Goal: Complete application form: Complete application form

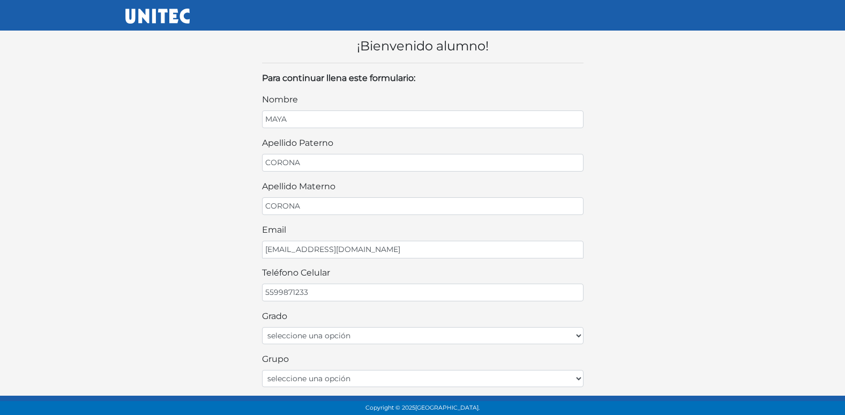
type input "5599871233"
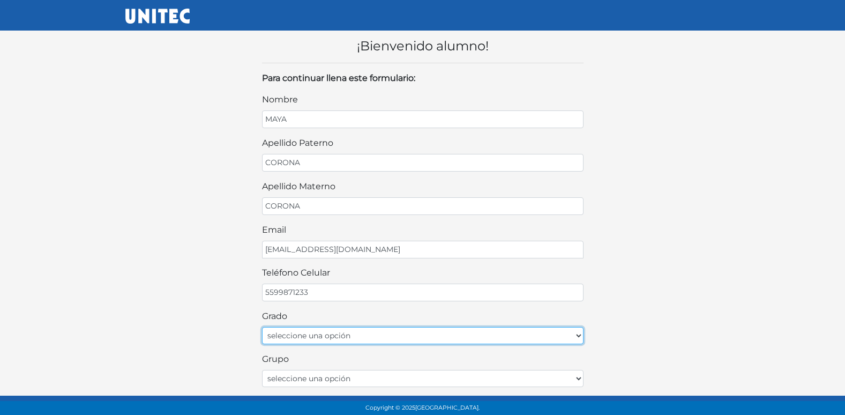
click at [307, 334] on select "seleccione una opción Primer grado Segundo grado Tercer grado" at bounding box center [423, 335] width 322 height 17
select select "2do"
click at [262, 327] on select "seleccione una opción Primer grado Segundo grado Tercer grado" at bounding box center [423, 335] width 322 height 17
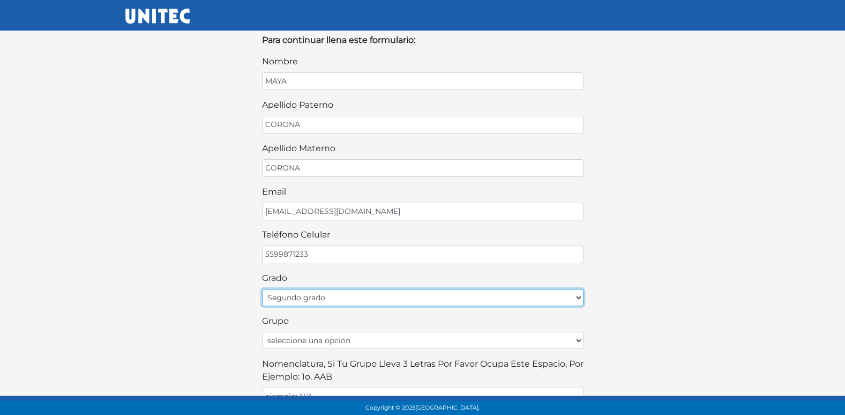
scroll to position [107, 0]
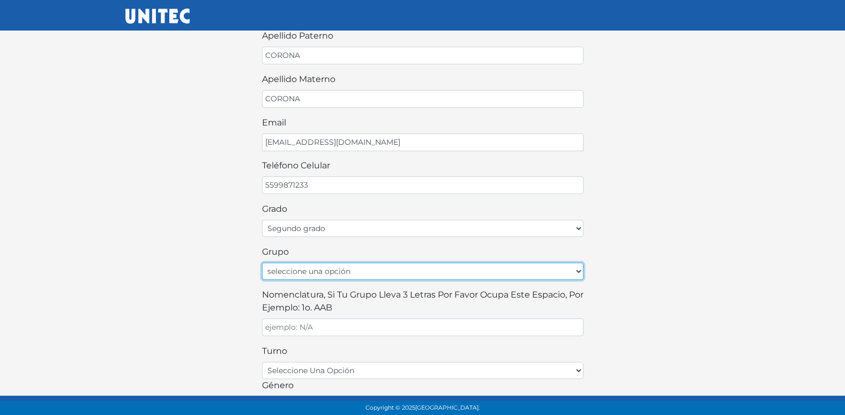
click at [380, 269] on select "seleccione una opción A B C D E F G H I J K L M N O P Q R S T U V W X Y Z" at bounding box center [423, 271] width 322 height 17
select select "A"
click at [262, 263] on select "seleccione una opción A B C D E F G H I J K L M N O P Q R S T U V W X Y Z" at bounding box center [423, 271] width 322 height 17
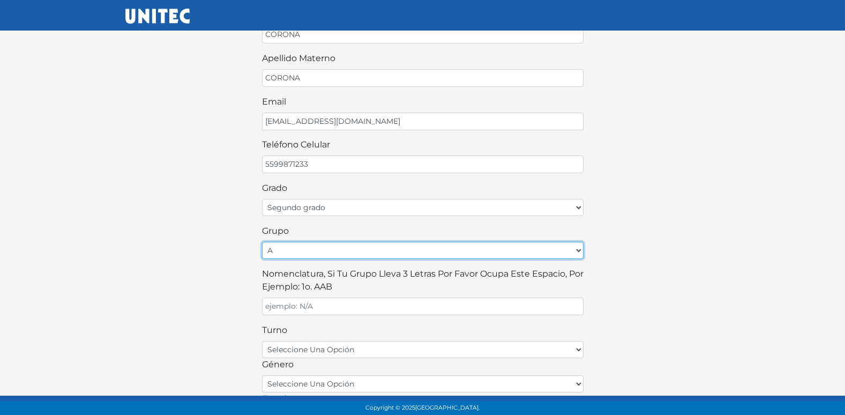
scroll to position [161, 0]
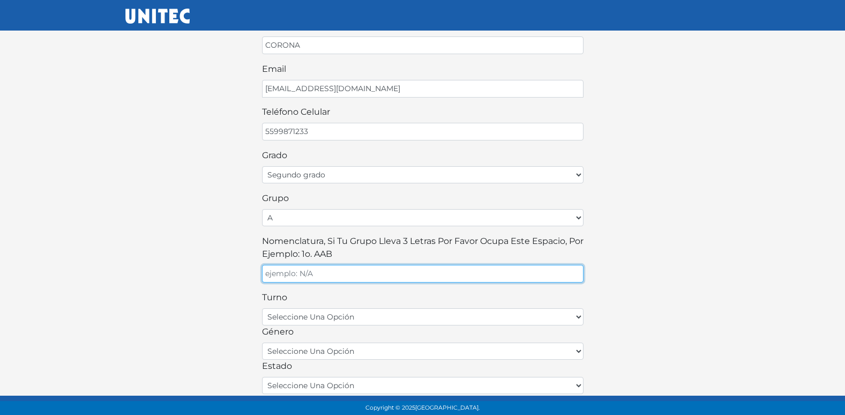
click at [364, 274] on input "Nomenclatura, si tu grupo lleva 3 letras por favor ocupa este espacio, por ejem…" at bounding box center [423, 274] width 322 height 18
type input "A"
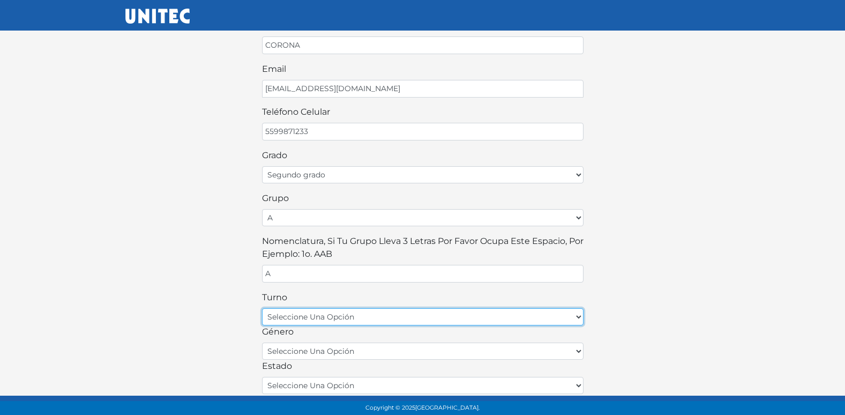
click at [342, 313] on select "seleccione una opción matutino vespertino" at bounding box center [423, 316] width 322 height 17
select select "matutino"
click at [262, 308] on select "seleccione una opción matutino vespertino" at bounding box center [423, 316] width 322 height 17
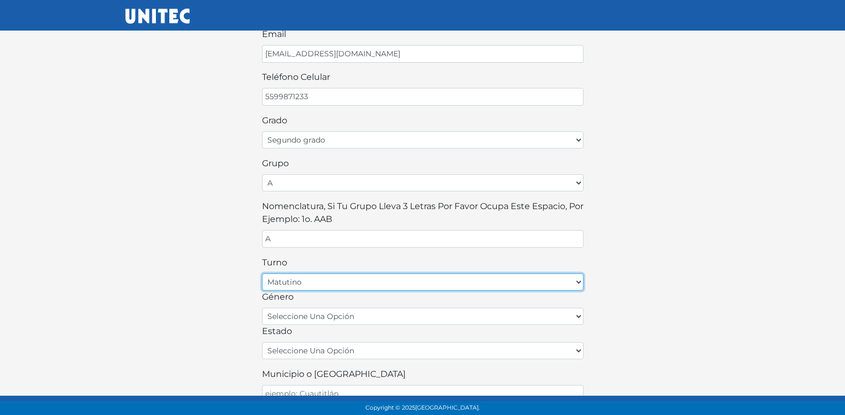
scroll to position [214, 0]
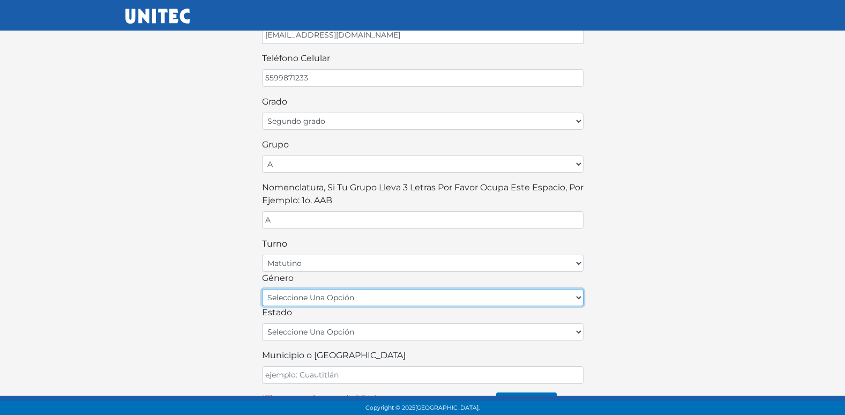
click at [329, 300] on select "seleccione una opción femenino masculino" at bounding box center [423, 297] width 322 height 17
select select "F"
click at [262, 289] on select "seleccione una opción femenino masculino" at bounding box center [423, 297] width 322 height 17
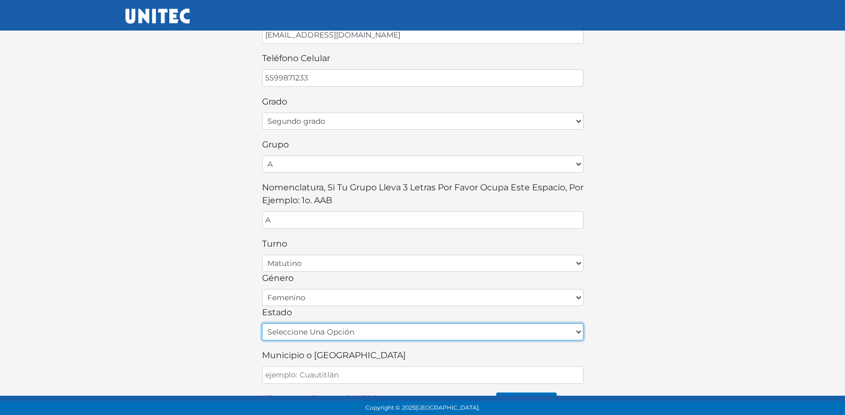
click at [312, 336] on select "seleccione una opción [GEOGRAPHIC_DATA] [GEOGRAPHIC_DATA][US_STATE] [GEOGRAPHIC…" at bounding box center [423, 331] width 322 height 17
select select "MEX"
click at [262, 323] on select "seleccione una opción [GEOGRAPHIC_DATA] [GEOGRAPHIC_DATA][US_STATE] [GEOGRAPHIC…" at bounding box center [423, 331] width 322 height 17
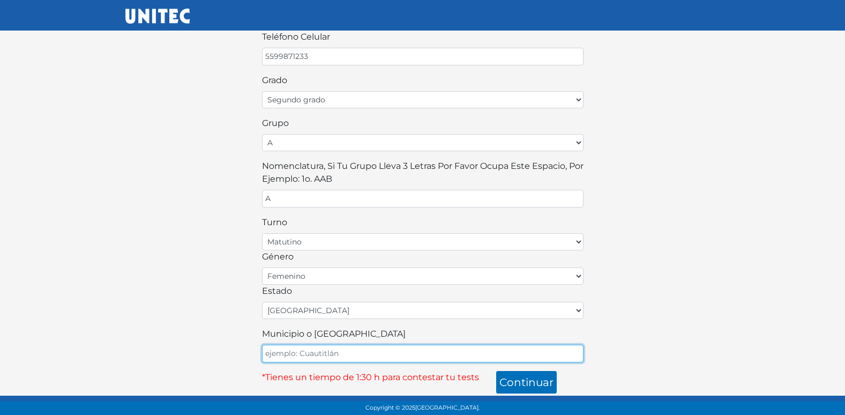
click at [303, 356] on input "Municipio o Alcaldía" at bounding box center [423, 354] width 322 height 18
type input "ECATEPEC"
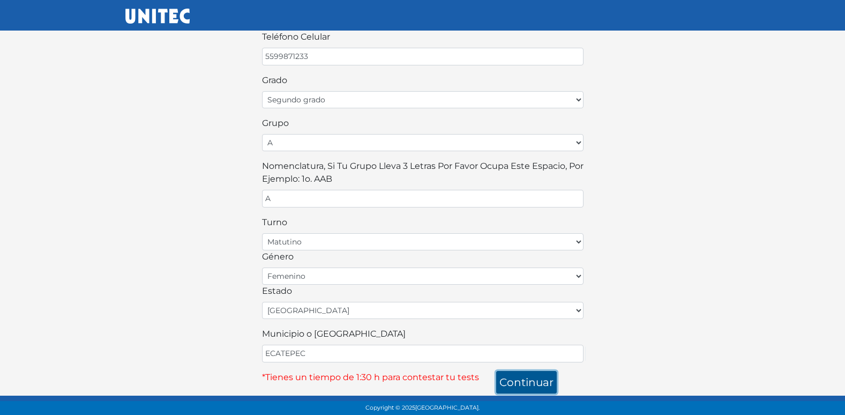
click at [539, 381] on button "continuar" at bounding box center [526, 382] width 61 height 23
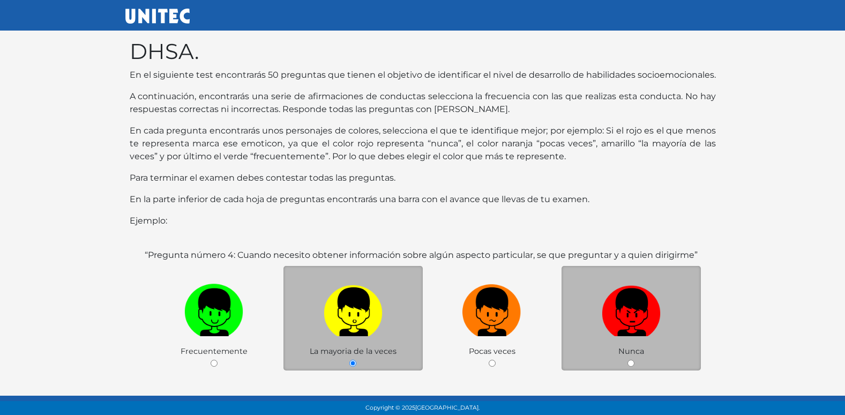
scroll to position [107, 0]
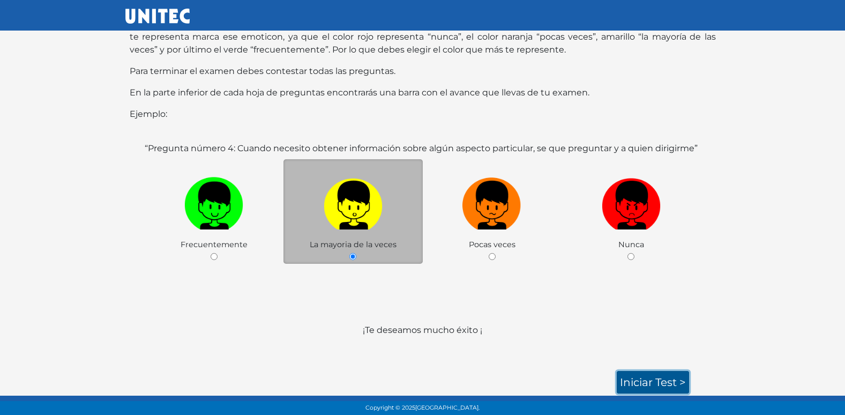
click at [650, 376] on link "Iniciar test >" at bounding box center [653, 382] width 72 height 23
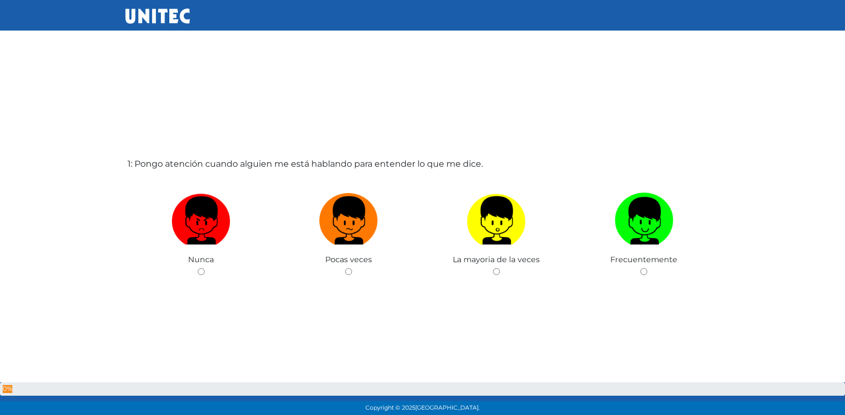
click at [345, 268] on input "radio" at bounding box center [348, 271] width 7 height 7
radio input "true"
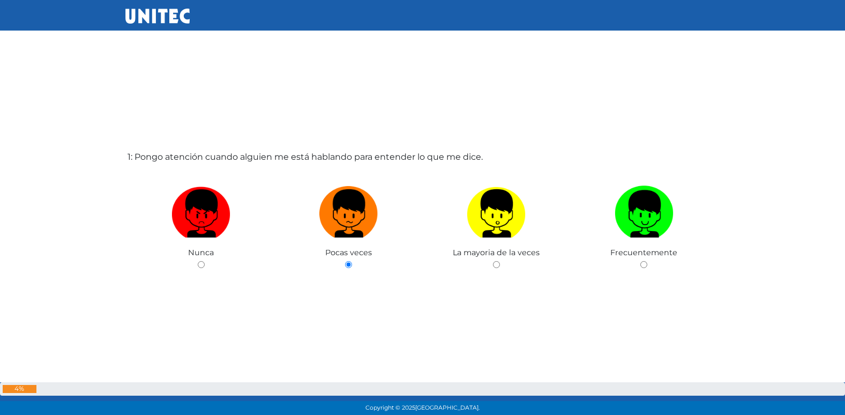
click at [493, 261] on input "radio" at bounding box center [496, 264] width 7 height 7
radio input "true"
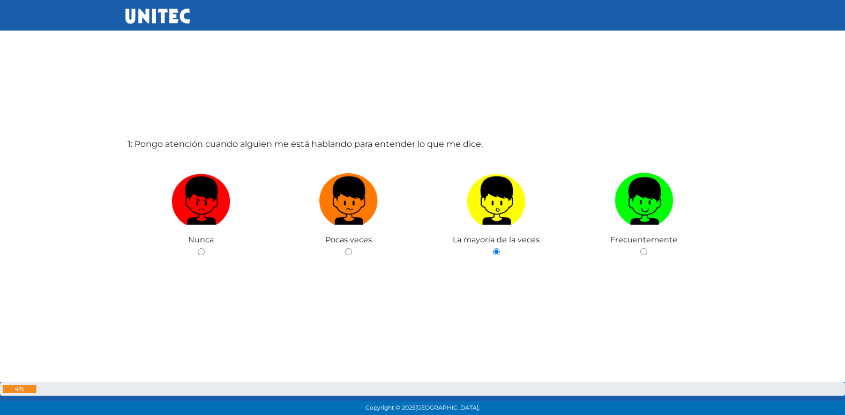
click at [640, 248] on input "radio" at bounding box center [643, 251] width 7 height 7
radio input "true"
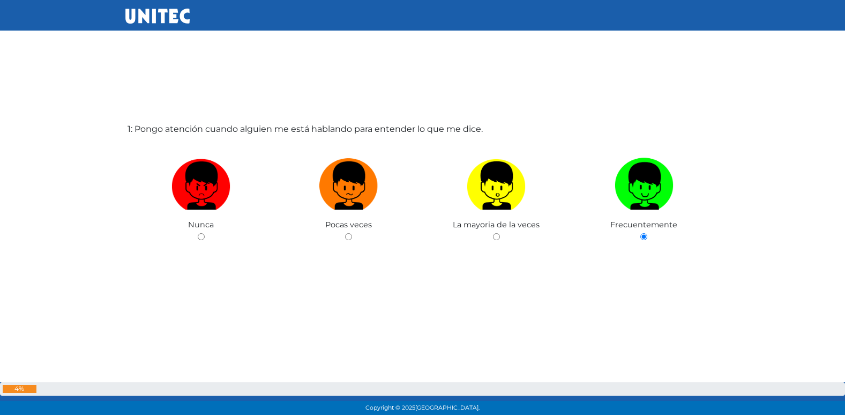
click at [198, 233] on input "radio" at bounding box center [201, 236] width 7 height 7
radio input "true"
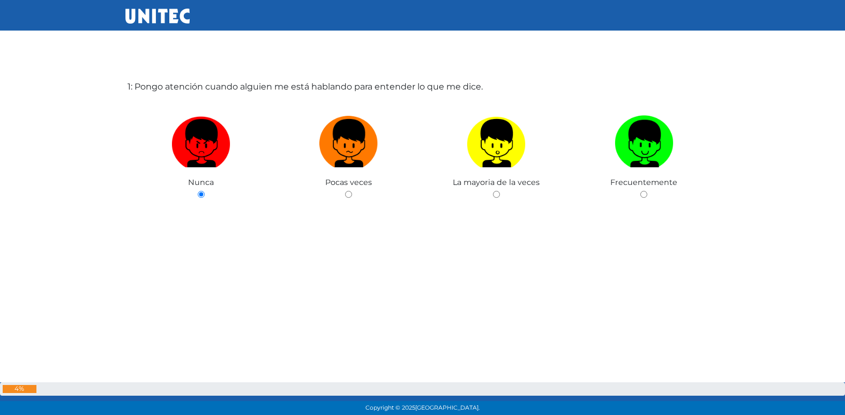
radio input "true"
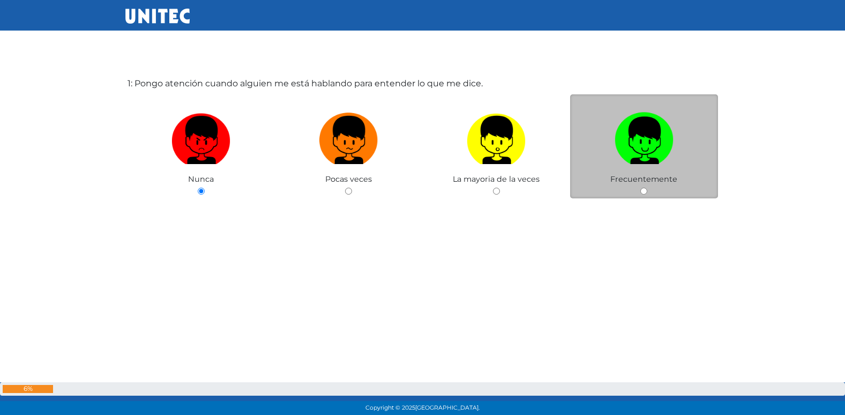
scroll to position [79, 0]
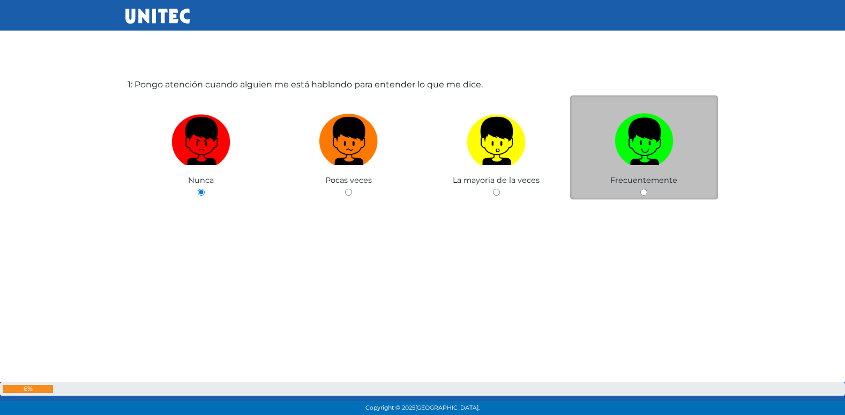
click at [645, 191] on input "radio" at bounding box center [643, 192] width 7 height 7
radio input "true"
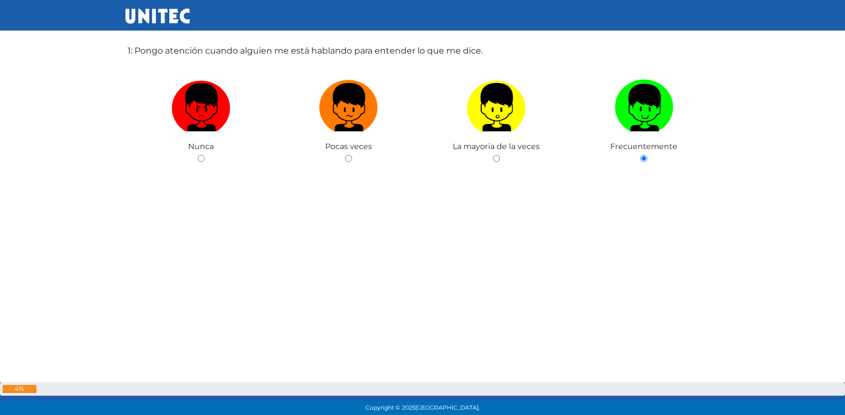
scroll to position [117, 0]
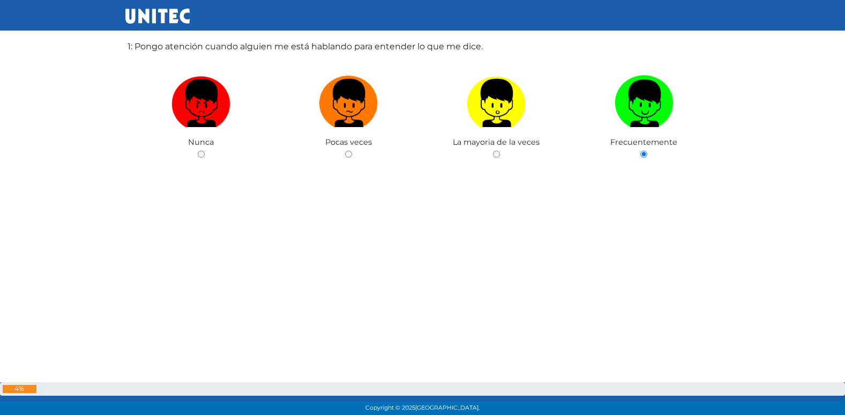
radio input "true"
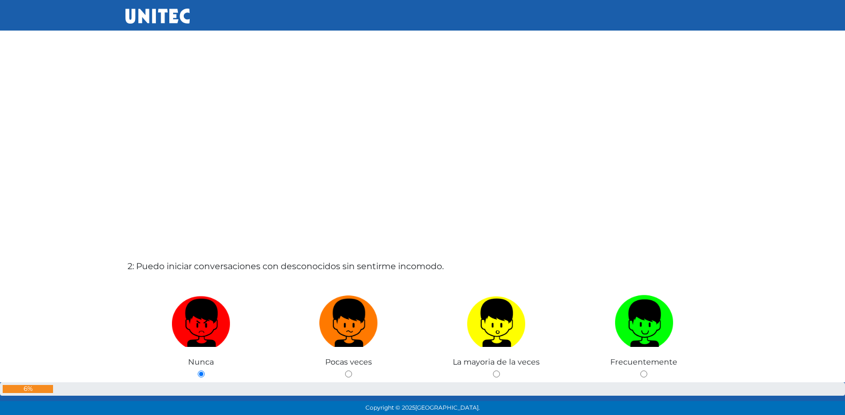
scroll to position [316, 0]
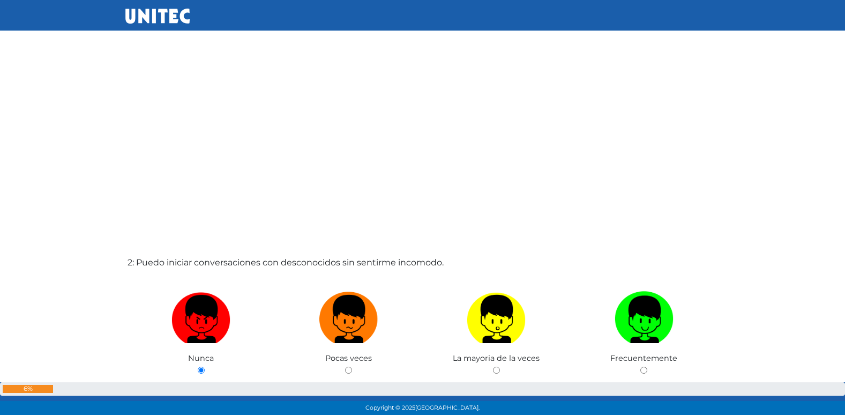
click at [345, 367] on input "radio" at bounding box center [348, 370] width 7 height 7
radio input "true"
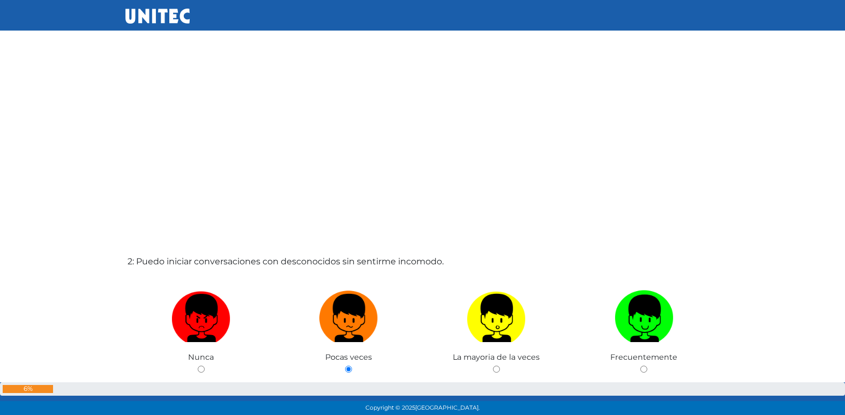
radio input "true"
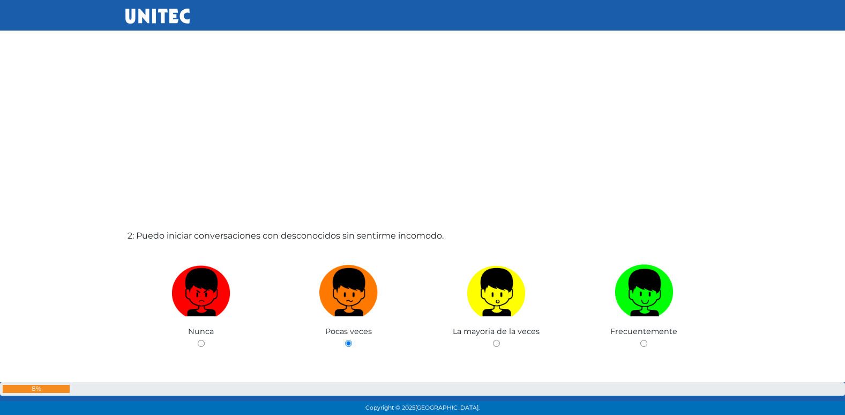
radio input "true"
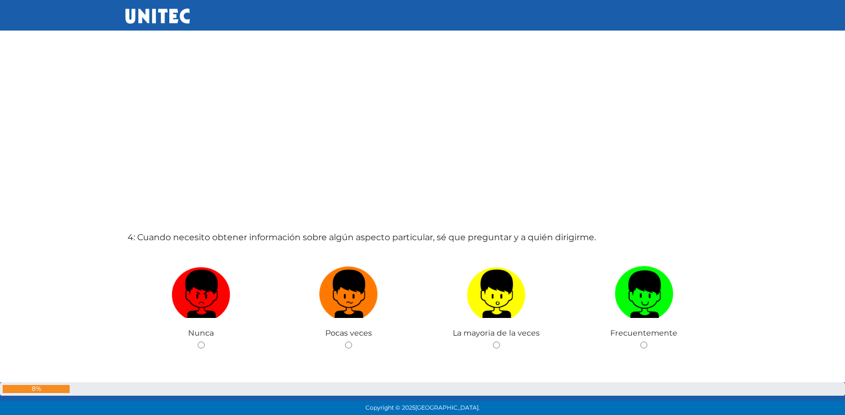
scroll to position [1191, 0]
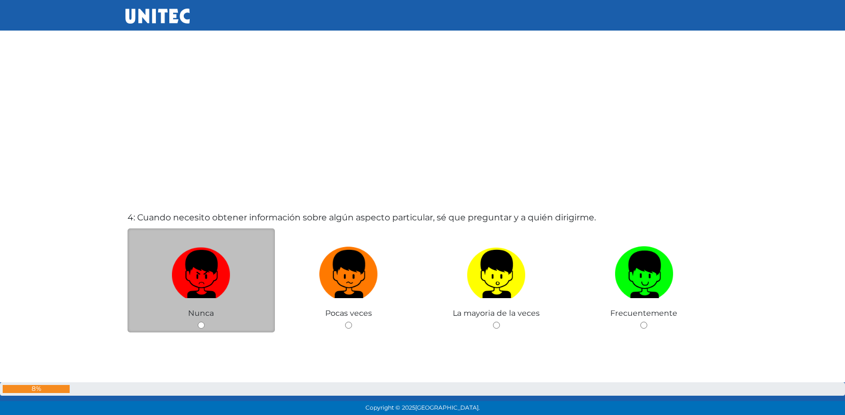
click at [272, 249] on label at bounding box center [202, 274] width 148 height 65
click at [205, 322] on input "radio" at bounding box center [201, 325] width 7 height 7
radio input "true"
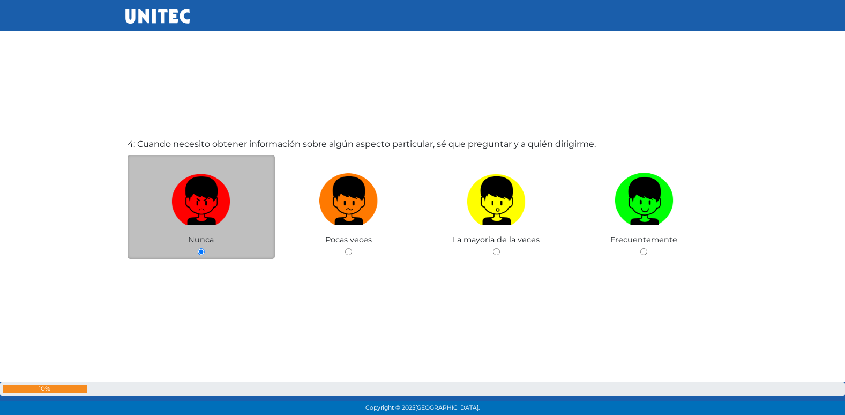
click at [266, 201] on div "4: Cuando necesito obtener información sobre algún aspecto particular, sé que p…" at bounding box center [422, 241] width 595 height 415
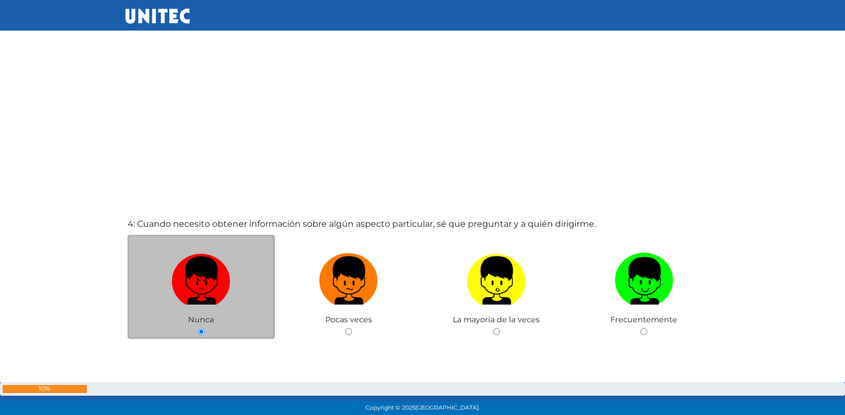
scroll to position [1173, 0]
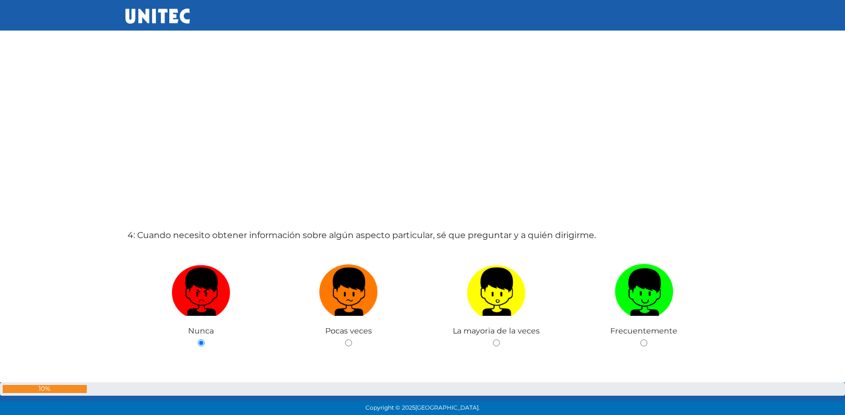
click at [345, 339] on input "radio" at bounding box center [348, 342] width 7 height 7
radio input "true"
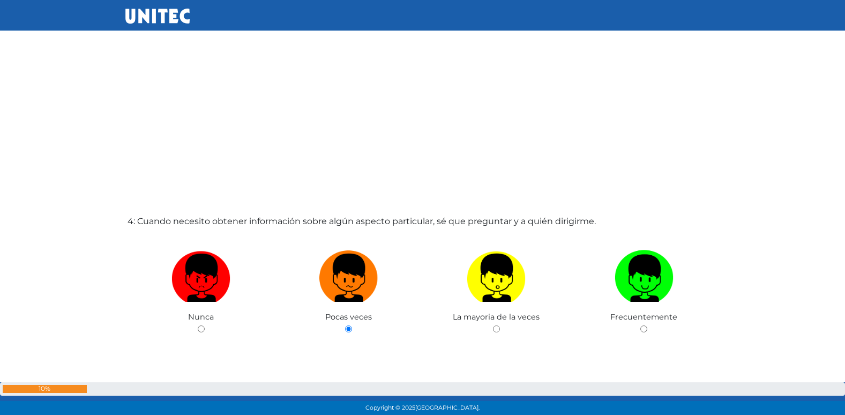
click at [493, 325] on input "radio" at bounding box center [496, 328] width 7 height 7
radio input "true"
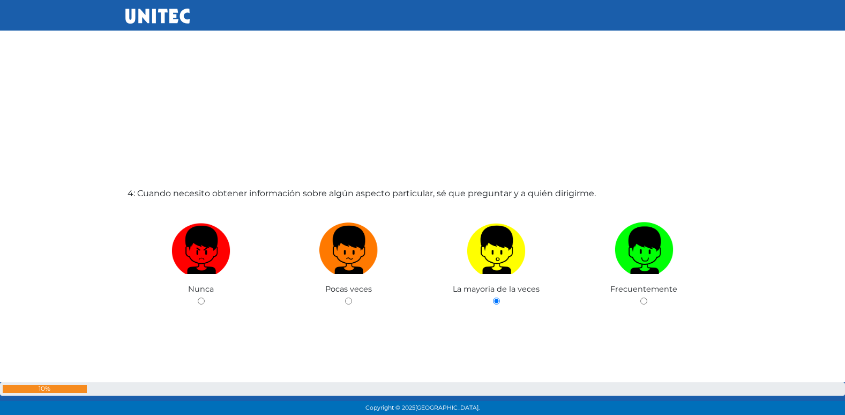
click at [640, 297] on input "radio" at bounding box center [643, 300] width 7 height 7
radio input "true"
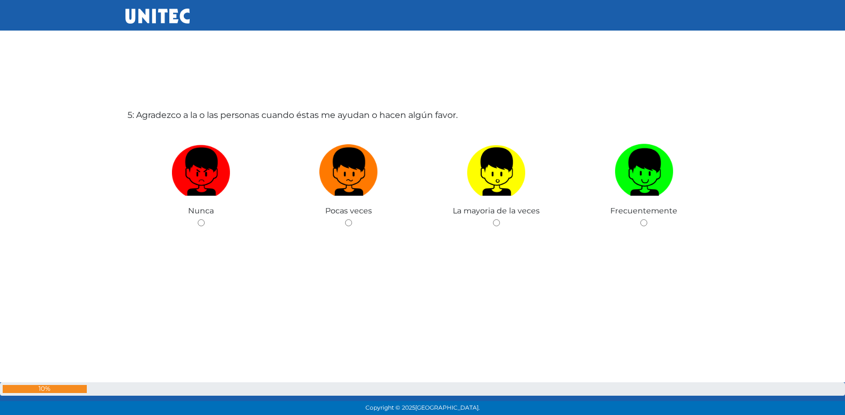
scroll to position [1713, 0]
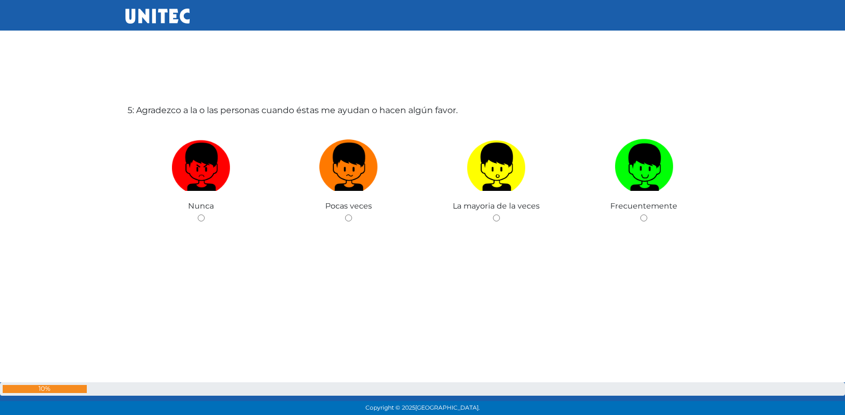
click at [345, 214] on input "radio" at bounding box center [348, 217] width 7 height 7
radio input "true"
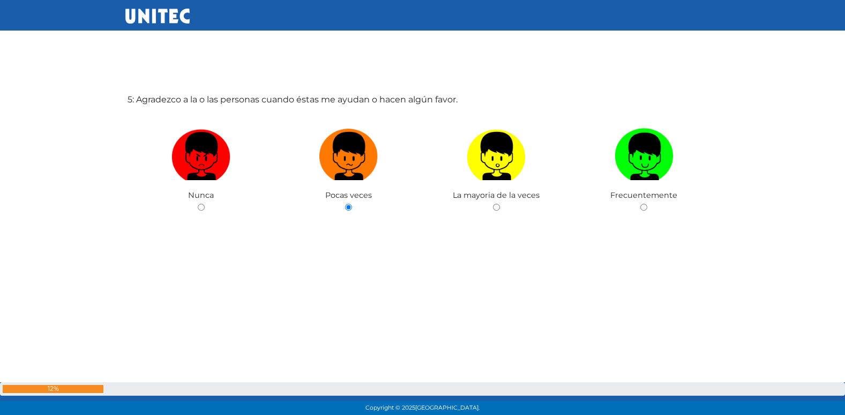
click at [493, 204] on input "radio" at bounding box center [496, 207] width 7 height 7
radio input "true"
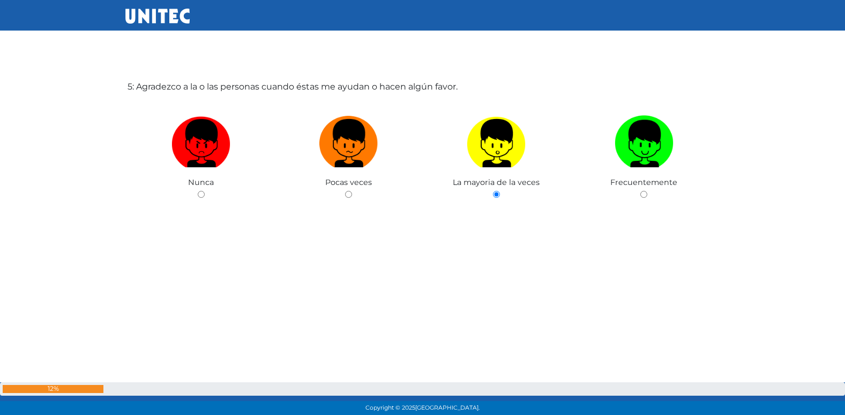
click at [640, 191] on input "radio" at bounding box center [643, 194] width 7 height 7
radio input "true"
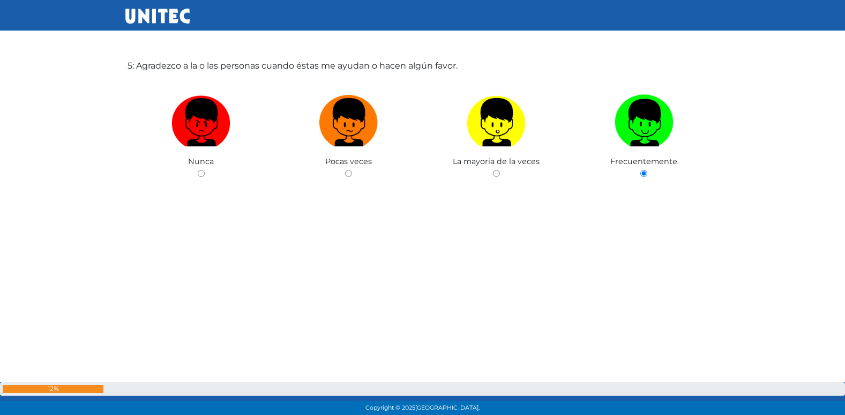
click at [493, 170] on input "radio" at bounding box center [496, 173] width 7 height 7
radio input "true"
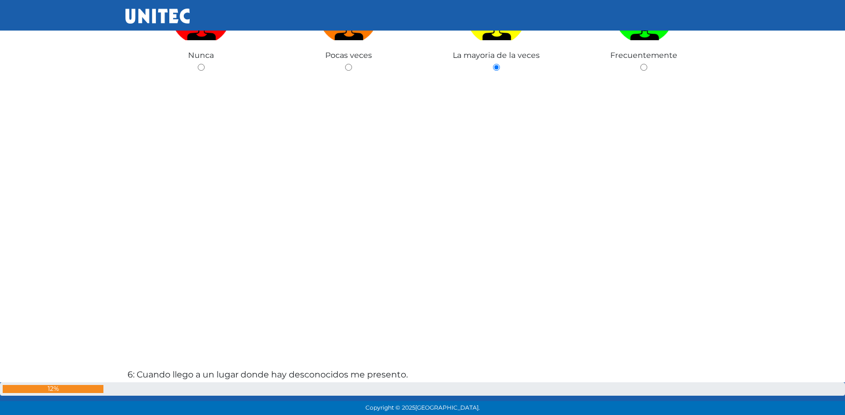
scroll to position [1864, 0]
radio input "true"
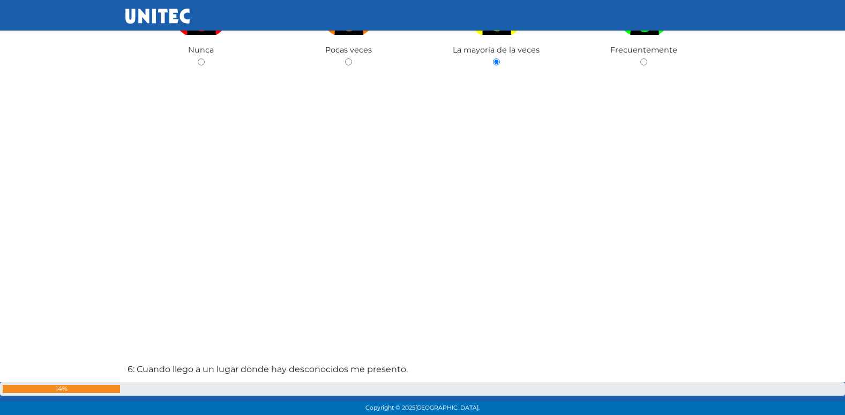
radio input "true"
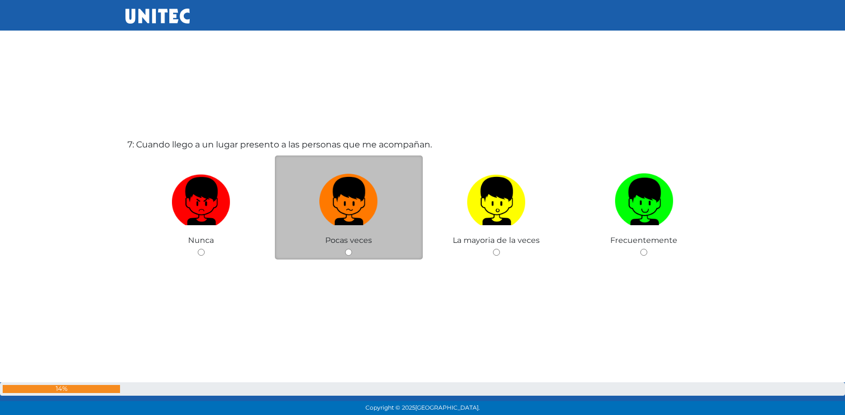
scroll to position [2512, 0]
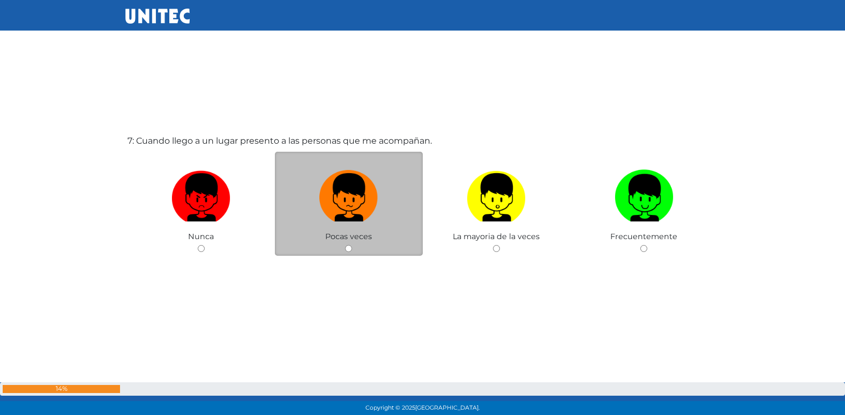
click at [290, 185] on label at bounding box center [349, 197] width 148 height 65
click at [345, 245] on input "radio" at bounding box center [348, 248] width 7 height 7
radio input "true"
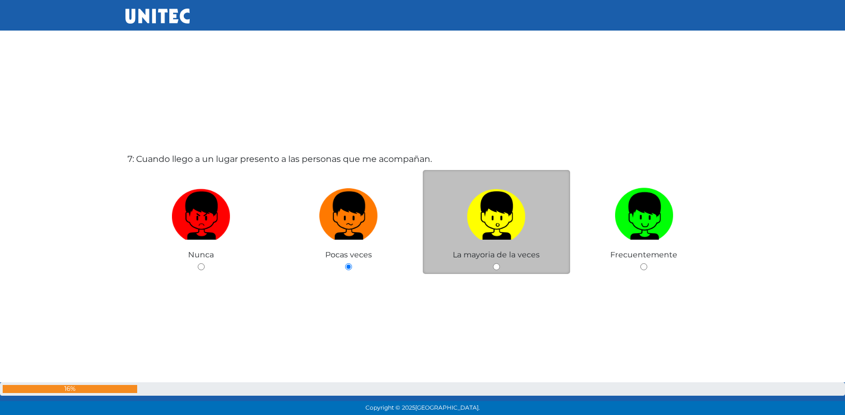
scroll to position [2497, 0]
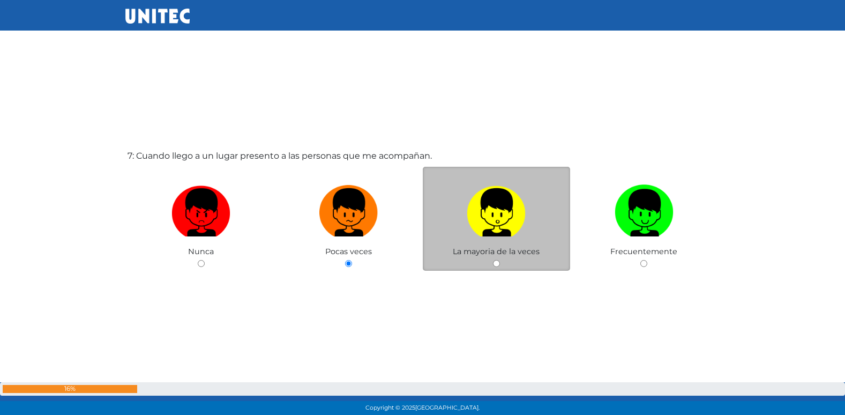
click at [498, 264] on input "radio" at bounding box center [496, 263] width 7 height 7
radio input "true"
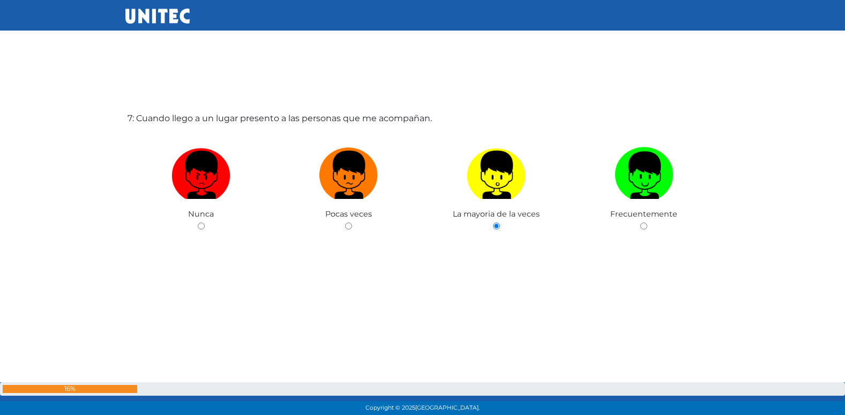
scroll to position [2535, 0]
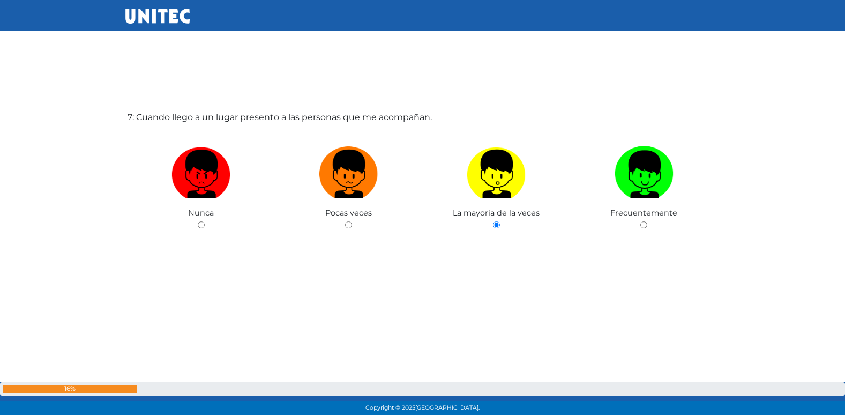
click at [640, 221] on input "radio" at bounding box center [643, 224] width 7 height 7
radio input "true"
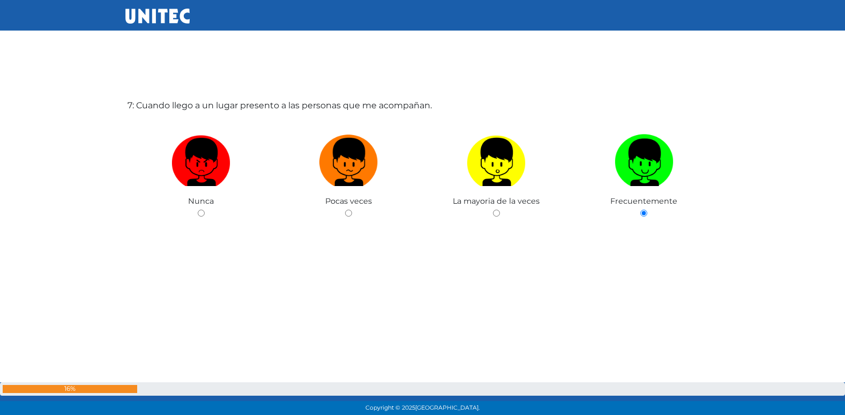
click at [198, 210] on input "radio" at bounding box center [201, 213] width 7 height 7
radio input "true"
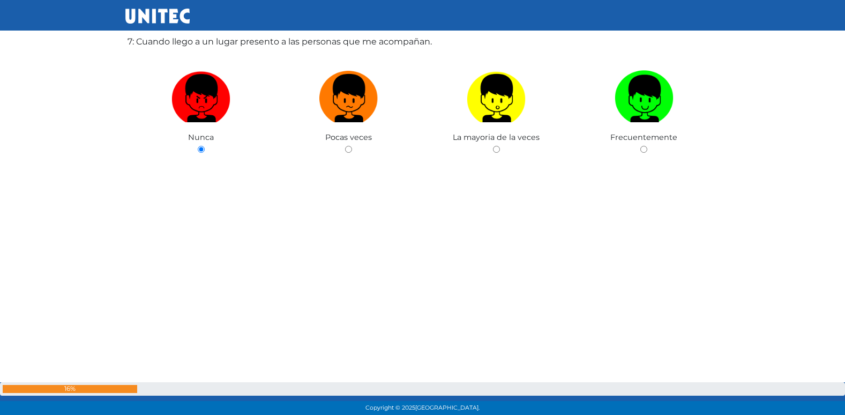
click at [345, 146] on input "radio" at bounding box center [348, 149] width 7 height 7
radio input "true"
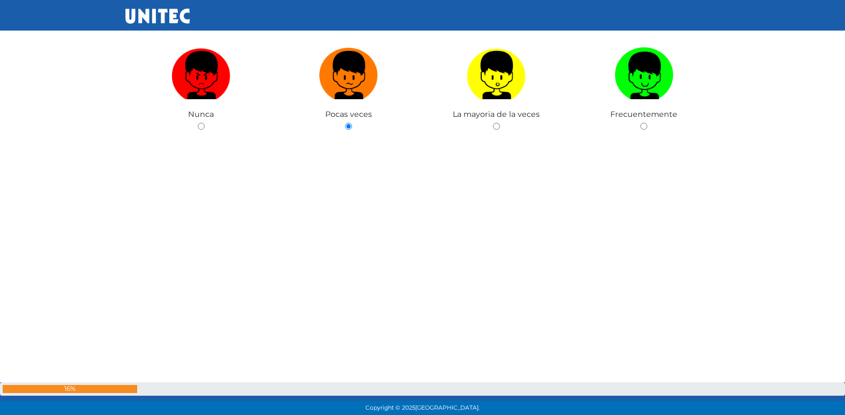
click at [493, 123] on input "radio" at bounding box center [496, 126] width 7 height 7
radio input "true"
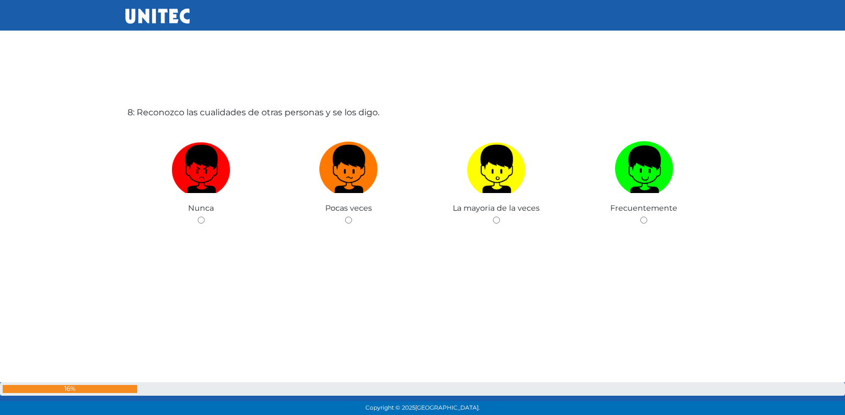
scroll to position [2957, 0]
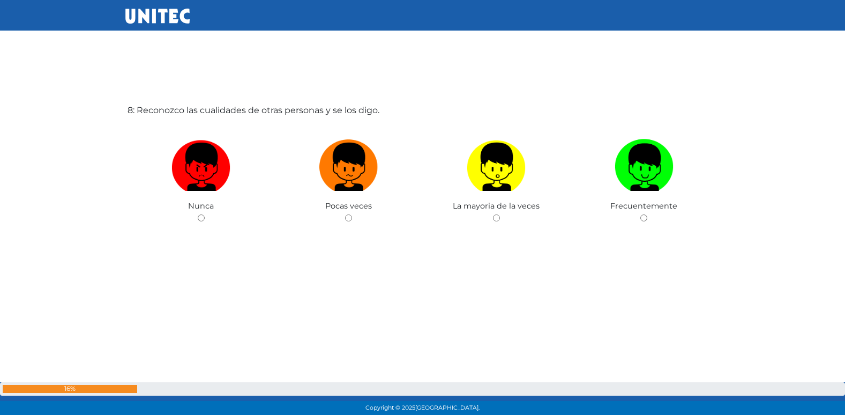
radio input "true"
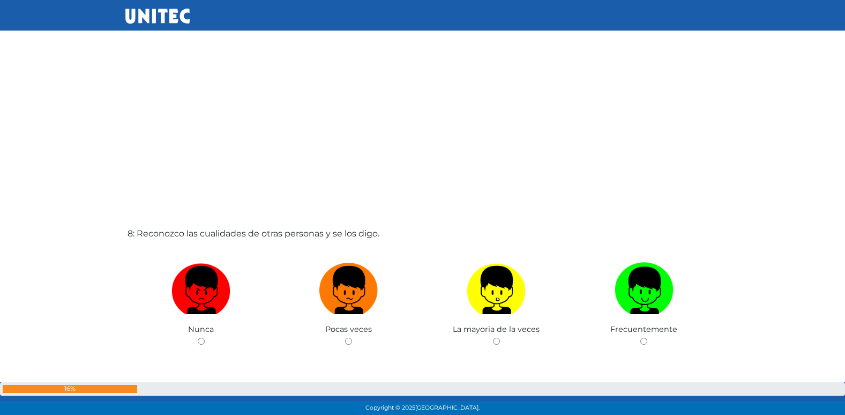
scroll to position [2832, 0]
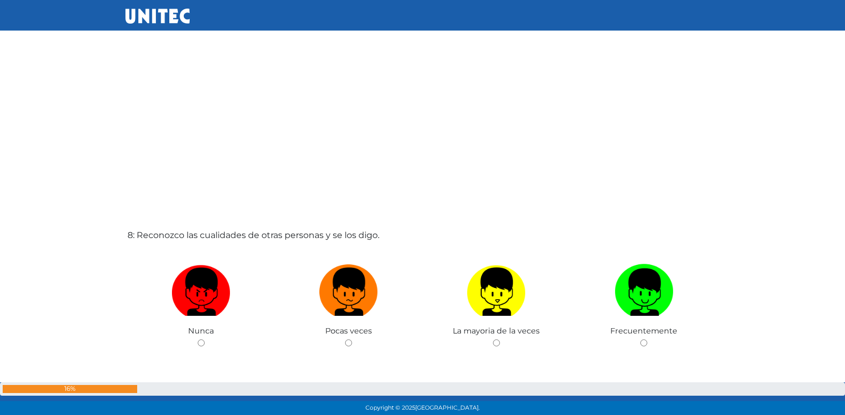
click at [345, 339] on input "radio" at bounding box center [348, 342] width 7 height 7
radio input "true"
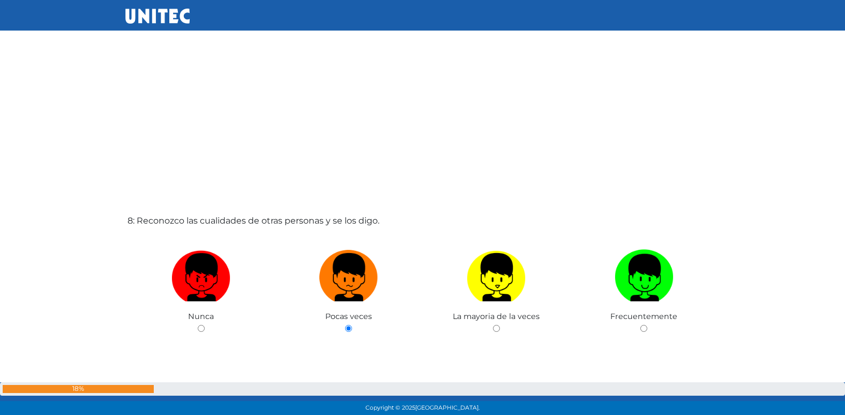
click at [493, 325] on input "radio" at bounding box center [496, 328] width 7 height 7
radio input "true"
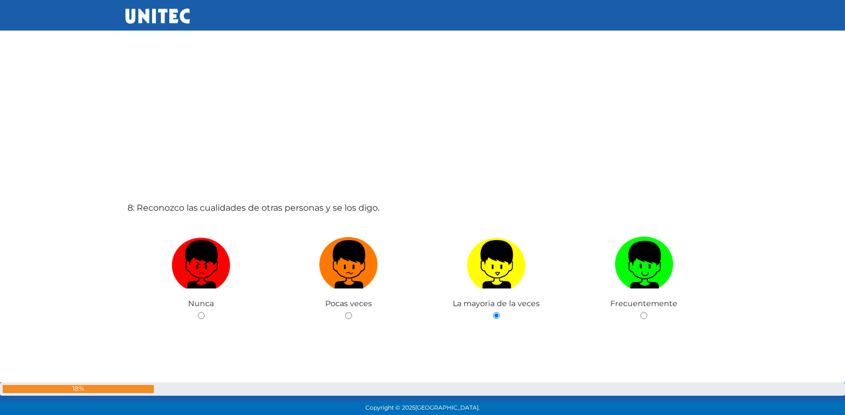
click at [640, 312] on input "radio" at bounding box center [643, 315] width 7 height 7
radio input "true"
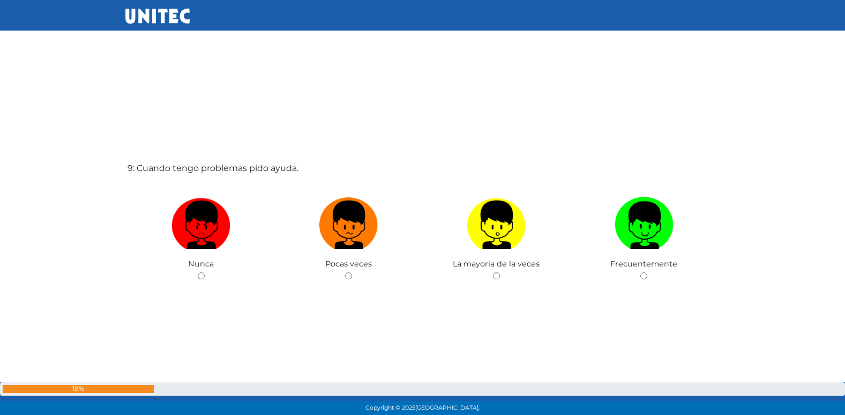
scroll to position [3372, 0]
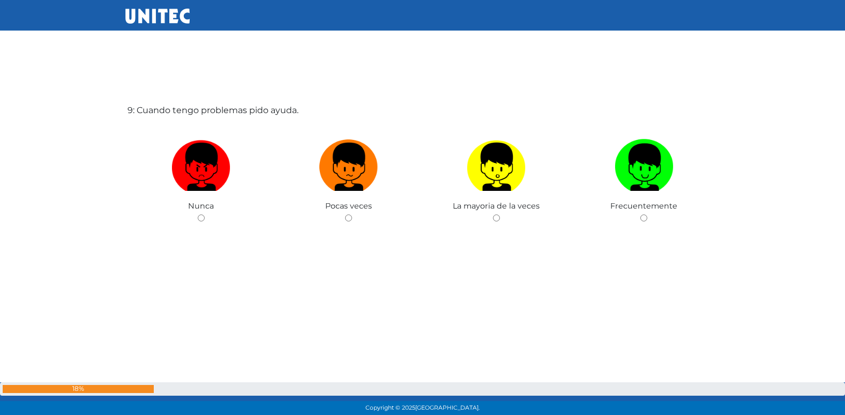
click at [345, 214] on input "radio" at bounding box center [348, 217] width 7 height 7
radio input "true"
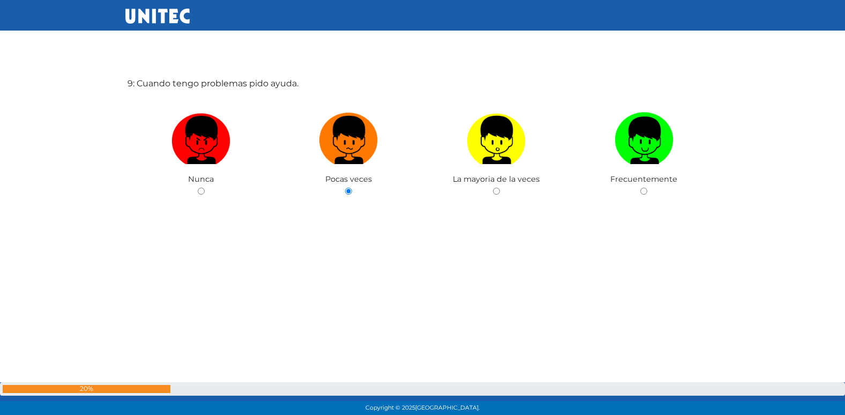
click at [493, 188] on input "radio" at bounding box center [496, 191] width 7 height 7
radio input "true"
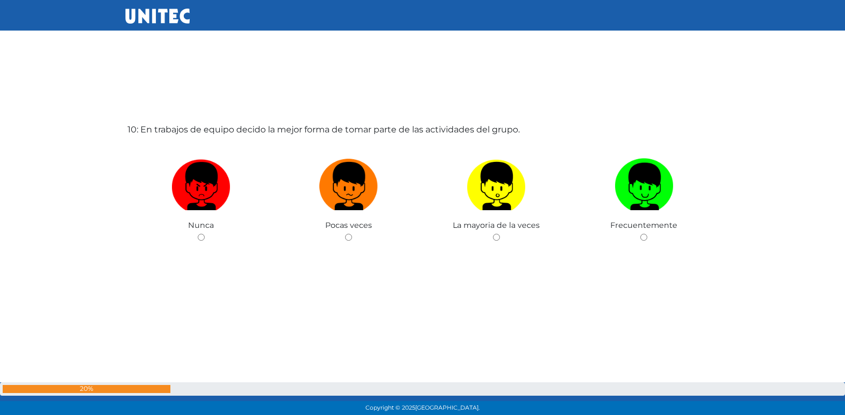
scroll to position [3786, 0]
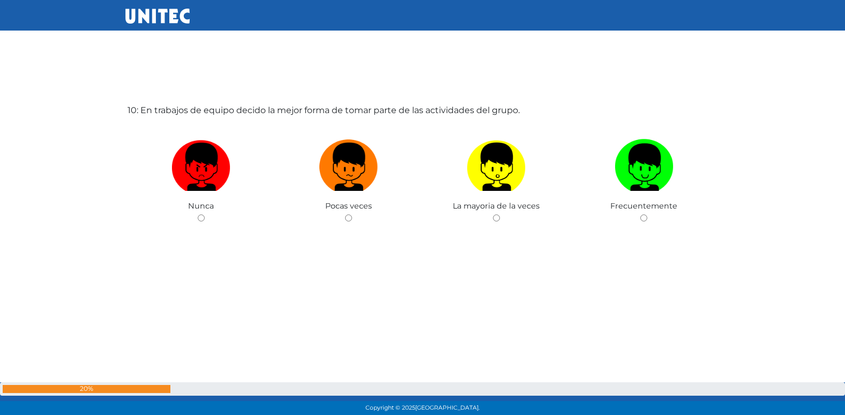
click at [345, 214] on input "radio" at bounding box center [348, 217] width 7 height 7
radio input "true"
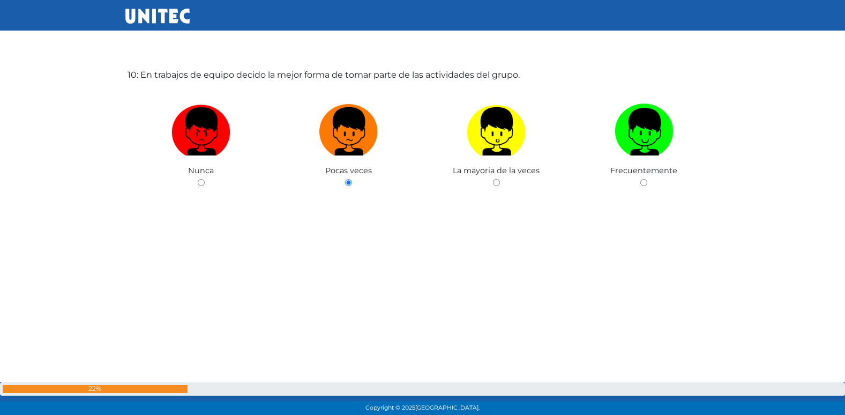
scroll to position [3824, 0]
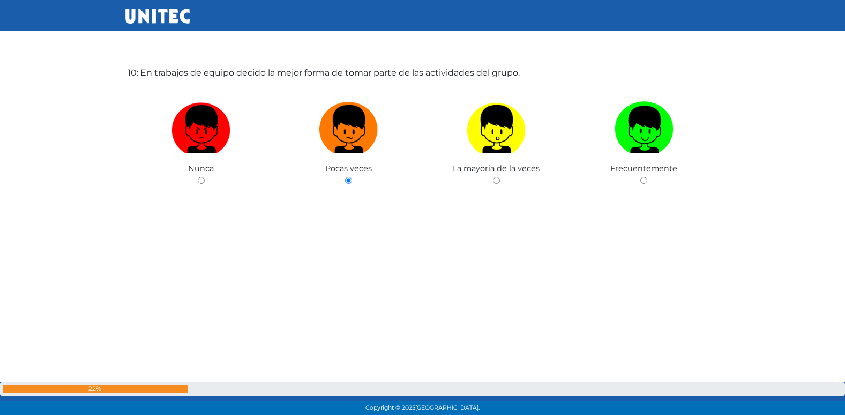
radio input "true"
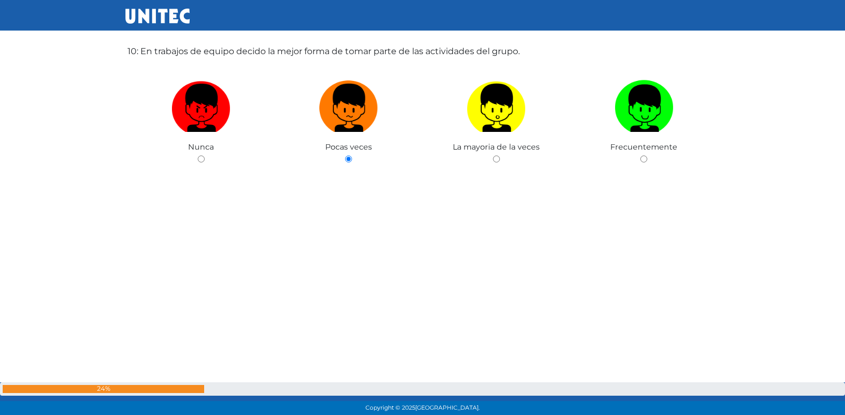
radio input "true"
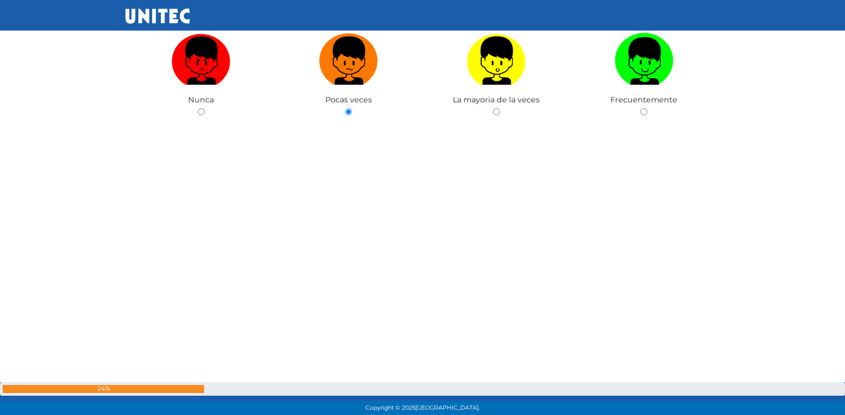
scroll to position [3900, 0]
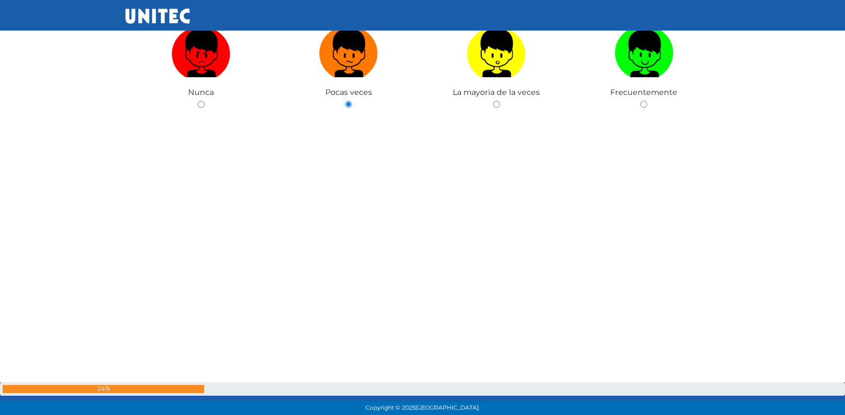
radio input "true"
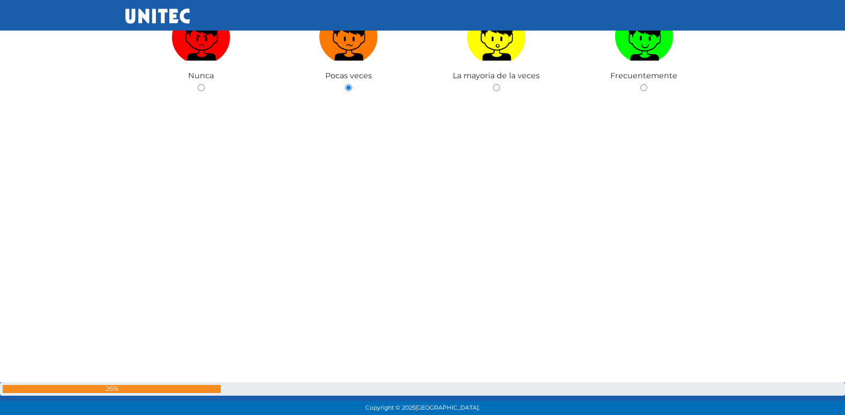
radio input "true"
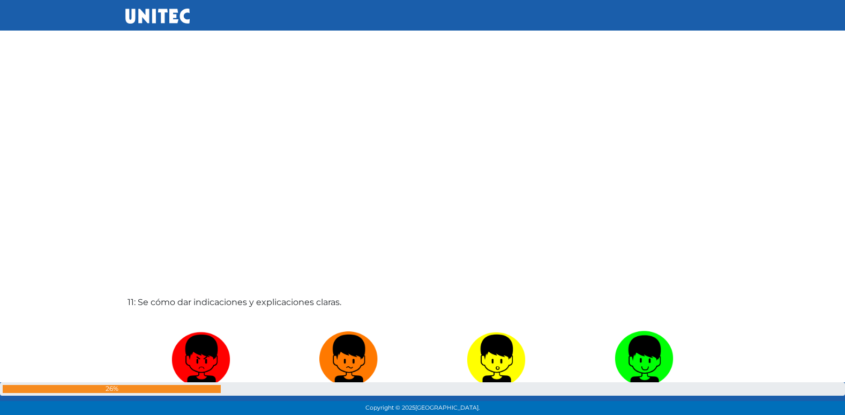
radio input "true"
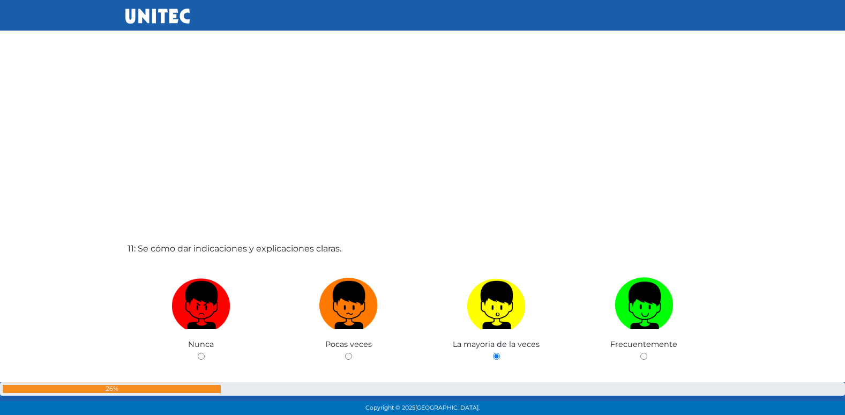
radio input "true"
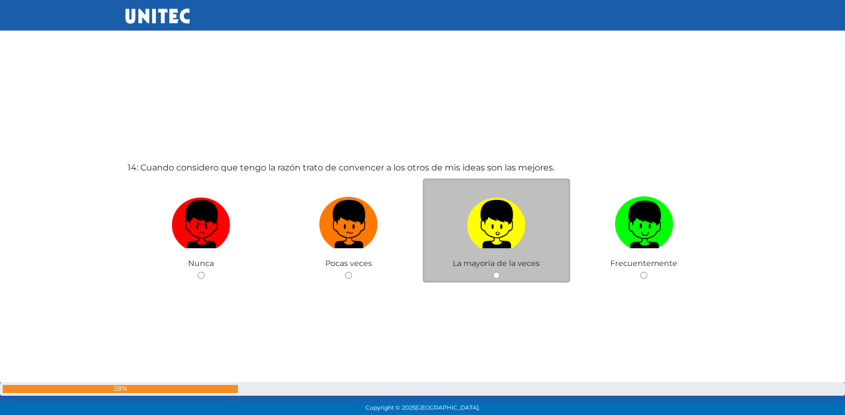
scroll to position [5392, 0]
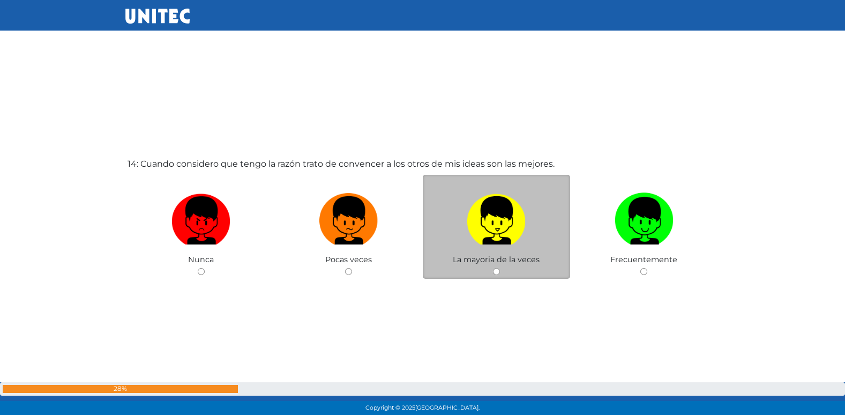
click at [345, 268] on input "radio" at bounding box center [348, 271] width 7 height 7
radio input "true"
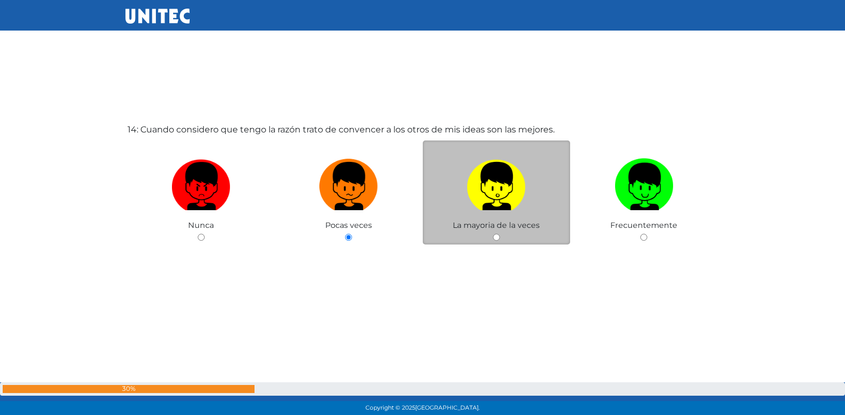
scroll to position [5429, 0]
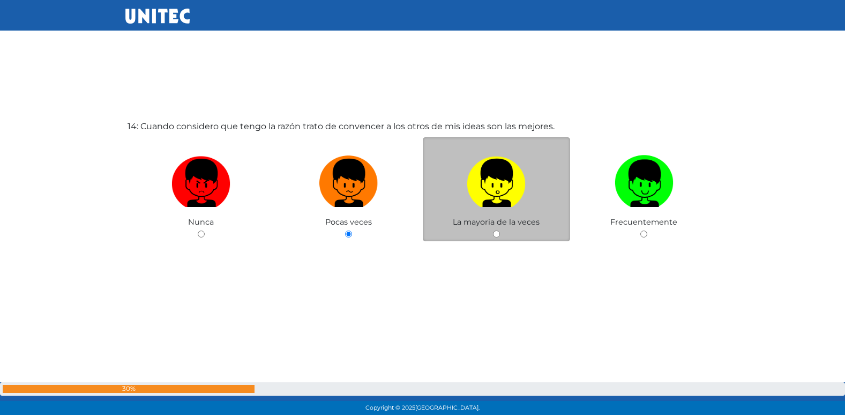
radio input "true"
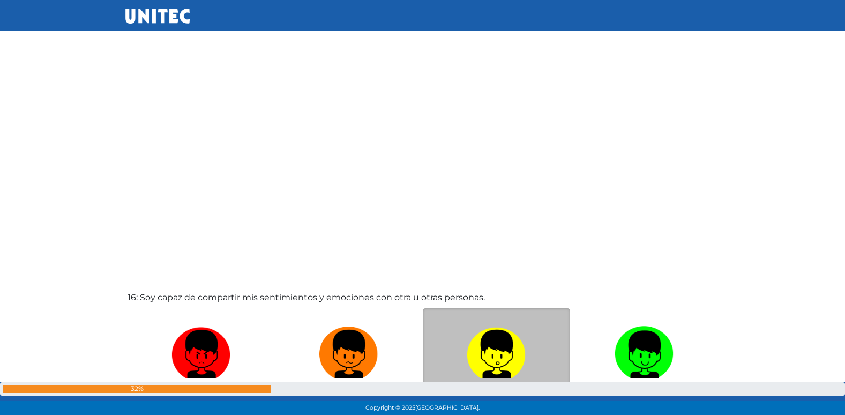
scroll to position [6221, 0]
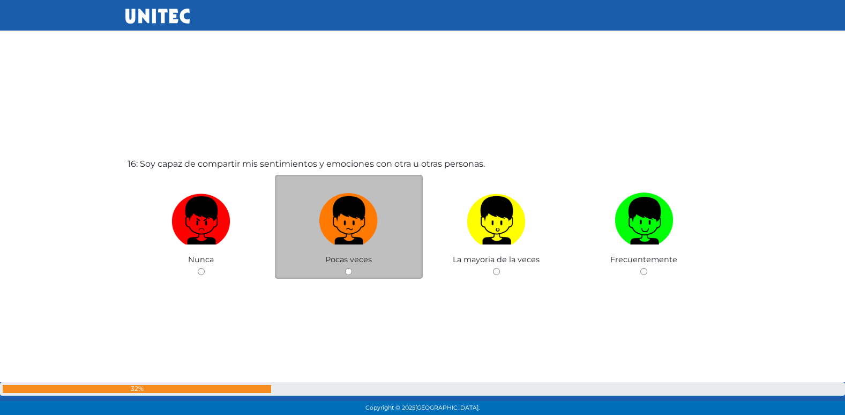
click at [391, 245] on label at bounding box center [349, 220] width 148 height 65
click at [352, 268] on input "radio" at bounding box center [348, 271] width 7 height 7
radio input "true"
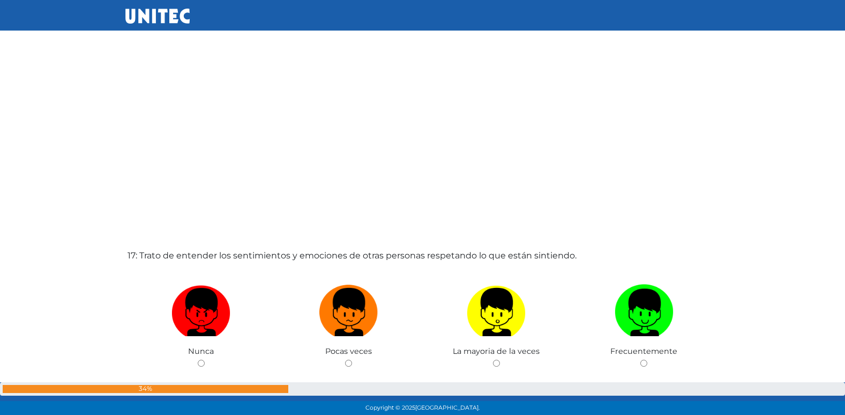
scroll to position [6565, 0]
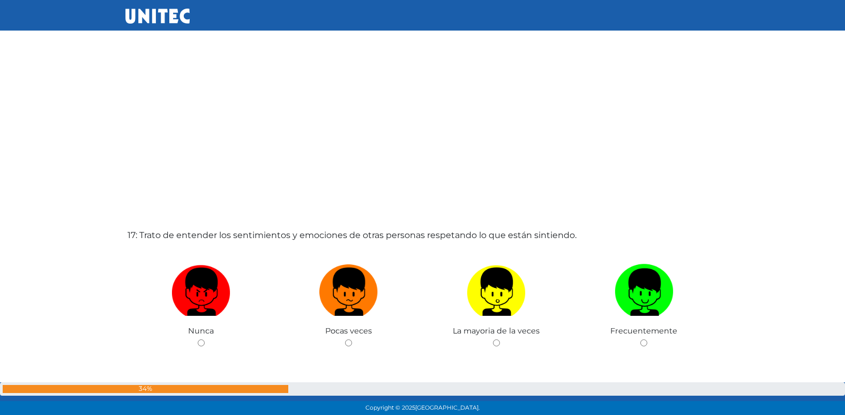
click at [345, 339] on input "radio" at bounding box center [348, 342] width 7 height 7
radio input "true"
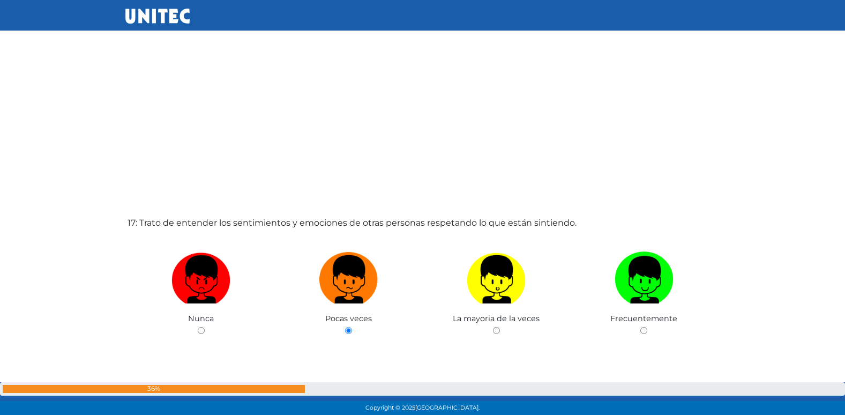
click at [493, 327] on input "radio" at bounding box center [496, 330] width 7 height 7
radio input "true"
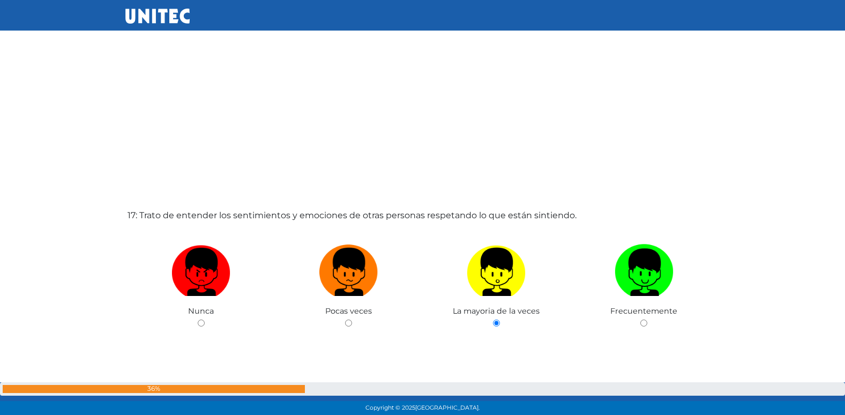
click at [640, 319] on input "radio" at bounding box center [643, 322] width 7 height 7
radio input "true"
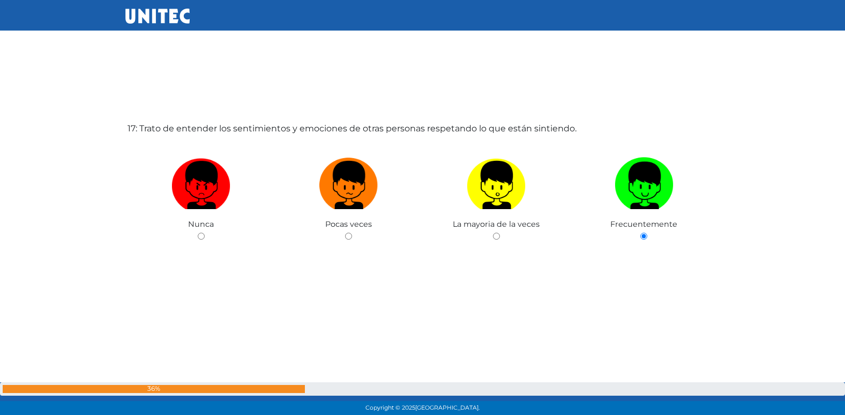
scroll to position [6679, 0]
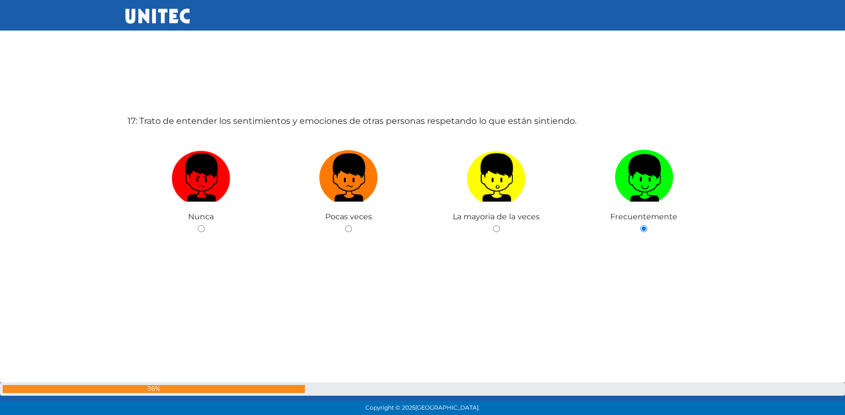
radio input "true"
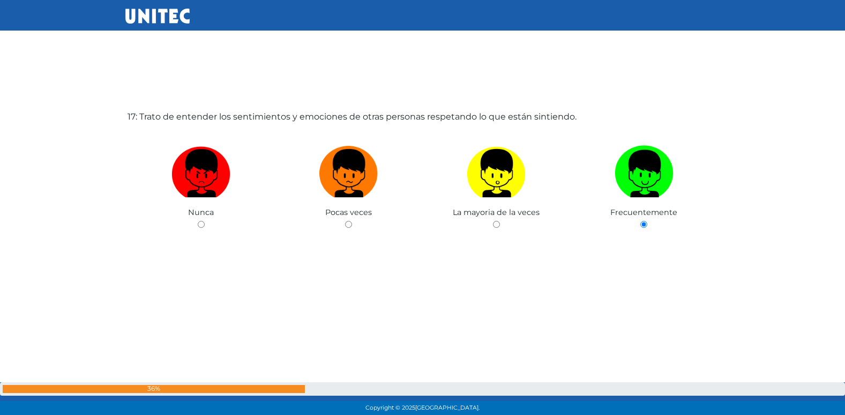
radio input "true"
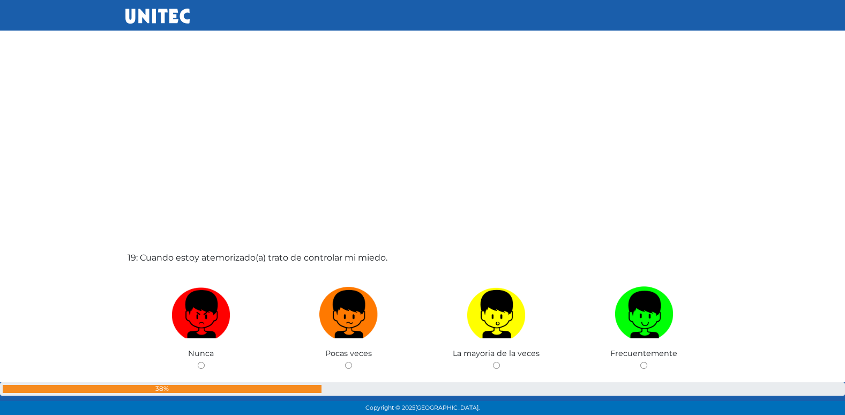
scroll to position [7519, 0]
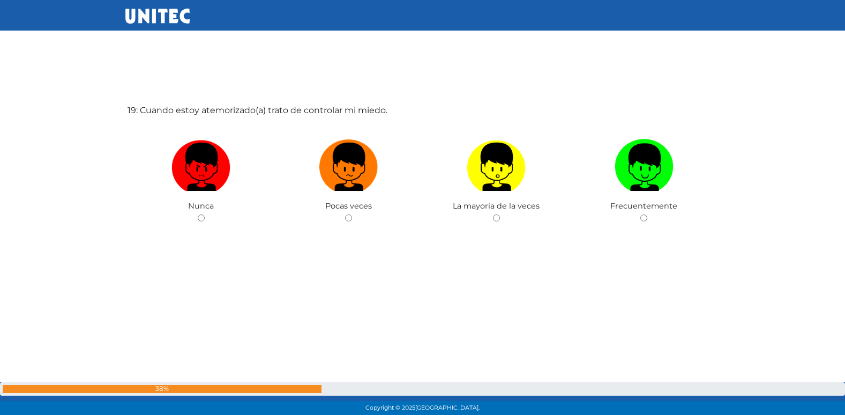
click at [345, 214] on input "radio" at bounding box center [348, 217] width 7 height 7
radio input "true"
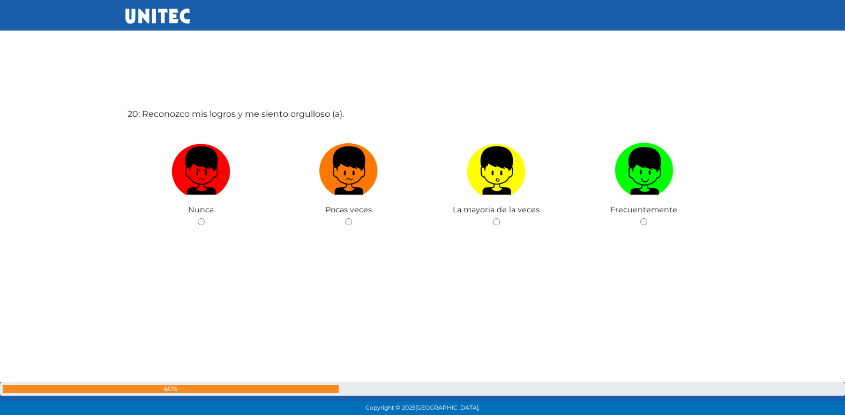
scroll to position [7934, 0]
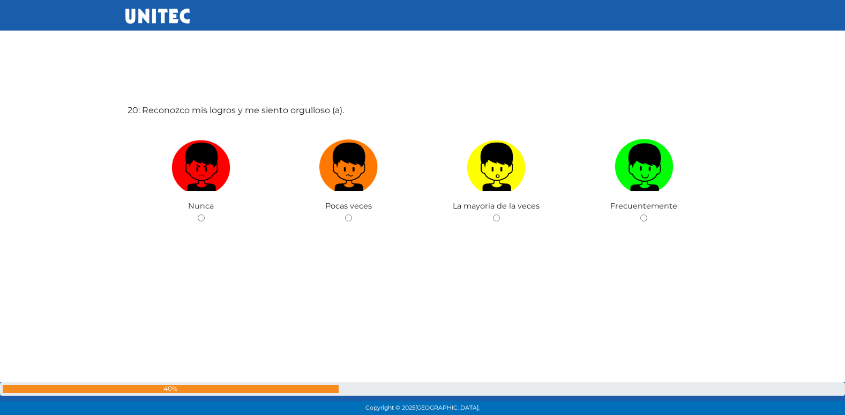
click at [345, 214] on input "radio" at bounding box center [348, 217] width 7 height 7
radio input "true"
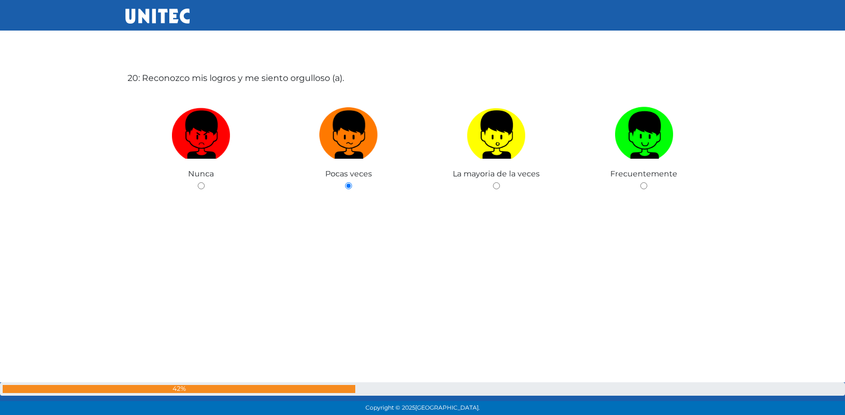
scroll to position [7972, 0]
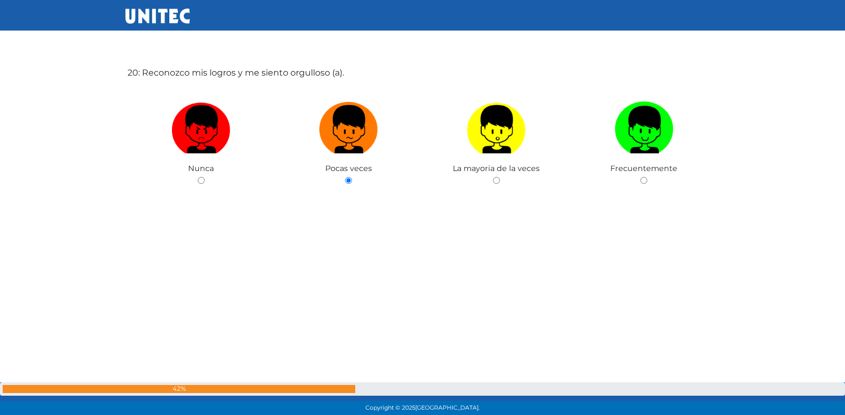
radio input "true"
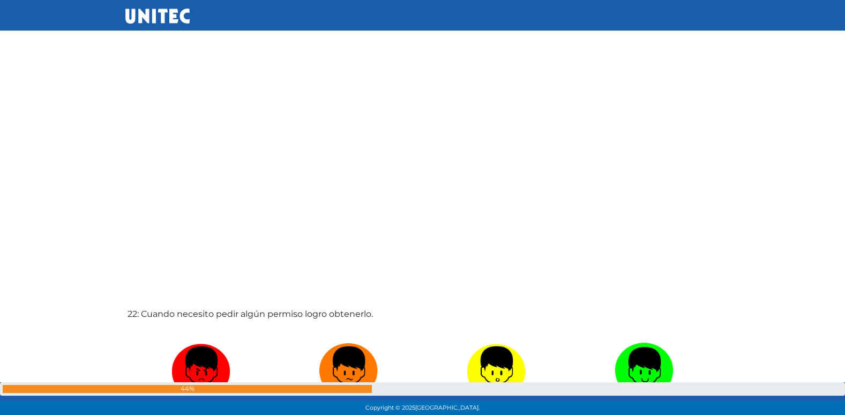
scroll to position [8764, 0]
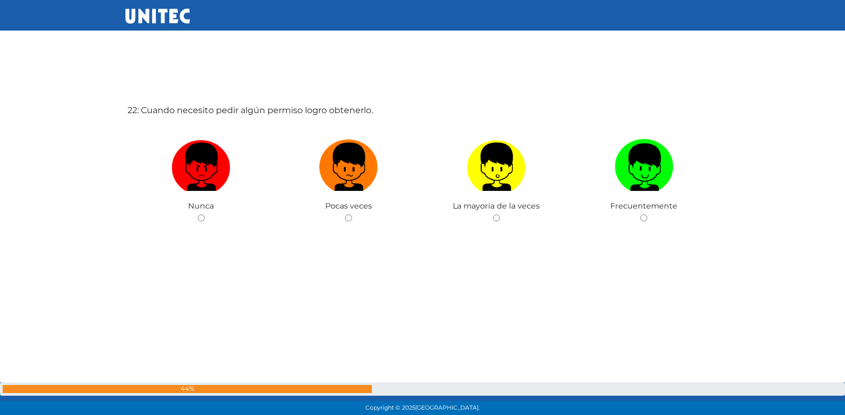
click at [345, 214] on input "radio" at bounding box center [348, 217] width 7 height 7
radio input "true"
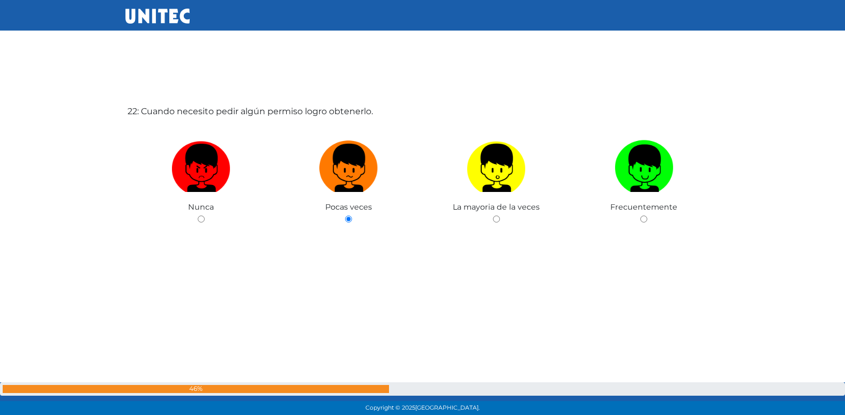
radio input "true"
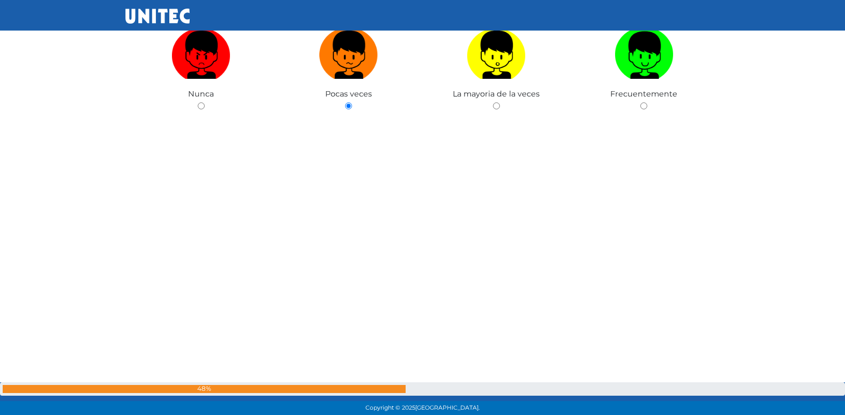
scroll to position [9272, 0]
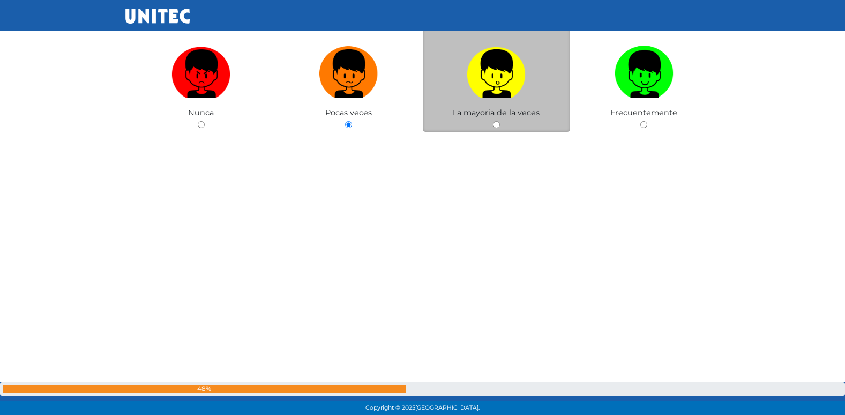
click at [497, 126] on input "radio" at bounding box center [496, 124] width 7 height 7
radio input "true"
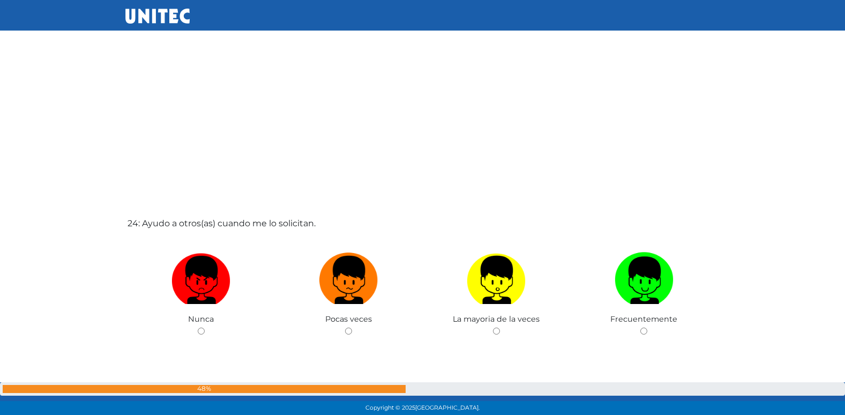
scroll to position [9468, 0]
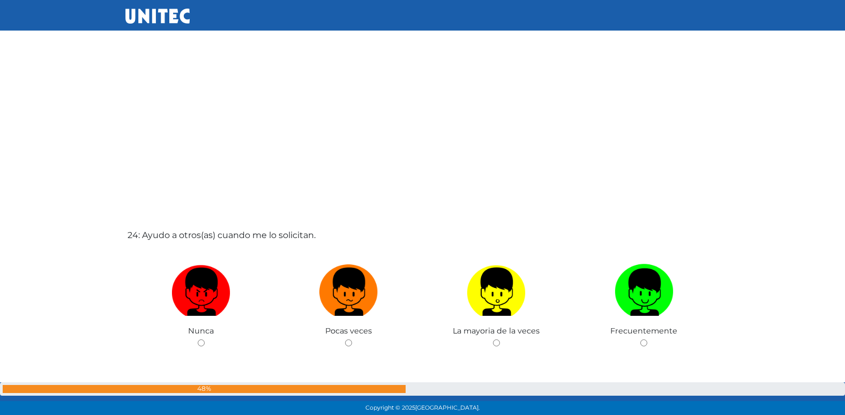
click at [345, 339] on input "radio" at bounding box center [348, 342] width 7 height 7
radio input "true"
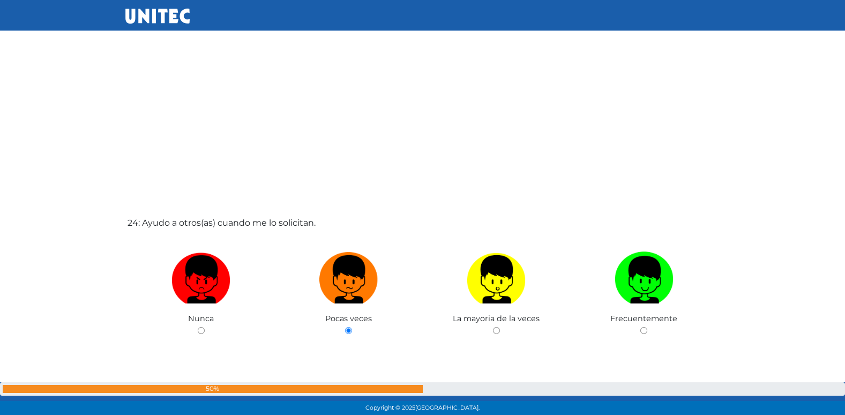
click at [493, 327] on input "radio" at bounding box center [496, 330] width 7 height 7
radio input "true"
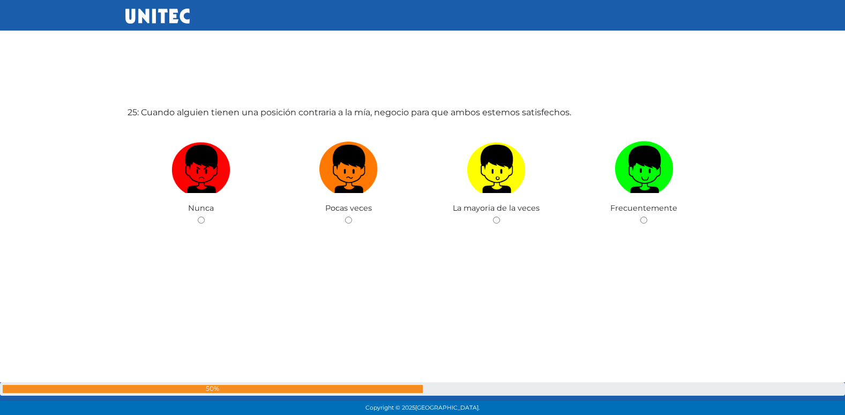
scroll to position [10008, 0]
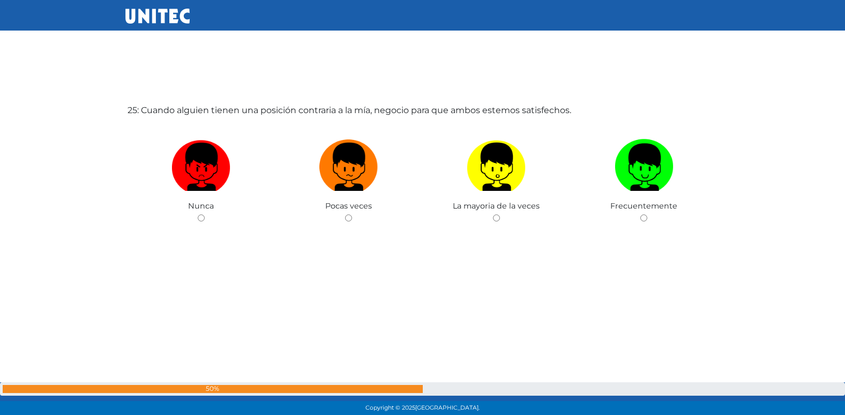
click at [345, 214] on input "radio" at bounding box center [348, 217] width 7 height 7
radio input "true"
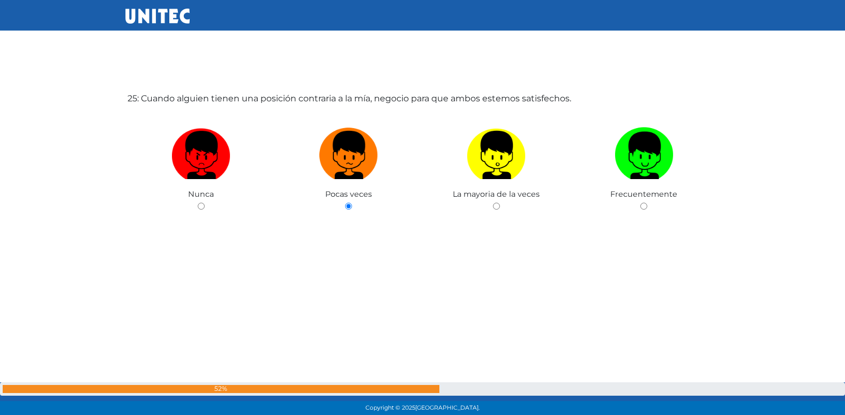
click at [493, 203] on input "radio" at bounding box center [496, 206] width 7 height 7
radio input "true"
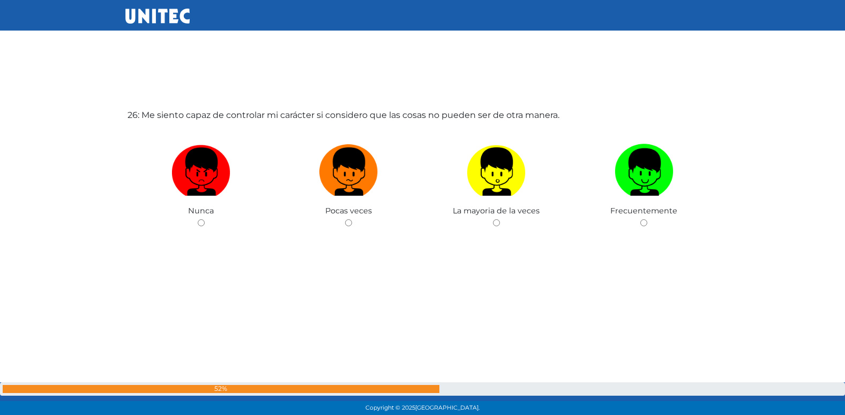
scroll to position [10423, 0]
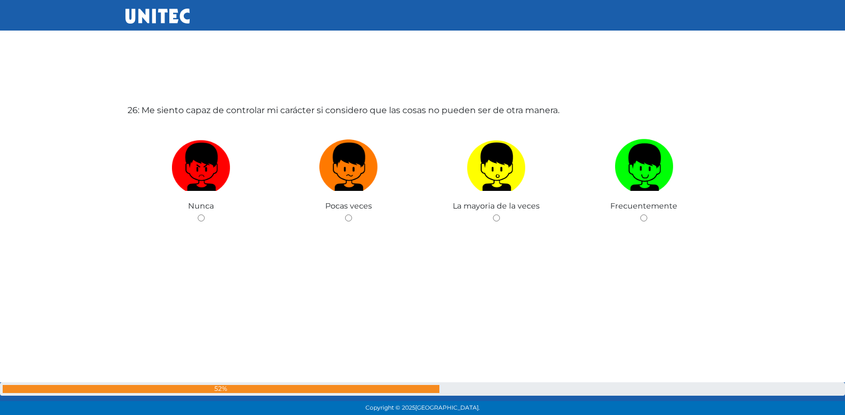
click at [345, 214] on input "radio" at bounding box center [348, 217] width 7 height 7
radio input "true"
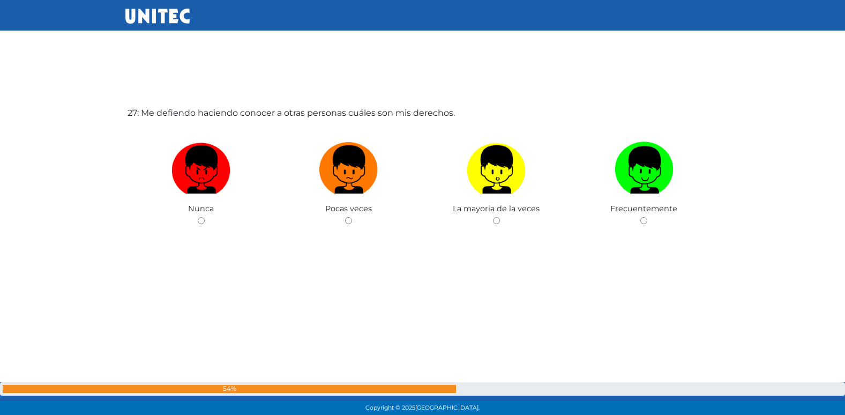
scroll to position [10838, 0]
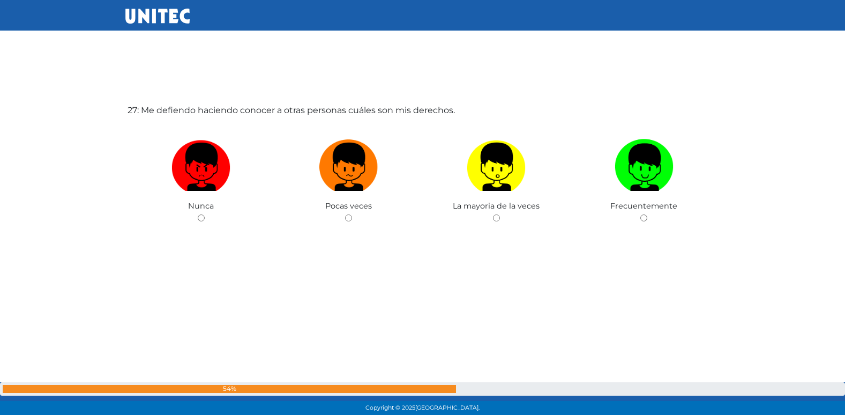
click at [345, 214] on input "radio" at bounding box center [348, 217] width 7 height 7
radio input "true"
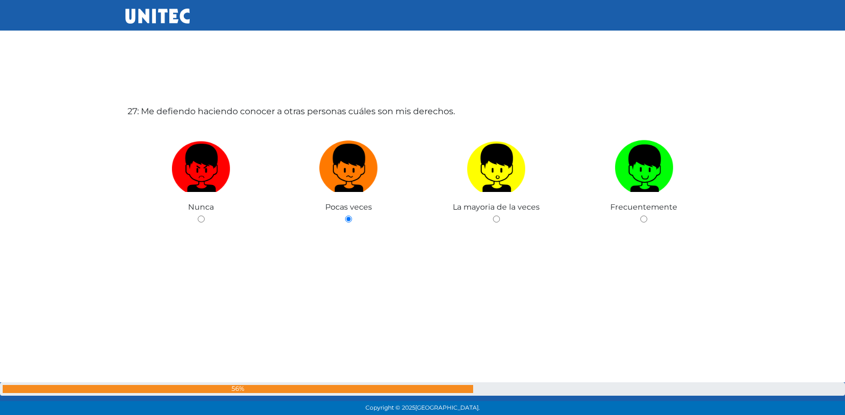
click at [493, 215] on input "radio" at bounding box center [496, 218] width 7 height 7
radio input "true"
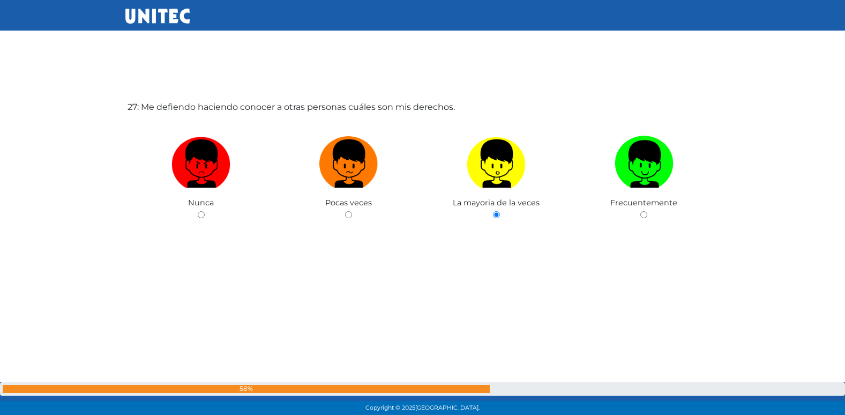
radio input "true"
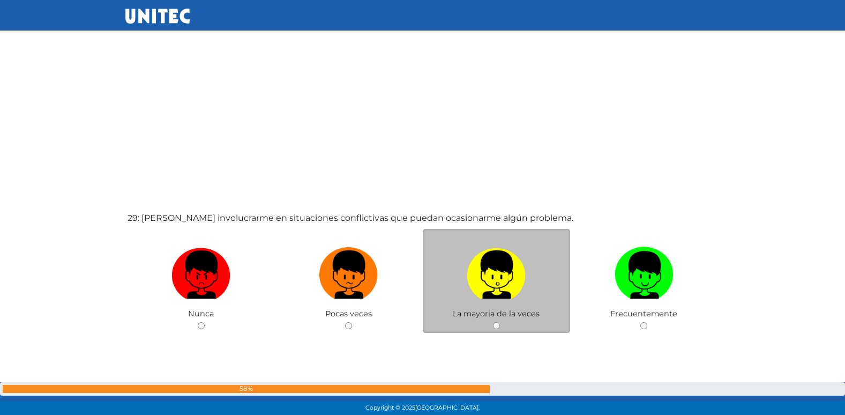
scroll to position [11560, 0]
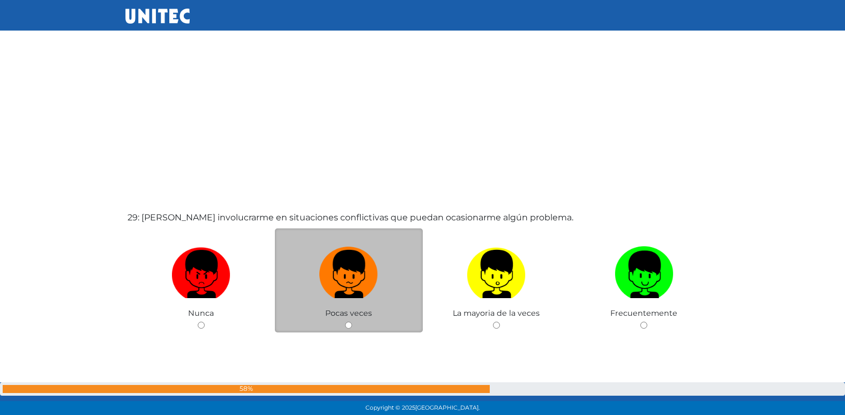
radio input "true"
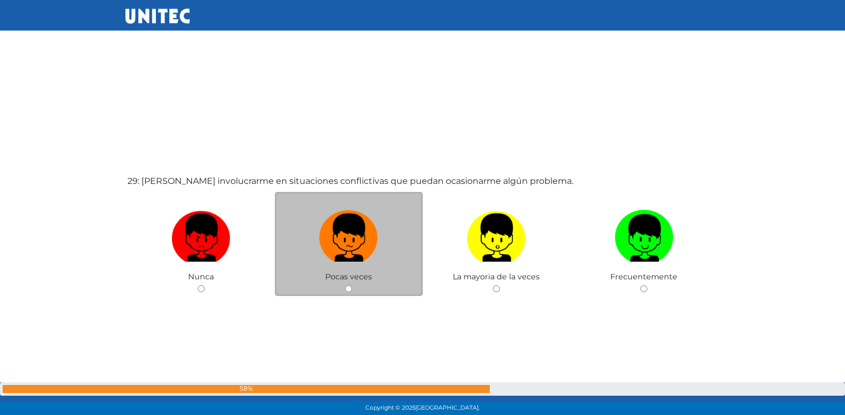
click at [345, 285] on input "radio" at bounding box center [348, 288] width 7 height 7
radio input "true"
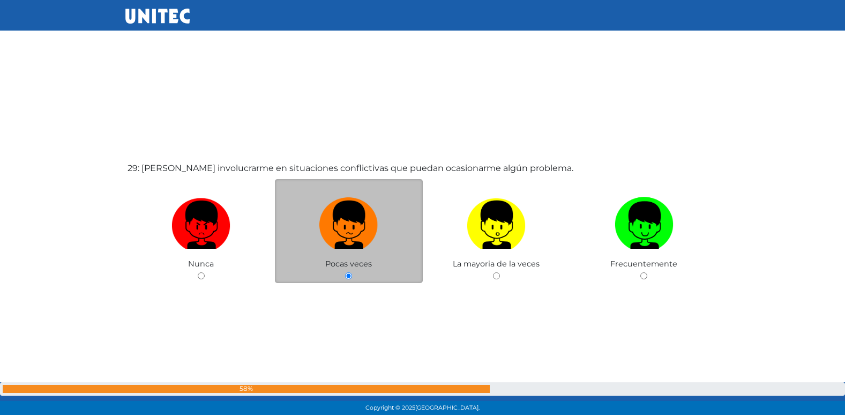
click at [493, 272] on input "radio" at bounding box center [496, 275] width 7 height 7
radio input "true"
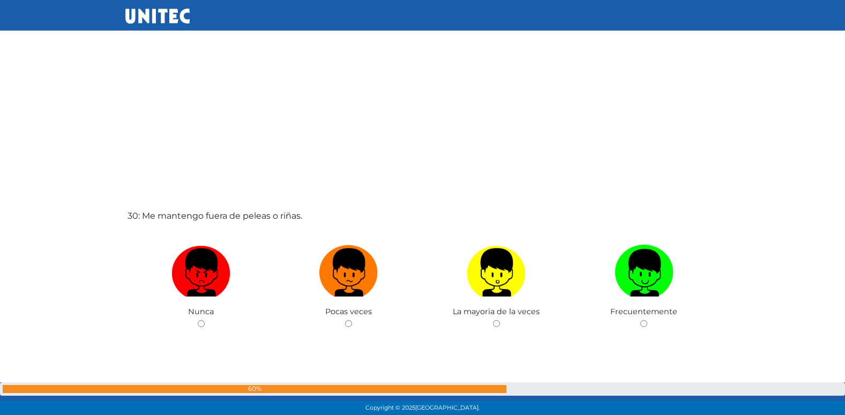
scroll to position [12082, 0]
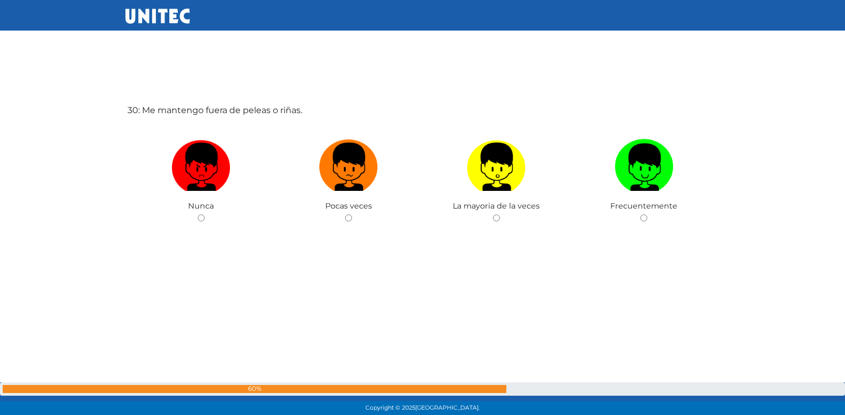
radio input "true"
click at [345, 214] on input "radio" at bounding box center [348, 217] width 7 height 7
radio input "true"
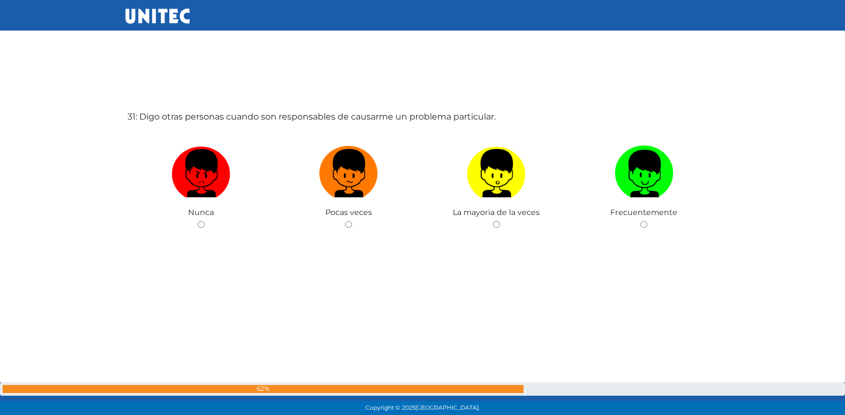
scroll to position [12497, 0]
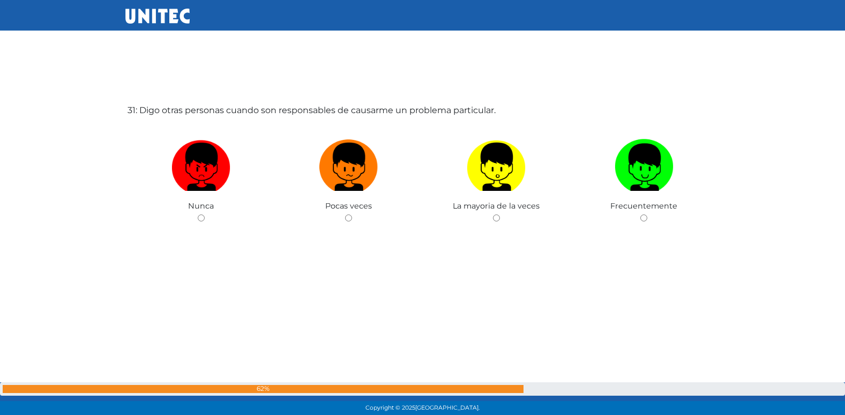
click at [345, 214] on input "radio" at bounding box center [348, 217] width 7 height 7
radio input "true"
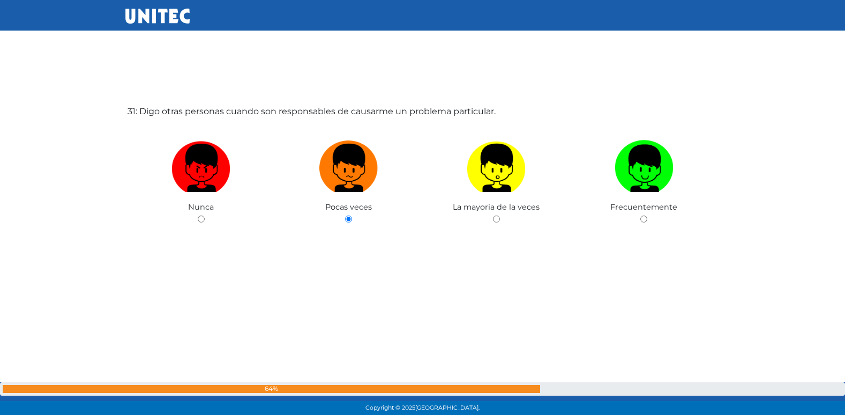
click at [493, 215] on input "radio" at bounding box center [496, 218] width 7 height 7
radio input "true"
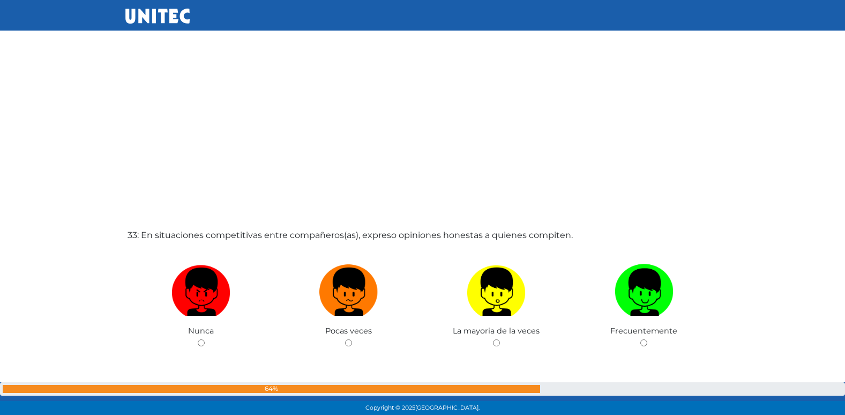
click at [640, 339] on input "radio" at bounding box center [643, 342] width 7 height 7
radio input "true"
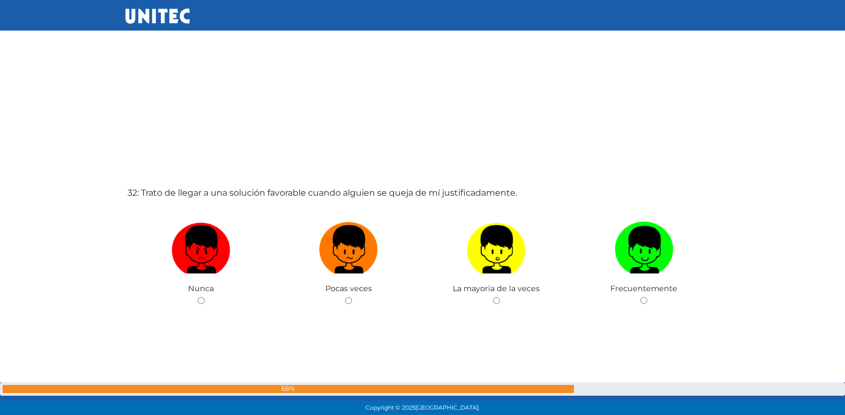
scroll to position [12918, 0]
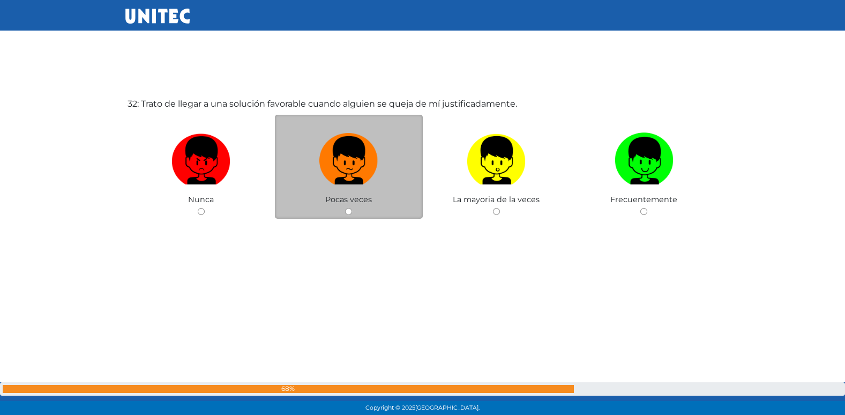
click at [350, 213] on input "radio" at bounding box center [348, 211] width 7 height 7
radio input "true"
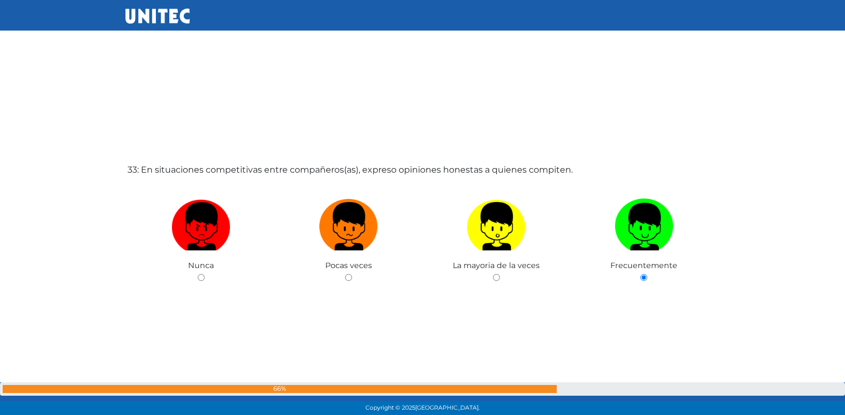
scroll to position [13326, 0]
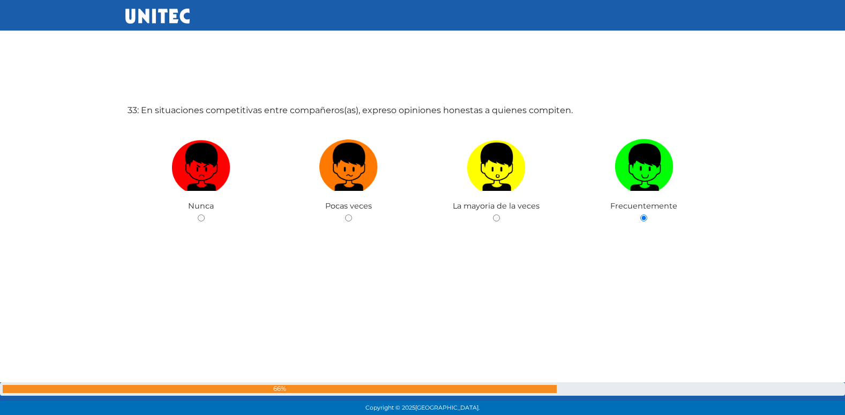
click at [493, 214] on input "radio" at bounding box center [496, 217] width 7 height 7
radio input "true"
click at [345, 214] on input "radio" at bounding box center [348, 217] width 7 height 7
radio input "true"
click at [345, 214] on input "radio" at bounding box center [348, 217] width 7 height 7
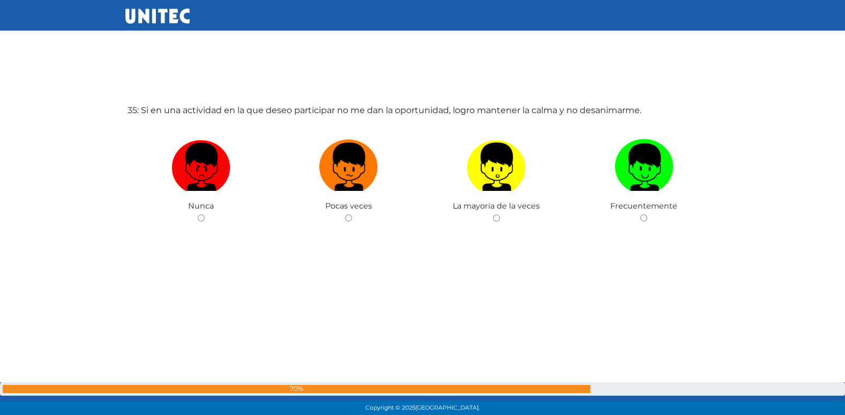
radio input "true"
click at [345, 214] on input "radio" at bounding box center [348, 217] width 7 height 7
radio input "true"
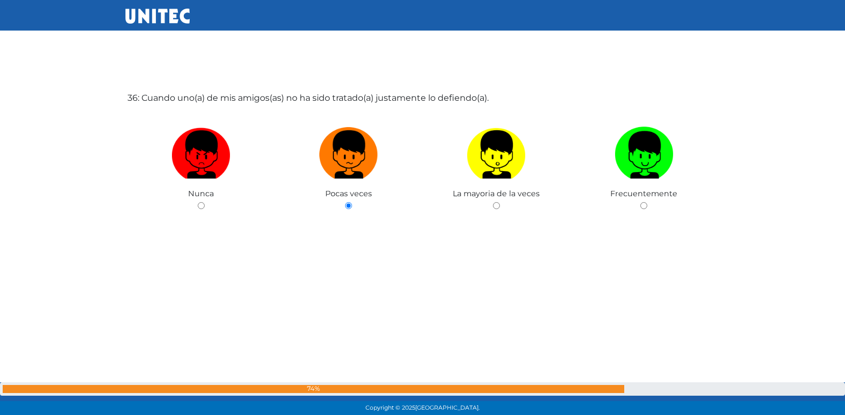
click at [493, 202] on input "radio" at bounding box center [496, 205] width 7 height 7
radio input "true"
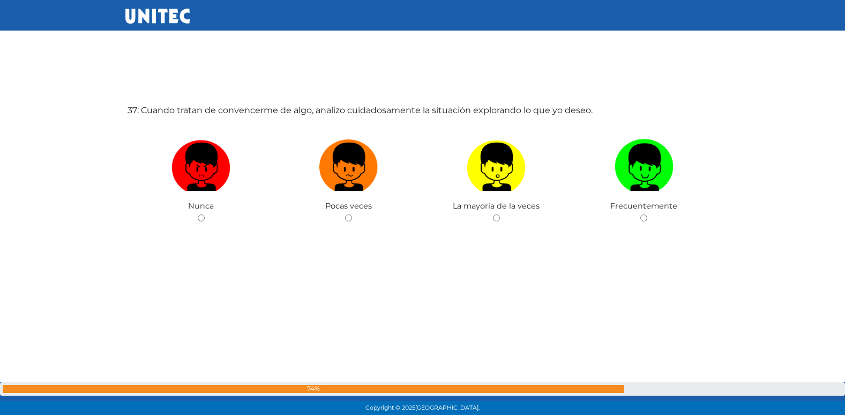
click at [345, 214] on input "radio" at bounding box center [348, 217] width 7 height 7
radio input "true"
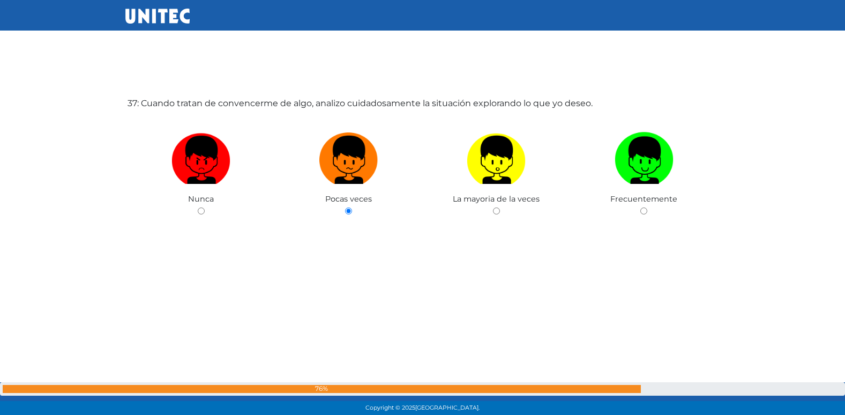
click at [493, 207] on input "radio" at bounding box center [496, 210] width 7 height 7
radio input "true"
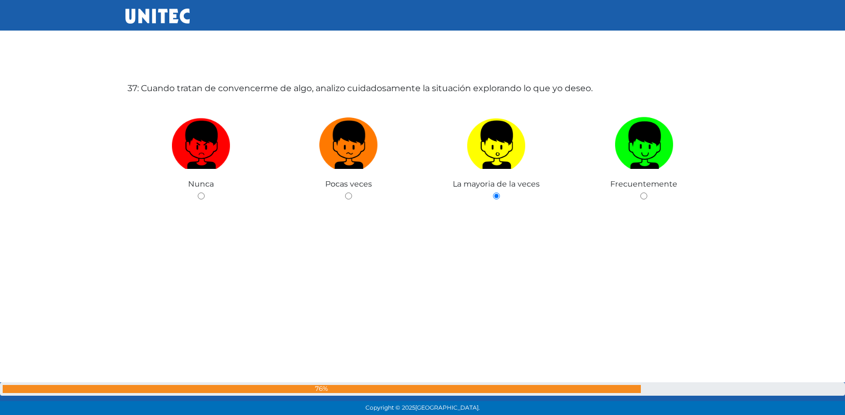
click at [640, 192] on input "radio" at bounding box center [643, 195] width 7 height 7
radio input "true"
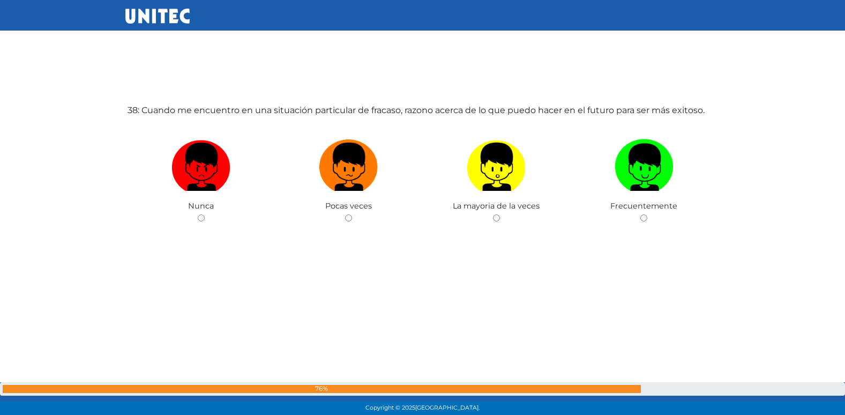
click at [345, 214] on input "radio" at bounding box center [348, 217] width 7 height 7
radio input "true"
click at [198, 214] on input "radio" at bounding box center [201, 217] width 7 height 7
radio input "true"
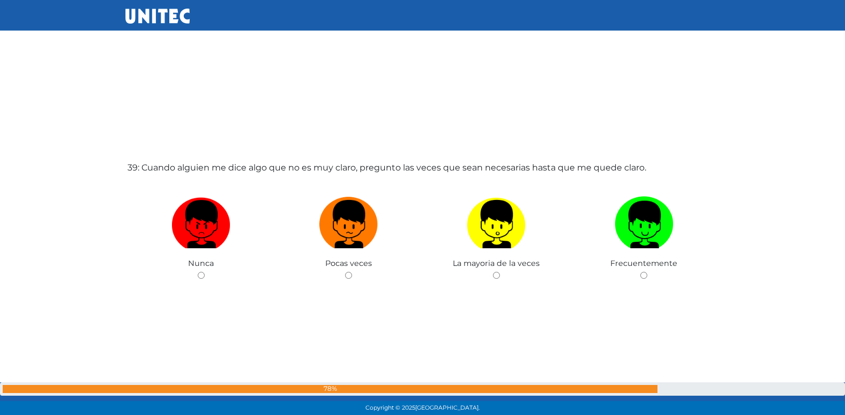
scroll to position [15815, 0]
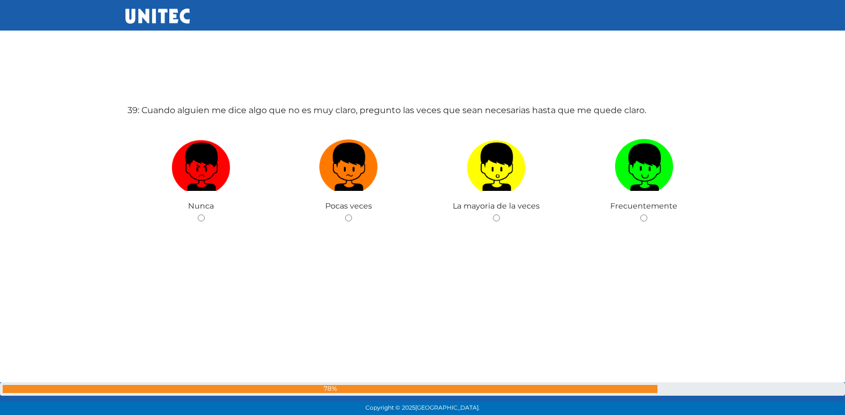
click at [345, 214] on input "radio" at bounding box center [348, 217] width 7 height 7
radio input "true"
click at [198, 214] on input "radio" at bounding box center [201, 217] width 7 height 7
radio input "true"
click at [345, 214] on input "radio" at bounding box center [348, 217] width 7 height 7
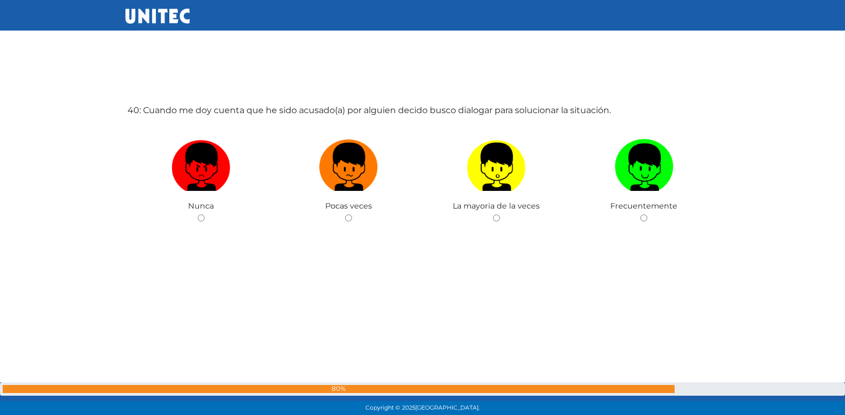
radio input "true"
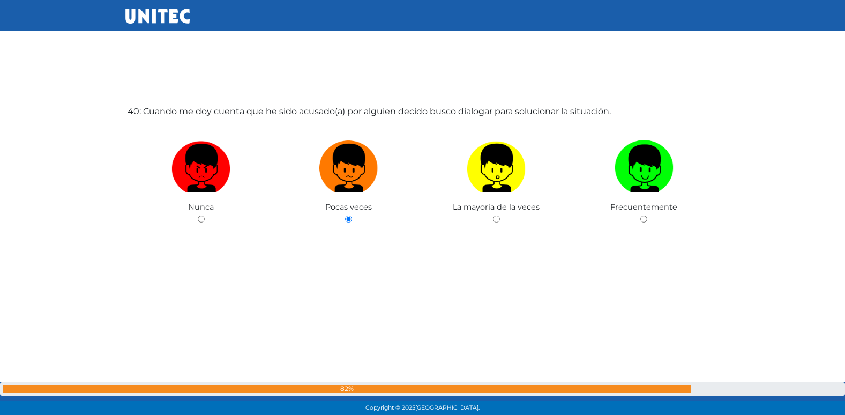
click at [493, 215] on input "radio" at bounding box center [496, 218] width 7 height 7
radio input "true"
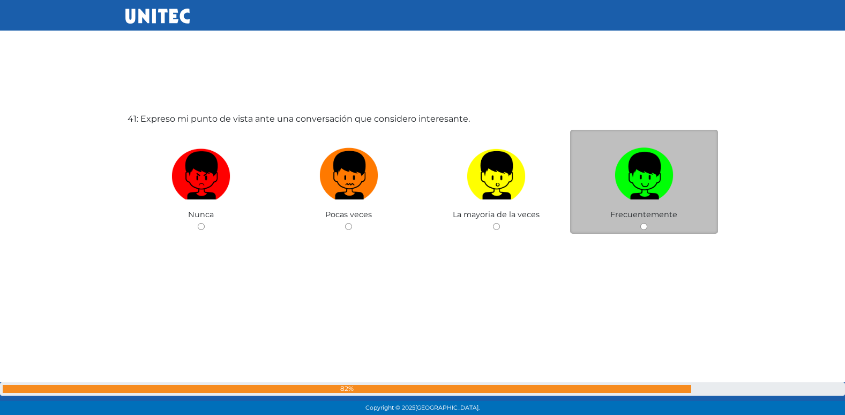
scroll to position [16644, 0]
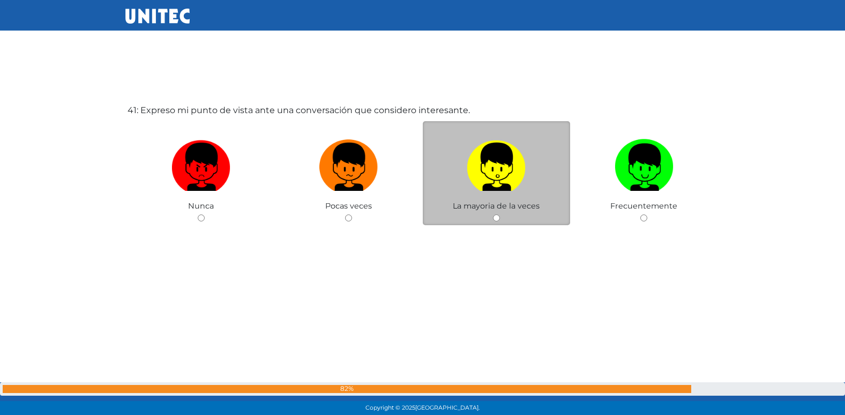
click at [345, 214] on input "radio" at bounding box center [348, 217] width 7 height 7
radio input "true"
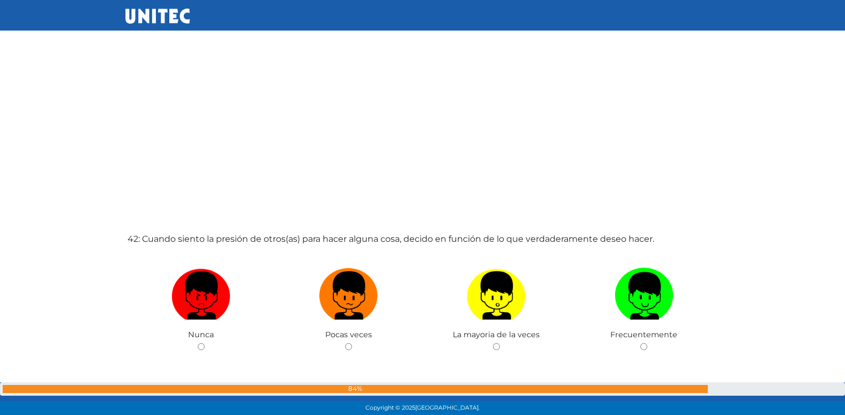
scroll to position [16950, 0]
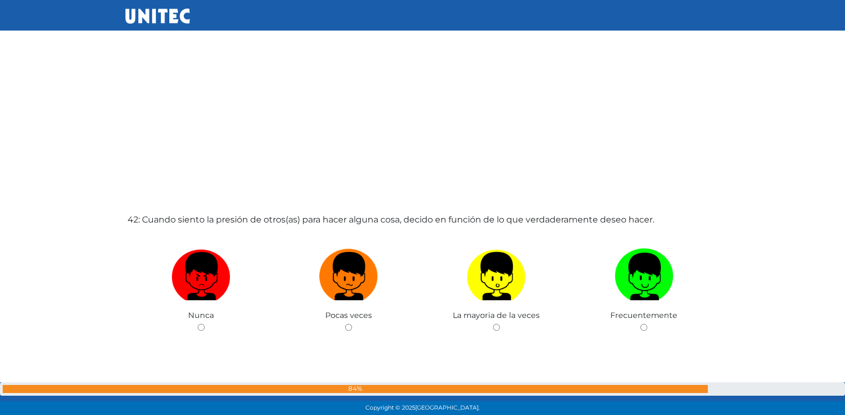
click at [345, 324] on input "radio" at bounding box center [348, 327] width 7 height 7
radio input "true"
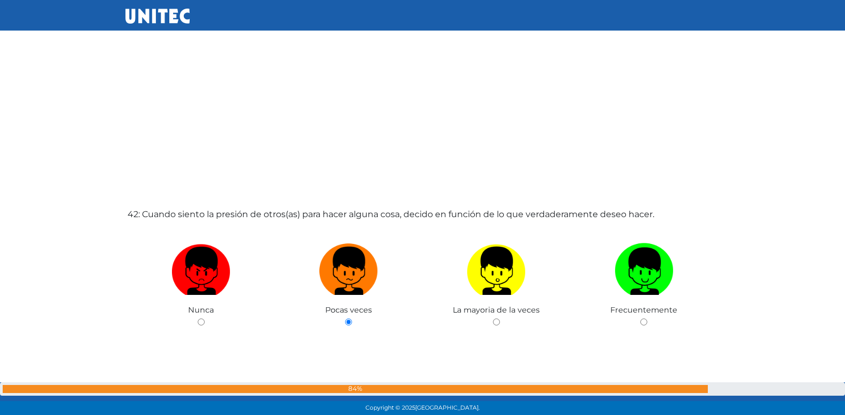
click at [493, 318] on input "radio" at bounding box center [496, 321] width 7 height 7
radio input "true"
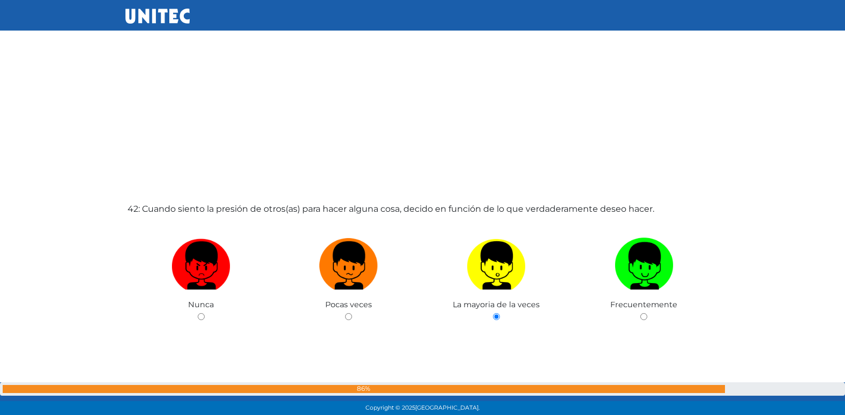
click at [640, 313] on input "radio" at bounding box center [643, 316] width 7 height 7
radio input "true"
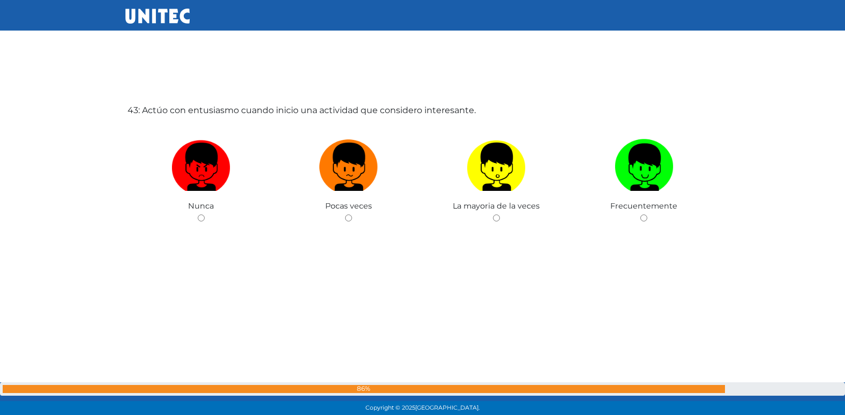
click at [345, 214] on input "radio" at bounding box center [348, 217] width 7 height 7
radio input "true"
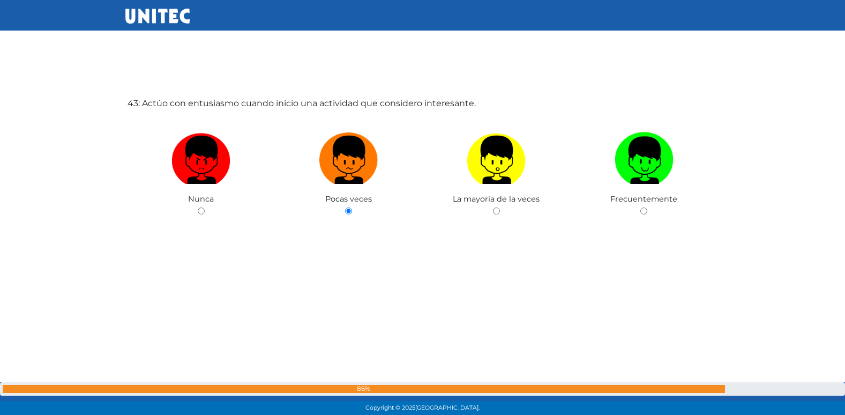
click at [198, 207] on input "radio" at bounding box center [201, 210] width 7 height 7
radio input "true"
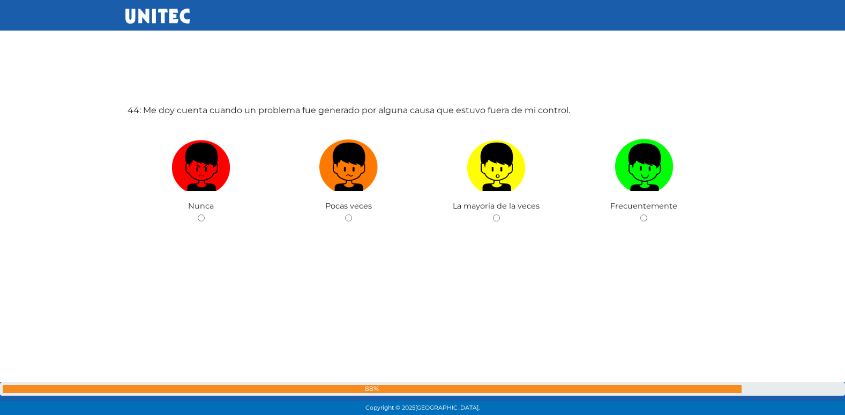
click at [345, 214] on input "radio" at bounding box center [348, 217] width 7 height 7
radio input "true"
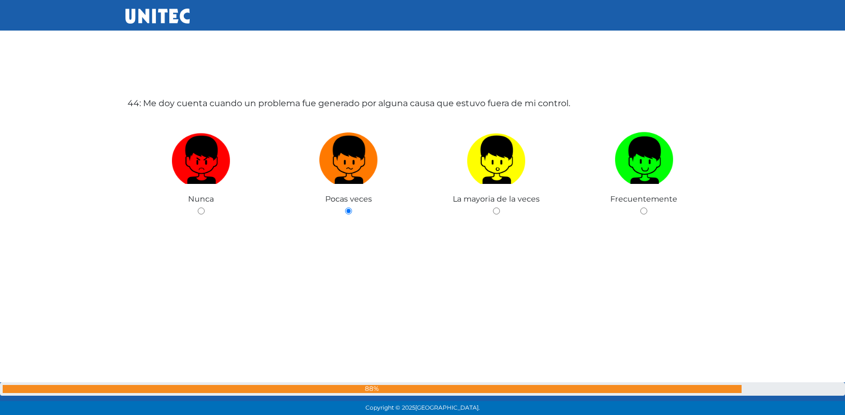
click at [493, 207] on input "radio" at bounding box center [496, 210] width 7 height 7
radio input "true"
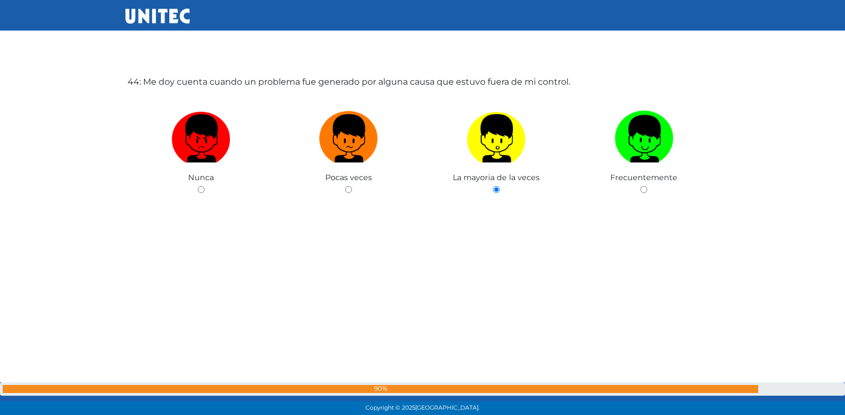
radio input "true"
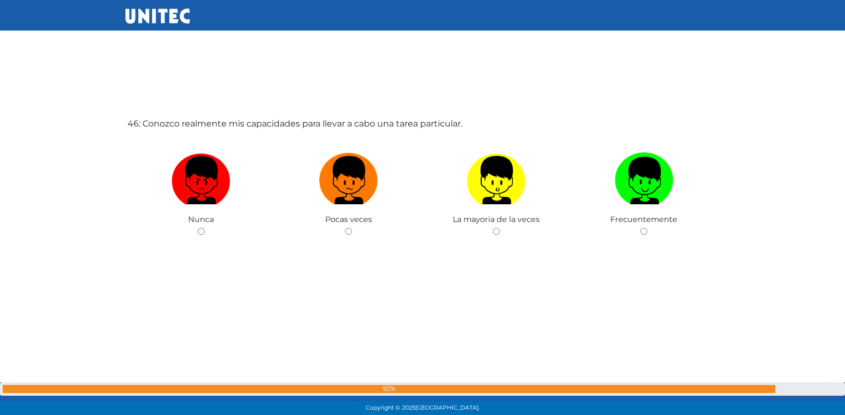
radio input "true"
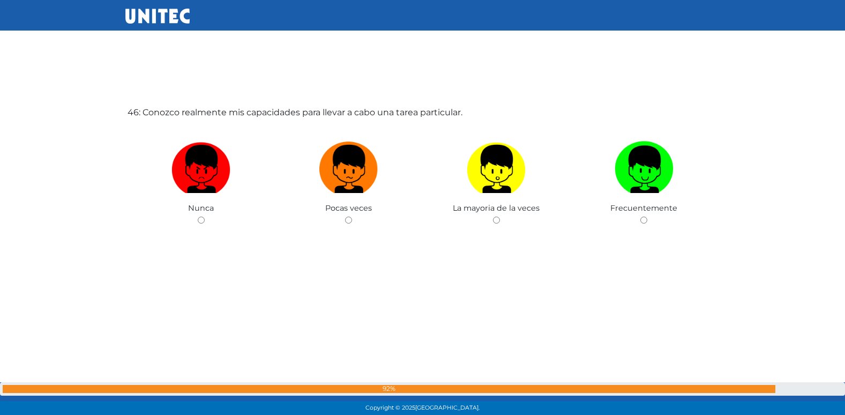
radio input "true"
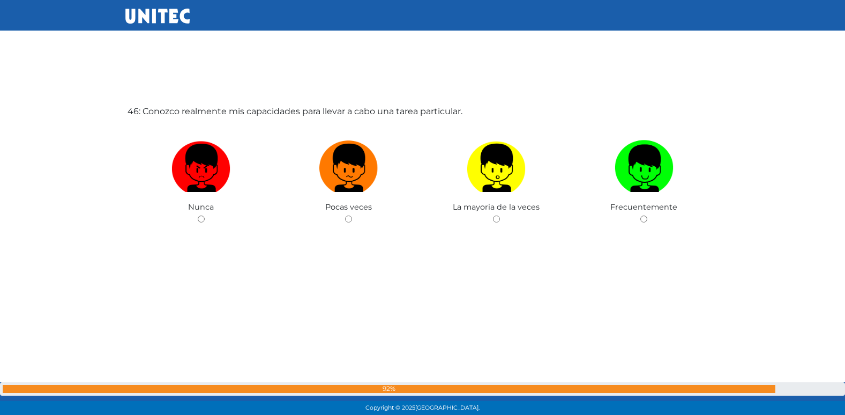
click at [640, 215] on input "radio" at bounding box center [643, 218] width 7 height 7
radio input "true"
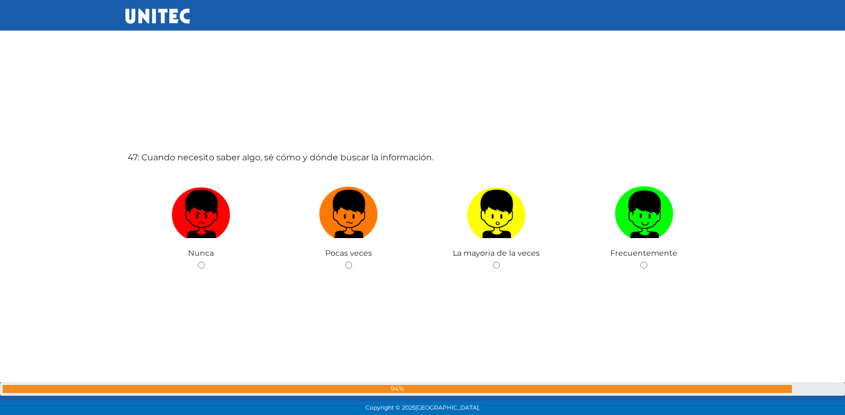
scroll to position [19133, 0]
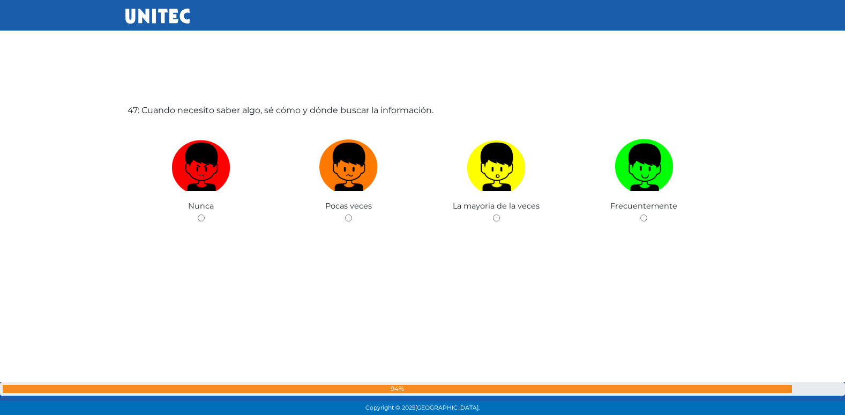
radio input "true"
click at [640, 214] on input "radio" at bounding box center [643, 217] width 7 height 7
radio input "true"
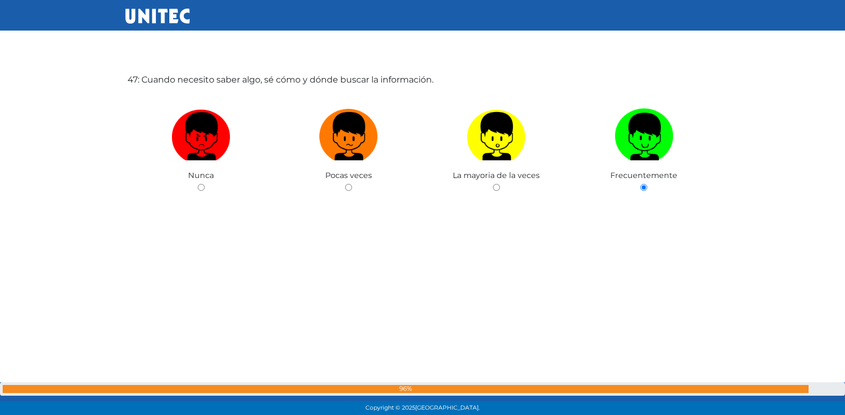
click at [198, 184] on input "radio" at bounding box center [201, 187] width 7 height 7
radio input "true"
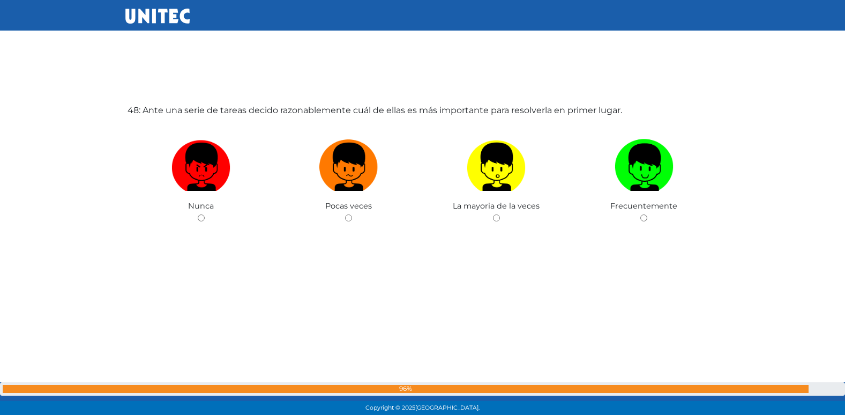
click at [345, 214] on input "radio" at bounding box center [348, 217] width 7 height 7
radio input "true"
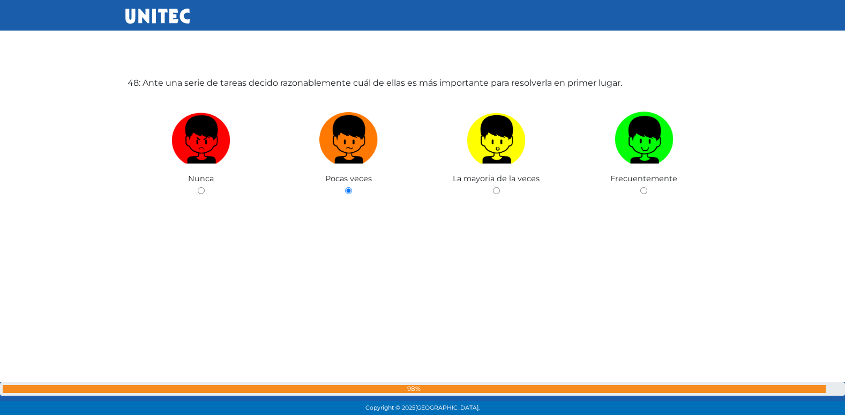
scroll to position [19586, 0]
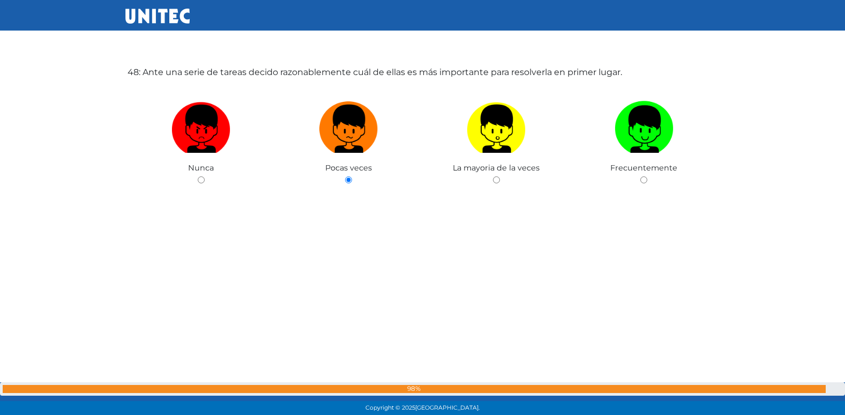
radio input "true"
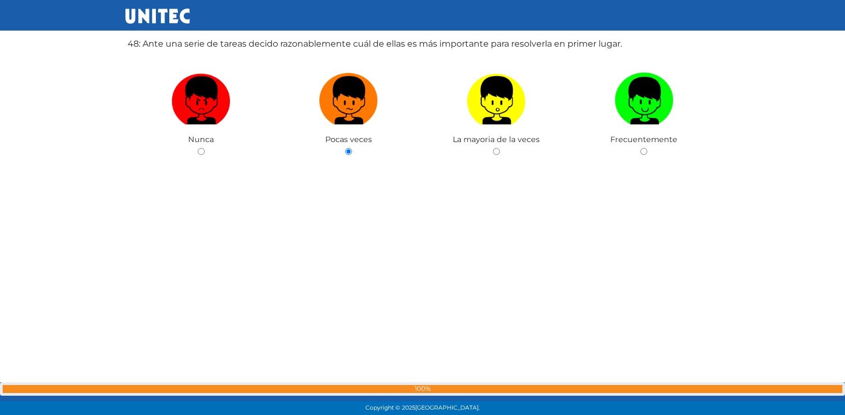
scroll to position [19624, 0]
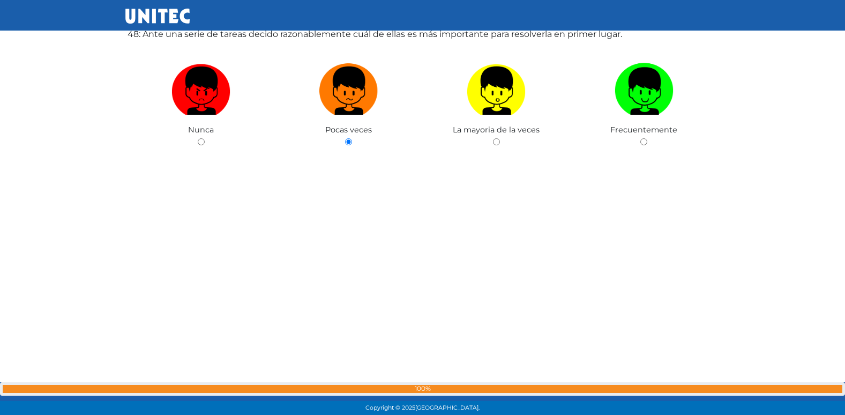
radio input "true"
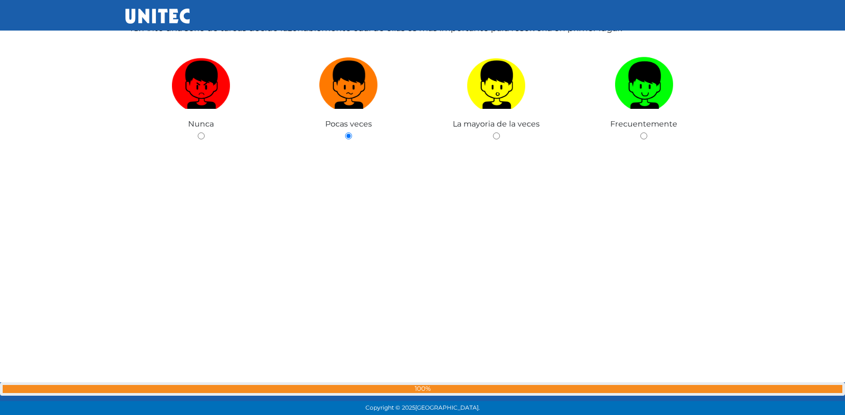
radio input "true"
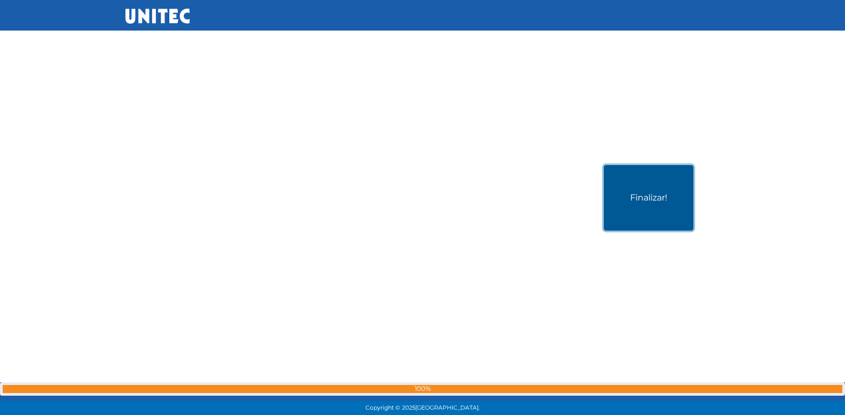
scroll to position [20792, 0]
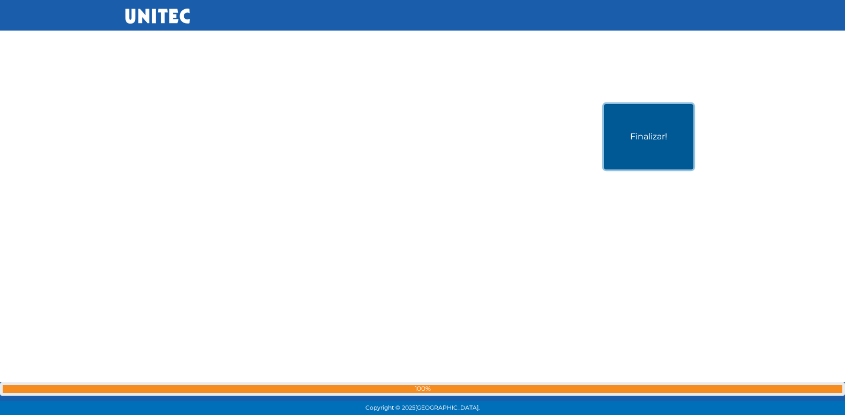
click at [638, 138] on button "Finalizar!" at bounding box center [648, 136] width 89 height 65
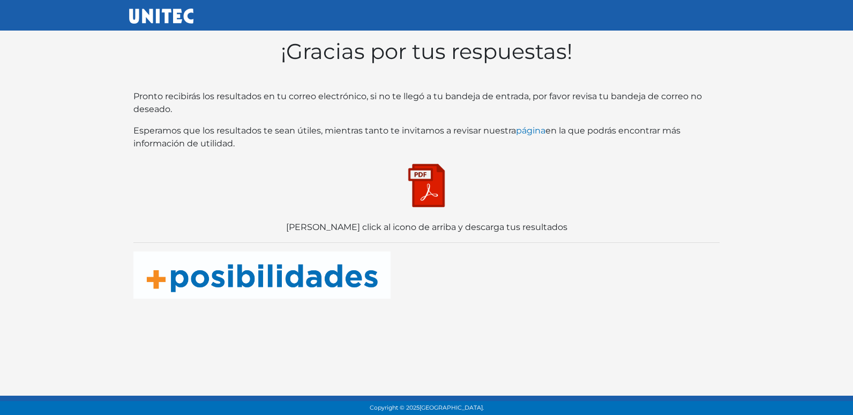
click at [439, 182] on img at bounding box center [427, 186] width 54 height 54
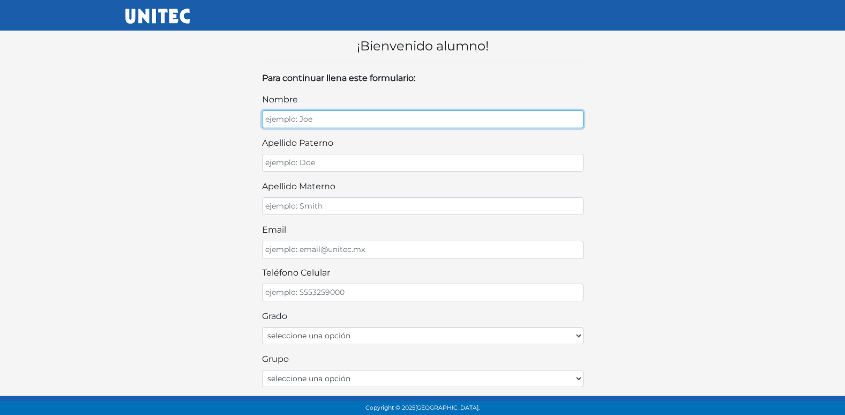
click at [354, 118] on input "nombre" at bounding box center [423, 119] width 322 height 18
type input "SAMANTA SOFIA"
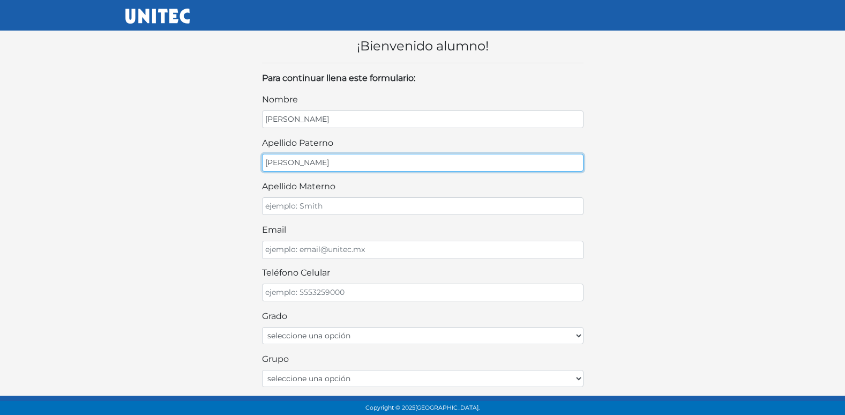
type input "PEREZ"
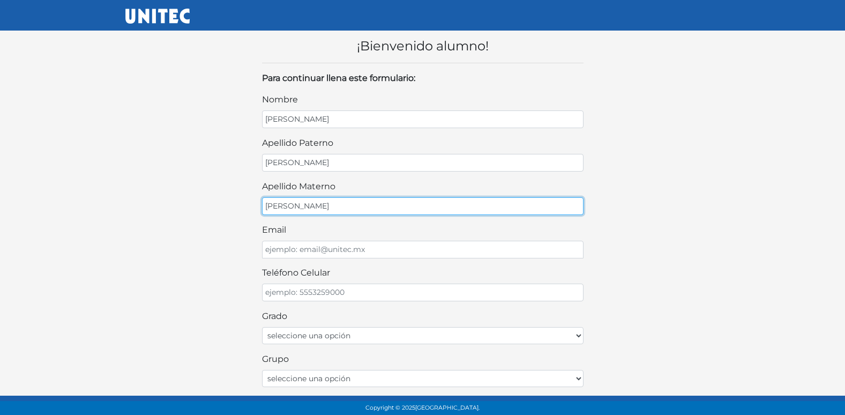
type input "IRINEO"
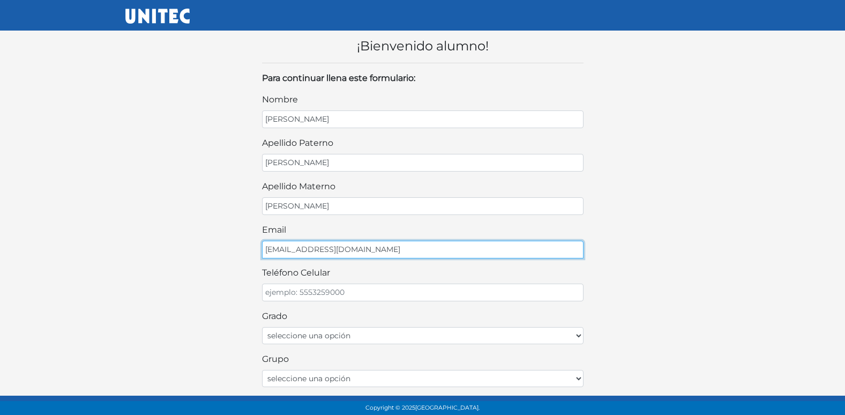
type input "SAMANTASOIRI@GMAIL.COM"
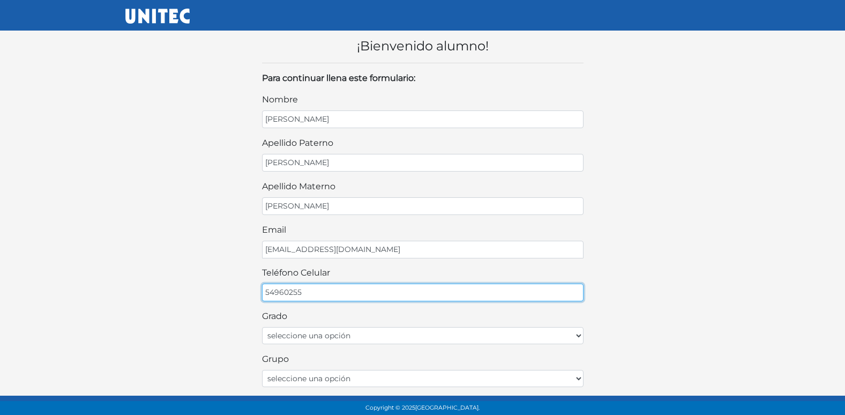
drag, startPoint x: 275, startPoint y: 293, endPoint x: 265, endPoint y: 296, distance: 10.5
click at [271, 295] on input "54960255" at bounding box center [423, 292] width 322 height 18
click at [305, 293] on input "55960255" at bounding box center [423, 292] width 322 height 18
type input "5596025580"
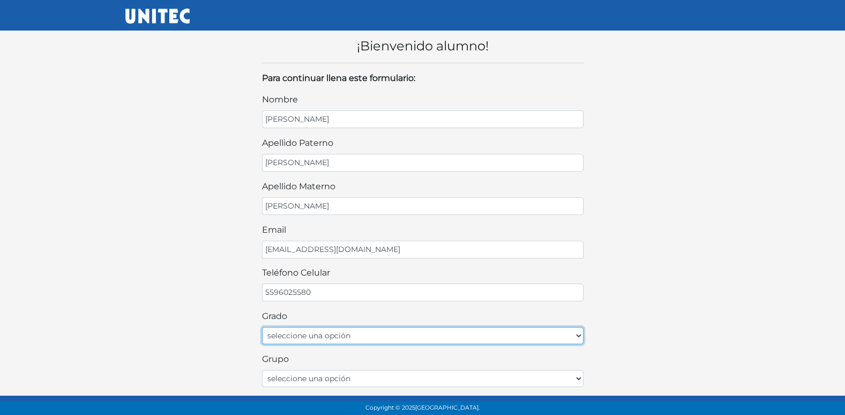
click at [357, 337] on select "seleccione una opción Primer grado Segundo grado Tercer grado" at bounding box center [423, 335] width 322 height 17
select select "2do"
click at [262, 327] on select "seleccione una opción Primer grado Segundo grado Tercer grado" at bounding box center [423, 335] width 322 height 17
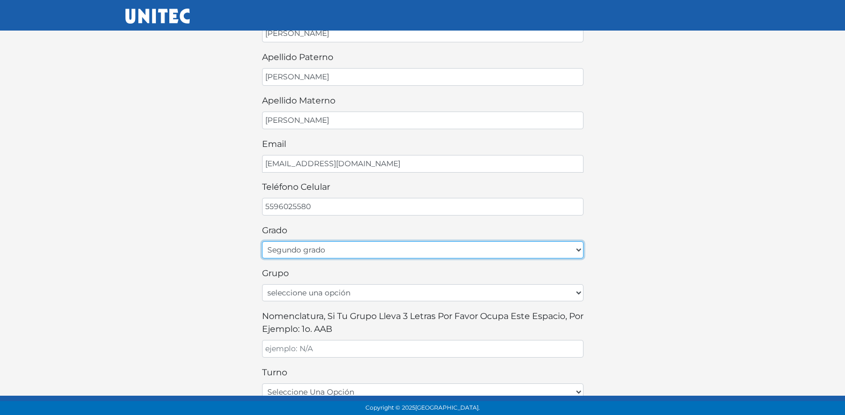
scroll to position [107, 0]
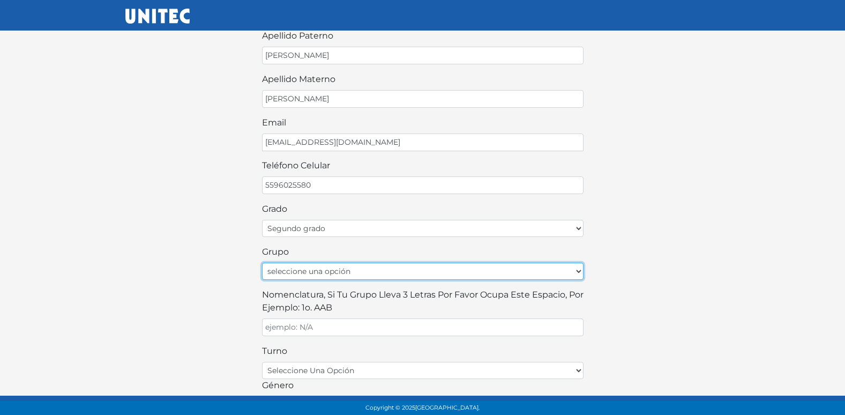
click at [347, 270] on select "seleccione una opción A B C D E F G H I J K L M N O P Q R S T U V W X Y Z" at bounding box center [423, 271] width 322 height 17
select select "A"
click at [262, 263] on select "seleccione una opción A B C D E F G H I J K L M N O P Q R S T U V W X Y Z" at bounding box center [423, 271] width 322 height 17
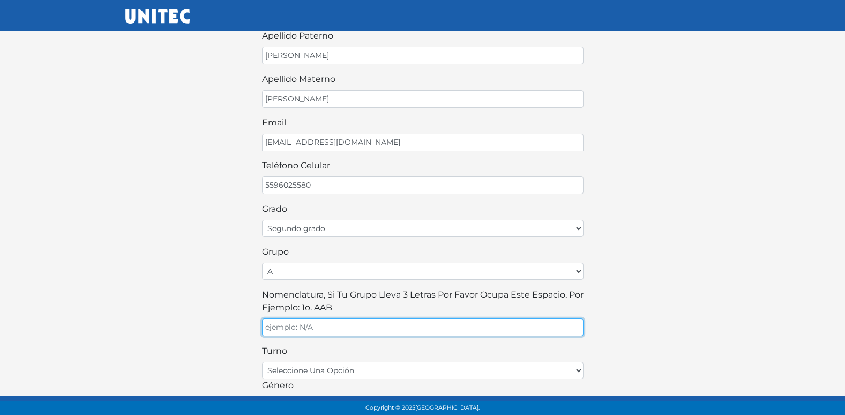
click at [367, 322] on input "Nomenclatura, si tu grupo lleva 3 letras por favor ocupa este espacio, por ejem…" at bounding box center [423, 327] width 322 height 18
type input "A"
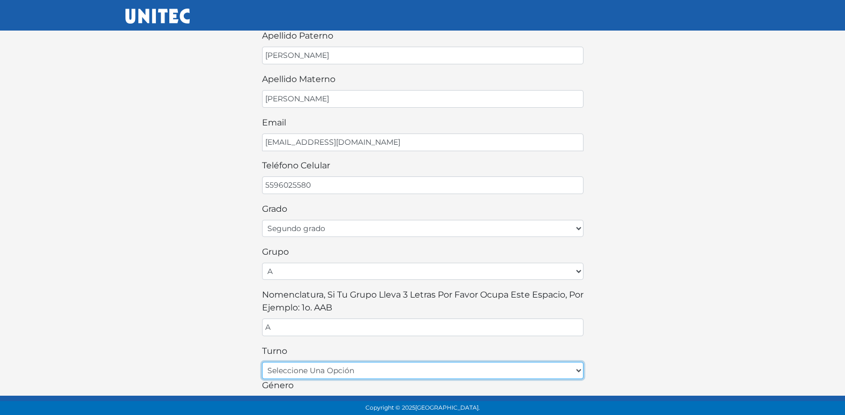
click at [375, 365] on select "seleccione una opción matutino vespertino" at bounding box center [423, 370] width 322 height 17
select select "matutino"
click at [262, 362] on select "seleccione una opción matutino vespertino" at bounding box center [423, 370] width 322 height 17
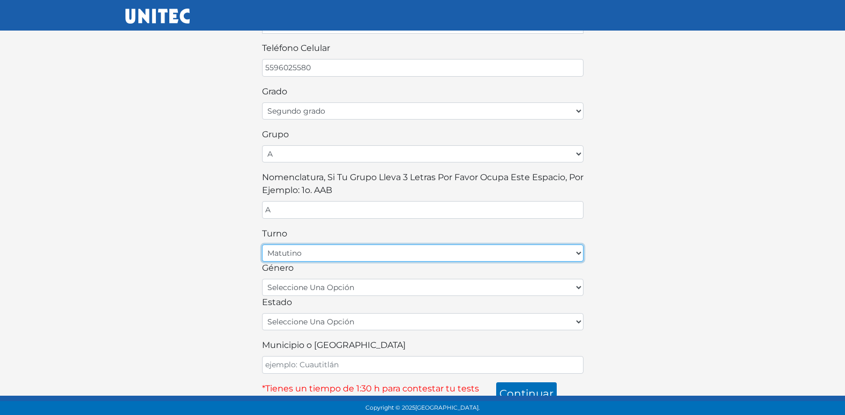
scroll to position [236, 0]
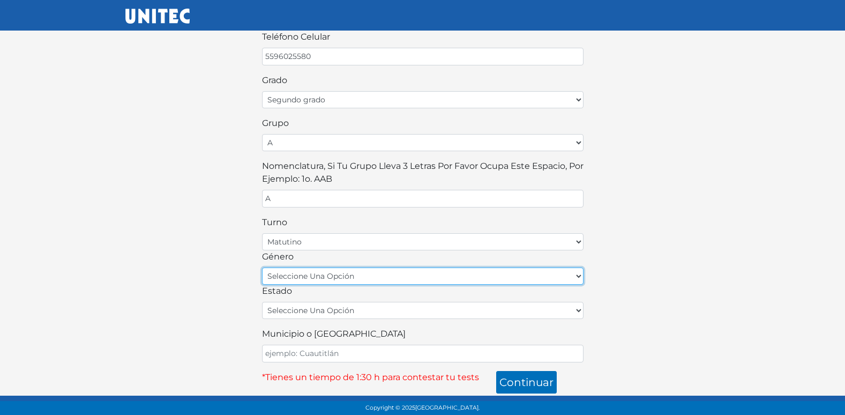
click at [353, 277] on select "seleccione una opción femenino masculino" at bounding box center [423, 275] width 322 height 17
select select "F"
click at [262, 267] on select "seleccione una opción femenino masculino" at bounding box center [423, 275] width 322 height 17
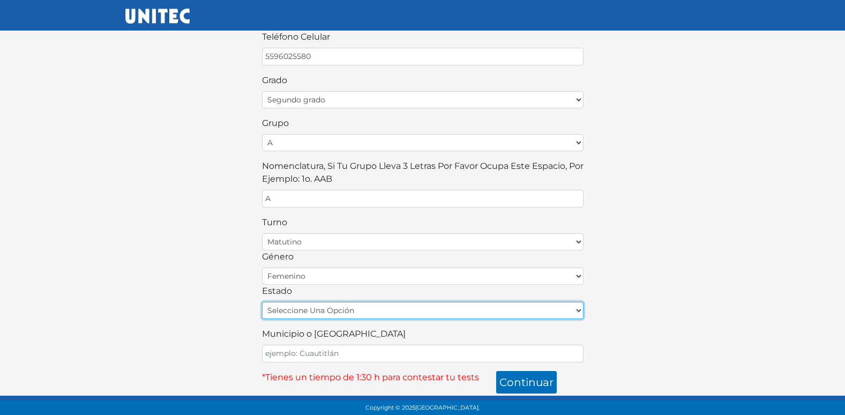
click at [329, 314] on select "seleccione una opción Aguascalientes Baja California Baja California Sur Campec…" at bounding box center [423, 310] width 322 height 17
select select "MEX"
click at [262, 302] on select "seleccione una opción Aguascalientes Baja California Baja California Sur Campec…" at bounding box center [423, 310] width 322 height 17
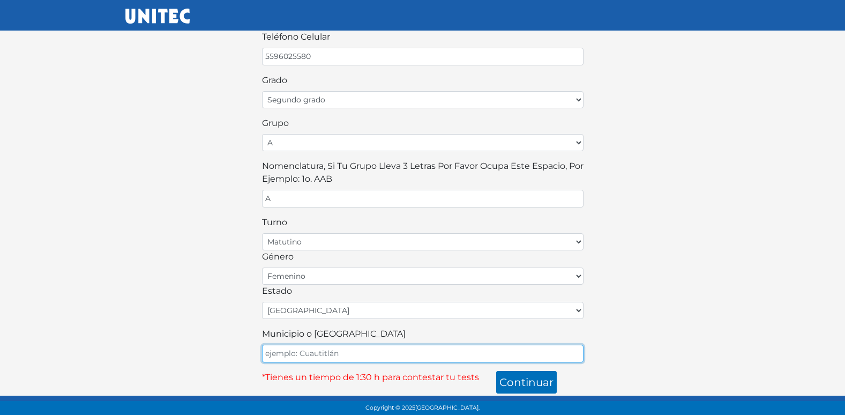
click at [317, 356] on input "Municipio o Alcaldía" at bounding box center [423, 354] width 322 height 18
type input "ECATEPEC"
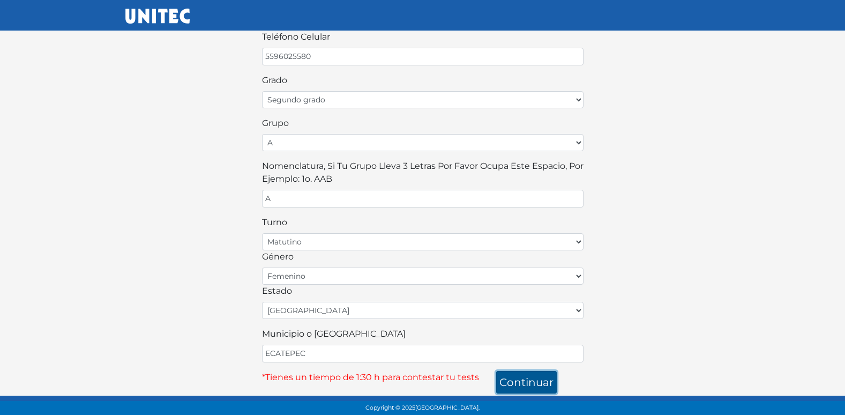
click at [523, 384] on button "continuar" at bounding box center [526, 382] width 61 height 23
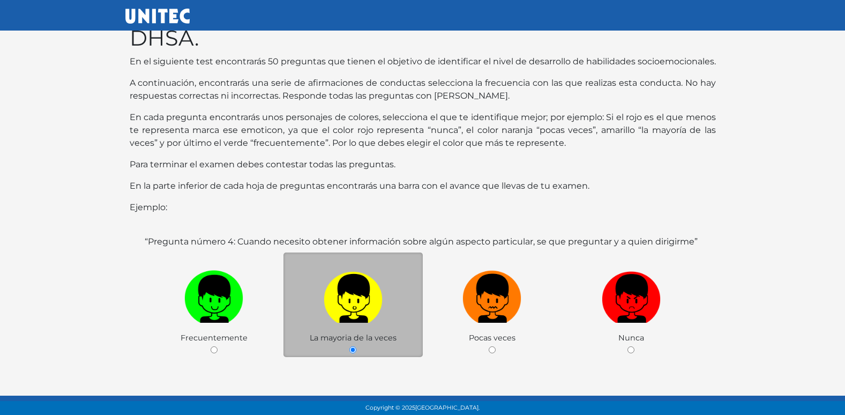
scroll to position [107, 0]
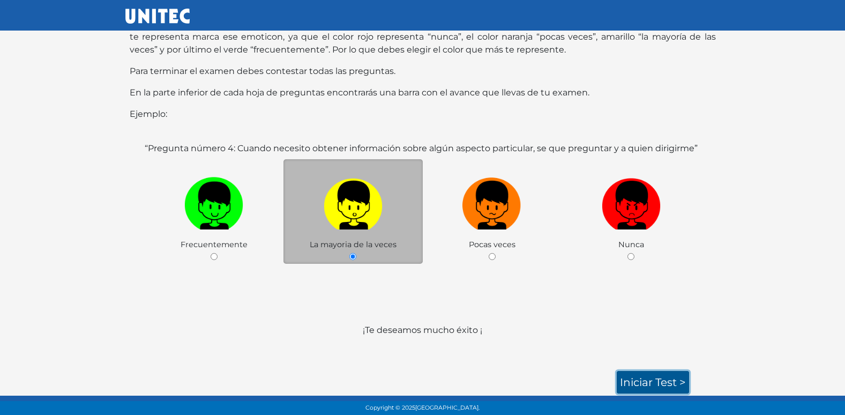
click at [647, 386] on link "Iniciar test >" at bounding box center [653, 382] width 72 height 23
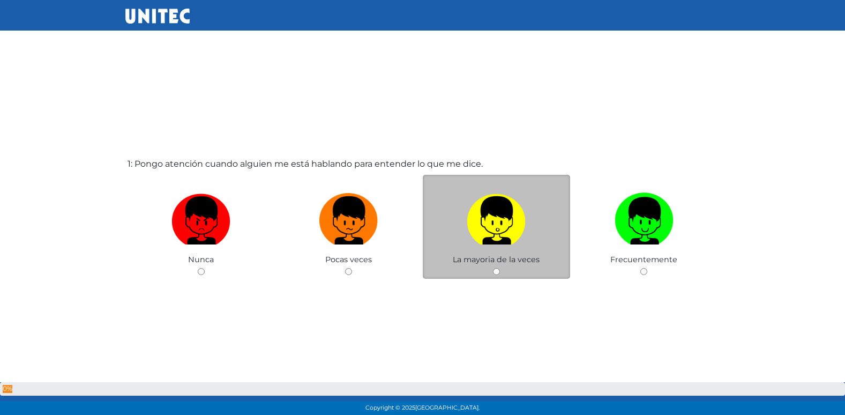
click at [345, 268] on input "radio" at bounding box center [348, 271] width 7 height 7
radio input "true"
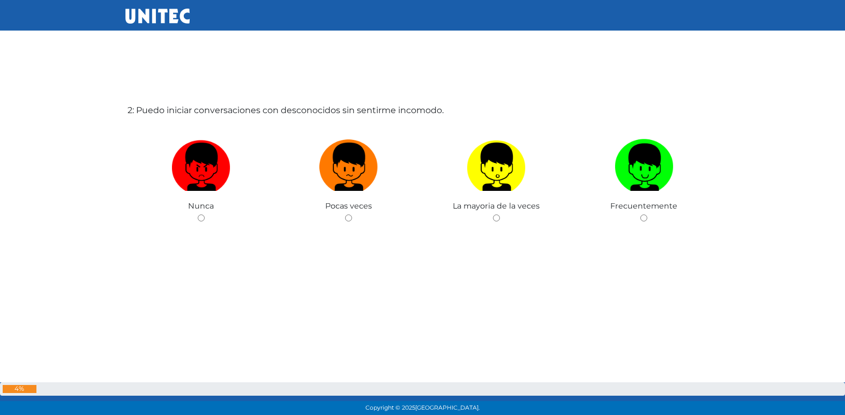
click at [345, 214] on input "radio" at bounding box center [348, 217] width 7 height 7
radio input "true"
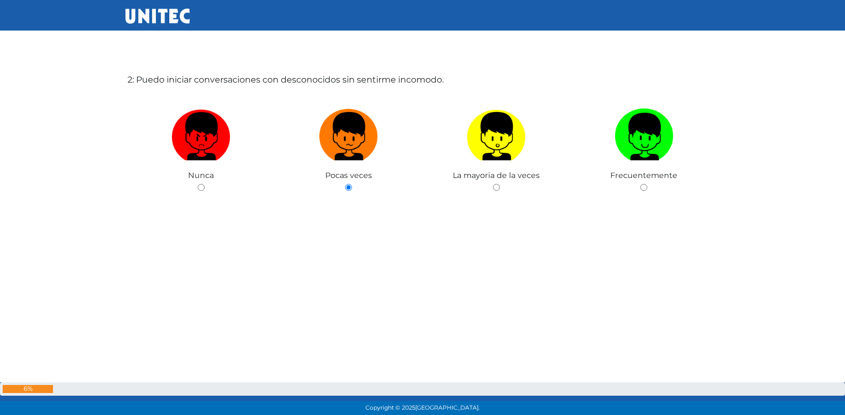
scroll to position [506, 0]
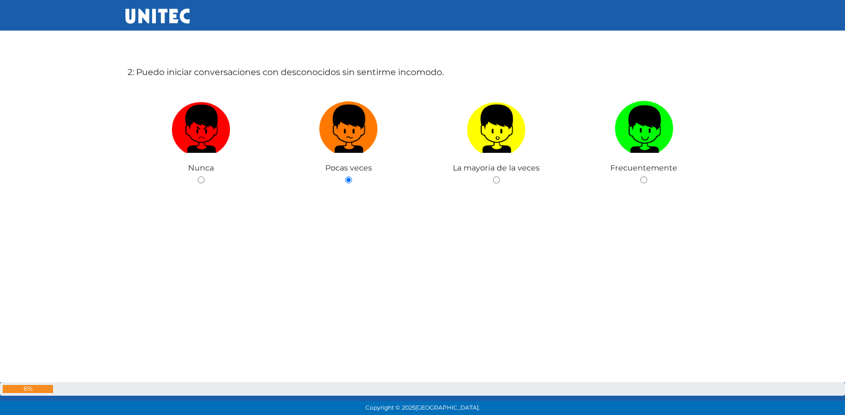
radio input "true"
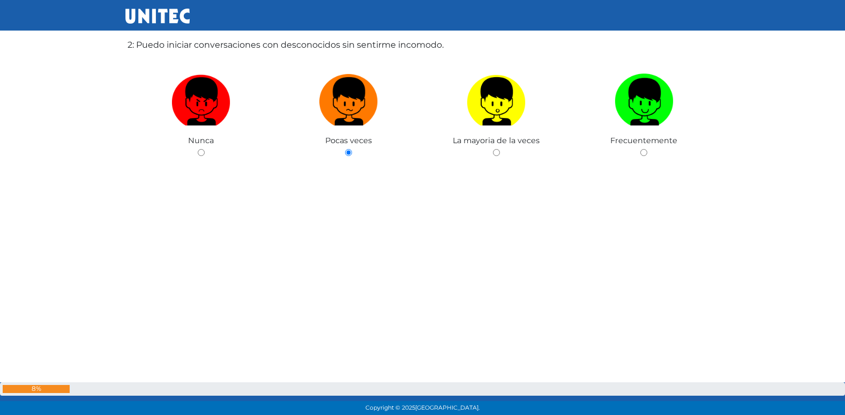
scroll to position [544, 0]
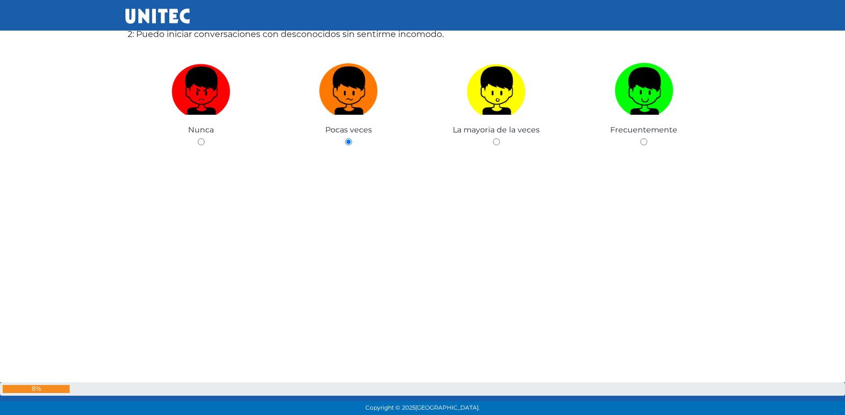
radio input "true"
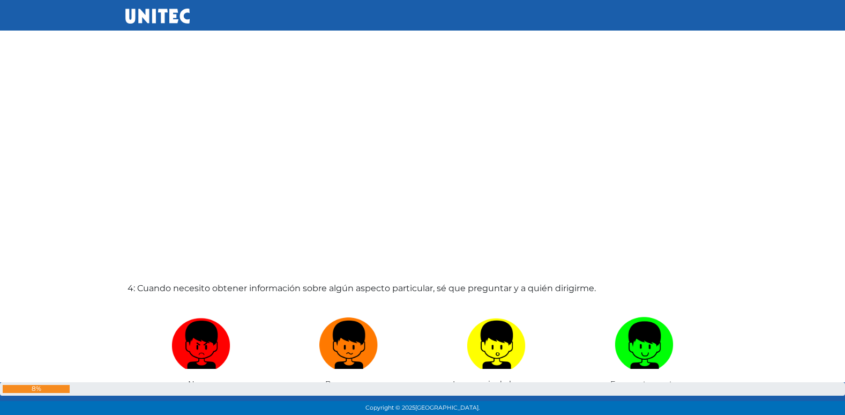
scroll to position [1137, 0]
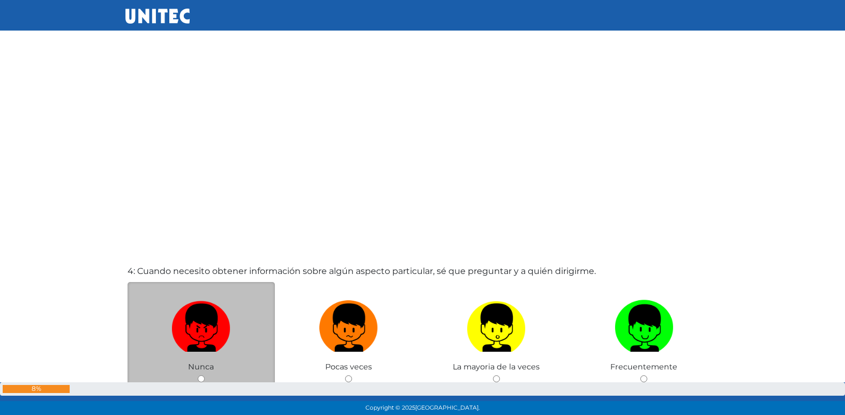
click at [237, 329] on label at bounding box center [202, 327] width 148 height 65
click at [205, 375] on input "radio" at bounding box center [201, 378] width 7 height 7
radio input "true"
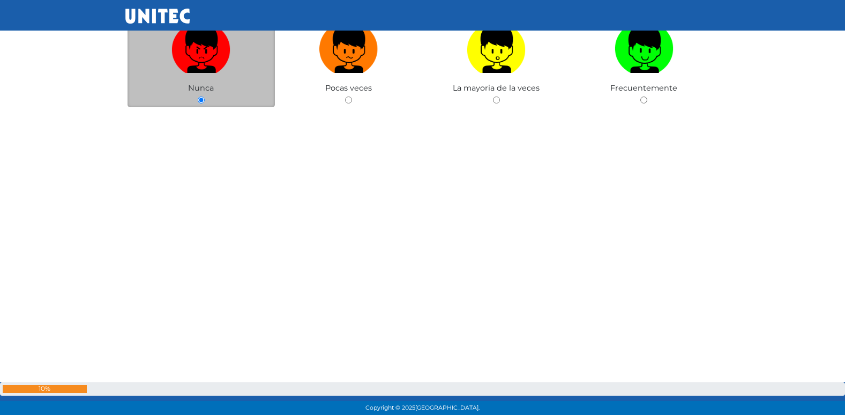
click at [256, 272] on div "4: Cuando necesito obtener información sobre algún aspecto particular, sé que p…" at bounding box center [422, 89] width 595 height 415
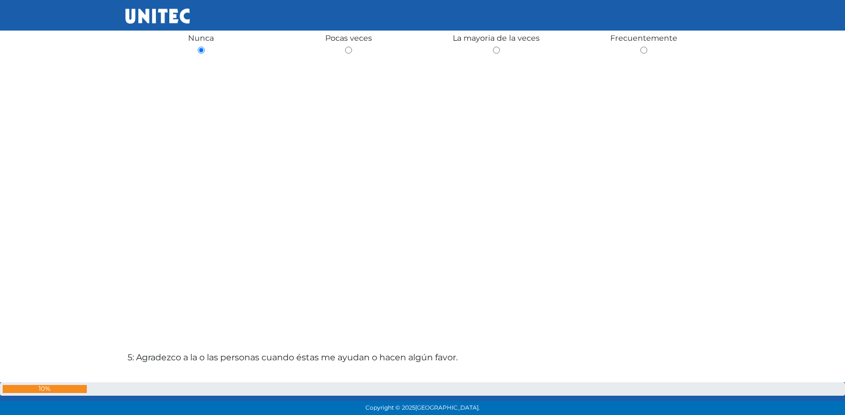
scroll to position [1413, 0]
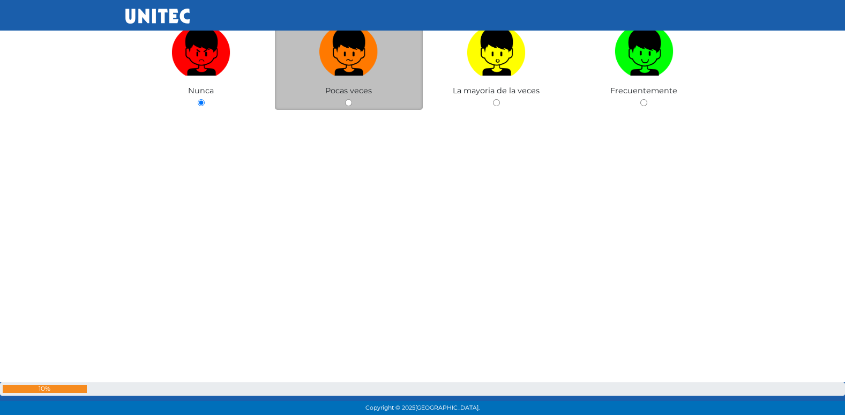
click at [275, 79] on label at bounding box center [349, 51] width 148 height 65
click at [345, 99] on input "radio" at bounding box center [348, 102] width 7 height 7
radio input "true"
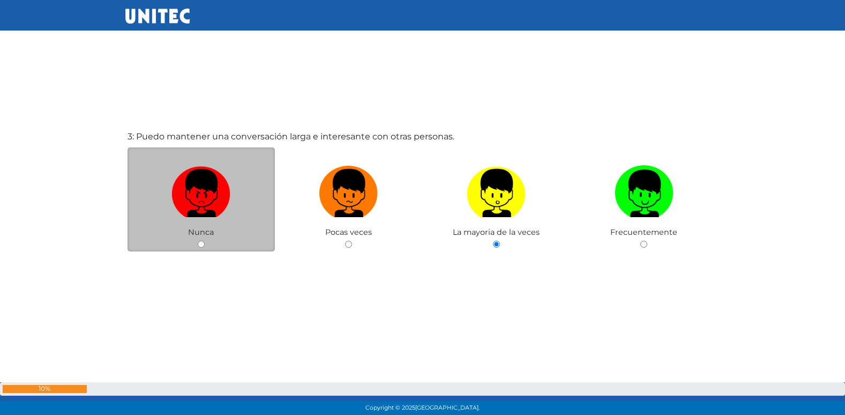
scroll to position [855, 0]
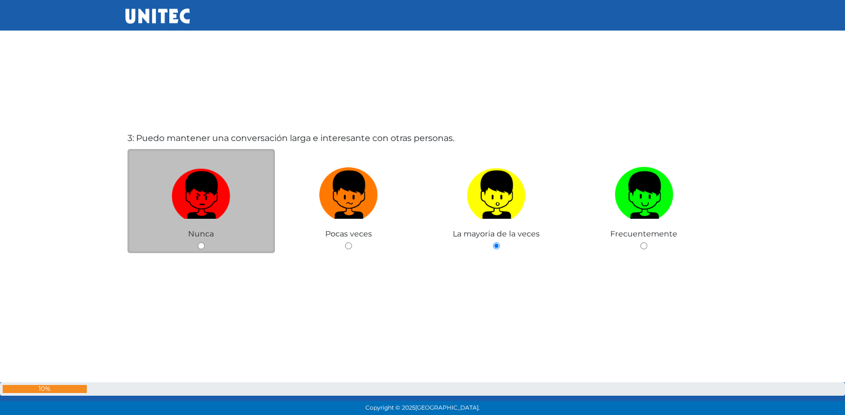
click at [216, 176] on img at bounding box center [200, 191] width 59 height 56
click at [205, 242] on input "radio" at bounding box center [201, 245] width 7 height 7
radio input "true"
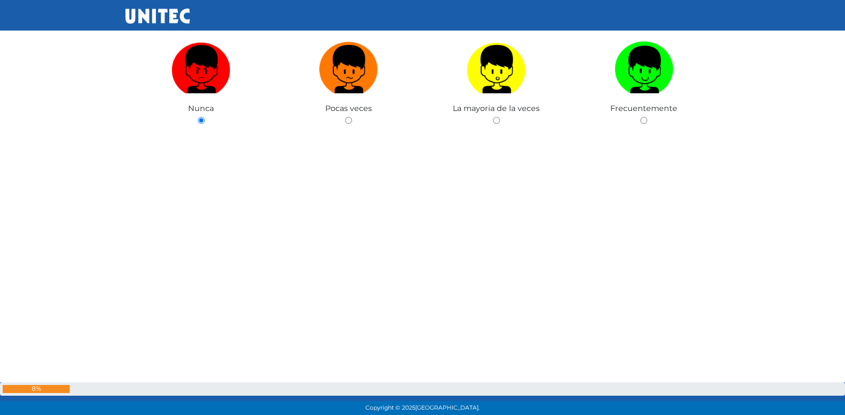
scroll to position [976, 0]
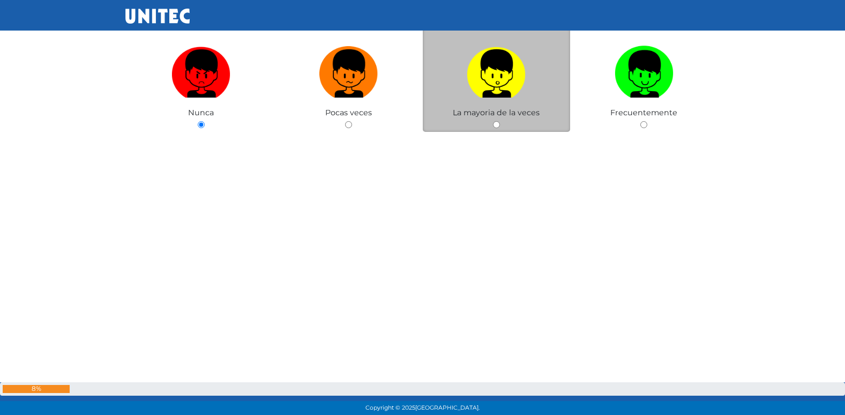
click at [499, 101] on label at bounding box center [497, 73] width 148 height 65
click at [499, 121] on input "radio" at bounding box center [496, 124] width 7 height 7
radio input "true"
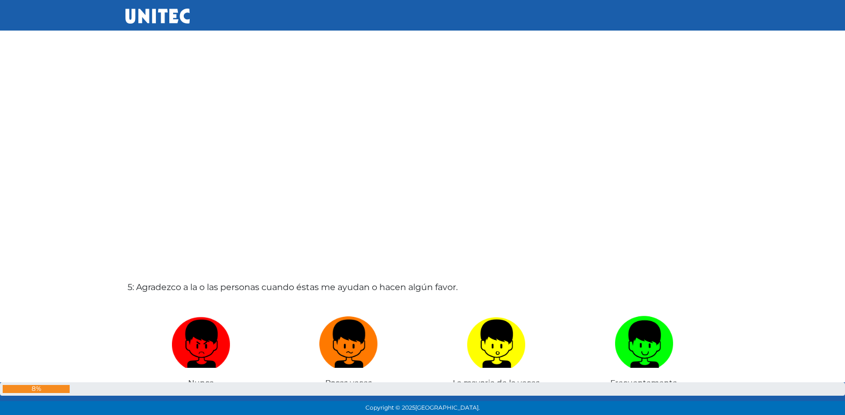
scroll to position [1588, 0]
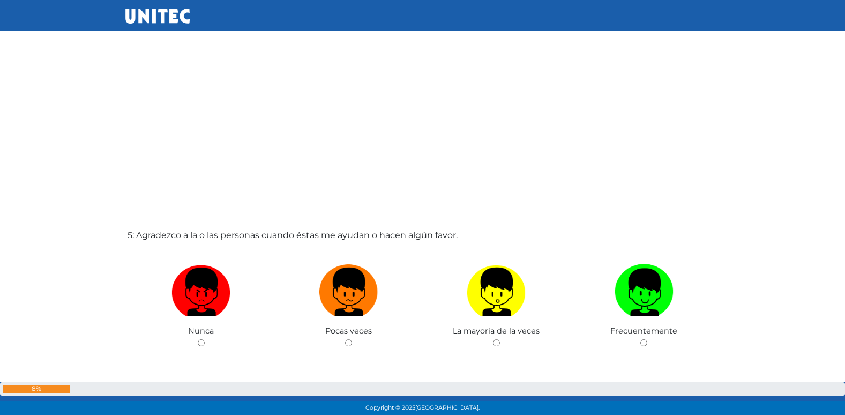
click at [345, 339] on input "radio" at bounding box center [348, 342] width 7 height 7
radio input "true"
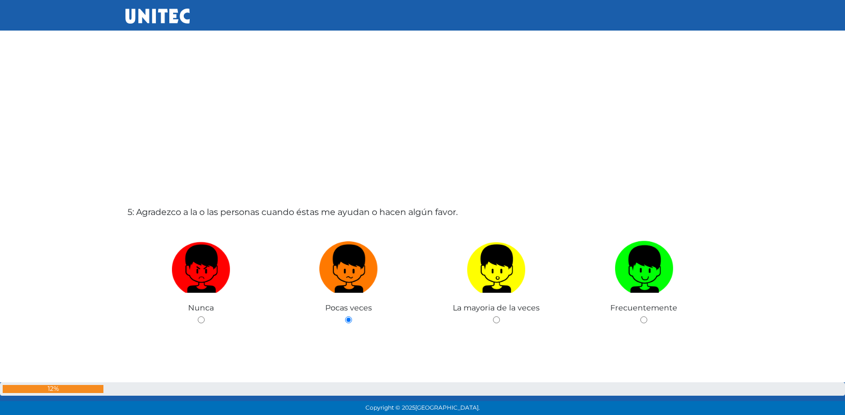
click at [493, 316] on input "radio" at bounding box center [496, 319] width 7 height 7
radio input "true"
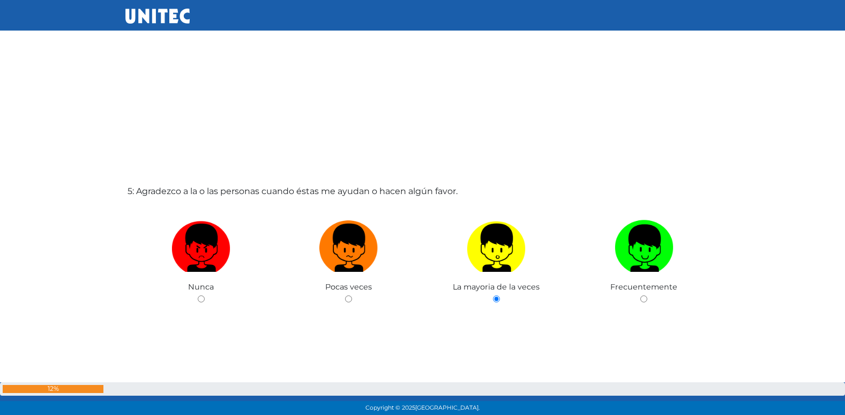
click at [640, 295] on input "radio" at bounding box center [643, 298] width 7 height 7
radio input "true"
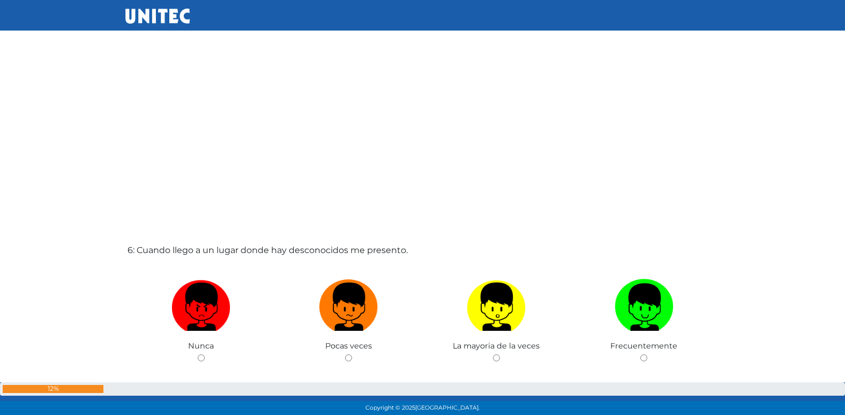
scroll to position [2127, 0]
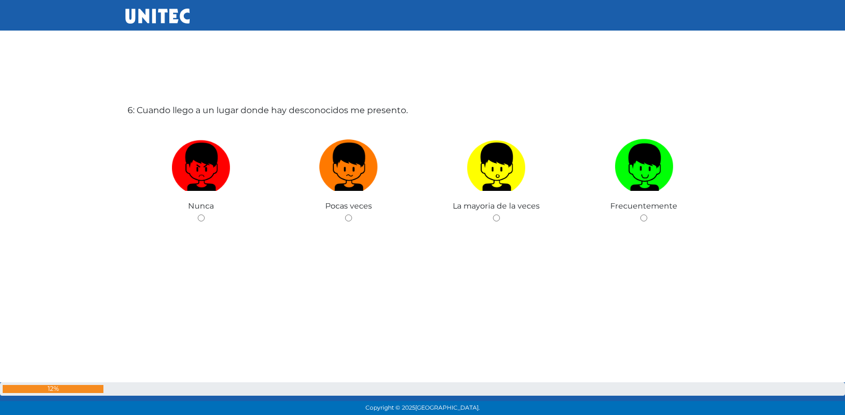
click at [345, 214] on input "radio" at bounding box center [348, 217] width 7 height 7
radio input "true"
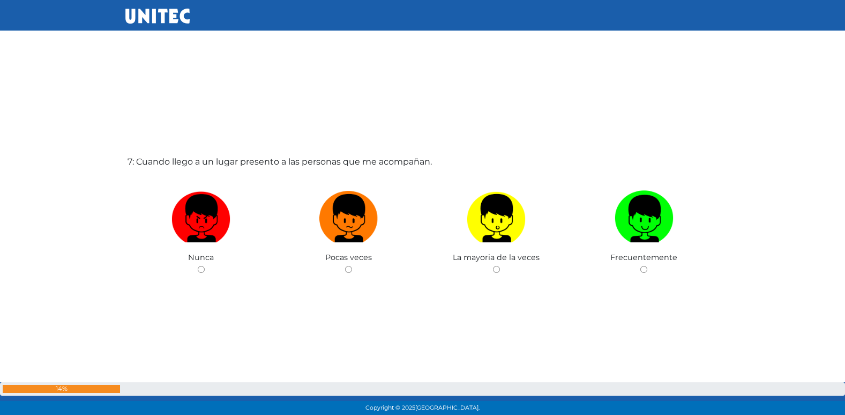
scroll to position [2542, 0]
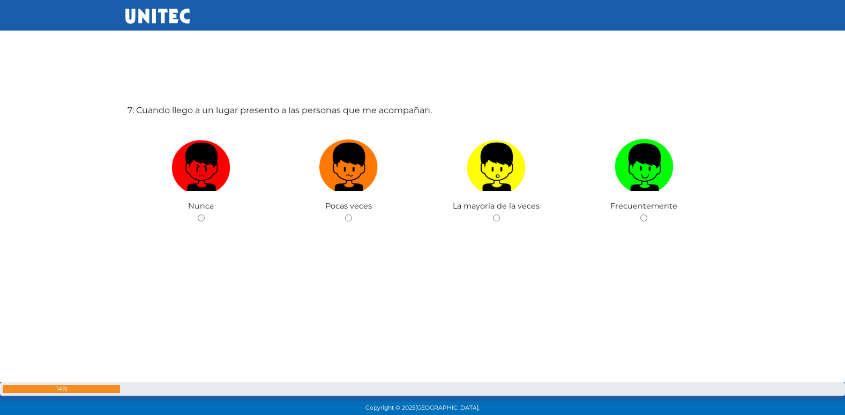
click at [345, 214] on input "radio" at bounding box center [348, 217] width 7 height 7
radio input "true"
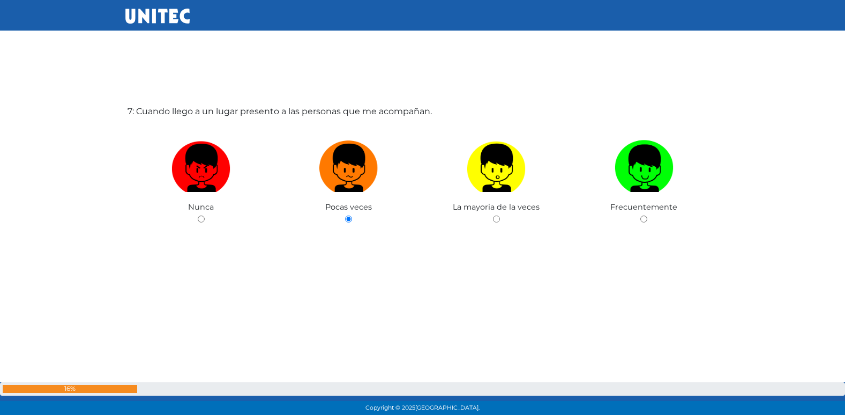
click at [493, 215] on input "radio" at bounding box center [496, 218] width 7 height 7
radio input "true"
click at [640, 215] on input "radio" at bounding box center [643, 218] width 7 height 7
radio input "true"
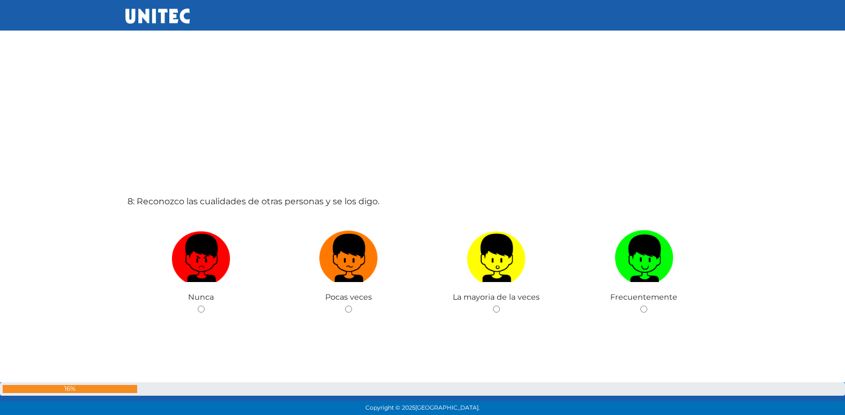
click at [345, 305] on input "radio" at bounding box center [348, 308] width 7 height 7
radio input "true"
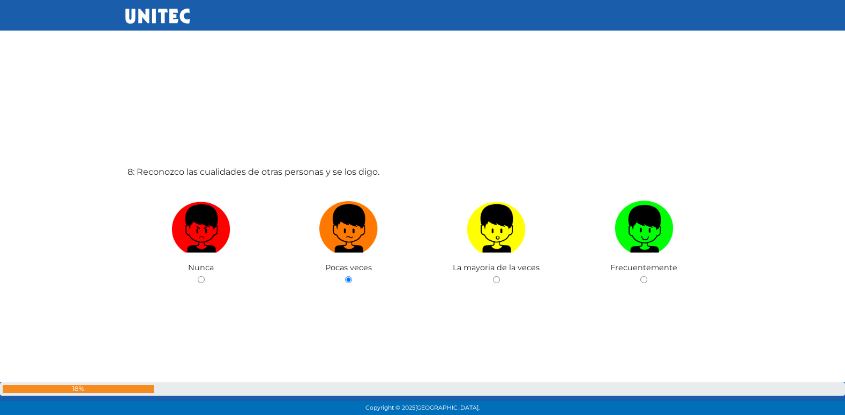
click at [493, 276] on input "radio" at bounding box center [496, 279] width 7 height 7
radio input "true"
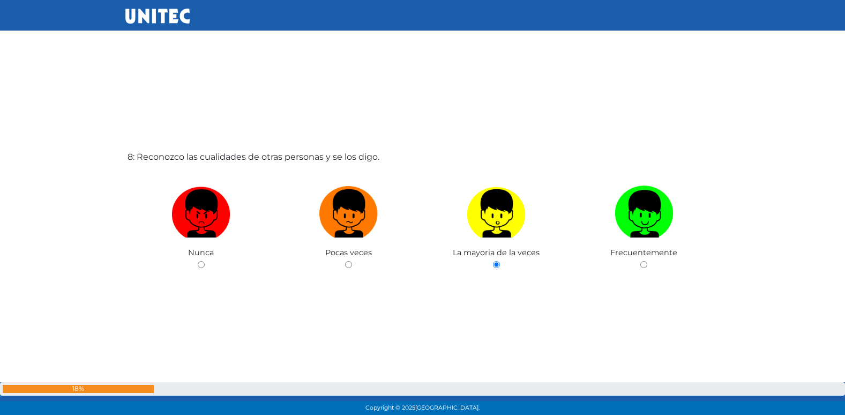
click at [640, 261] on input "radio" at bounding box center [643, 264] width 7 height 7
radio input "true"
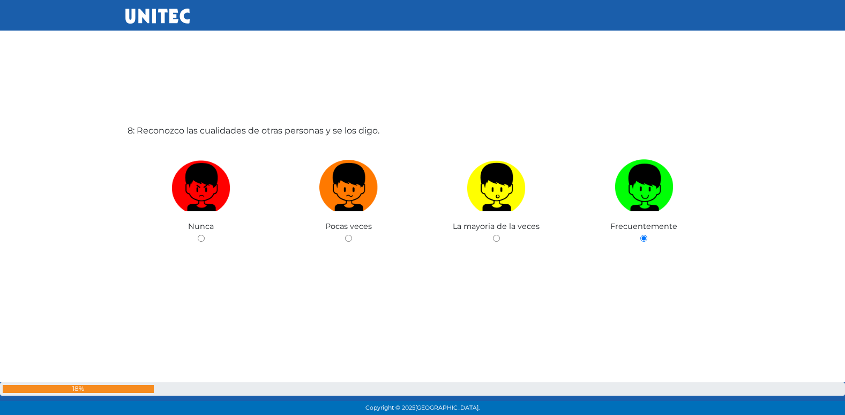
radio input "true"
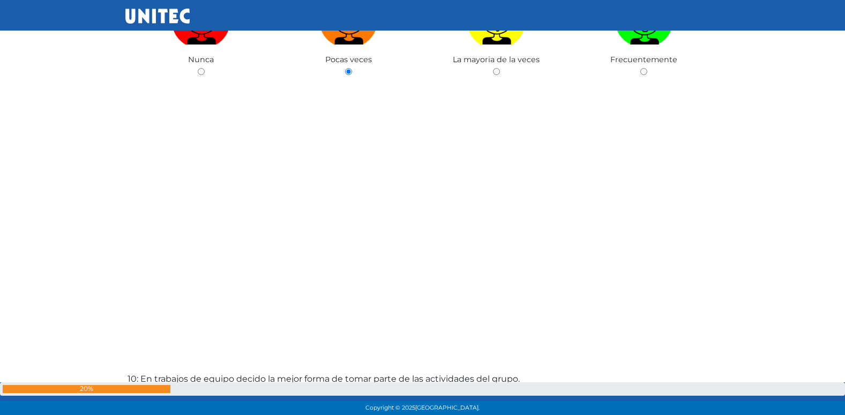
scroll to position [3358, 0]
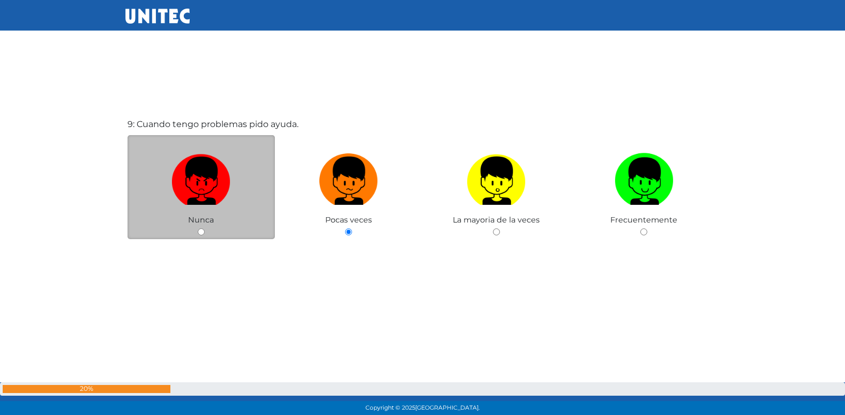
click at [203, 232] on input "radio" at bounding box center [201, 231] width 7 height 7
radio input "true"
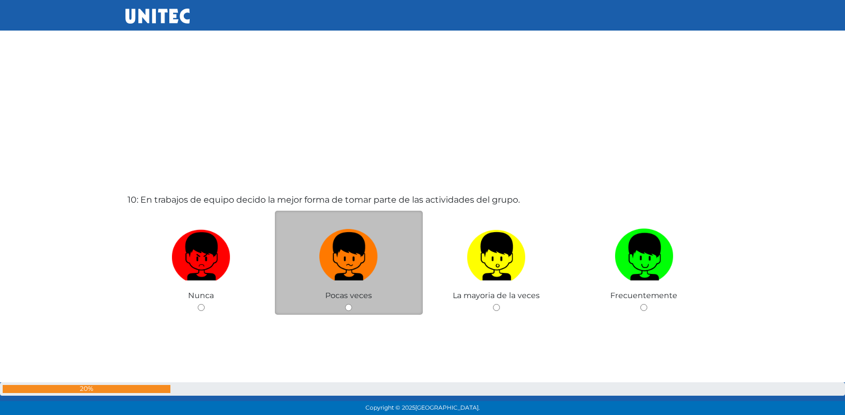
click at [301, 242] on label at bounding box center [349, 256] width 148 height 65
click at [345, 304] on input "radio" at bounding box center [348, 307] width 7 height 7
radio input "true"
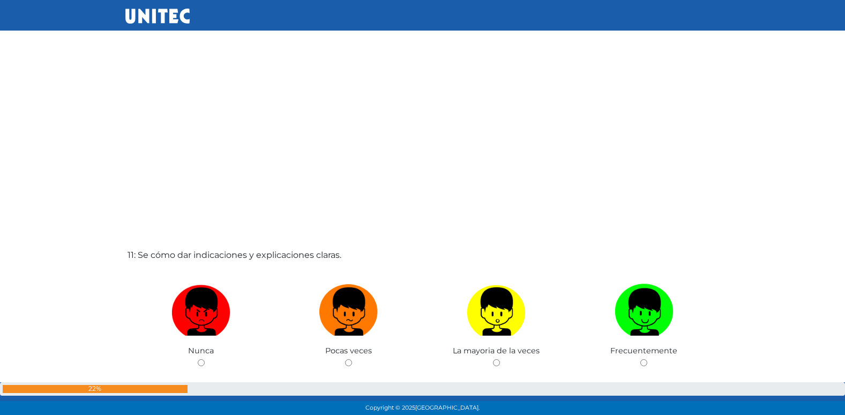
scroll to position [4076, 0]
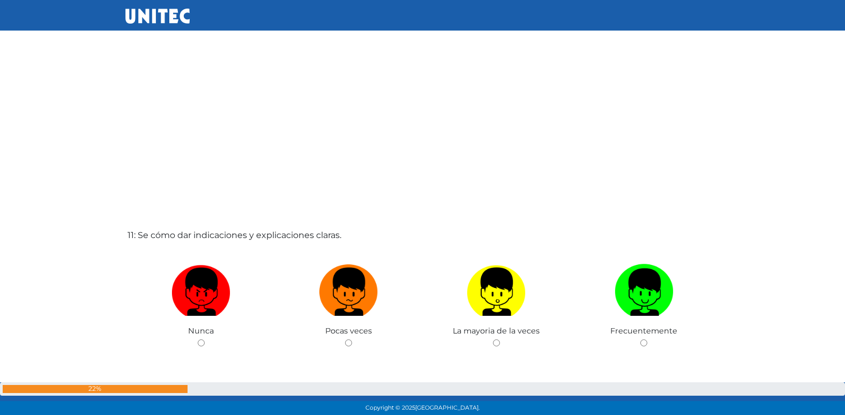
click at [345, 339] on input "radio" at bounding box center [348, 342] width 7 height 7
radio input "true"
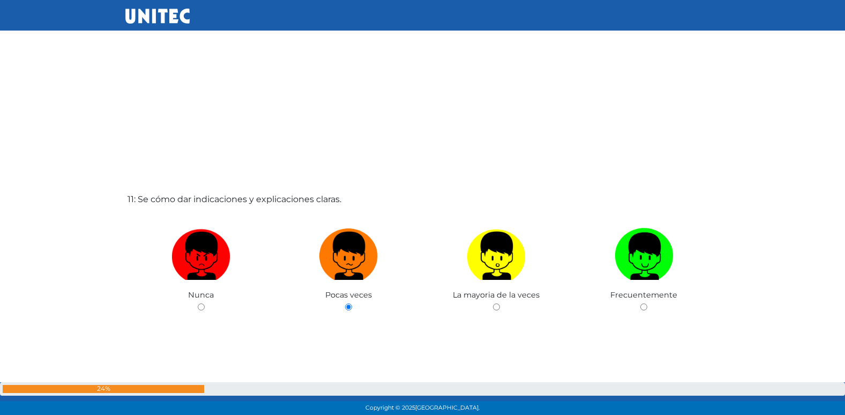
scroll to position [4114, 0]
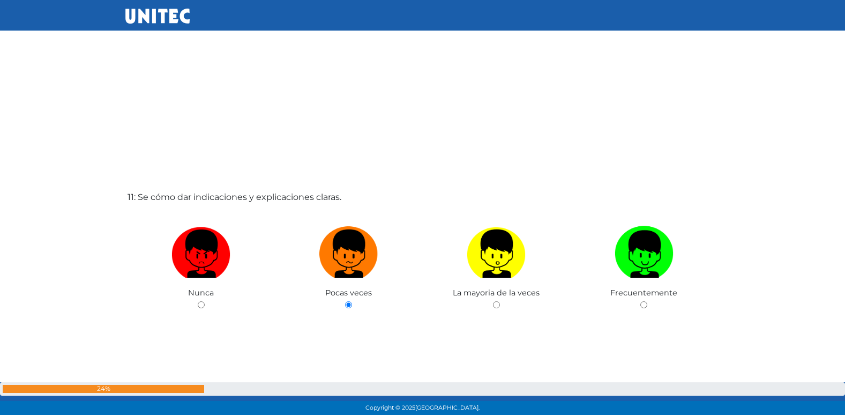
radio input "true"
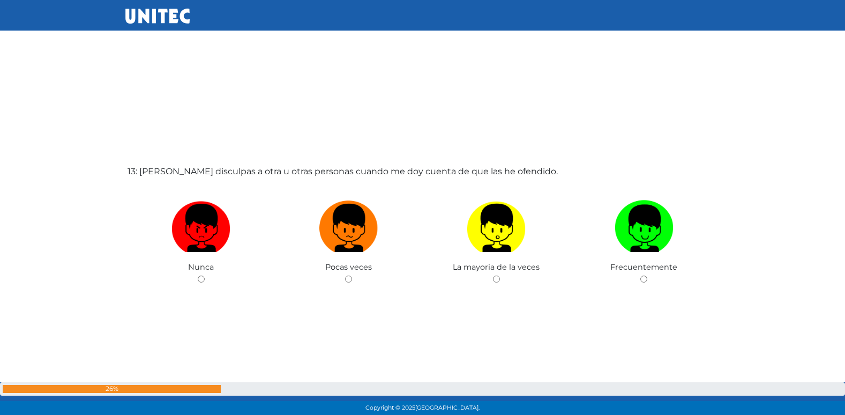
scroll to position [5031, 0]
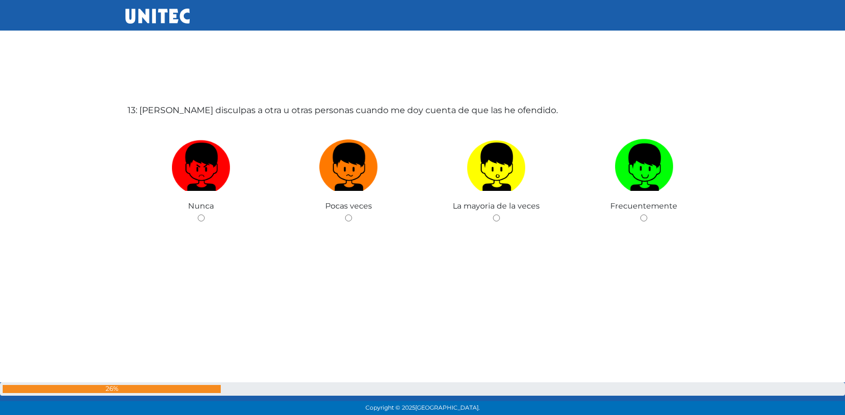
click at [345, 214] on input "radio" at bounding box center [348, 217] width 7 height 7
radio input "true"
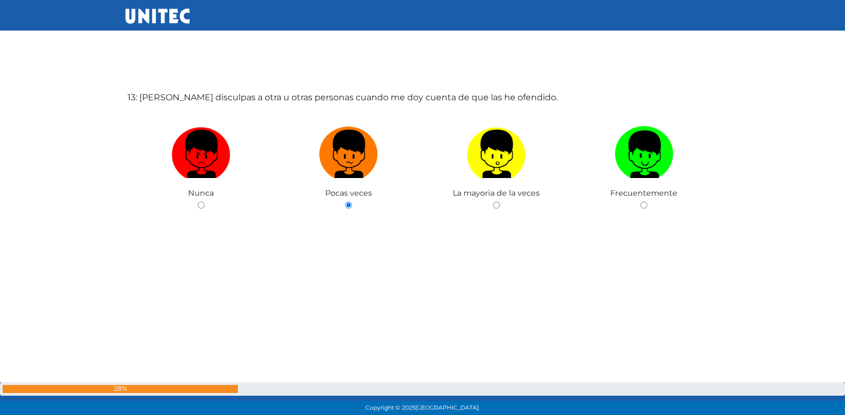
click at [493, 201] on input "radio" at bounding box center [496, 204] width 7 height 7
radio input "true"
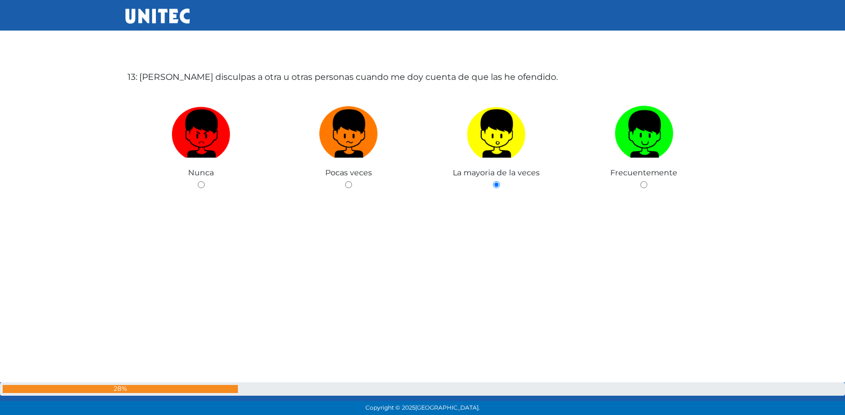
click at [640, 181] on input "radio" at bounding box center [643, 184] width 7 height 7
radio input "true"
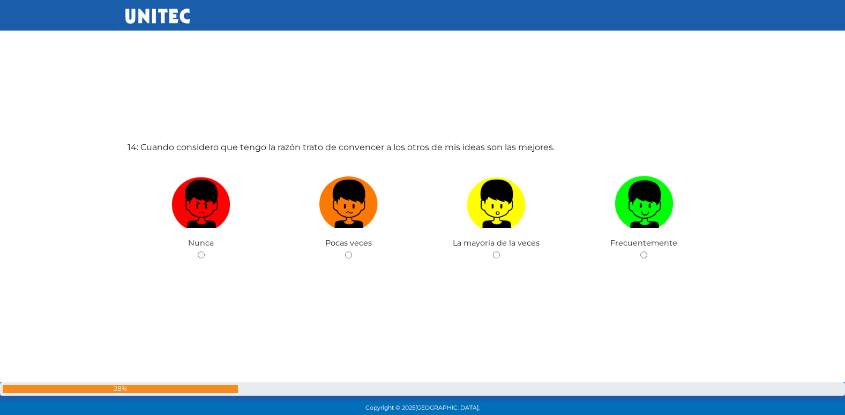
scroll to position [5446, 0]
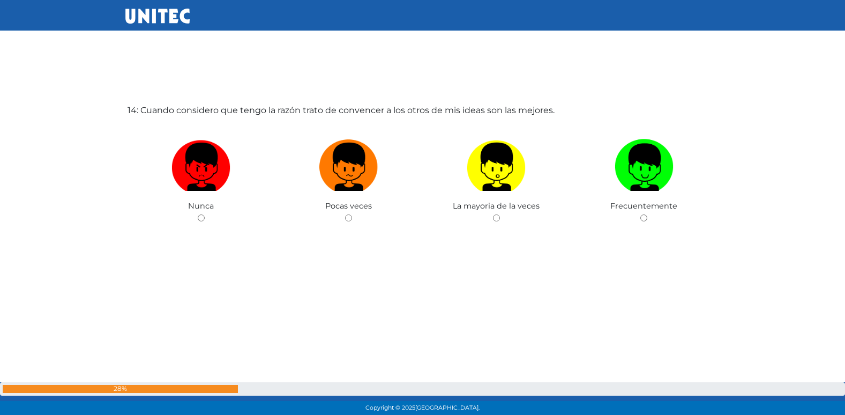
click at [345, 214] on input "radio" at bounding box center [348, 217] width 7 height 7
radio input "true"
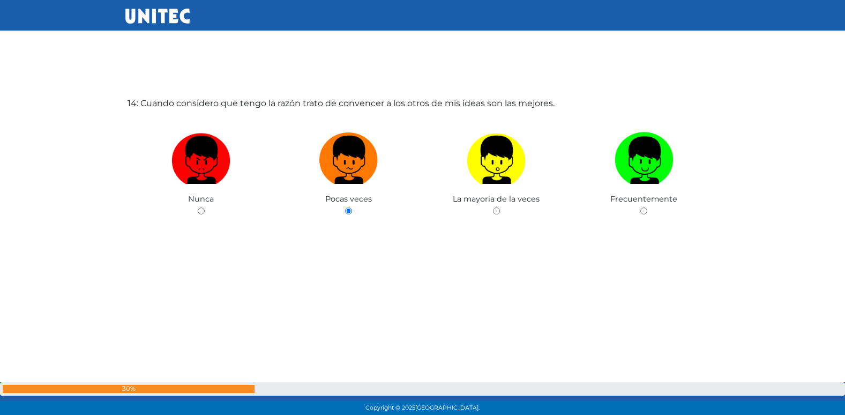
click at [198, 207] on input "radio" at bounding box center [201, 210] width 7 height 7
radio input "true"
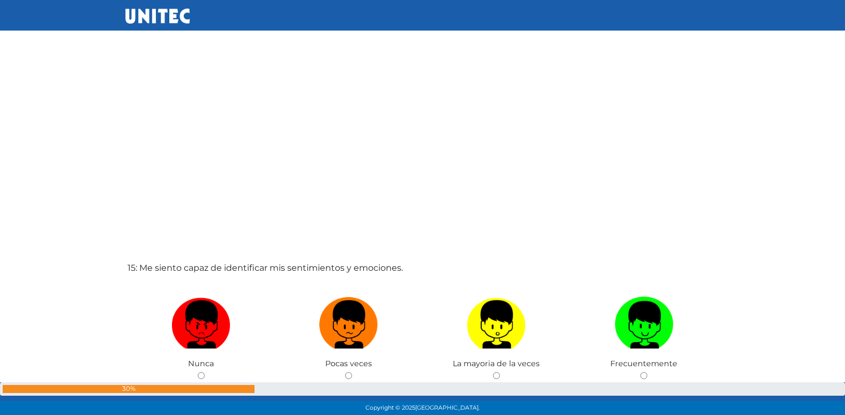
scroll to position [5735, 0]
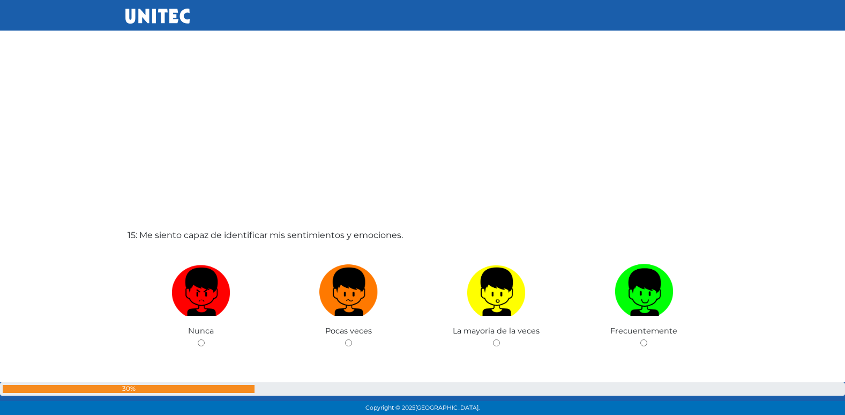
click at [345, 339] on input "radio" at bounding box center [348, 342] width 7 height 7
radio input "true"
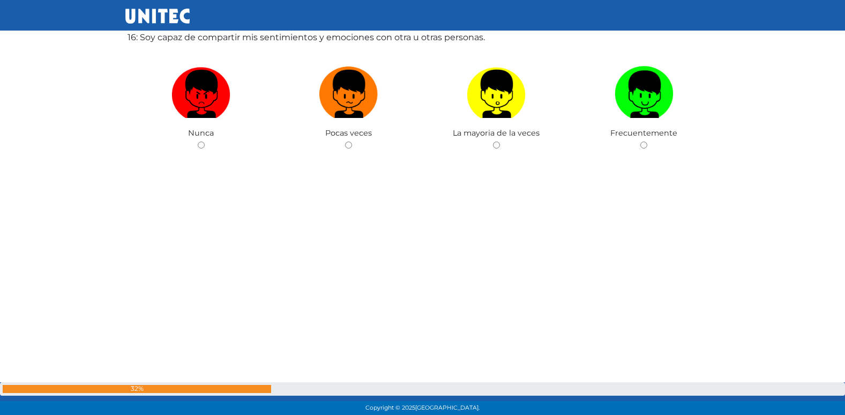
scroll to position [6136, 0]
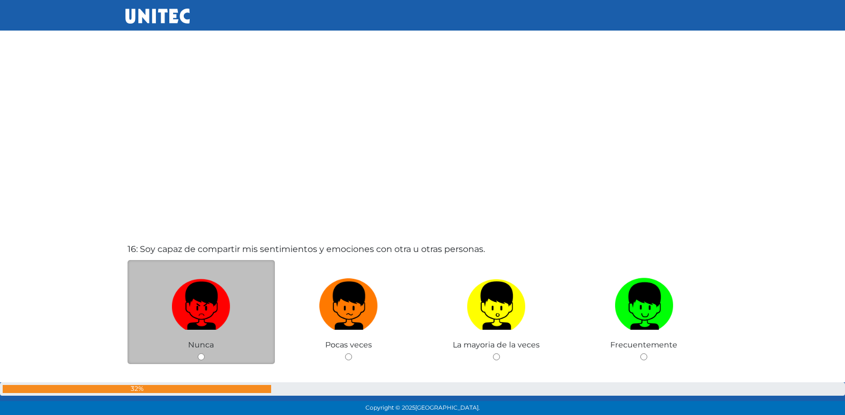
radio input "true"
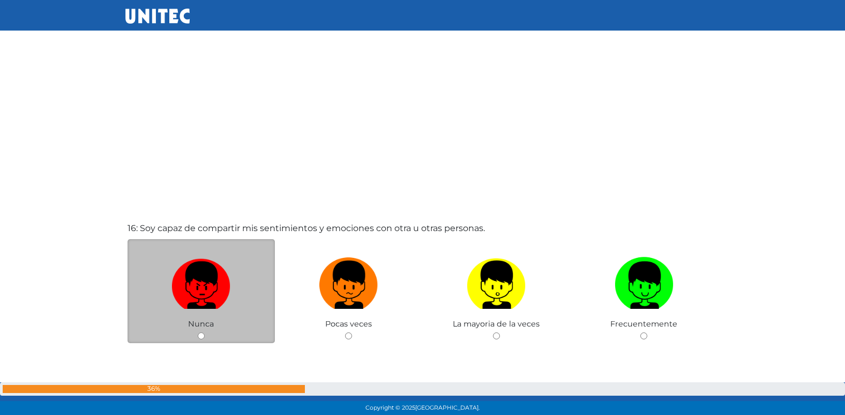
radio input "true"
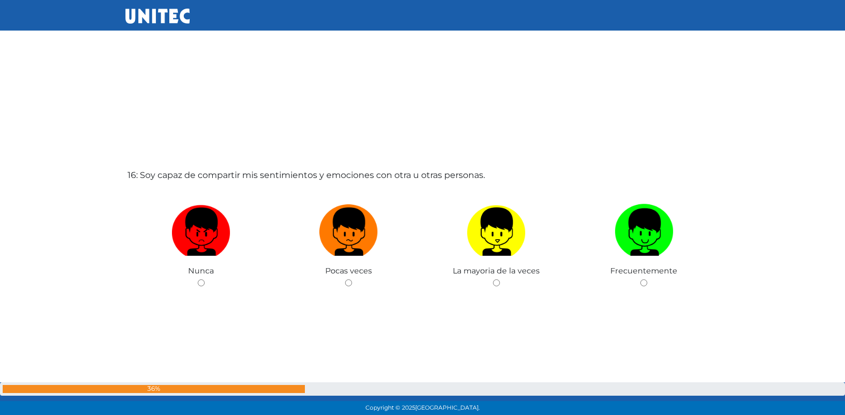
scroll to position [6194, 0]
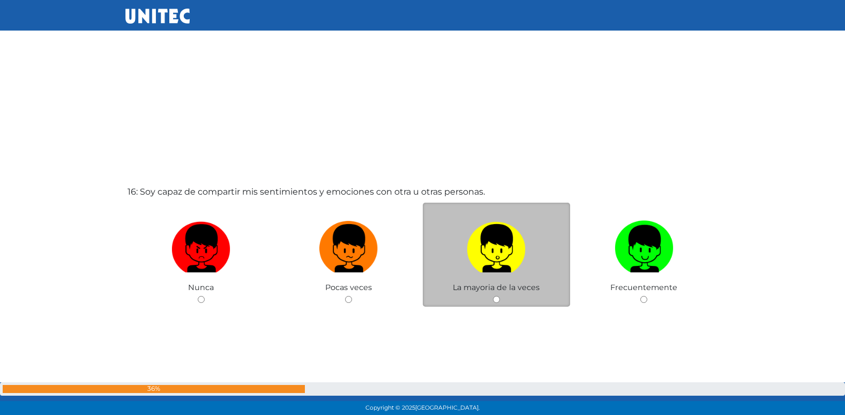
click at [499, 300] on input "radio" at bounding box center [496, 299] width 7 height 7
radio input "true"
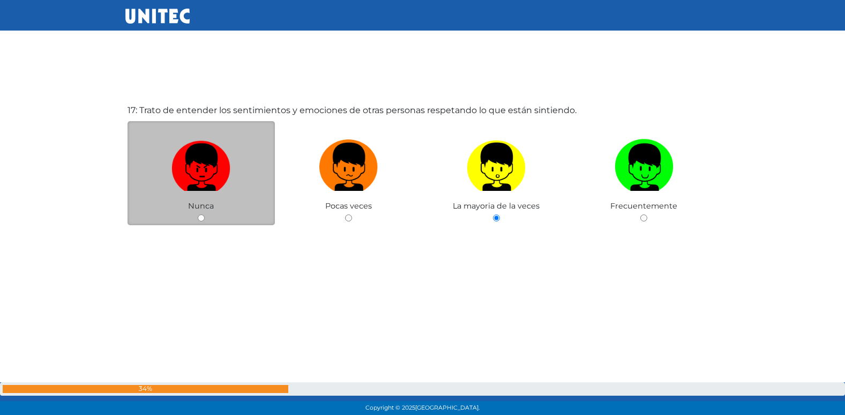
click at [214, 169] on img at bounding box center [200, 163] width 59 height 56
click at [205, 214] on input "radio" at bounding box center [201, 217] width 7 height 7
radio input "true"
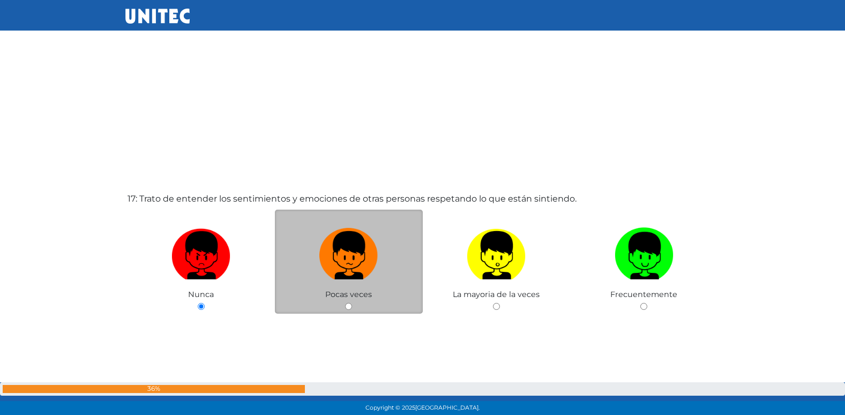
scroll to position [6621, 0]
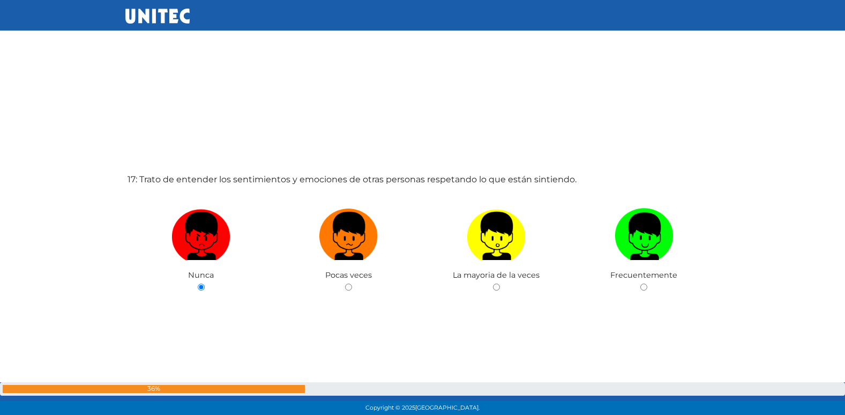
drag, startPoint x: 335, startPoint y: 142, endPoint x: 346, endPoint y: 140, distance: 10.4
click at [345, 140] on div "17: Trato de entender los sentimientos y emociones de otras personas respetando…" at bounding box center [422, 276] width 595 height 415
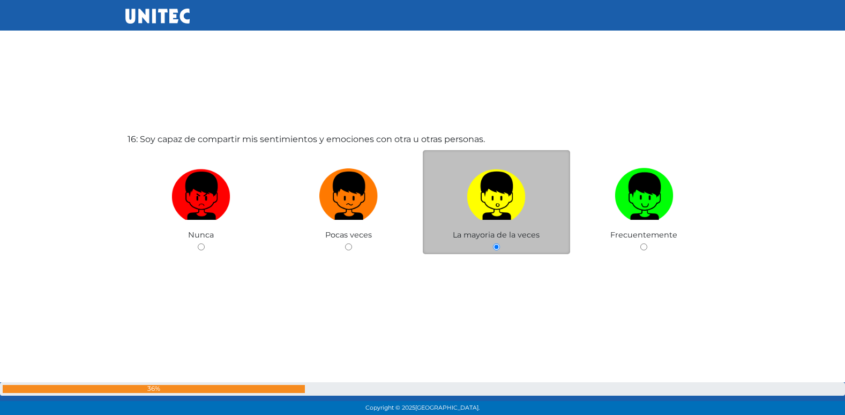
scroll to position [6246, 0]
click at [494, 234] on span "La mayoria de la veces" at bounding box center [496, 235] width 87 height 10
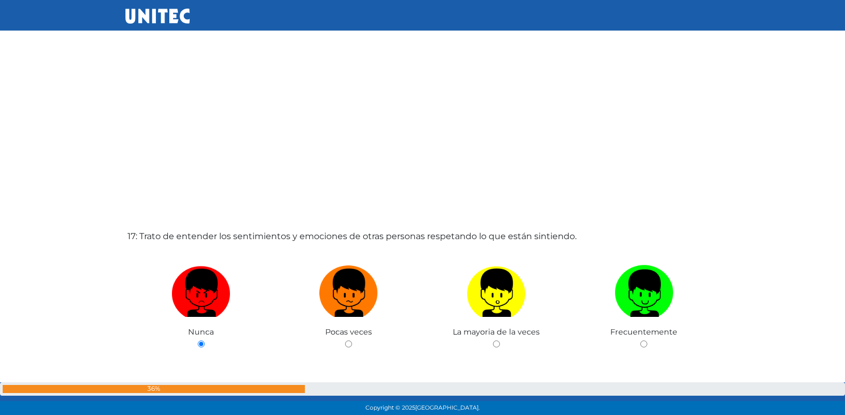
scroll to position [6565, 0]
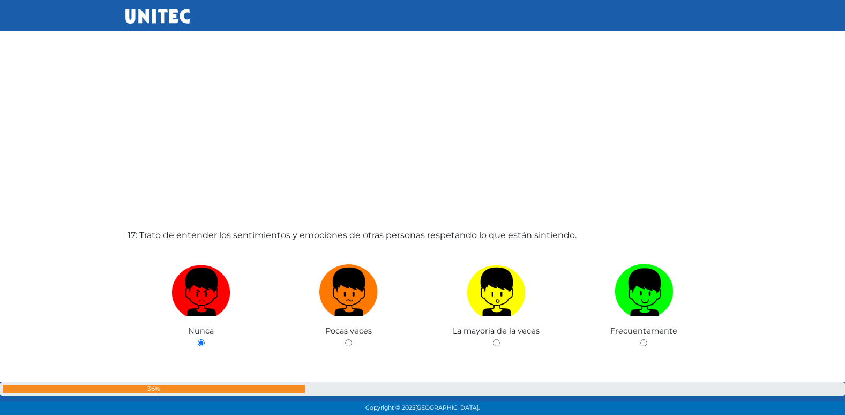
click at [345, 339] on input "radio" at bounding box center [348, 342] width 7 height 7
radio input "true"
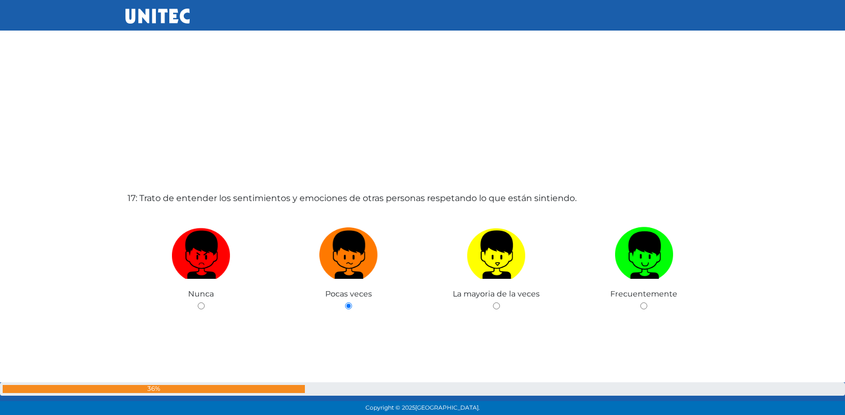
scroll to position [6603, 0]
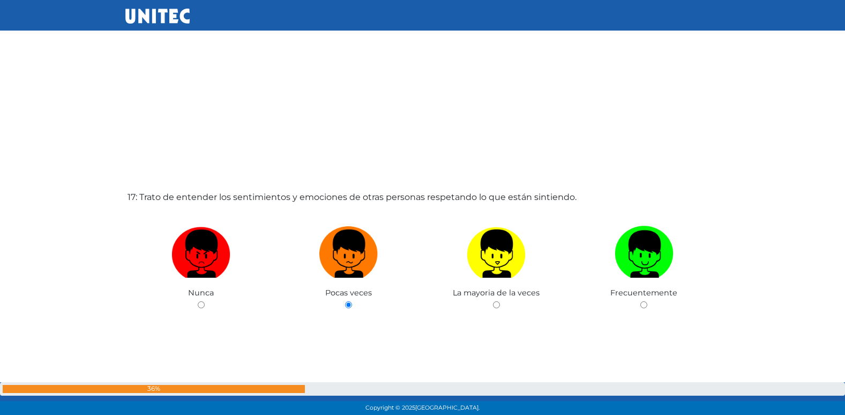
radio input "true"
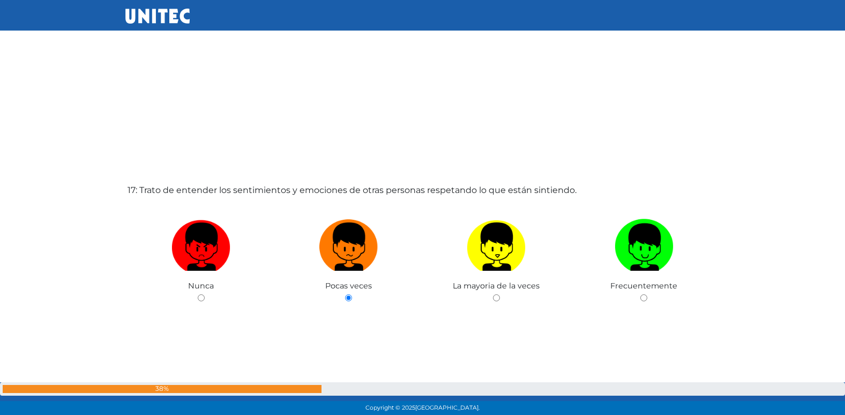
radio input "true"
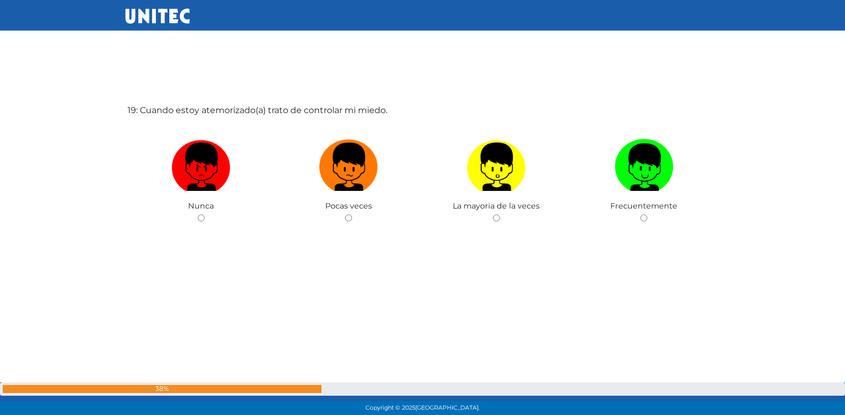
click at [345, 214] on input "radio" at bounding box center [348, 217] width 7 height 7
radio input "true"
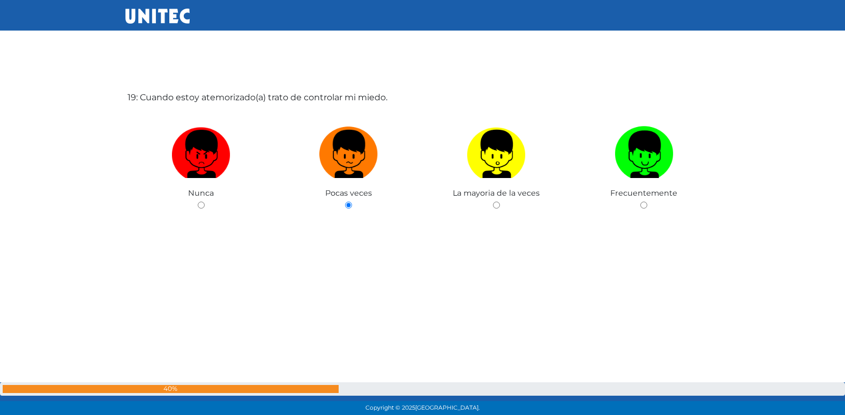
click at [493, 201] on input "radio" at bounding box center [496, 204] width 7 height 7
radio input "true"
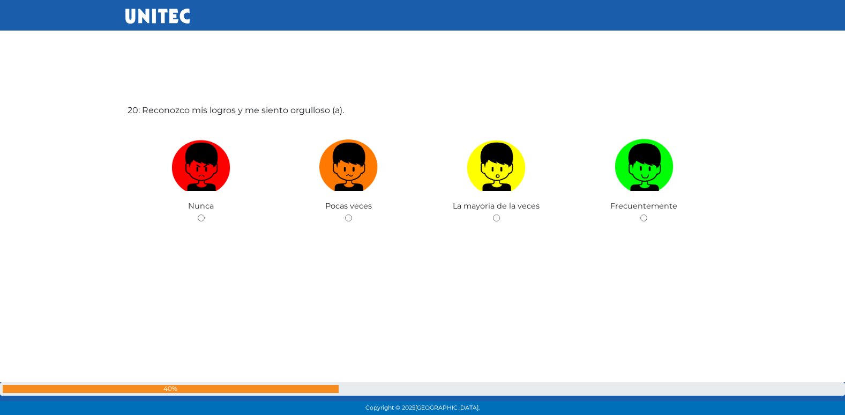
click at [345, 214] on input "radio" at bounding box center [348, 217] width 7 height 7
radio input "true"
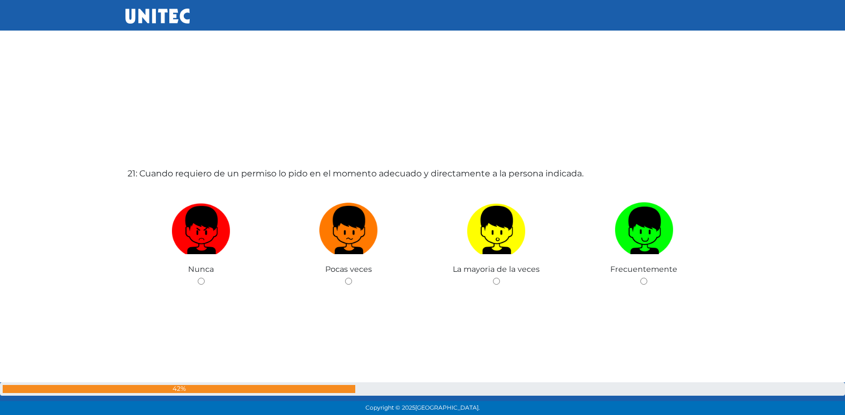
scroll to position [8349, 0]
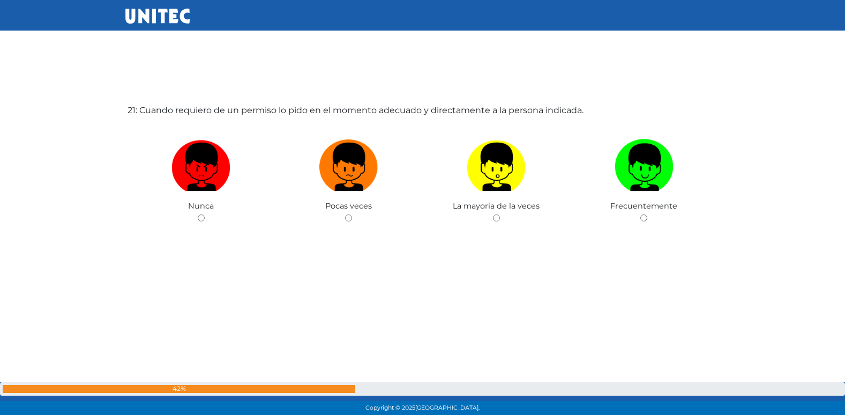
click at [345, 214] on input "radio" at bounding box center [348, 217] width 7 height 7
radio input "true"
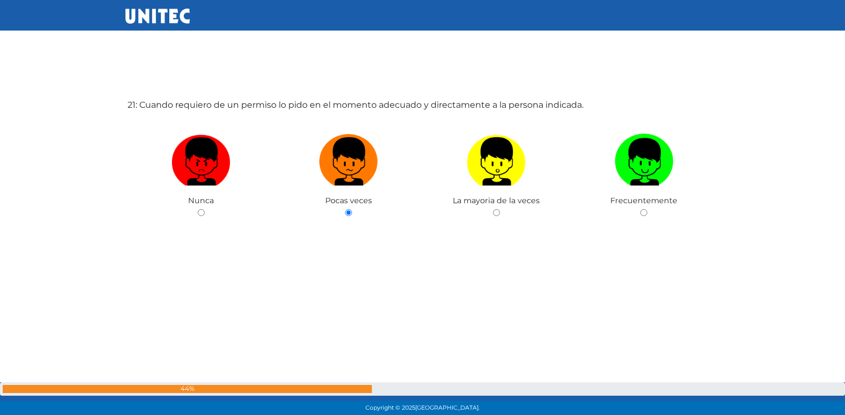
click at [493, 209] on input "radio" at bounding box center [496, 212] width 7 height 7
radio input "true"
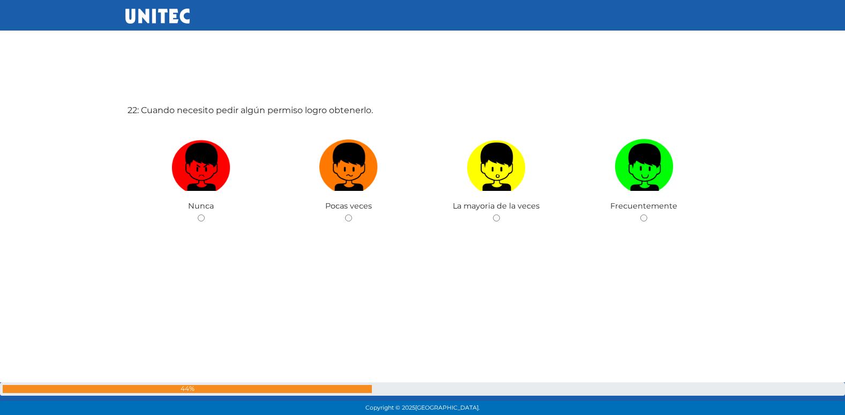
click at [345, 214] on input "radio" at bounding box center [348, 217] width 7 height 7
radio input "true"
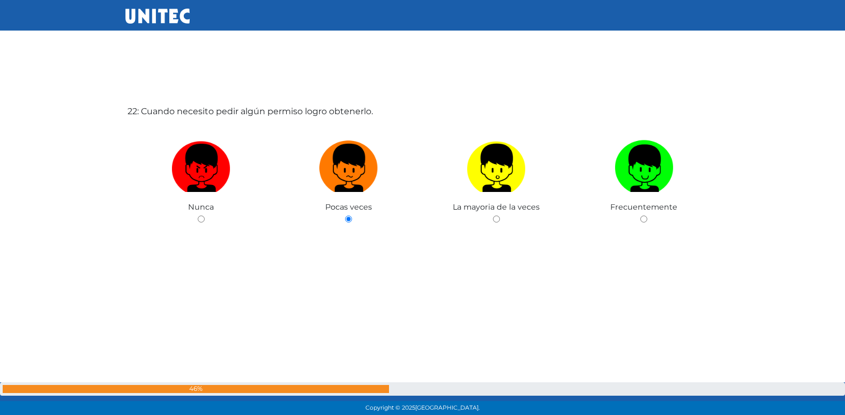
click at [493, 215] on input "radio" at bounding box center [496, 218] width 7 height 7
radio input "true"
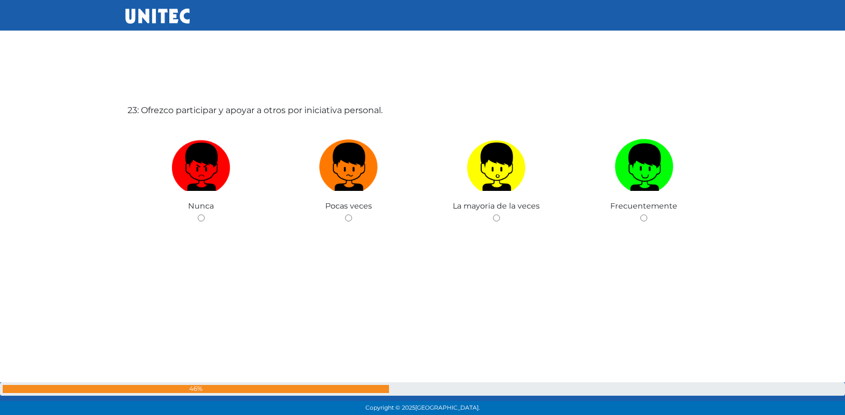
click at [345, 214] on input "radio" at bounding box center [348, 217] width 7 height 7
radio input "true"
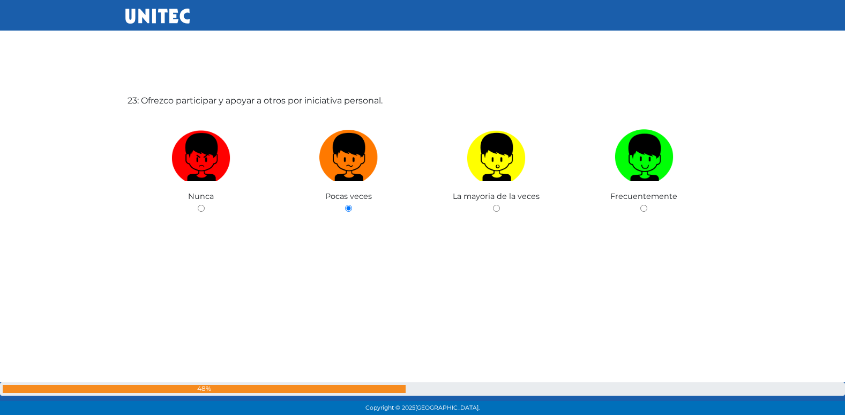
click at [493, 205] on input "radio" at bounding box center [496, 208] width 7 height 7
radio input "true"
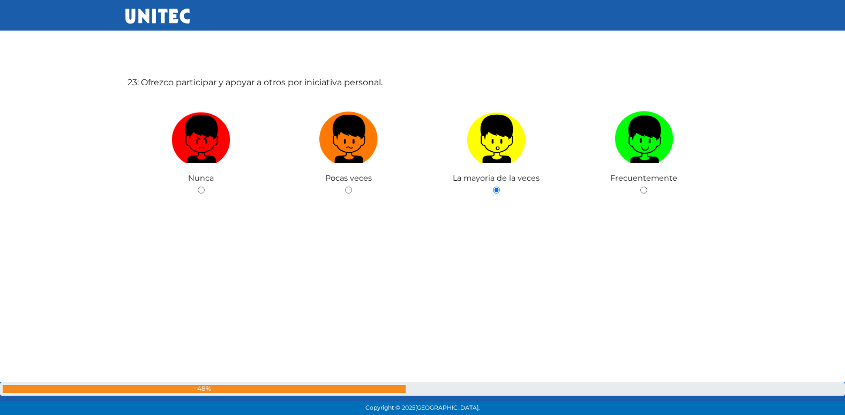
click at [640, 186] on input "radio" at bounding box center [643, 189] width 7 height 7
radio input "true"
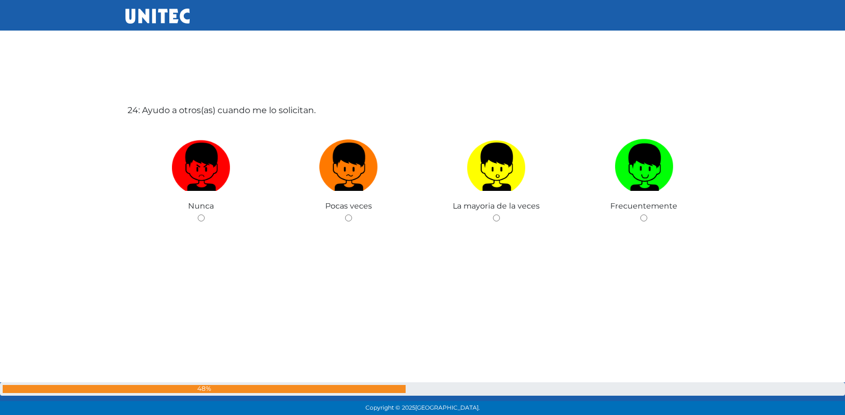
click at [345, 214] on input "radio" at bounding box center [348, 217] width 7 height 7
radio input "true"
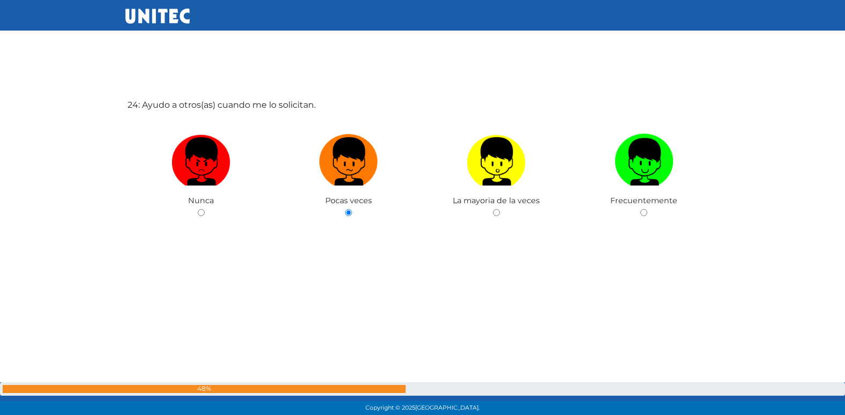
click at [493, 209] on input "radio" at bounding box center [496, 212] width 7 height 7
radio input "true"
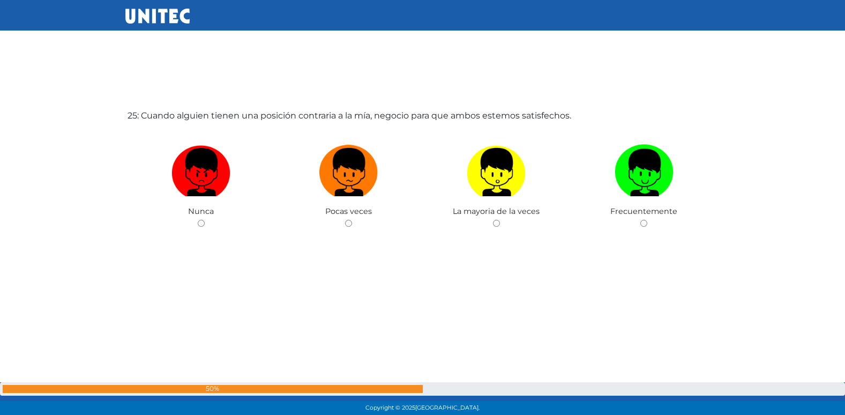
scroll to position [10008, 0]
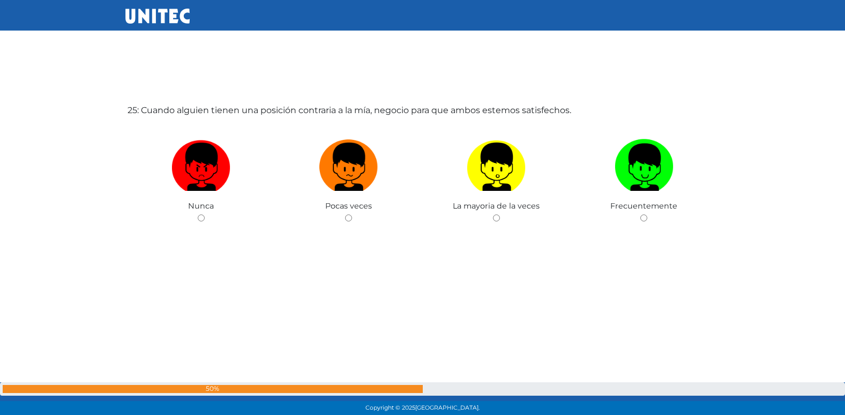
click at [345, 214] on input "radio" at bounding box center [348, 217] width 7 height 7
radio input "true"
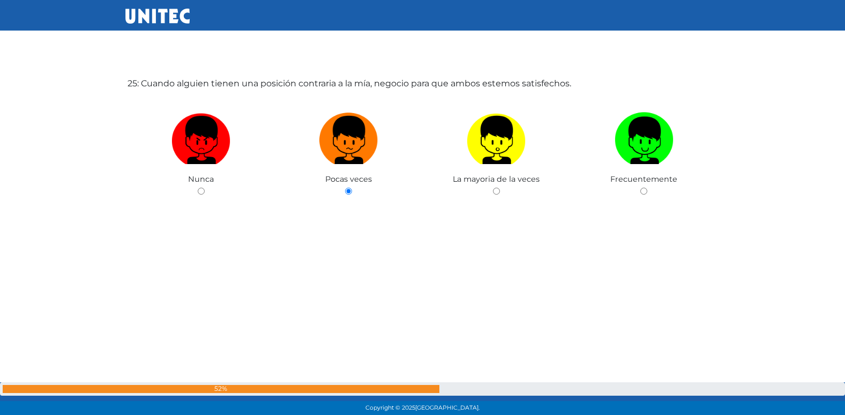
scroll to position [10045, 0]
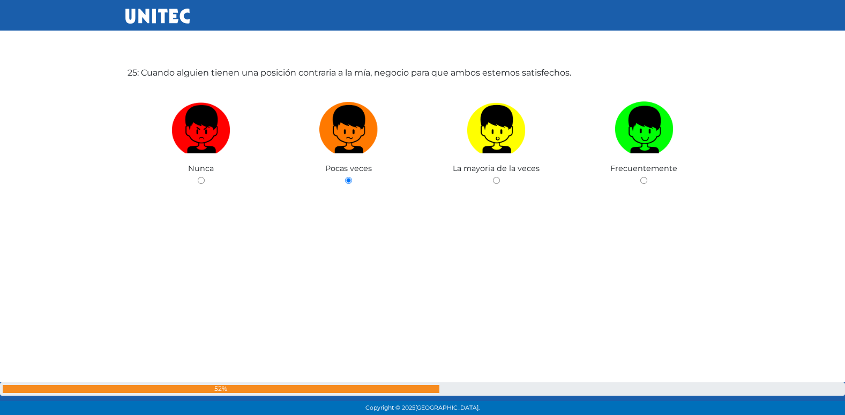
radio input "true"
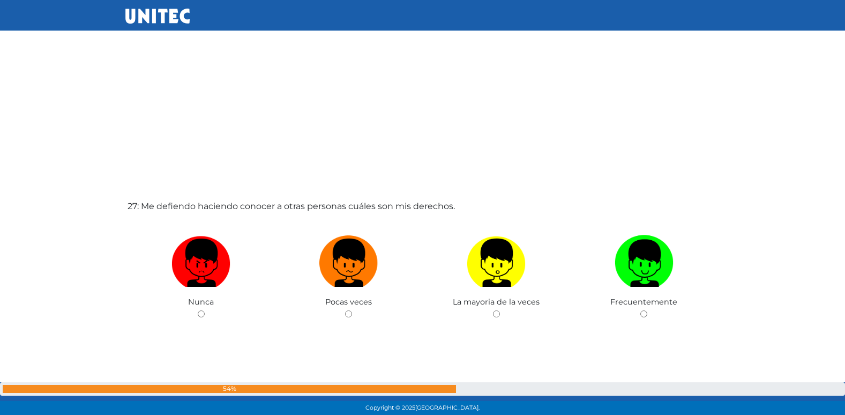
scroll to position [10742, 0]
click at [345, 310] on input "radio" at bounding box center [348, 313] width 7 height 7
radio input "true"
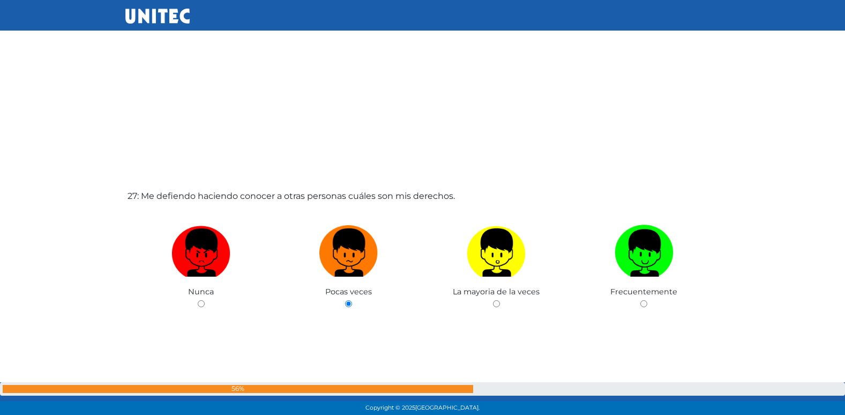
click at [493, 300] on input "radio" at bounding box center [496, 303] width 7 height 7
radio input "true"
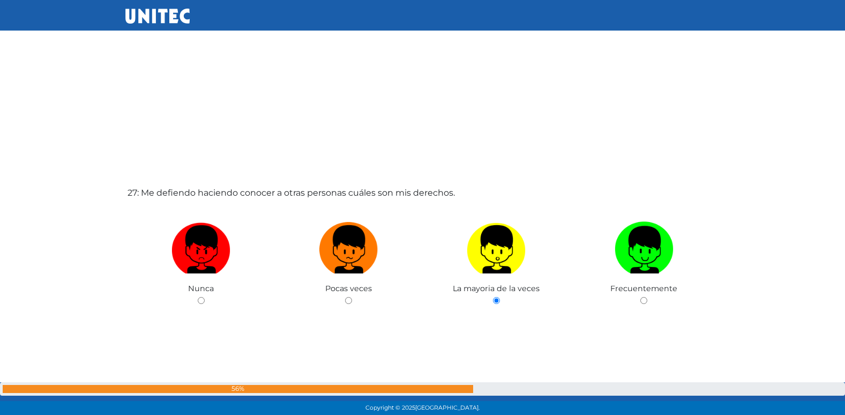
click at [640, 297] on input "radio" at bounding box center [643, 300] width 7 height 7
radio input "true"
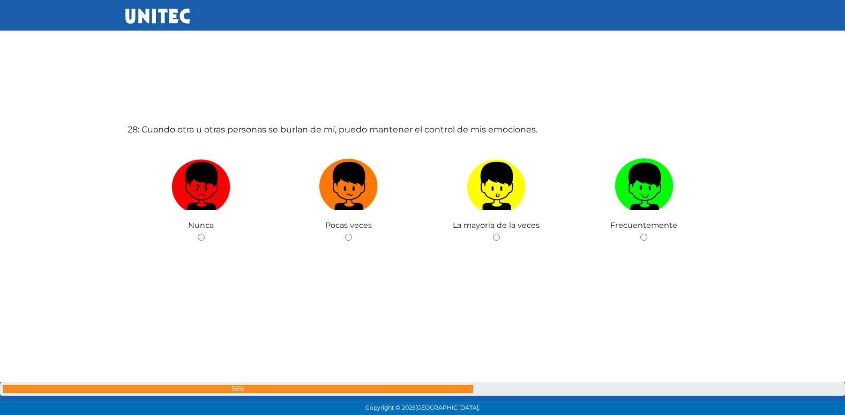
scroll to position [11252, 0]
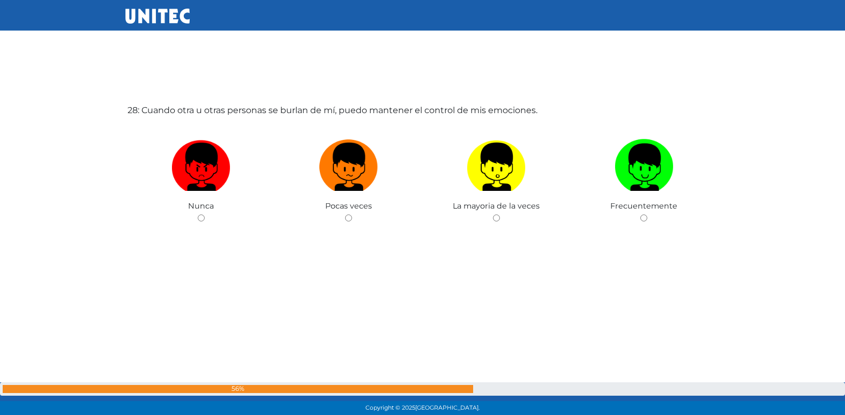
click at [345, 214] on input "radio" at bounding box center [348, 217] width 7 height 7
radio input "true"
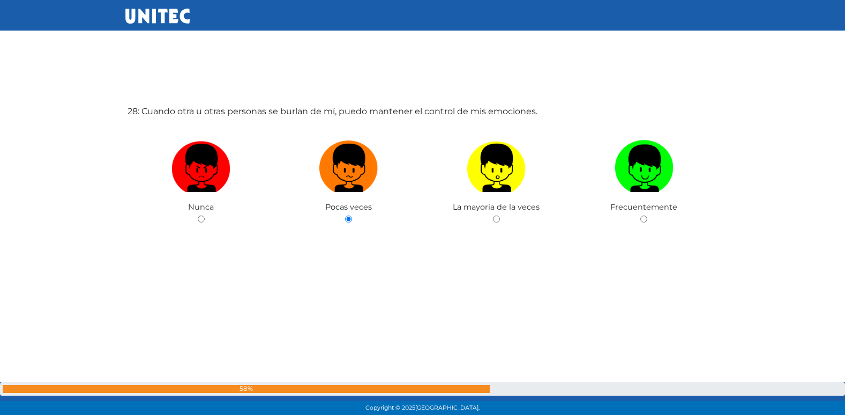
click at [493, 215] on input "radio" at bounding box center [496, 218] width 7 height 7
radio input "true"
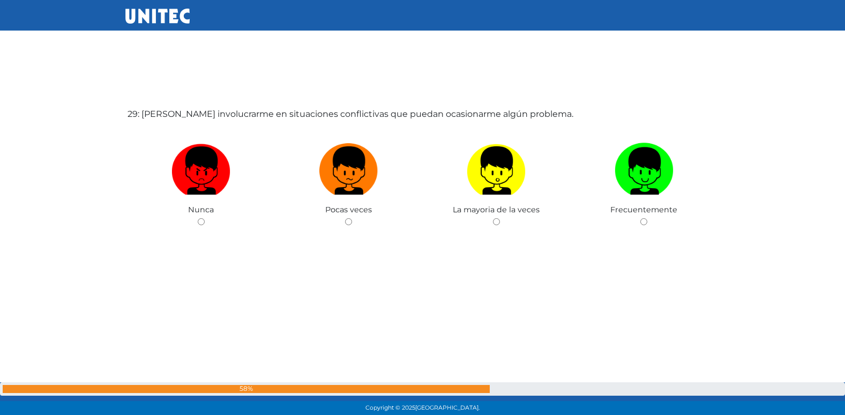
scroll to position [11667, 0]
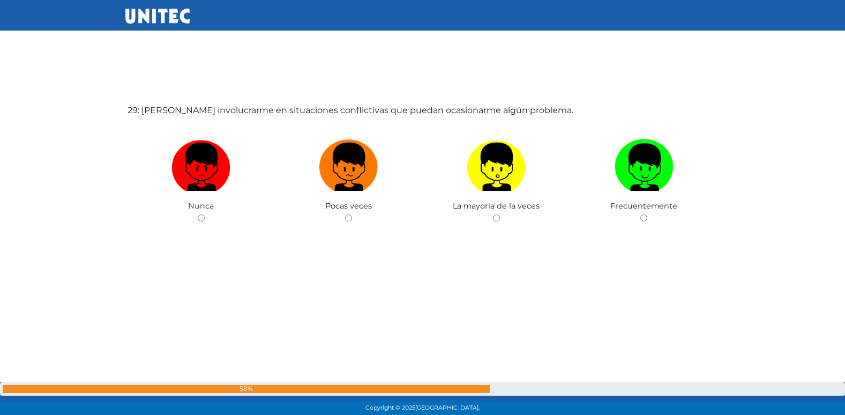
click at [345, 214] on input "radio" at bounding box center [348, 217] width 7 height 7
radio input "true"
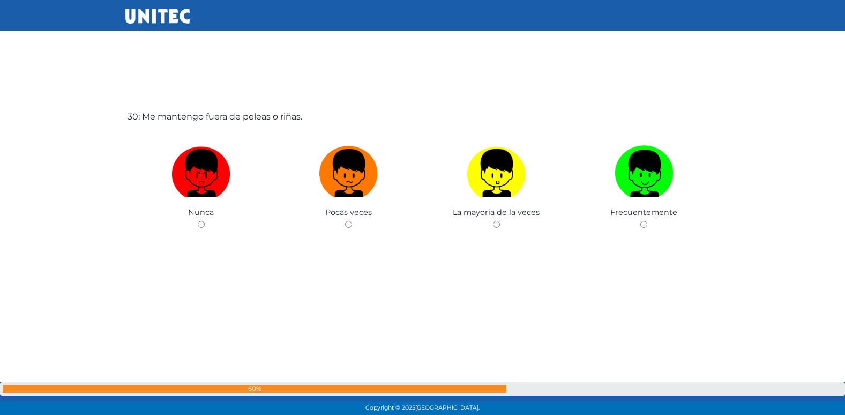
scroll to position [12082, 0]
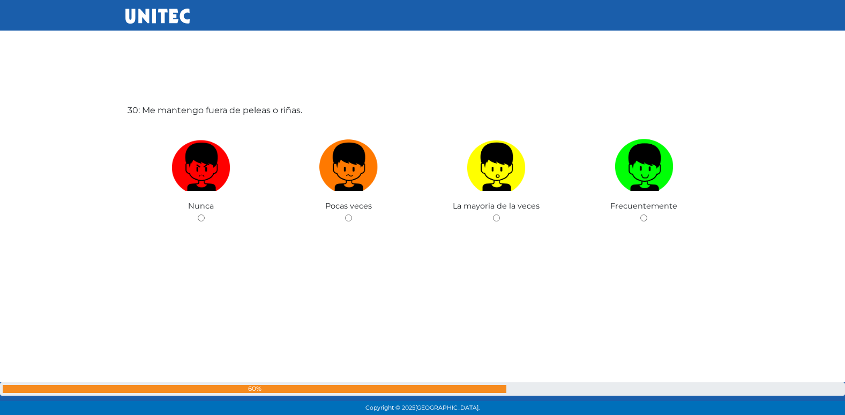
click at [345, 214] on input "radio" at bounding box center [348, 217] width 7 height 7
radio input "true"
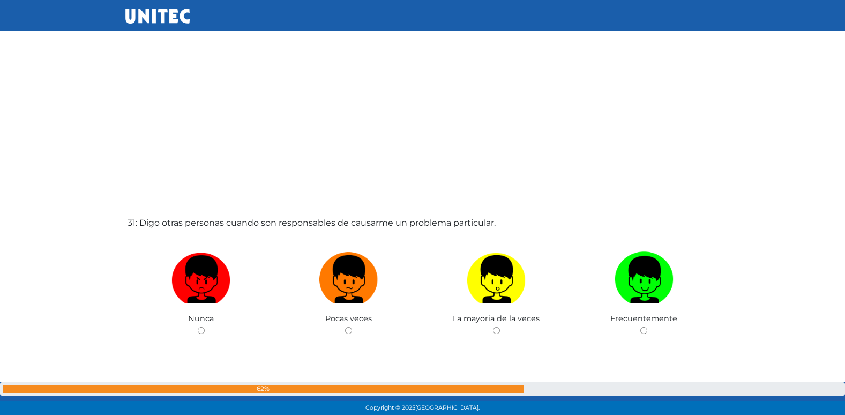
scroll to position [12519, 0]
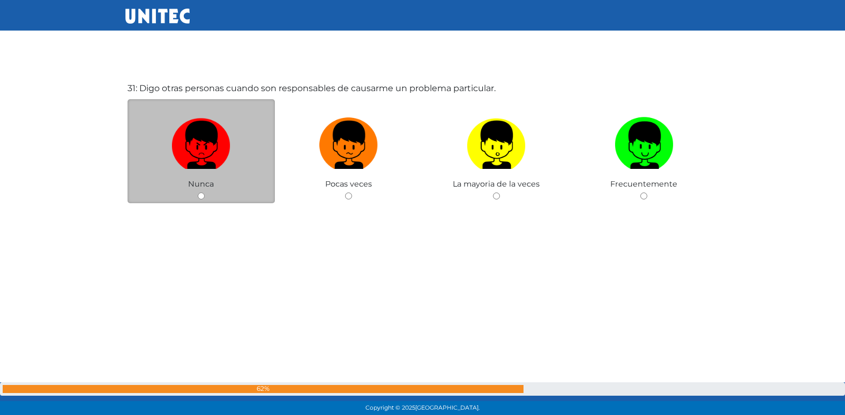
click at [219, 184] on div "Nunca" at bounding box center [202, 151] width 148 height 104
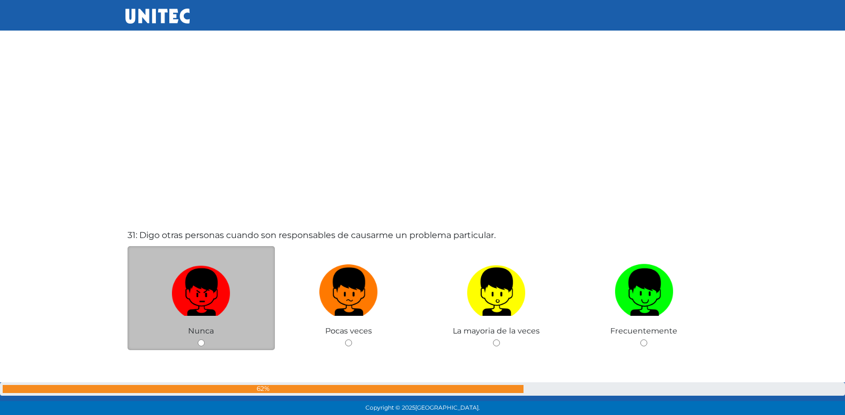
click at [345, 339] on input "radio" at bounding box center [348, 342] width 7 height 7
radio input "true"
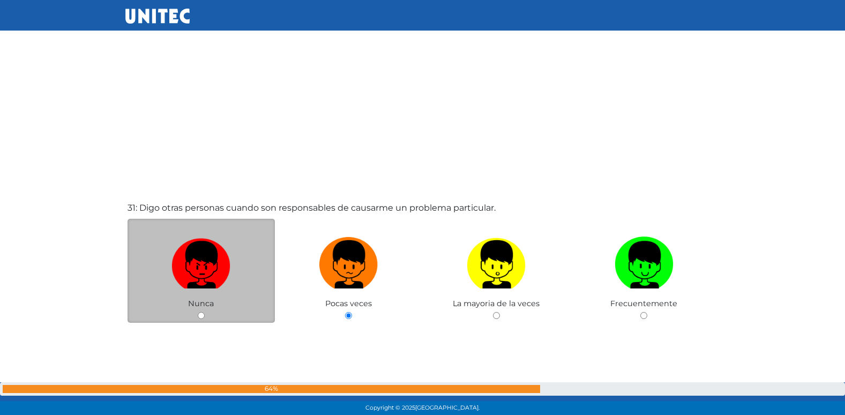
scroll to position [12410, 0]
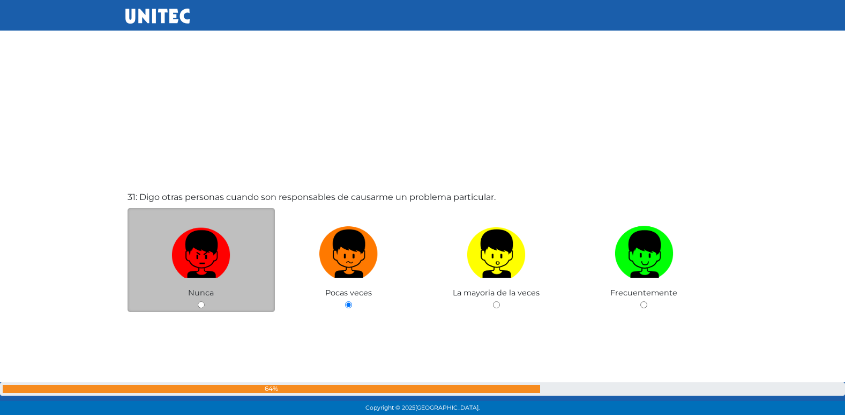
radio input "true"
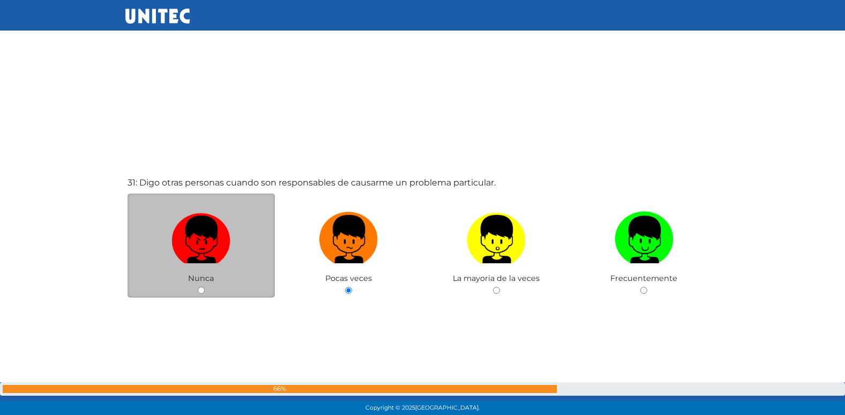
radio input "true"
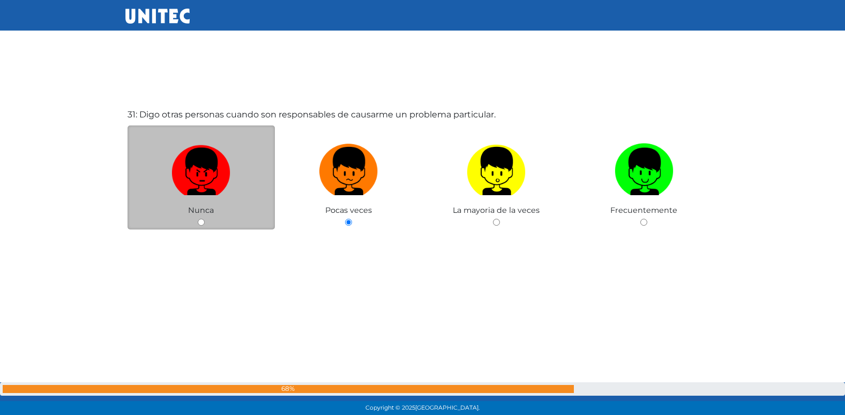
radio input "true"
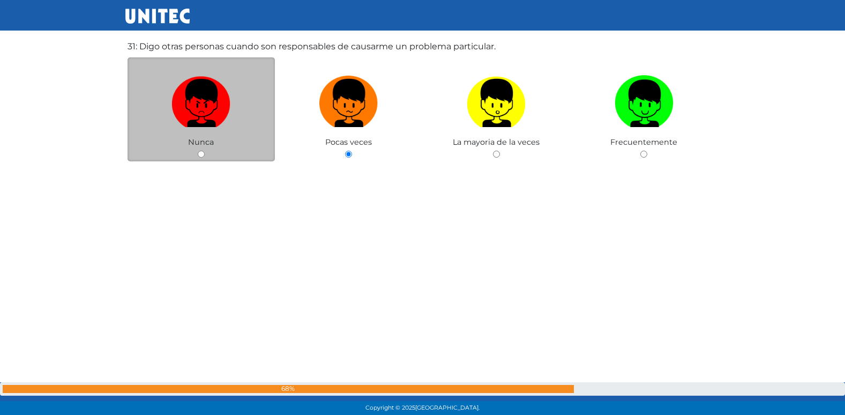
radio input "true"
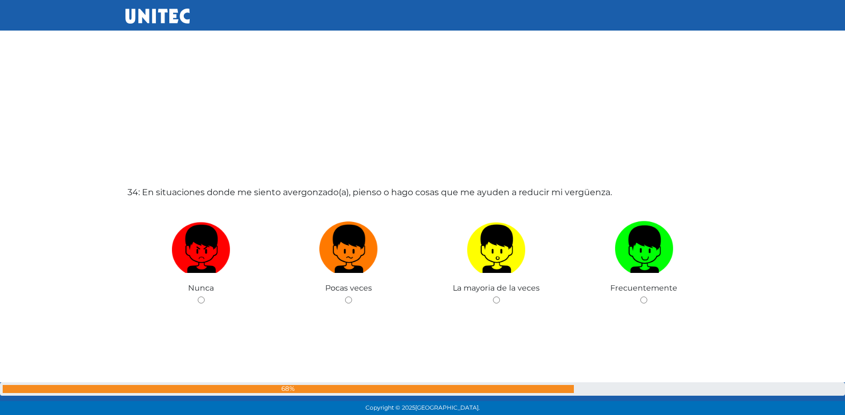
click at [345, 296] on input "radio" at bounding box center [348, 299] width 7 height 7
radio input "true"
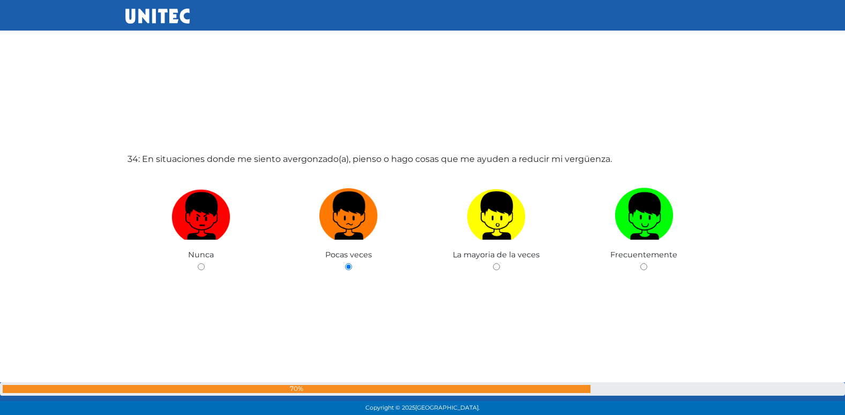
click at [198, 263] on input "radio" at bounding box center [201, 266] width 7 height 7
radio input "true"
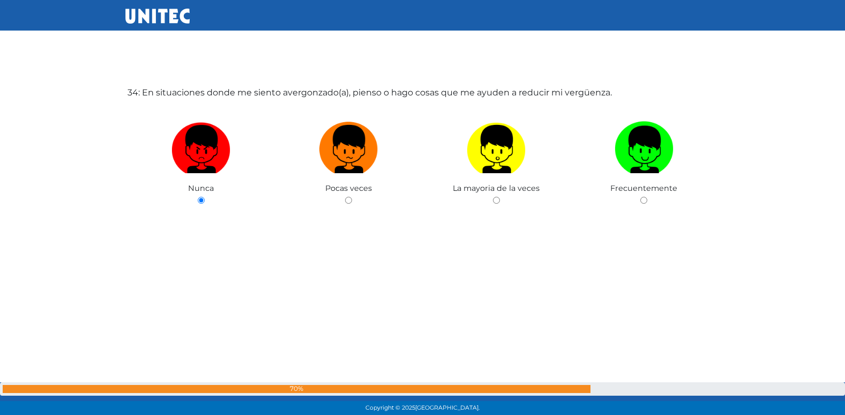
radio input "true"
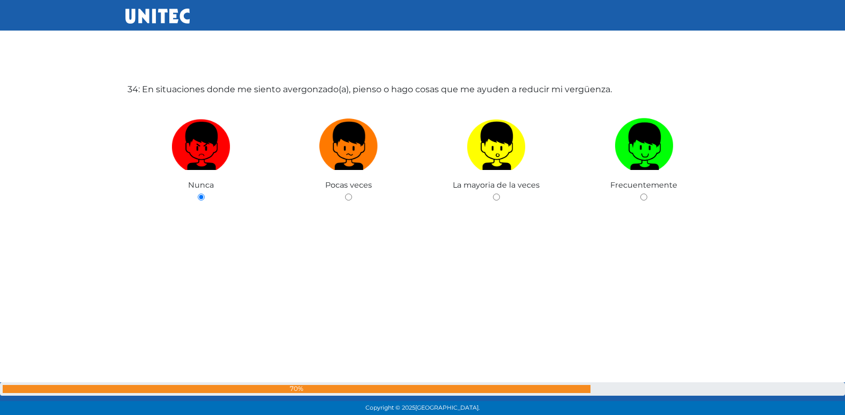
radio input "true"
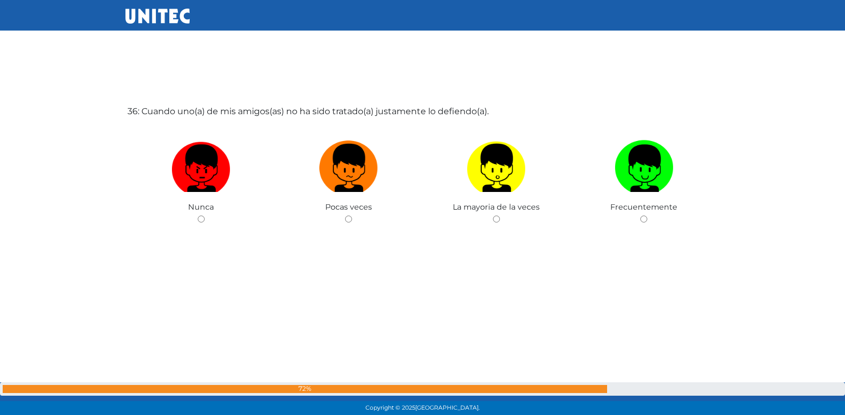
click at [345, 215] on input "radio" at bounding box center [348, 218] width 7 height 7
radio input "true"
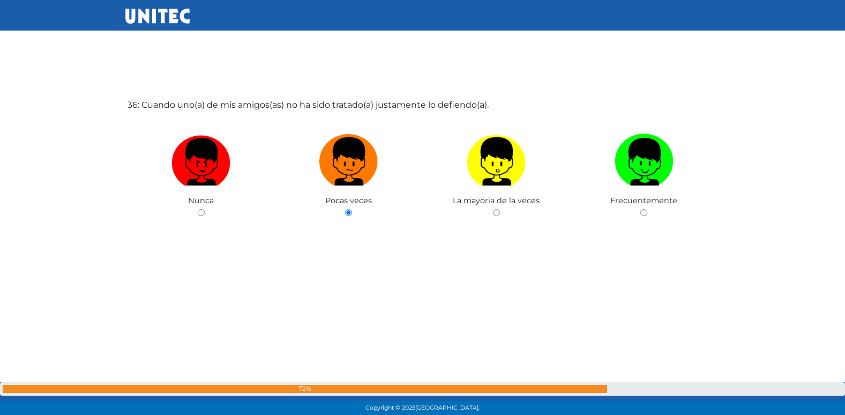
click at [493, 209] on input "radio" at bounding box center [496, 212] width 7 height 7
radio input "true"
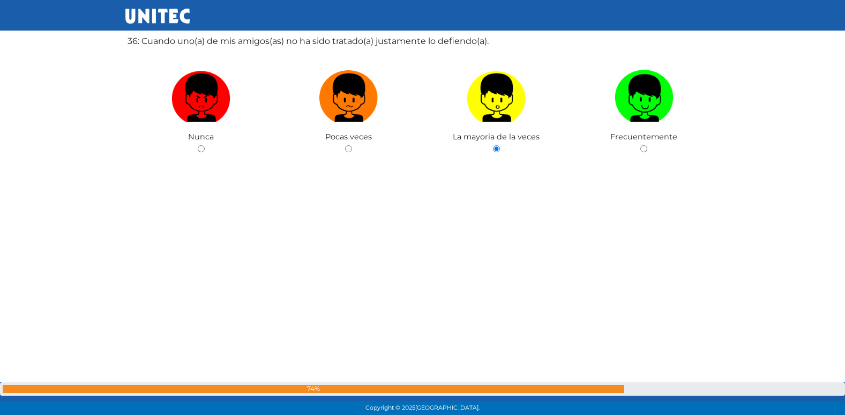
scroll to position [14645, 0]
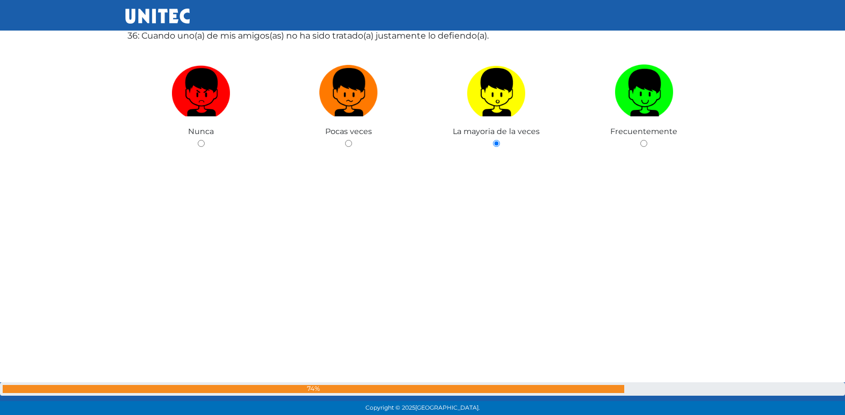
radio input "true"
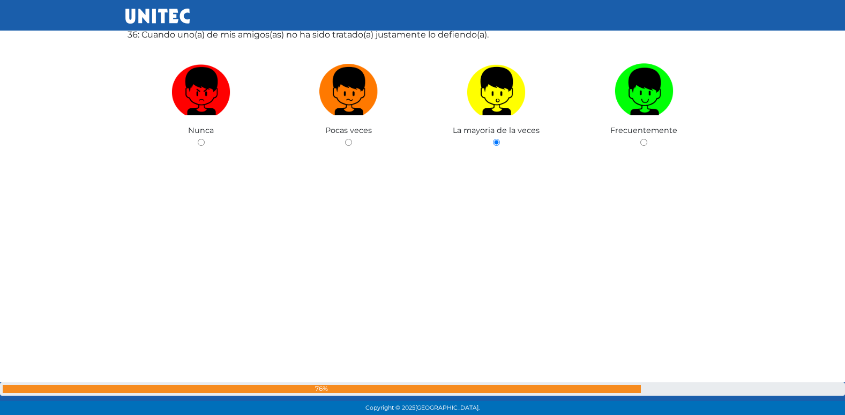
radio input "true"
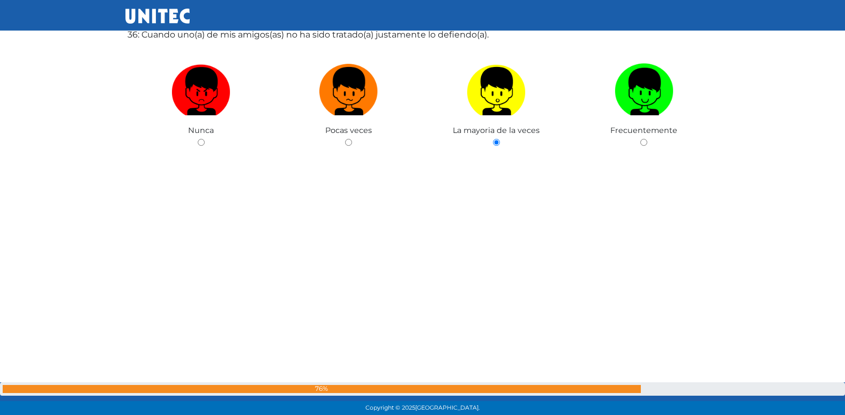
radio input "true"
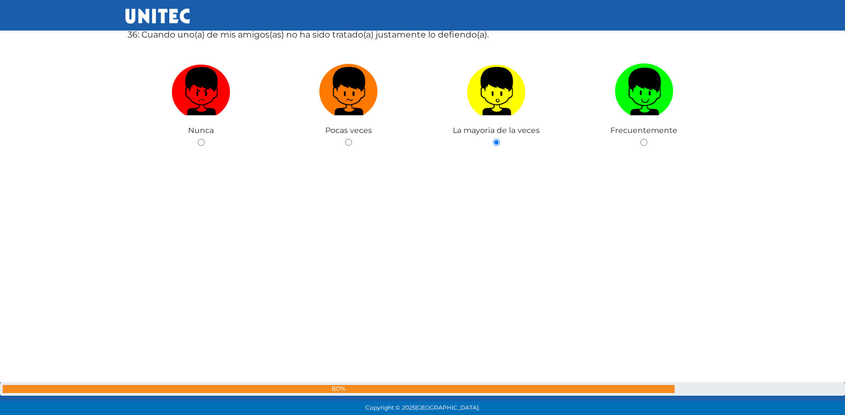
radio input "true"
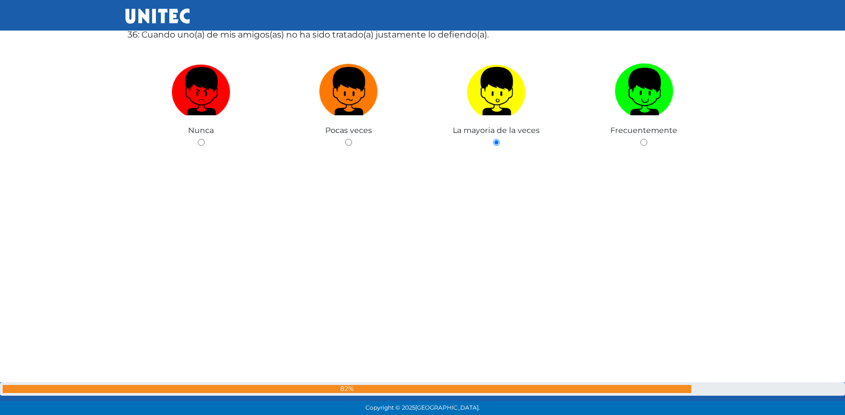
radio input "true"
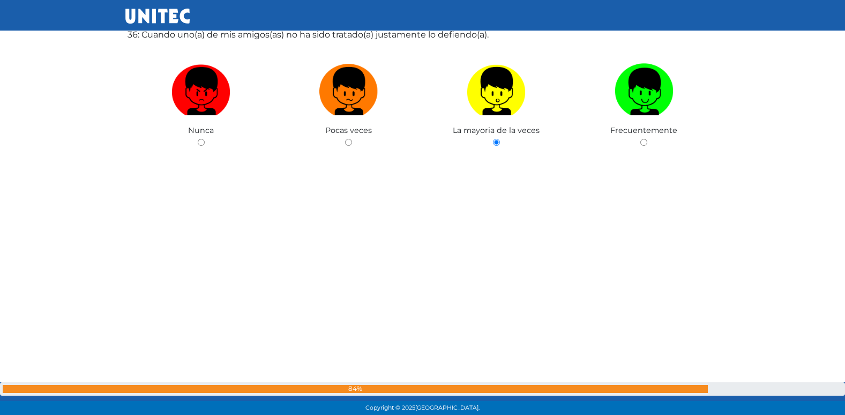
radio input "true"
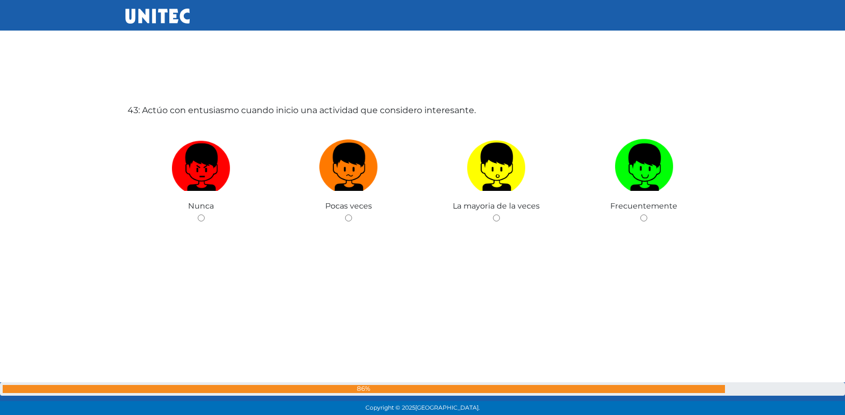
click at [345, 214] on input "radio" at bounding box center [348, 217] width 7 height 7
radio input "true"
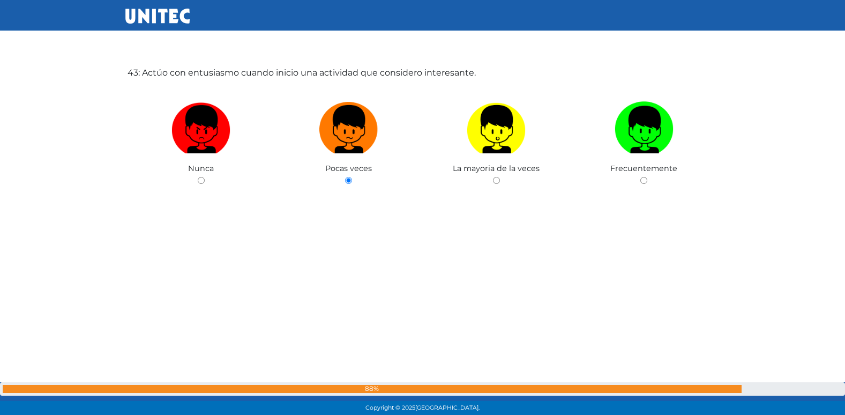
radio input "true"
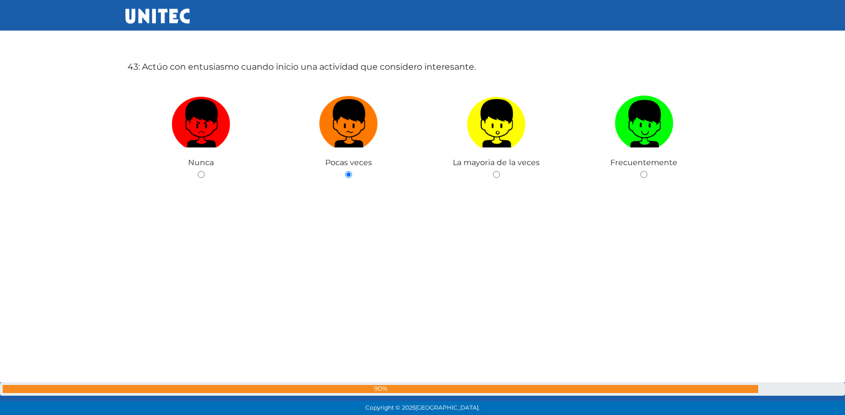
radio input "true"
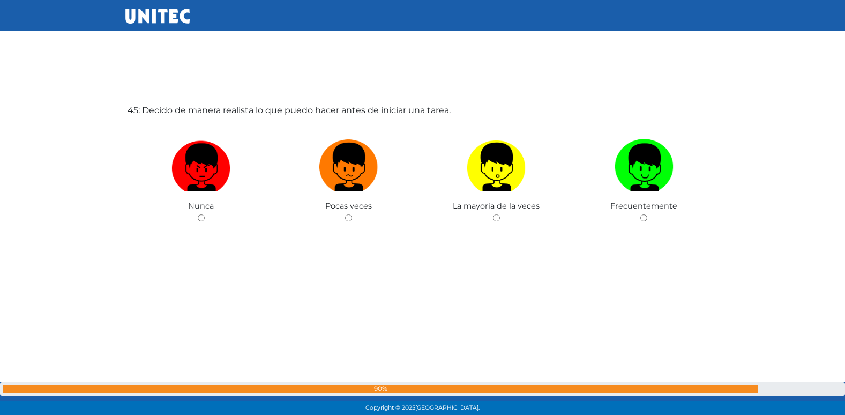
click at [345, 214] on input "radio" at bounding box center [348, 217] width 7 height 7
radio input "true"
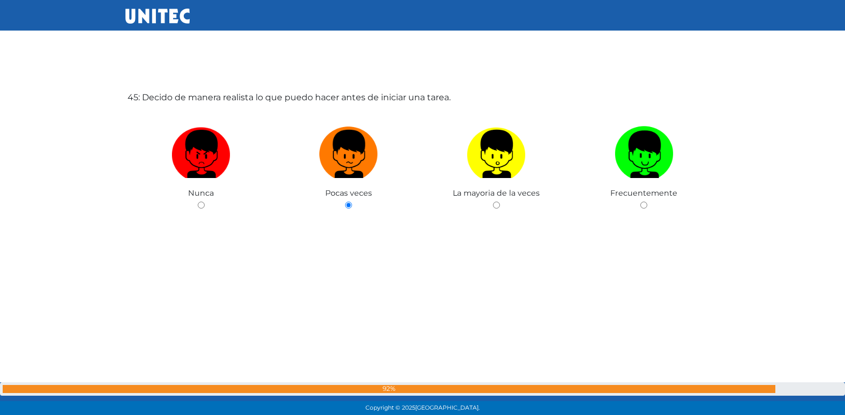
click at [198, 201] on input "radio" at bounding box center [201, 204] width 7 height 7
radio input "true"
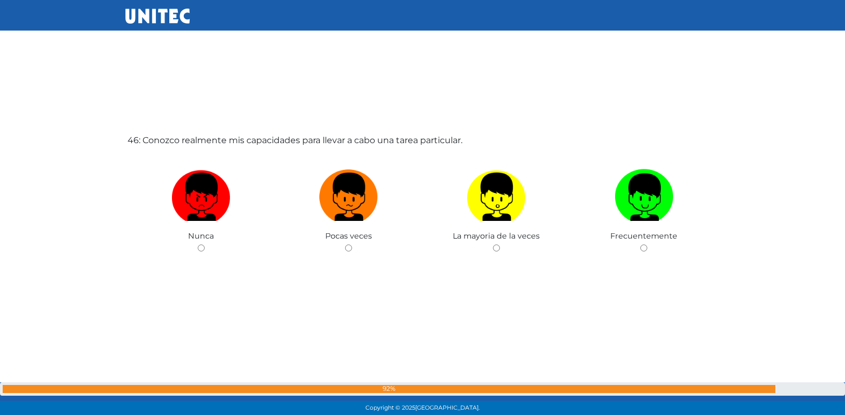
click at [345, 244] on input "radio" at bounding box center [348, 247] width 7 height 7
radio input "true"
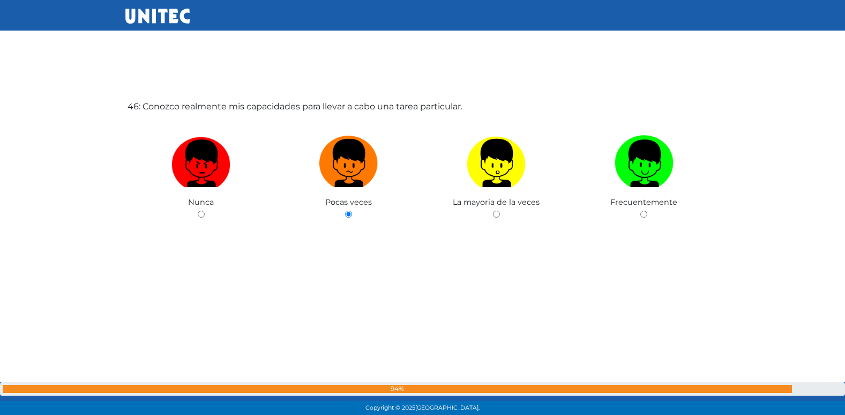
click at [493, 211] on input "radio" at bounding box center [496, 214] width 7 height 7
radio input "true"
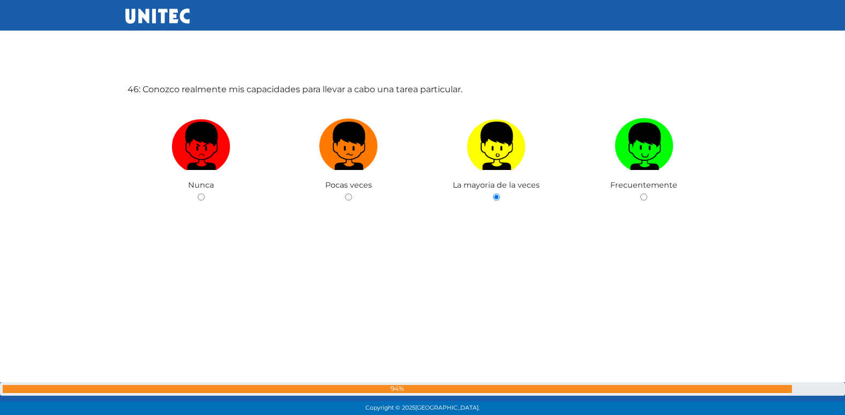
click at [640, 193] on input "radio" at bounding box center [643, 196] width 7 height 7
radio input "true"
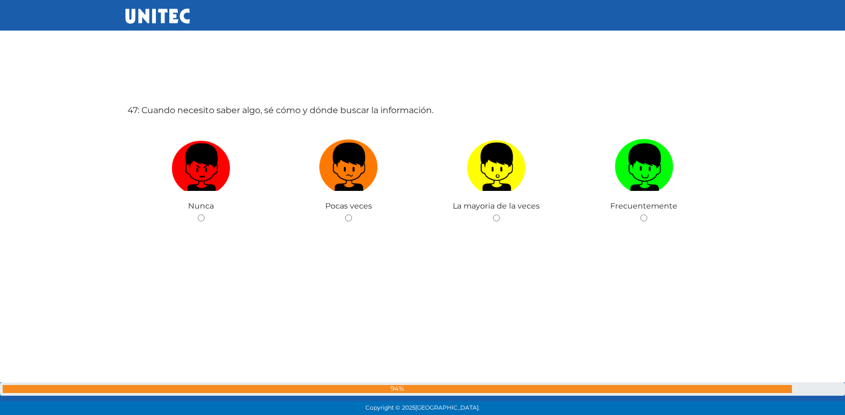
click at [345, 214] on input "radio" at bounding box center [348, 217] width 7 height 7
radio input "true"
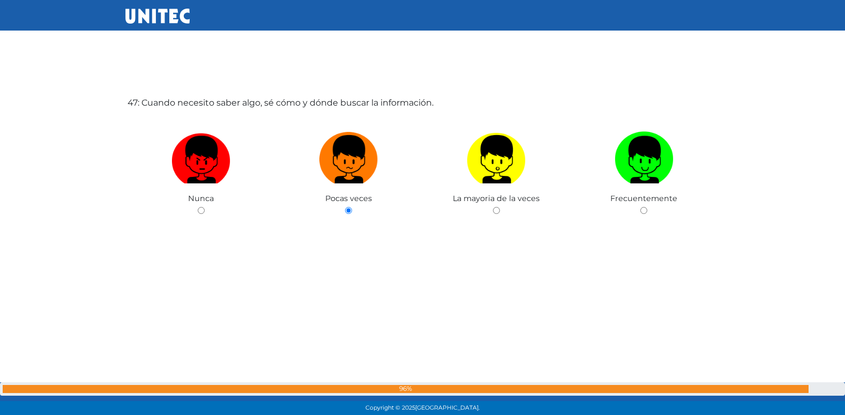
click at [493, 207] on input "radio" at bounding box center [496, 210] width 7 height 7
radio input "true"
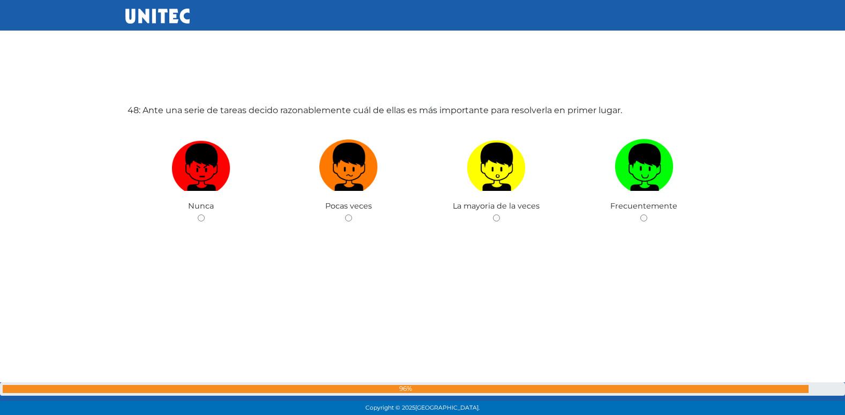
click at [345, 214] on input "radio" at bounding box center [348, 217] width 7 height 7
radio input "true"
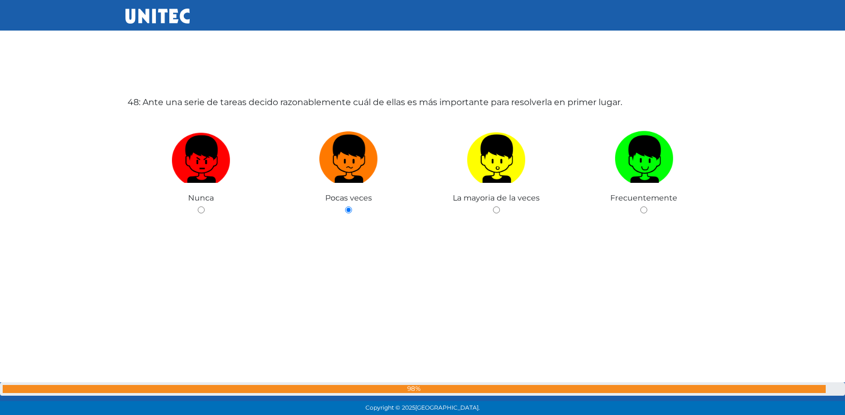
click at [493, 206] on input "radio" at bounding box center [496, 209] width 7 height 7
radio input "true"
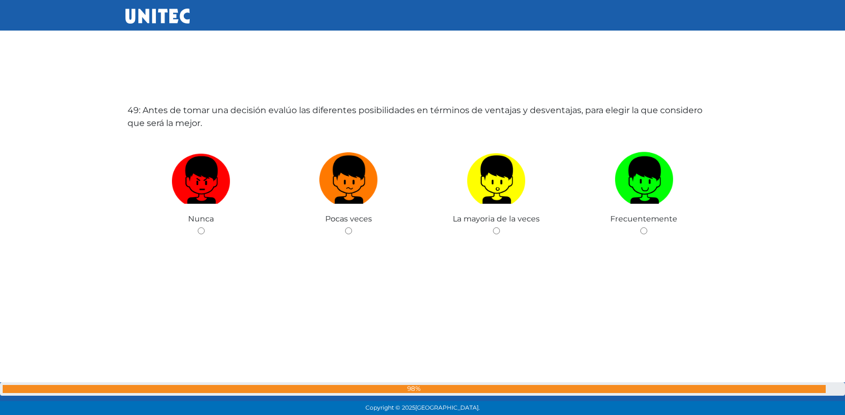
click at [345, 227] on input "radio" at bounding box center [348, 230] width 7 height 7
radio input "true"
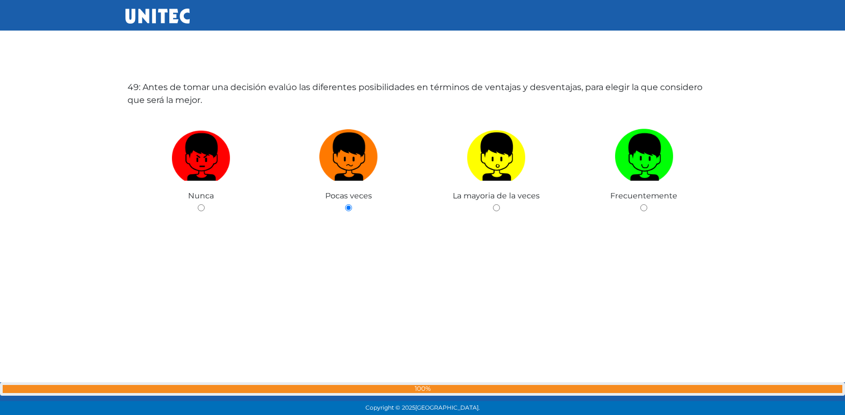
click at [493, 204] on input "radio" at bounding box center [496, 207] width 7 height 7
radio input "true"
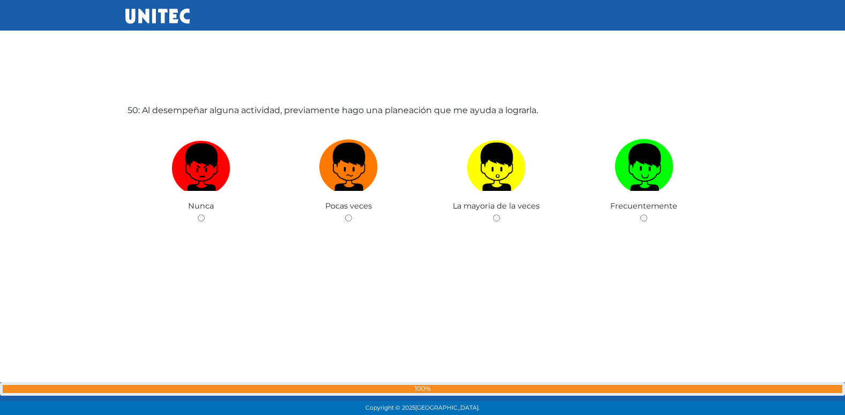
click at [345, 214] on input "radio" at bounding box center [348, 217] width 7 height 7
radio input "true"
click at [198, 214] on input "radio" at bounding box center [201, 217] width 7 height 7
radio input "true"
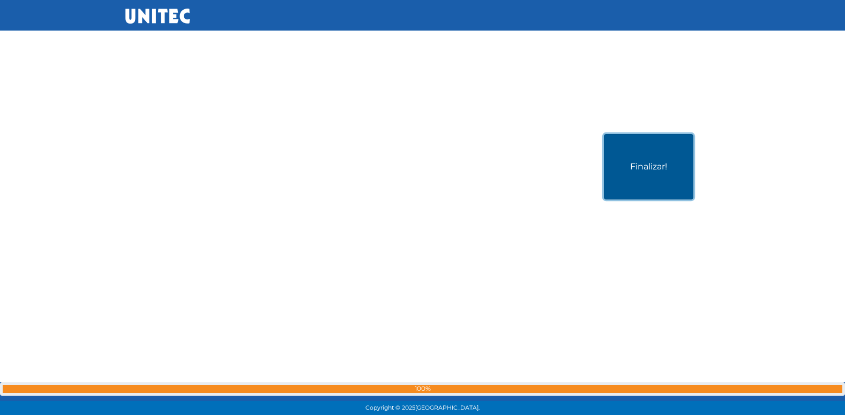
scroll to position [20792, 0]
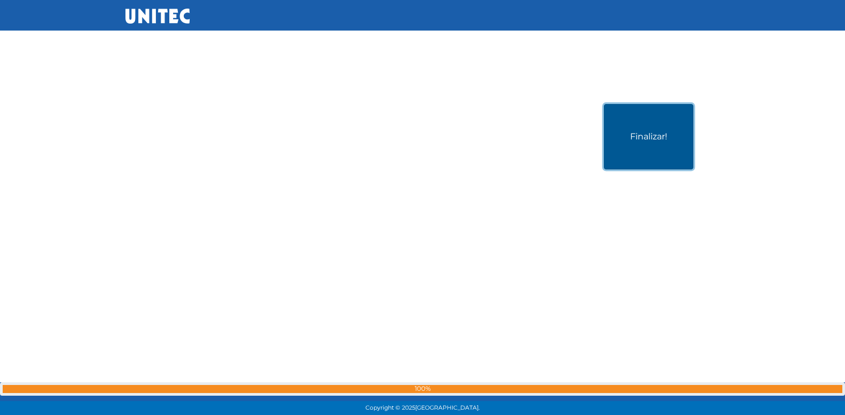
click at [645, 121] on button "Finalizar!" at bounding box center [648, 136] width 89 height 65
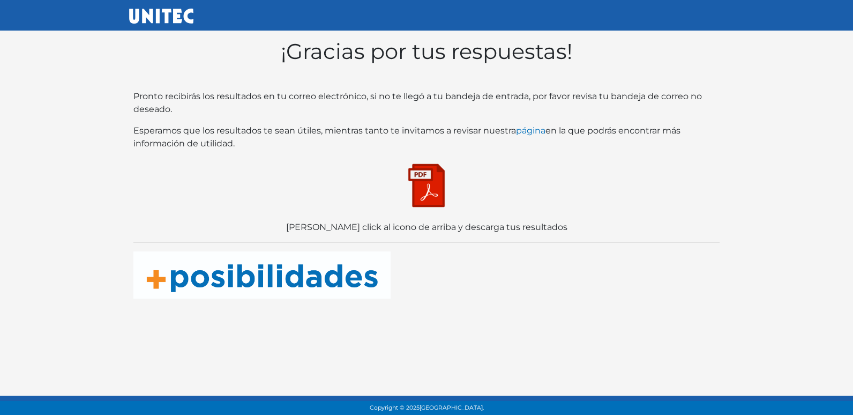
click at [427, 205] on img at bounding box center [427, 186] width 54 height 54
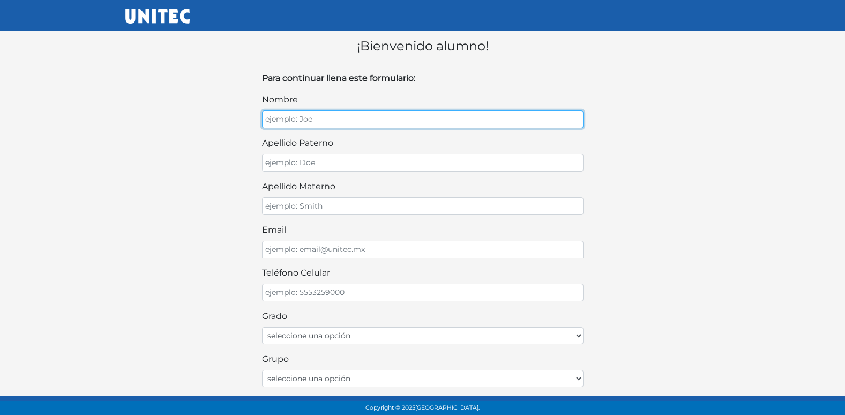
click at [344, 122] on input "nombre" at bounding box center [423, 119] width 322 height 18
type input "[PERSON_NAME]"
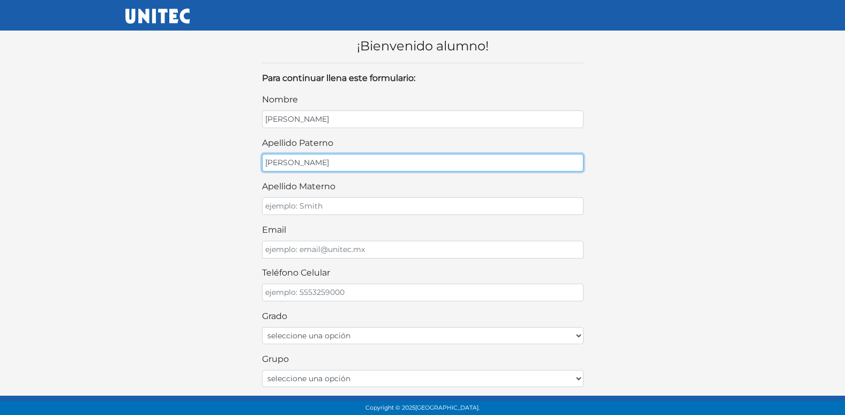
type input "[PERSON_NAME]"
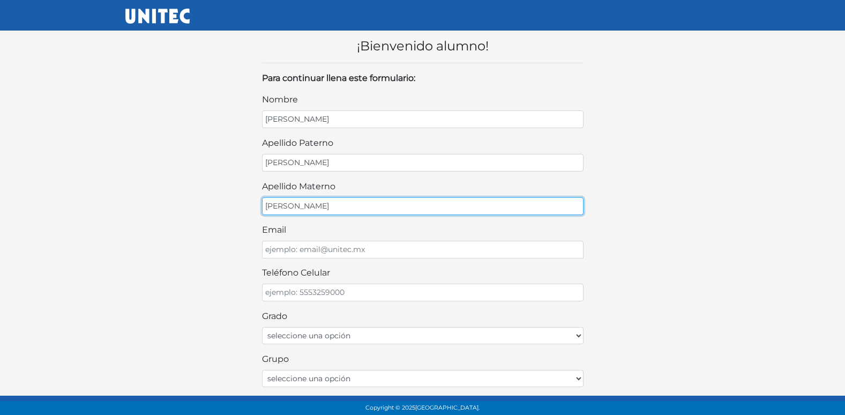
type input "LOPEZ"
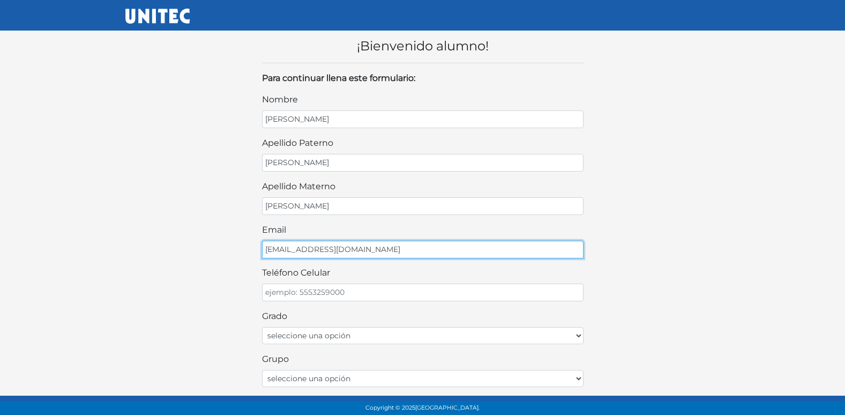
type input "LOPEZLOZANO33@GMAIL.COM"
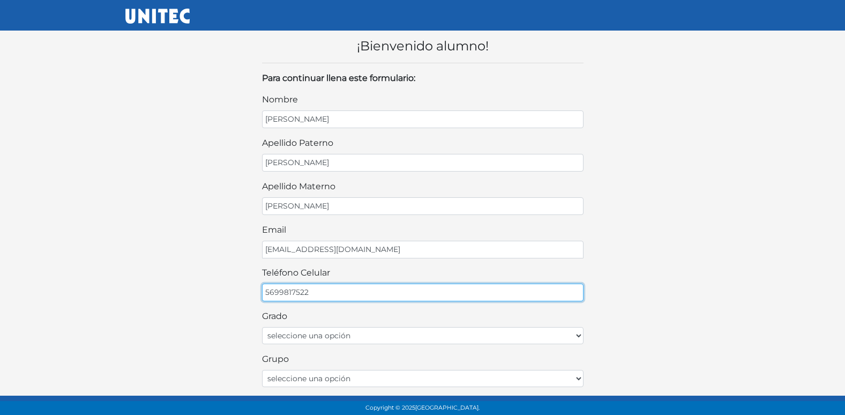
type input "5699817522"
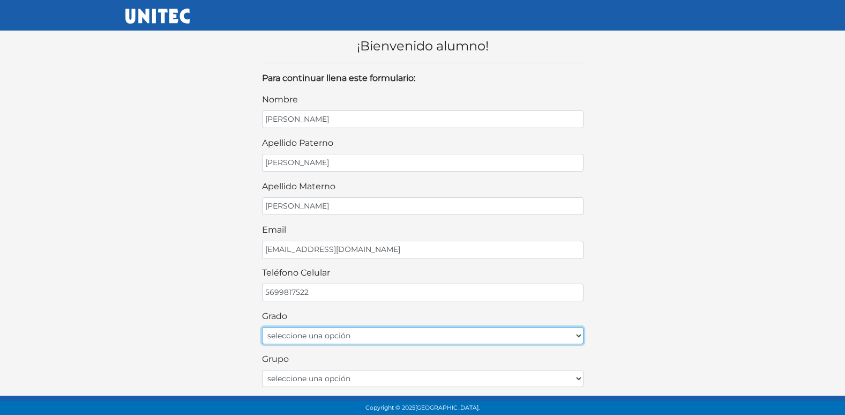
click at [433, 339] on select "seleccione una opción Primer grado Segundo grado Tercer grado" at bounding box center [423, 335] width 322 height 17
select select "2do"
click at [262, 327] on select "seleccione una opción Primer grado Segundo grado Tercer grado" at bounding box center [423, 335] width 322 height 17
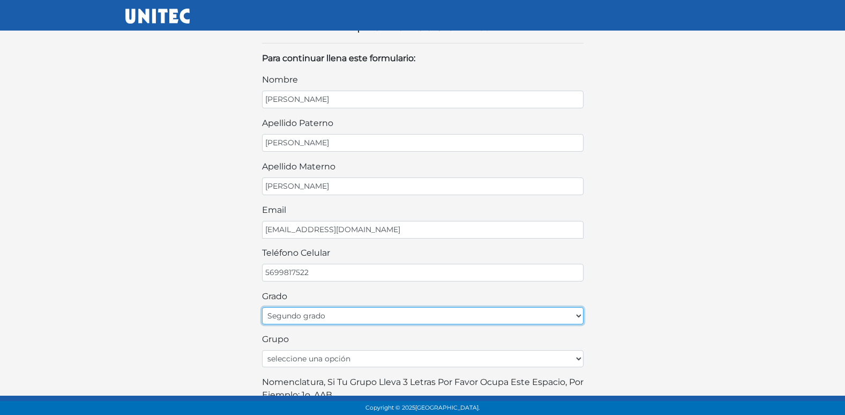
scroll to position [54, 0]
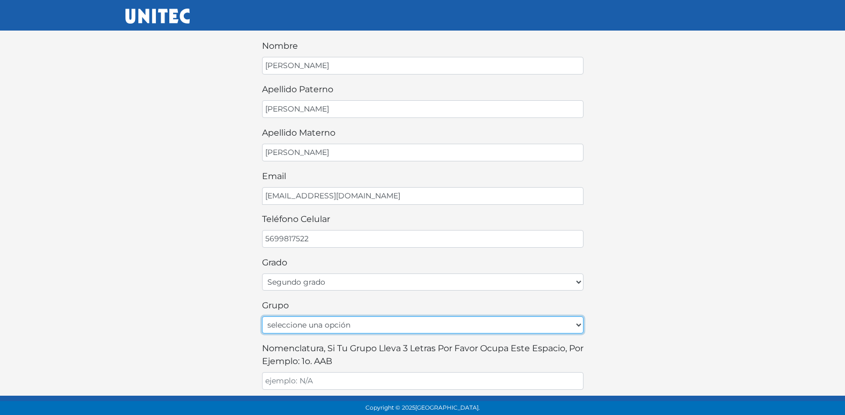
click at [360, 329] on select "seleccione una opción A B C D E F G H I J K L M N O P Q R S T U V W X Y Z" at bounding box center [423, 324] width 322 height 17
select select "A"
click at [262, 316] on select "seleccione una opción A B C D E F G H I J K L M N O P Q R S T U V W X Y Z" at bounding box center [423, 324] width 322 height 17
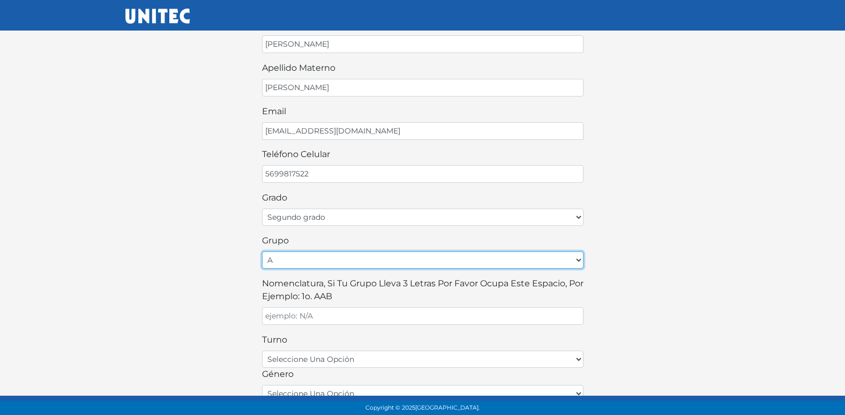
scroll to position [214, 0]
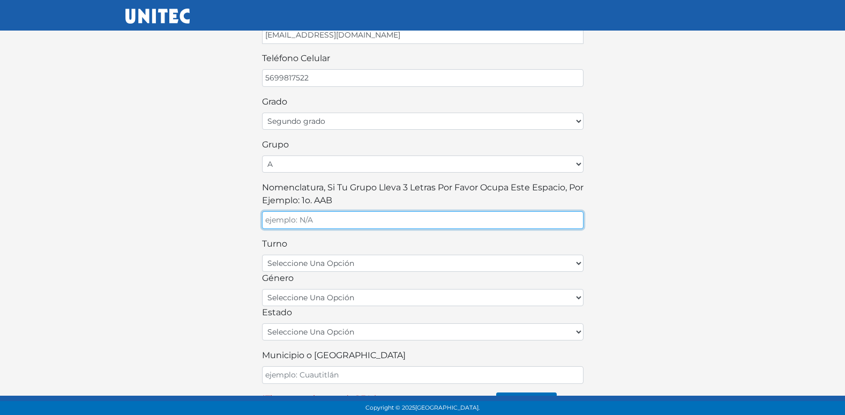
click at [328, 215] on input "Nomenclatura, si tu grupo lleva 3 letras por favor ocupa este espacio, por ejem…" at bounding box center [423, 220] width 322 height 18
type input "A"
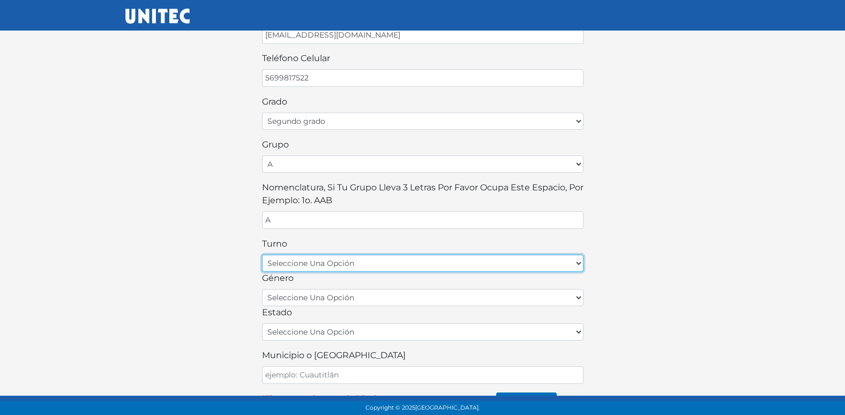
click at [396, 260] on select "seleccione una opción matutino vespertino" at bounding box center [423, 263] width 322 height 17
select select "matutino"
click at [262, 255] on select "seleccione una opción matutino vespertino" at bounding box center [423, 263] width 322 height 17
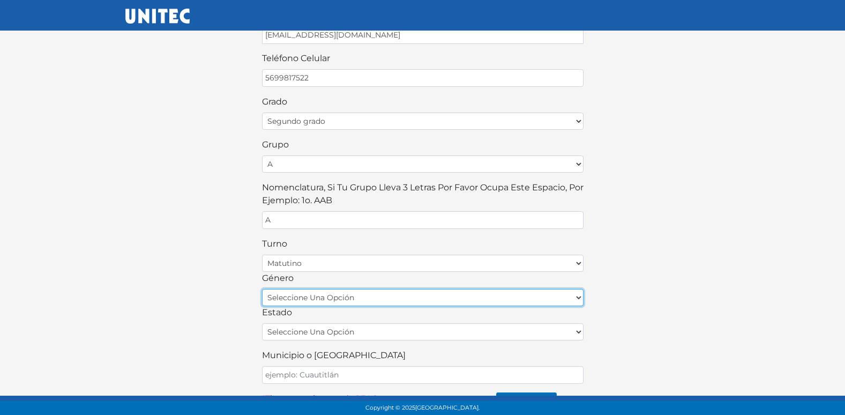
click at [344, 297] on select "seleccione una opción femenino masculino" at bounding box center [423, 297] width 322 height 17
select select "M"
click at [262, 289] on select "seleccione una opción femenino masculino" at bounding box center [423, 297] width 322 height 17
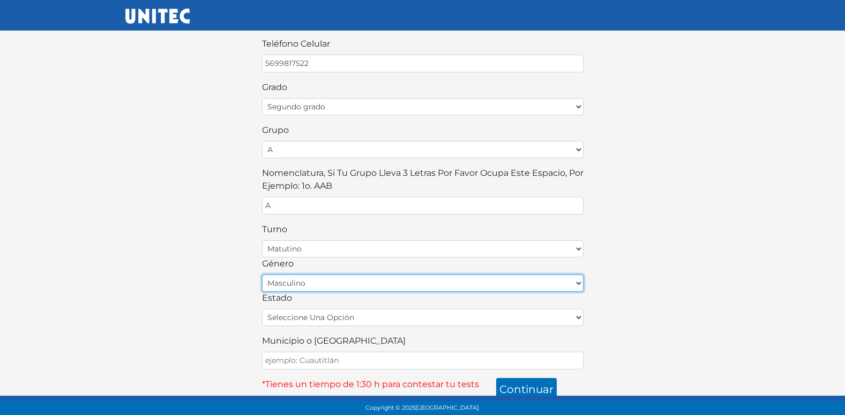
scroll to position [236, 0]
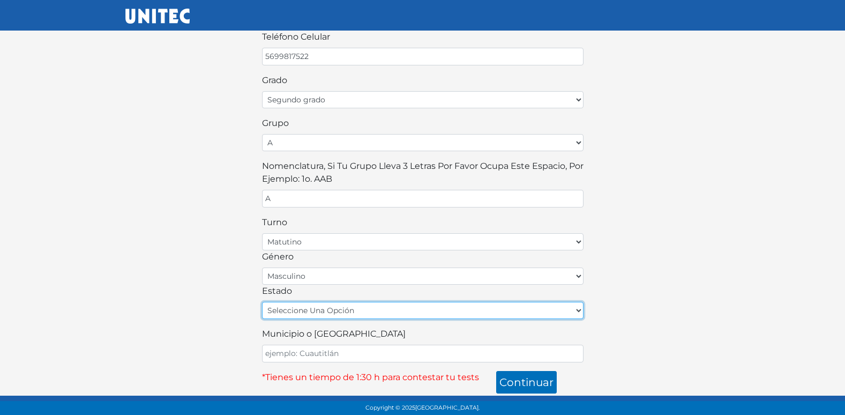
click at [327, 310] on select "seleccione una opción Aguascalientes Baja California Baja California Sur Campec…" at bounding box center [423, 310] width 322 height 17
select select "MEX"
click at [262, 302] on select "seleccione una opción Aguascalientes Baja California Baja California Sur Campec…" at bounding box center [423, 310] width 322 height 17
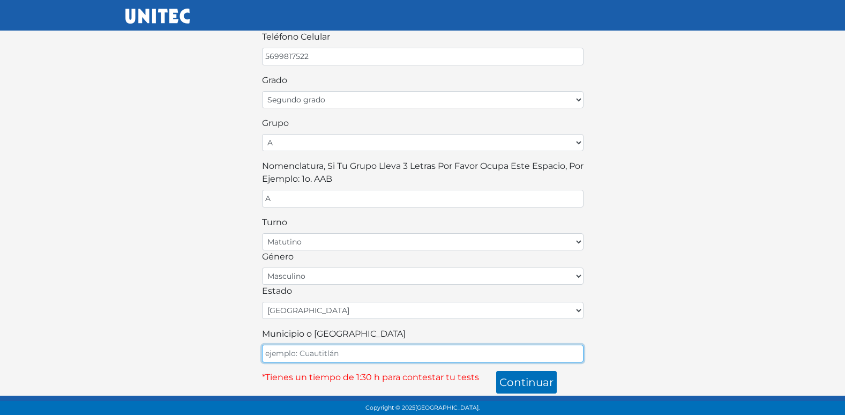
click at [305, 352] on input "Municipio o Alcaldía" at bounding box center [423, 354] width 322 height 18
type input "ECATEPEC"
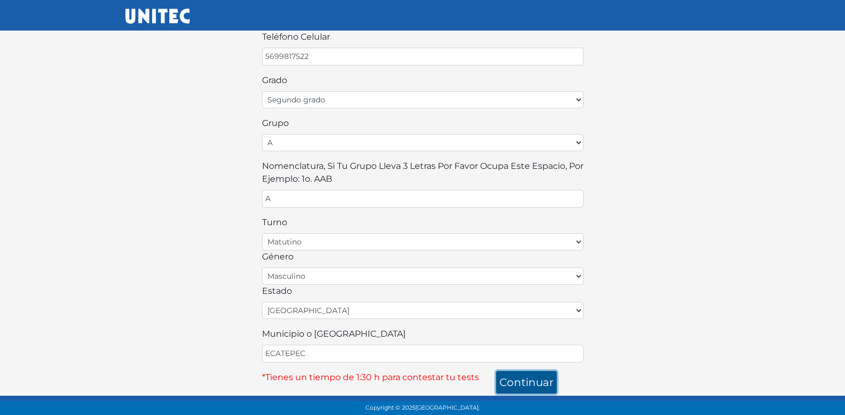
click at [534, 384] on button "continuar" at bounding box center [526, 382] width 61 height 23
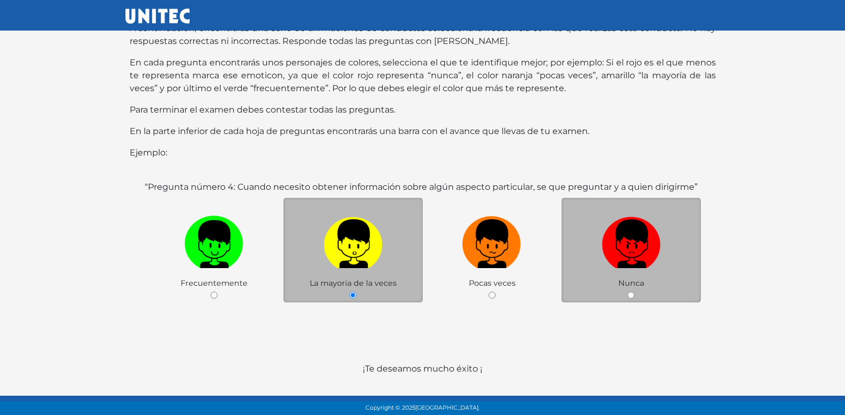
scroll to position [107, 0]
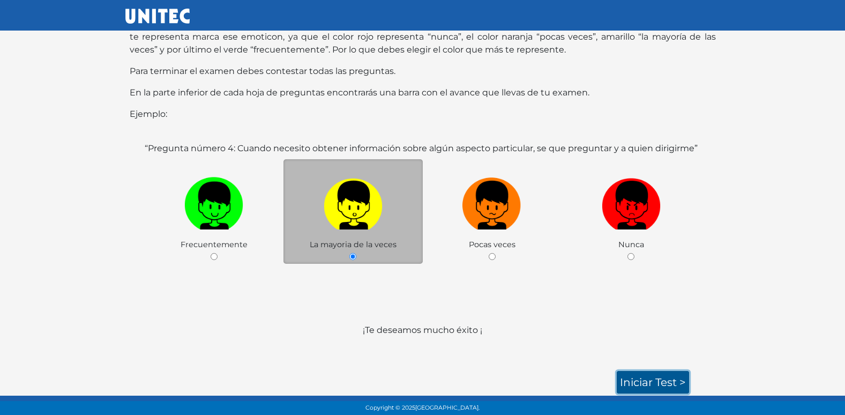
click at [639, 386] on link "Iniciar test >" at bounding box center [653, 382] width 72 height 23
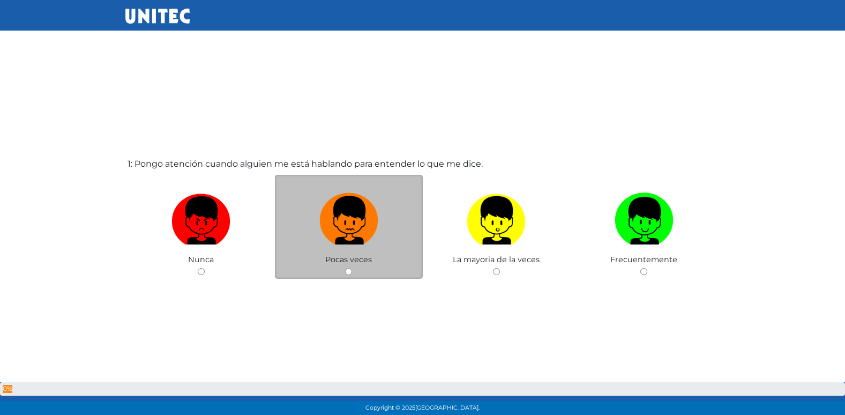
click at [345, 268] on input "radio" at bounding box center [348, 271] width 7 height 7
radio input "true"
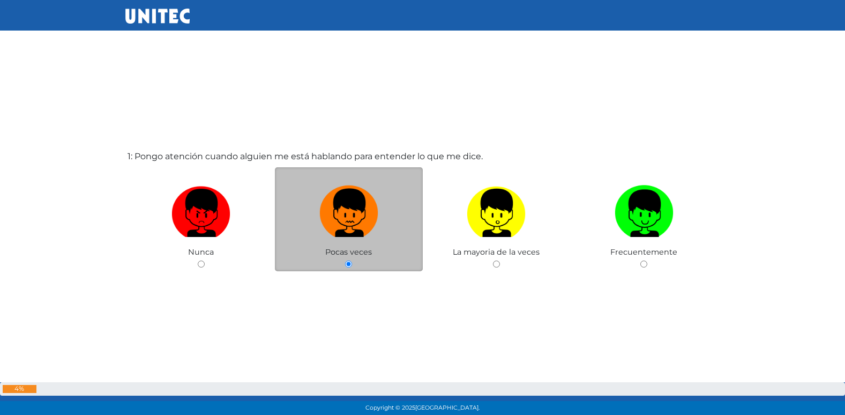
click at [493, 260] on input "radio" at bounding box center [496, 263] width 7 height 7
radio input "true"
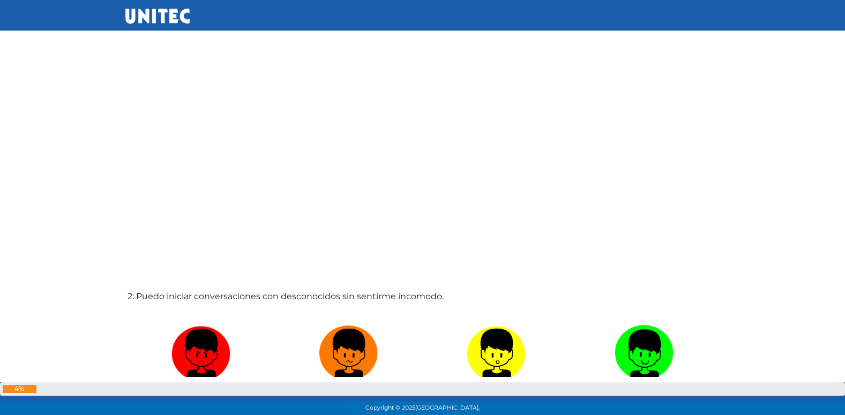
scroll to position [468, 0]
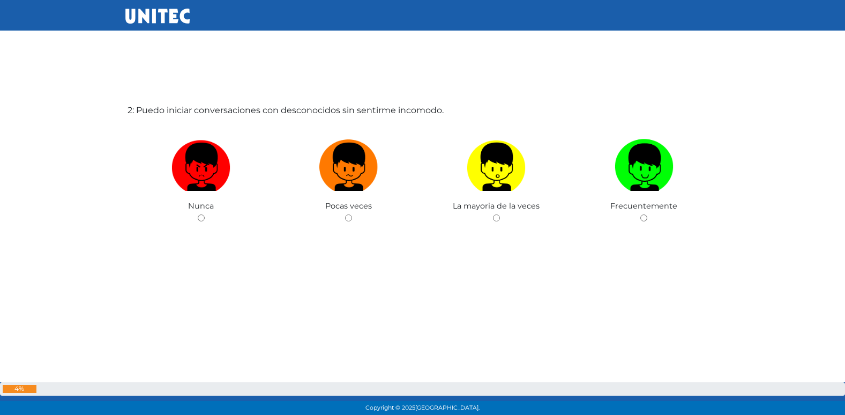
click at [345, 214] on input "radio" at bounding box center [348, 217] width 7 height 7
radio input "true"
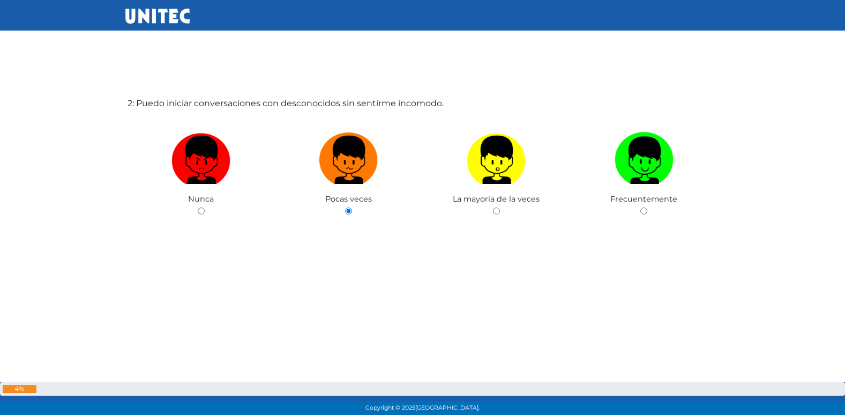
click at [493, 207] on input "radio" at bounding box center [496, 210] width 7 height 7
radio input "true"
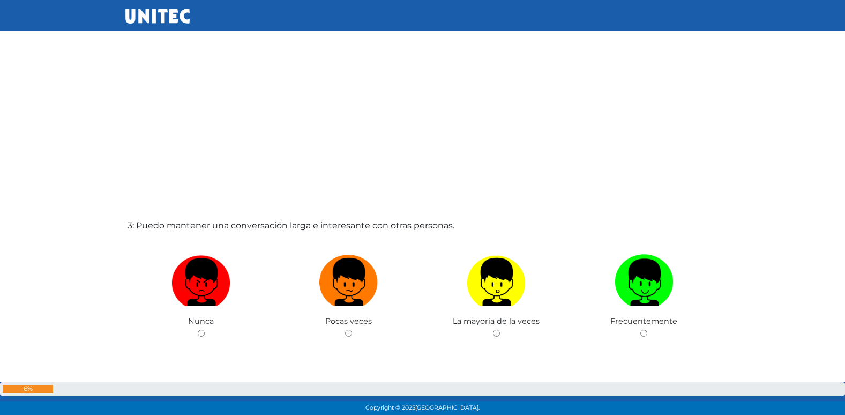
scroll to position [883, 0]
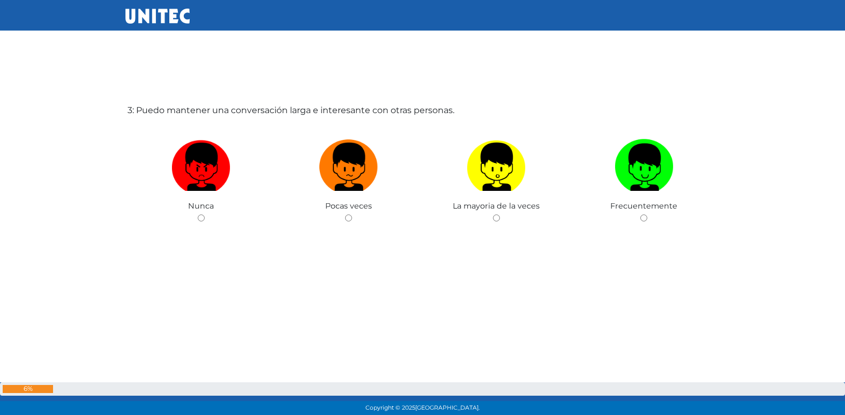
click at [345, 214] on input "radio" at bounding box center [348, 217] width 7 height 7
radio input "true"
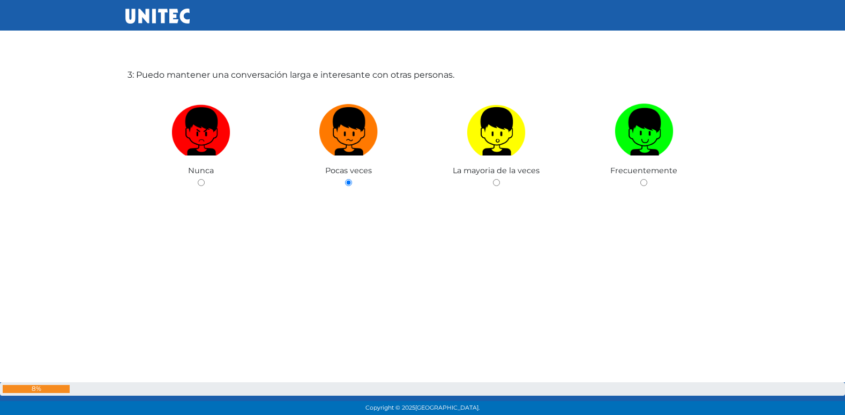
scroll to position [921, 0]
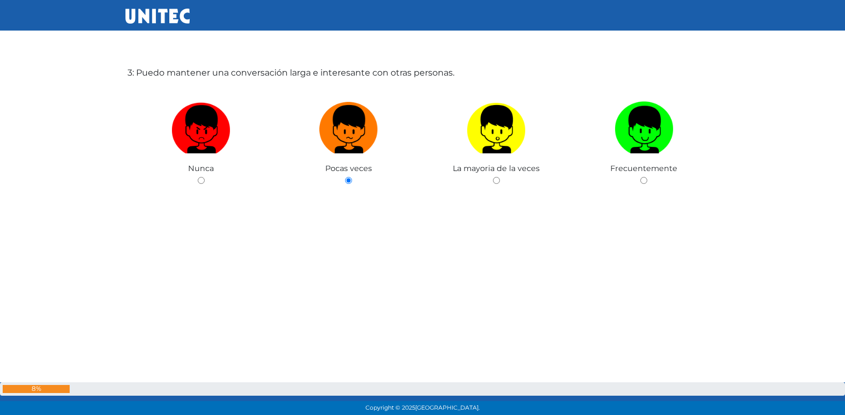
radio input "true"
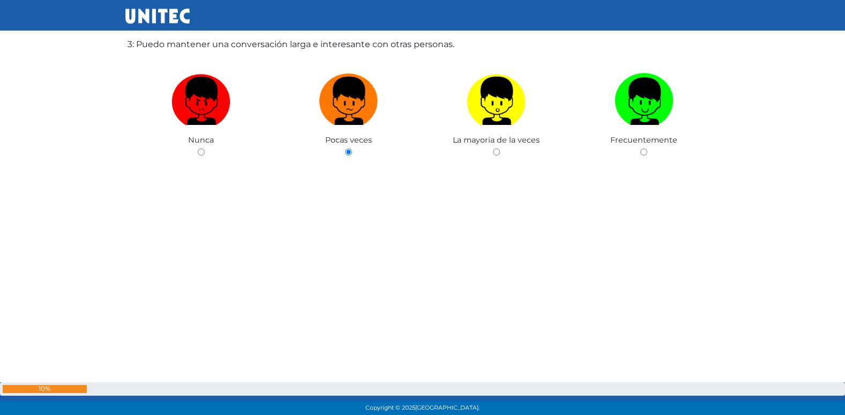
radio input "true"
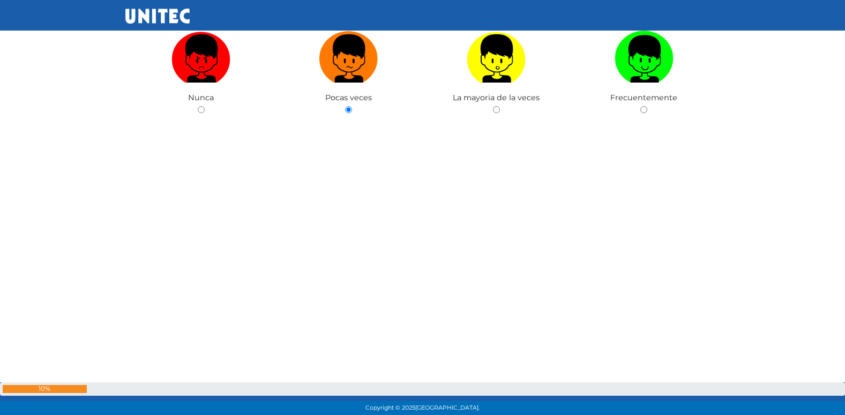
scroll to position [998, 0]
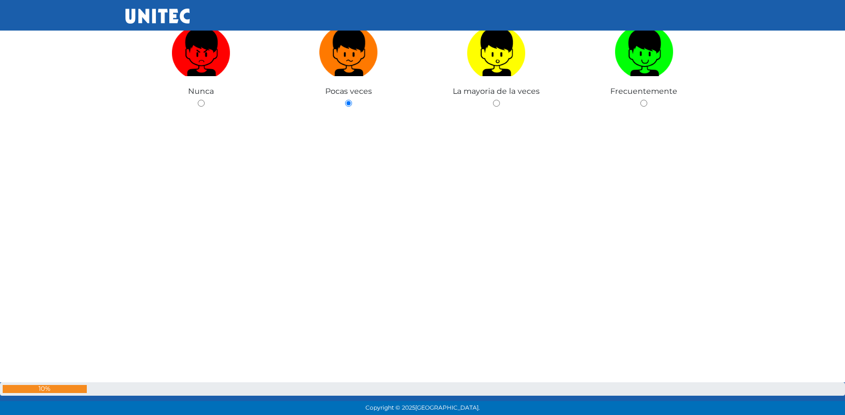
radio input "true"
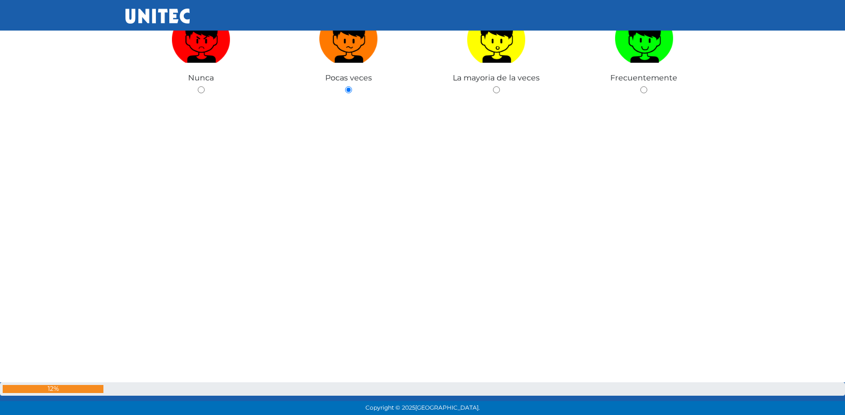
radio input "true"
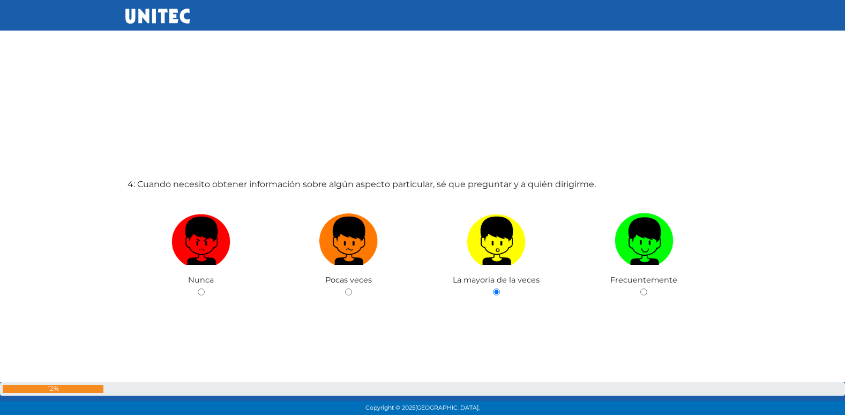
radio input "true"
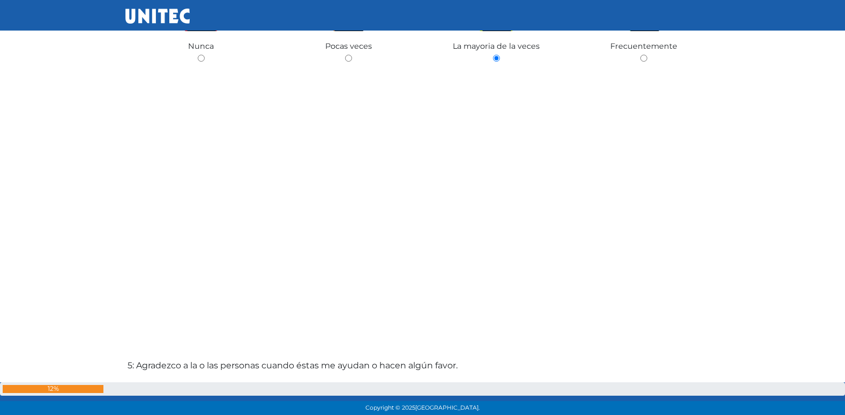
radio input "true"
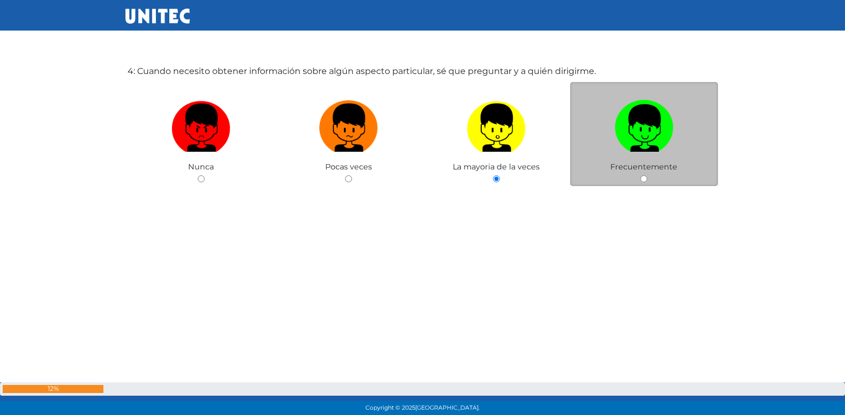
scroll to position [1318, 0]
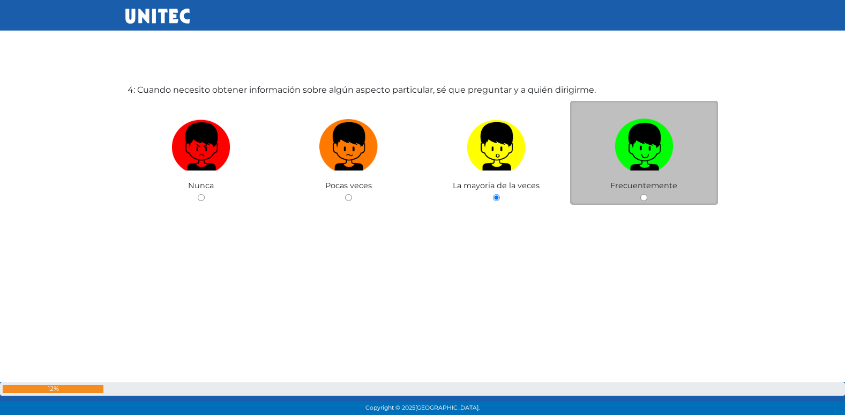
click at [642, 199] on input "radio" at bounding box center [643, 197] width 7 height 7
radio input "true"
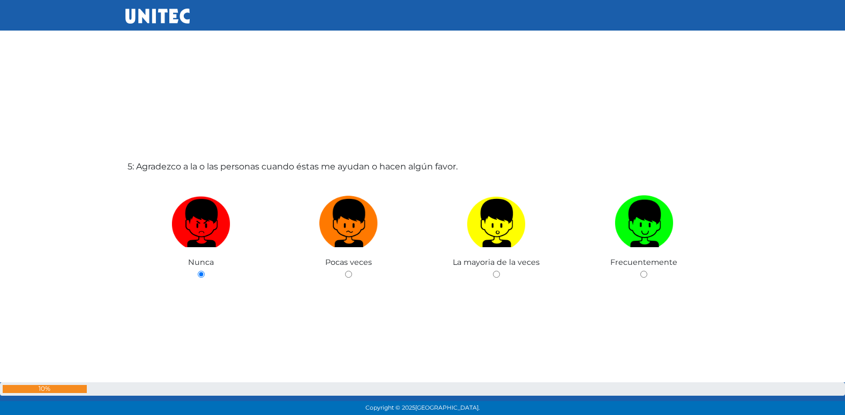
scroll to position [1713, 0]
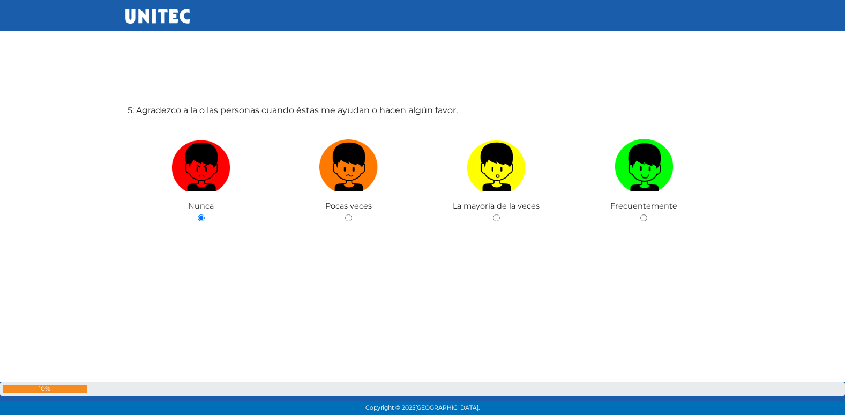
radio input "true"
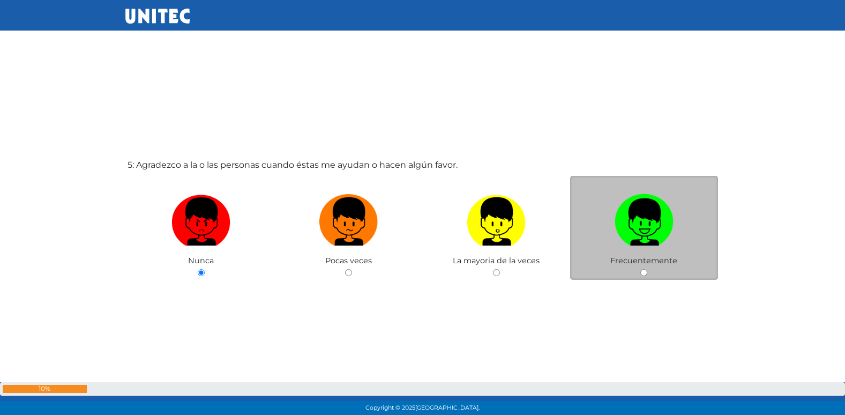
scroll to position [1588, 0]
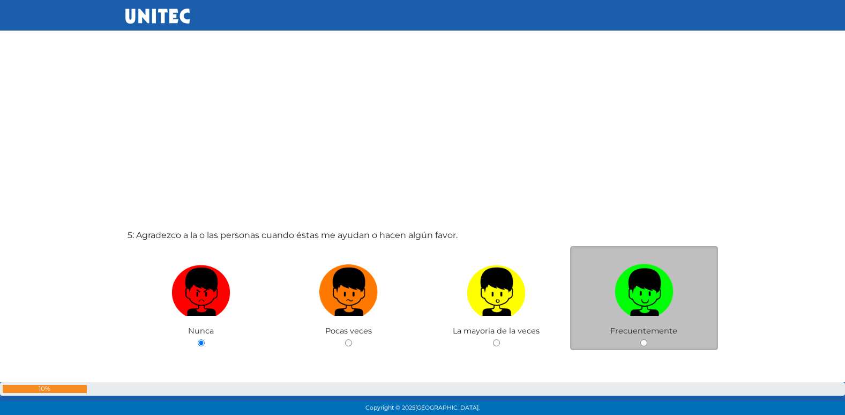
click at [643, 341] on input "radio" at bounding box center [643, 342] width 7 height 7
radio input "true"
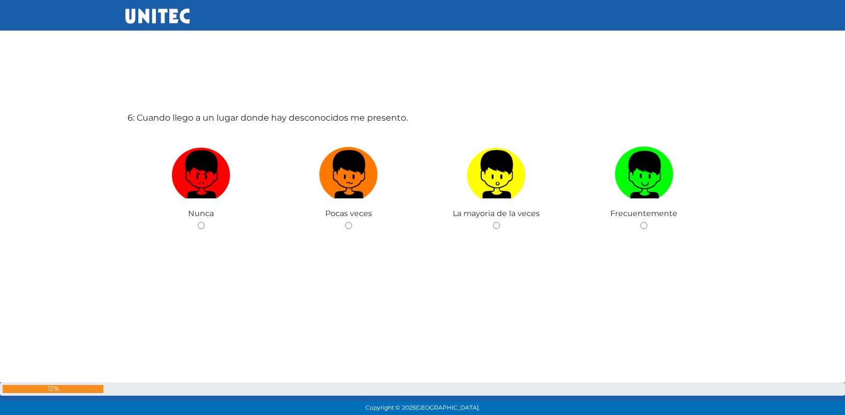
scroll to position [2127, 0]
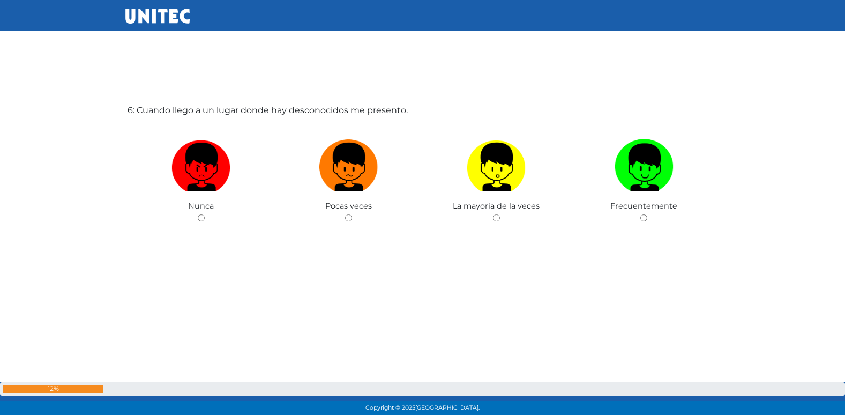
click at [345, 214] on input "radio" at bounding box center [348, 217] width 7 height 7
radio input "true"
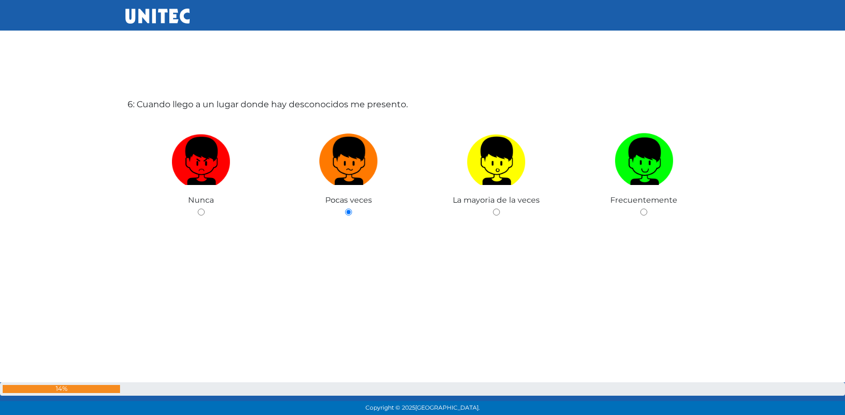
click at [493, 208] on input "radio" at bounding box center [496, 211] width 7 height 7
radio input "true"
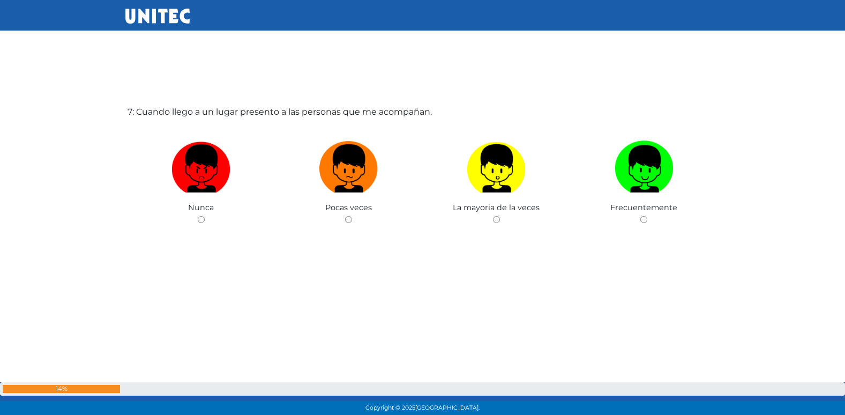
scroll to position [2542, 0]
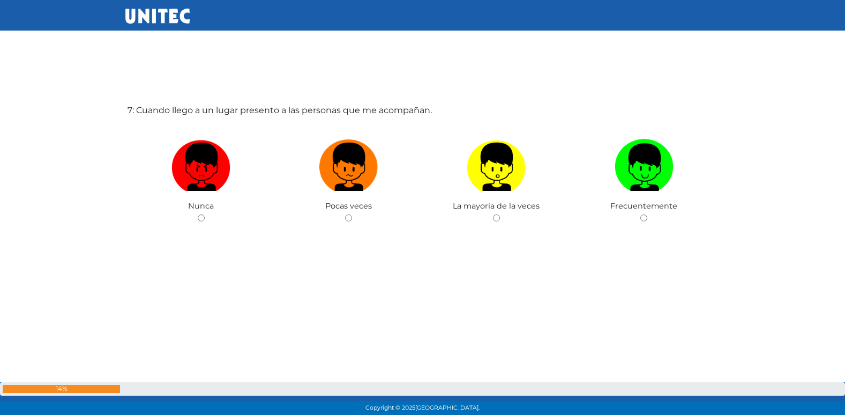
click at [345, 214] on input "radio" at bounding box center [348, 217] width 7 height 7
radio input "true"
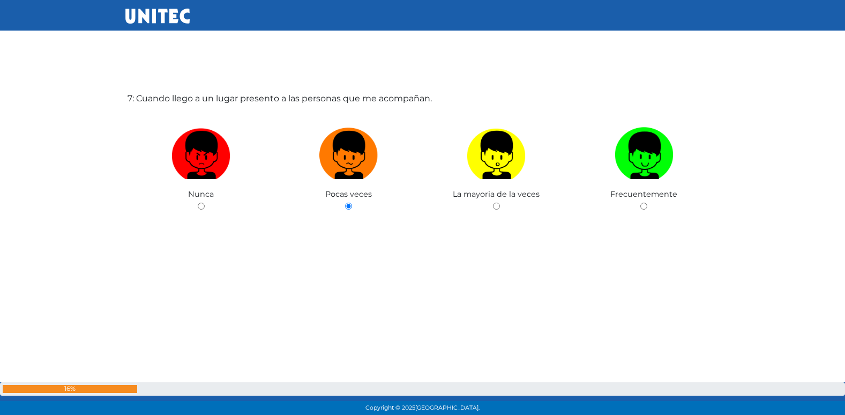
click at [493, 203] on input "radio" at bounding box center [496, 206] width 7 height 7
radio input "true"
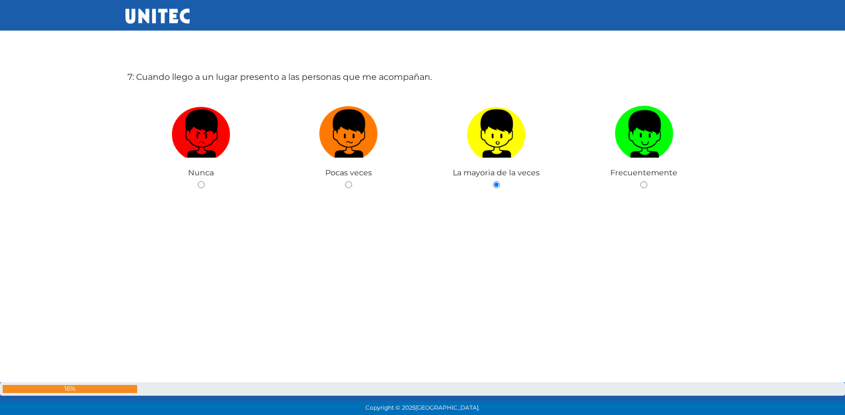
click at [640, 181] on input "radio" at bounding box center [643, 184] width 7 height 7
radio input "true"
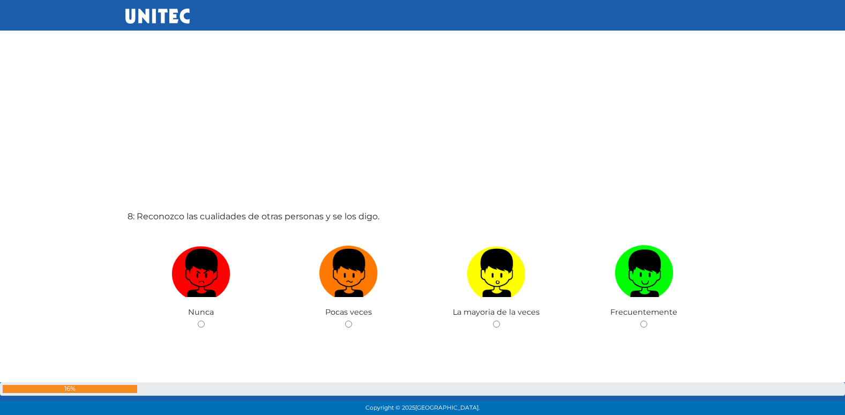
scroll to position [2957, 0]
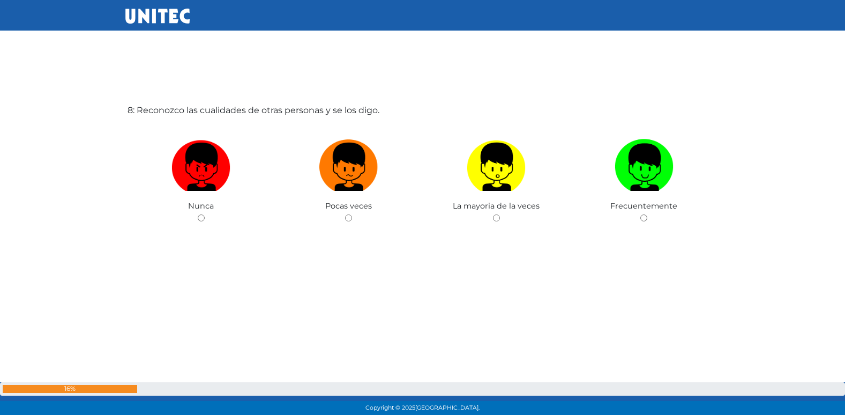
click at [345, 214] on input "radio" at bounding box center [348, 217] width 7 height 7
radio input "true"
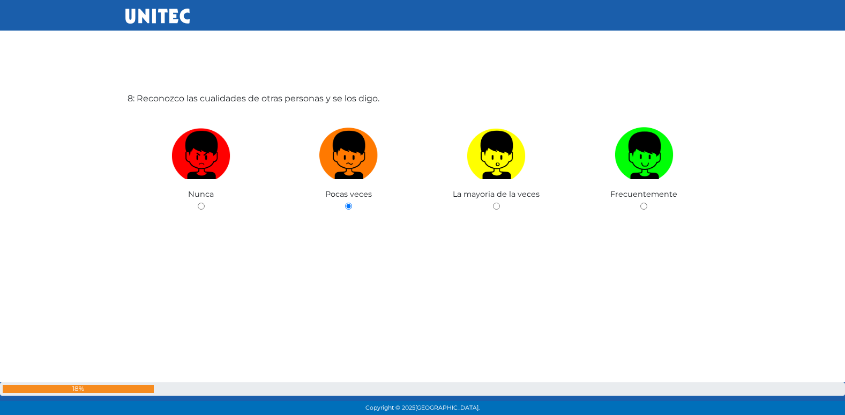
click at [493, 203] on input "radio" at bounding box center [496, 206] width 7 height 7
radio input "true"
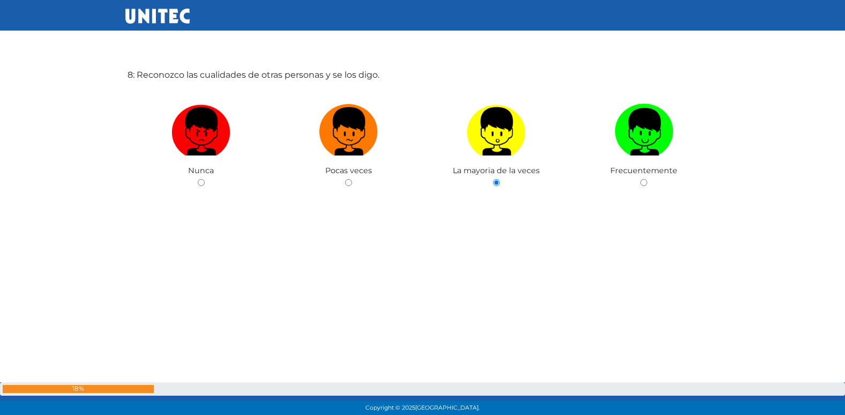
click at [640, 179] on input "radio" at bounding box center [643, 182] width 7 height 7
radio input "true"
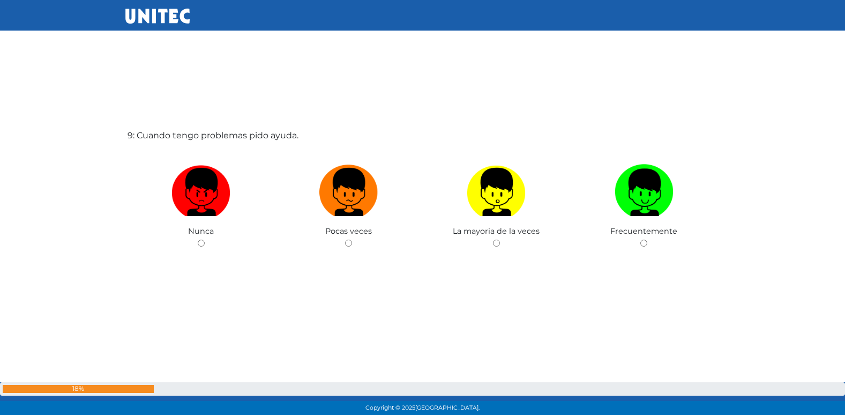
scroll to position [3372, 0]
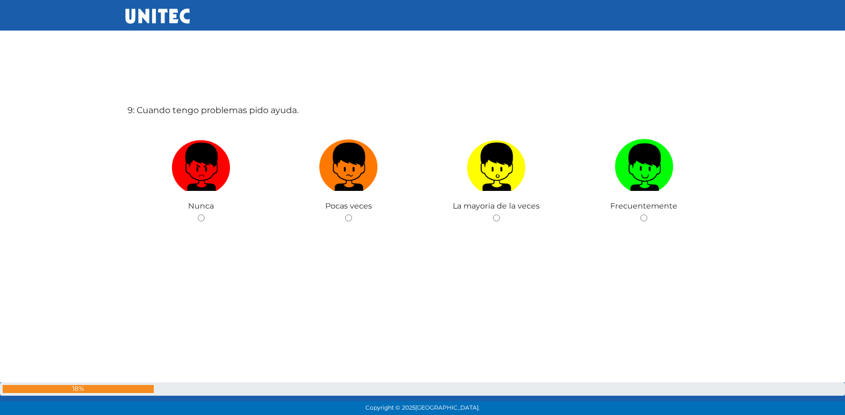
click at [345, 214] on input "radio" at bounding box center [348, 217] width 7 height 7
radio input "true"
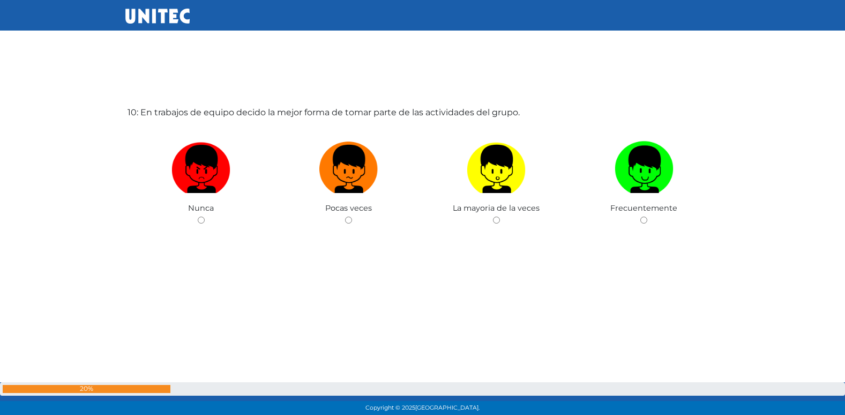
scroll to position [3786, 0]
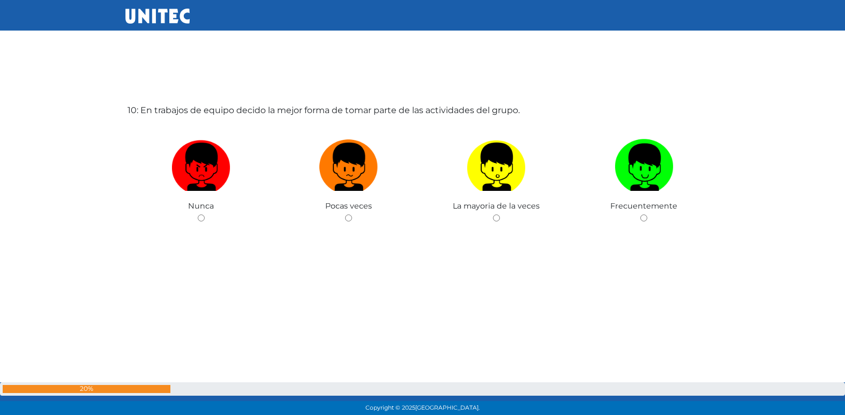
click at [345, 214] on input "radio" at bounding box center [348, 217] width 7 height 7
radio input "true"
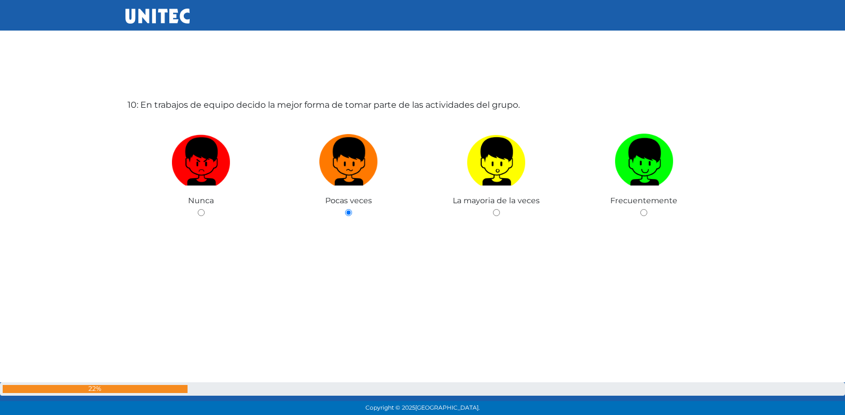
click at [493, 209] on input "radio" at bounding box center [496, 212] width 7 height 7
radio input "true"
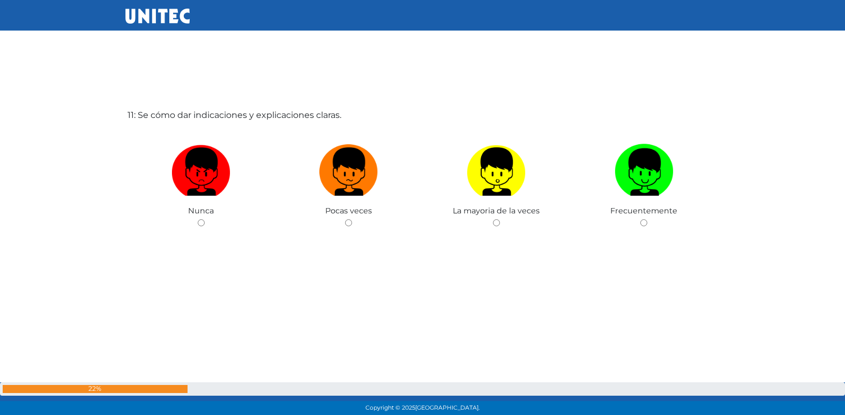
scroll to position [4201, 0]
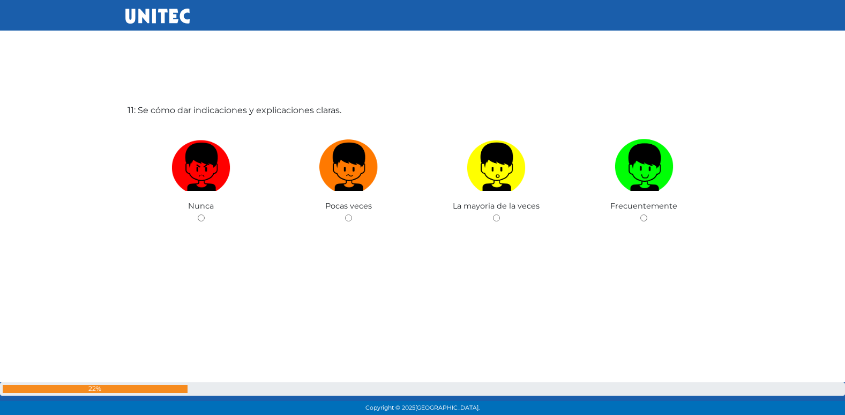
click at [345, 214] on input "radio" at bounding box center [348, 217] width 7 height 7
radio input "true"
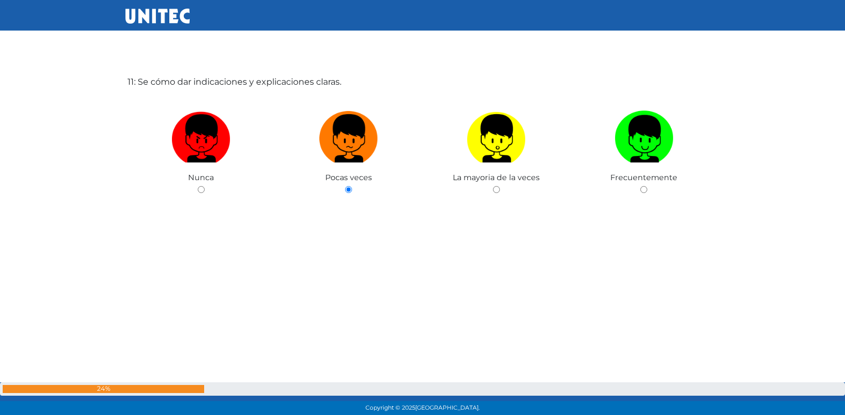
scroll to position [4239, 0]
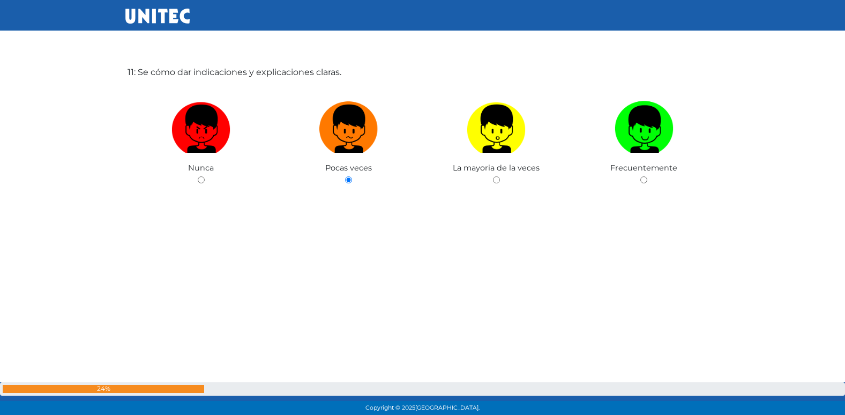
radio input "true"
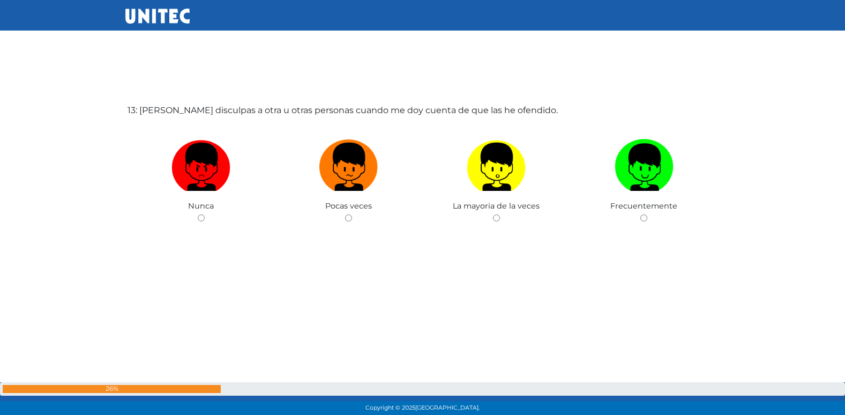
click at [345, 214] on input "radio" at bounding box center [348, 217] width 7 height 7
radio input "true"
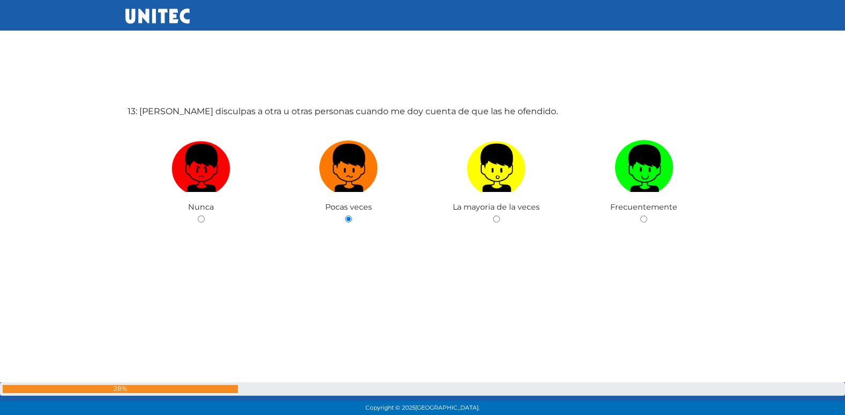
radio input "true"
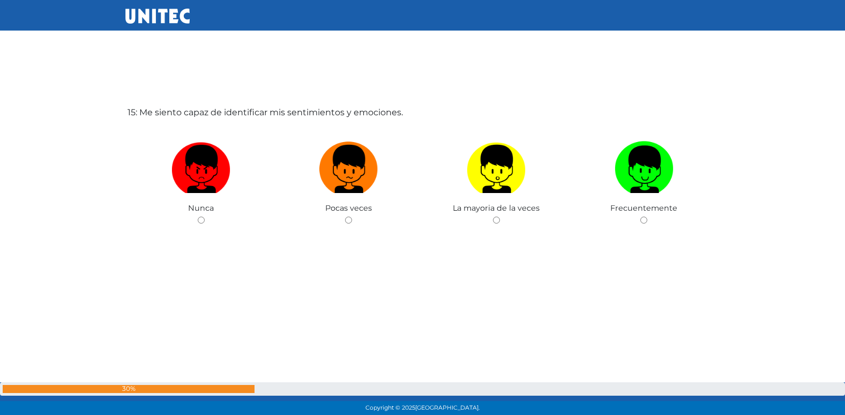
scroll to position [5860, 0]
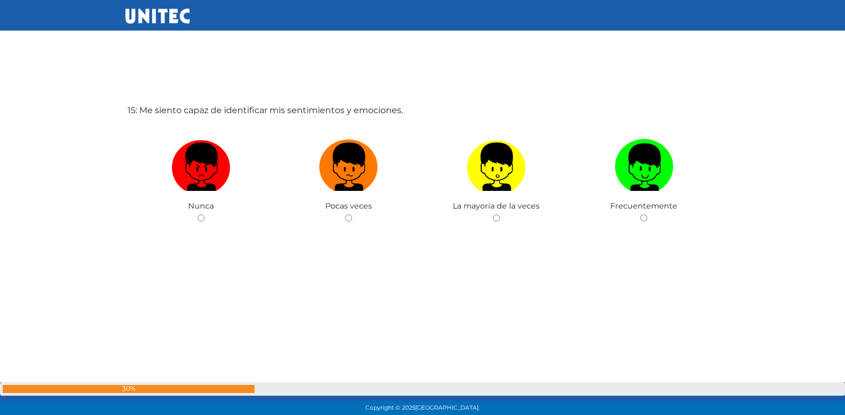
click at [345, 214] on input "radio" at bounding box center [348, 217] width 7 height 7
radio input "true"
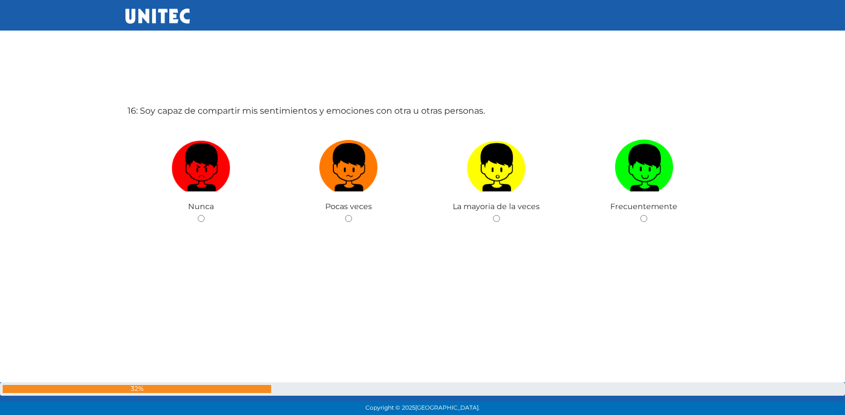
scroll to position [6275, 0]
click at [345, 214] on input "radio" at bounding box center [348, 217] width 7 height 7
radio input "true"
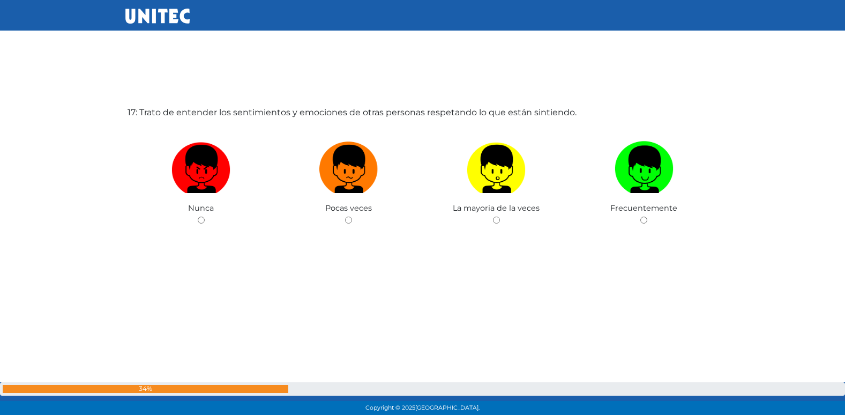
scroll to position [6690, 0]
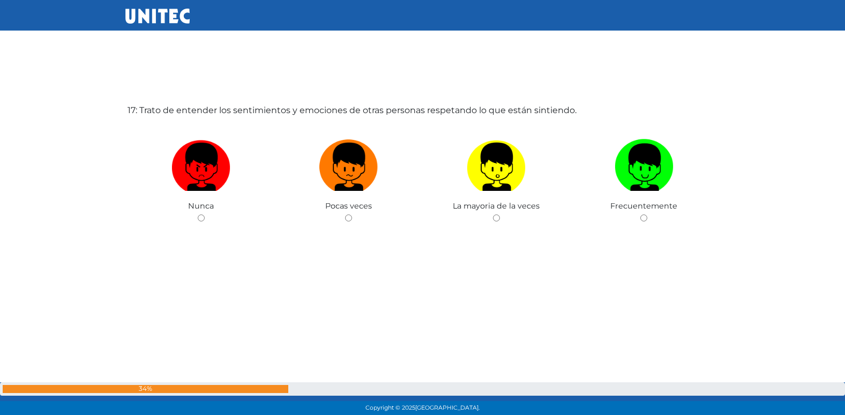
click at [345, 214] on input "radio" at bounding box center [348, 217] width 7 height 7
radio input "true"
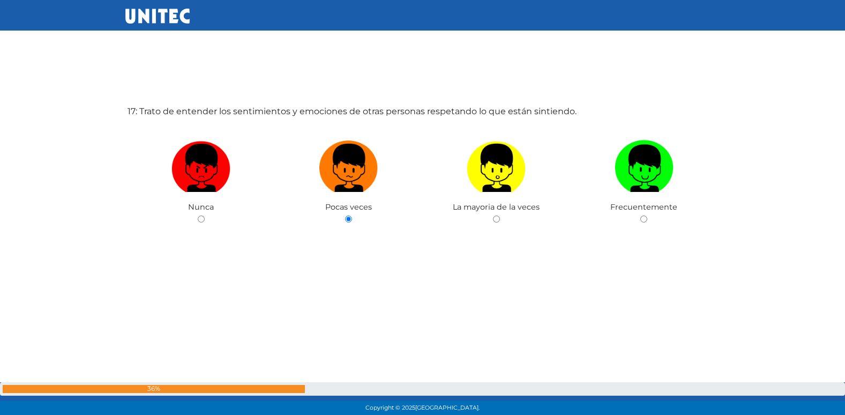
click at [493, 215] on input "radio" at bounding box center [496, 218] width 7 height 7
radio input "true"
click at [640, 215] on input "radio" at bounding box center [643, 218] width 7 height 7
radio input "true"
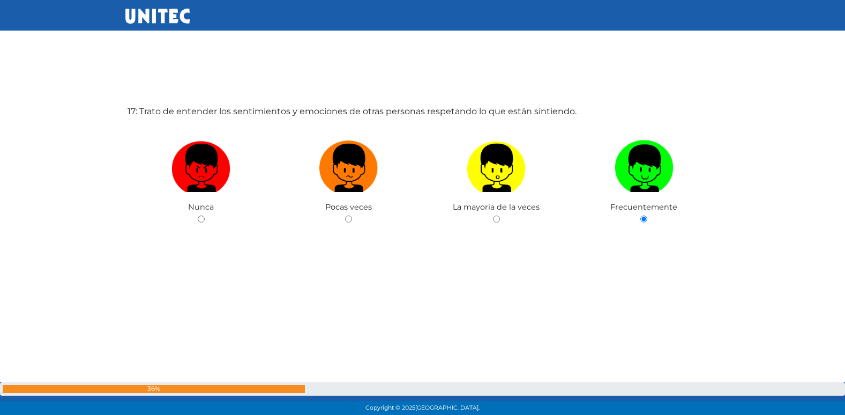
radio input "true"
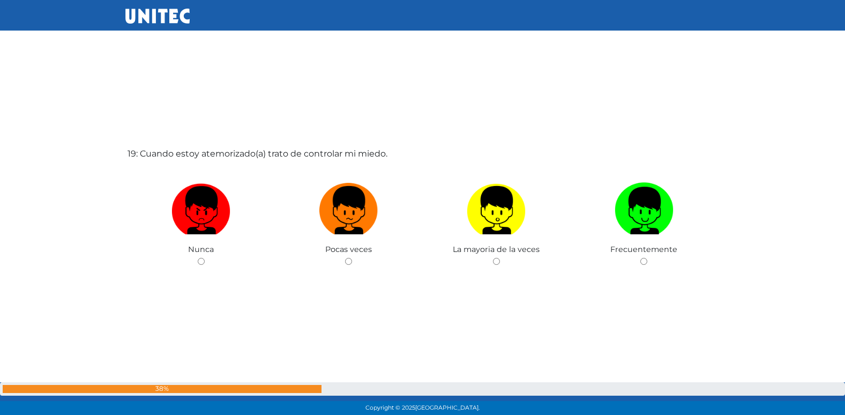
scroll to position [7519, 0]
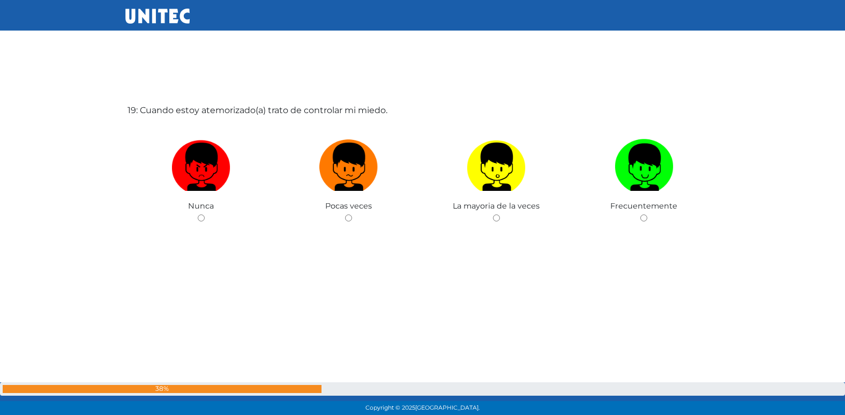
click at [345, 214] on input "radio" at bounding box center [348, 217] width 7 height 7
radio input "true"
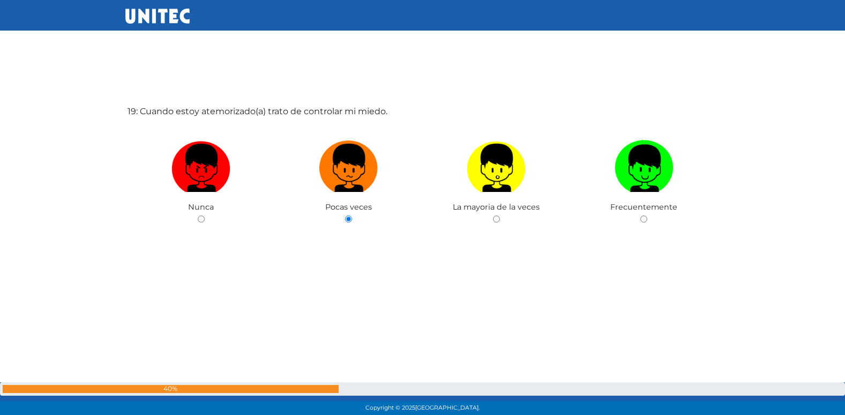
radio input "true"
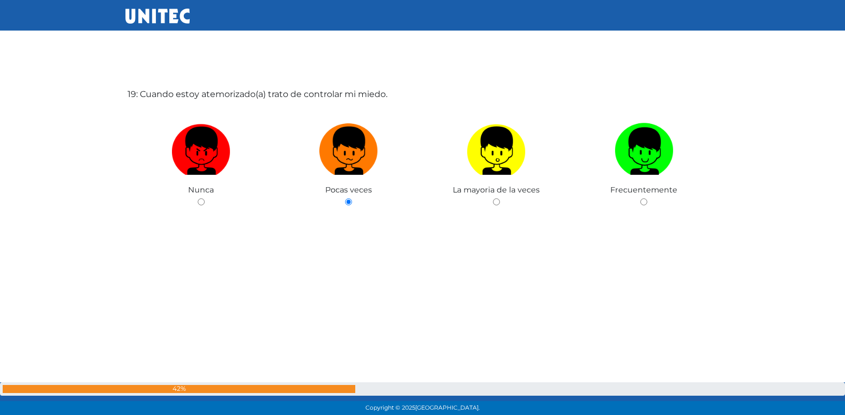
radio input "true"
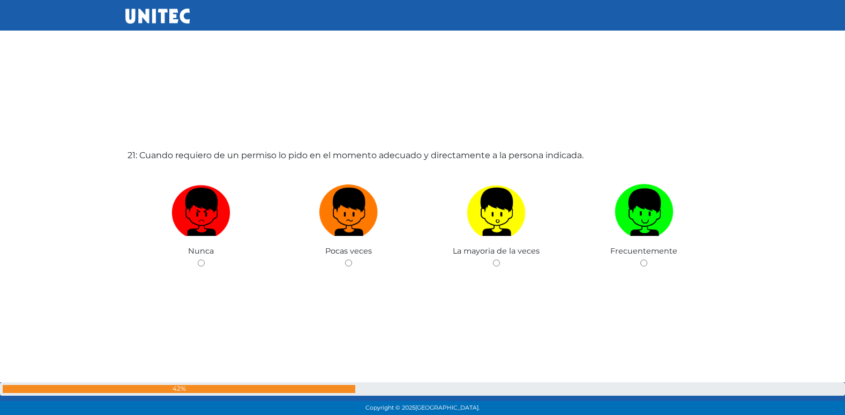
scroll to position [8349, 0]
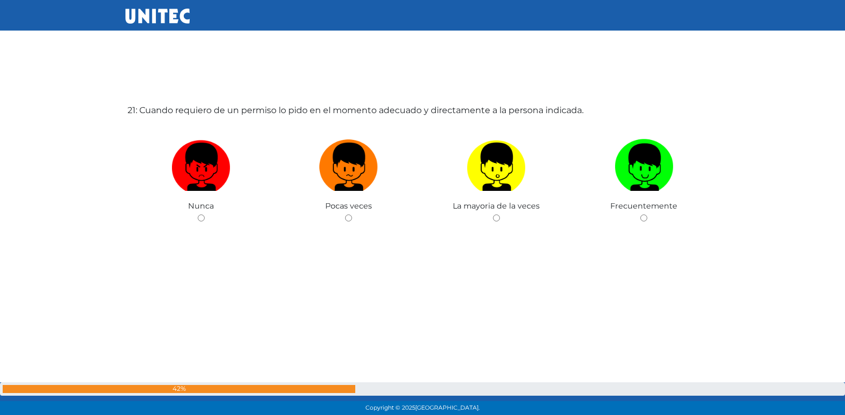
click at [345, 214] on input "radio" at bounding box center [348, 217] width 7 height 7
radio input "true"
click at [198, 214] on input "radio" at bounding box center [201, 217] width 7 height 7
radio input "true"
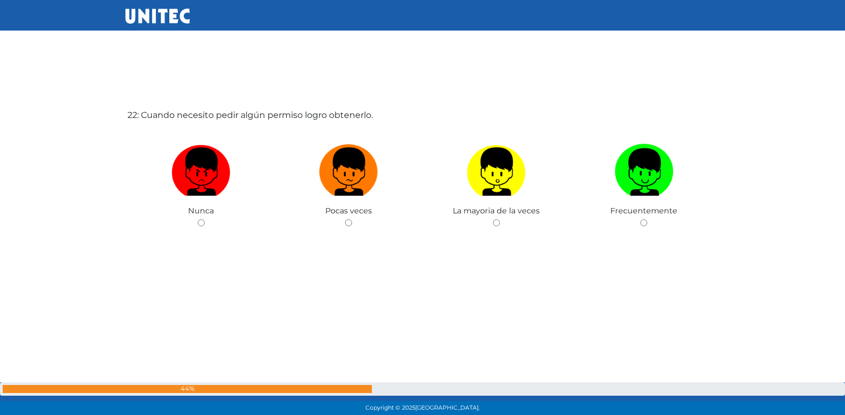
scroll to position [8764, 0]
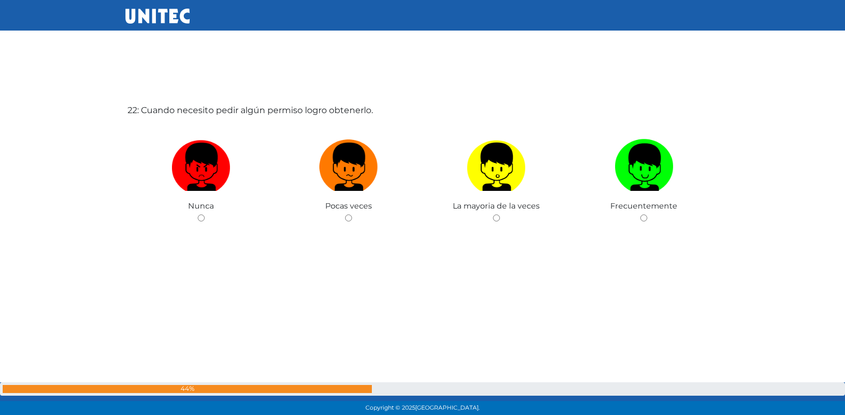
click at [345, 214] on input "radio" at bounding box center [348, 217] width 7 height 7
radio input "true"
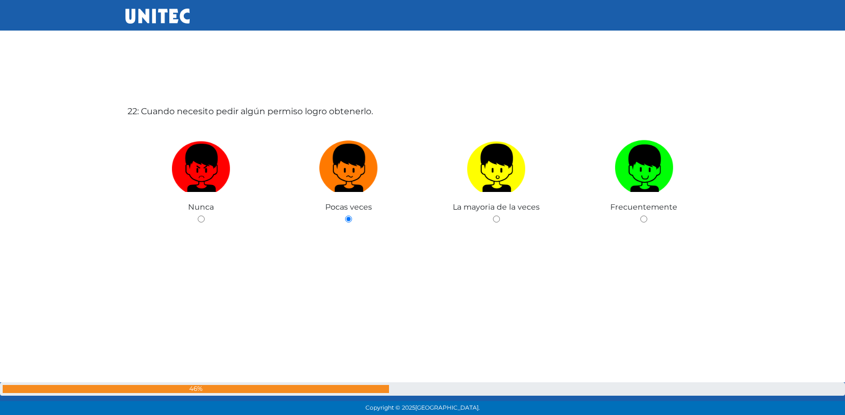
click at [493, 215] on input "radio" at bounding box center [496, 218] width 7 height 7
radio input "true"
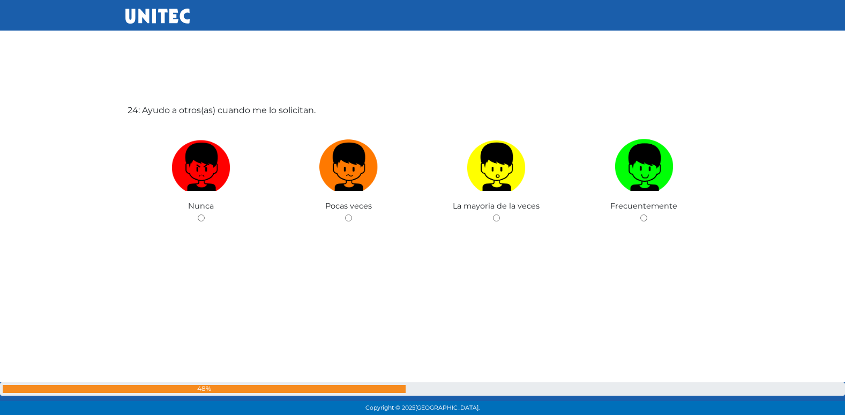
click at [345, 214] on input "radio" at bounding box center [348, 217] width 7 height 7
radio input "true"
click at [198, 214] on input "radio" at bounding box center [201, 217] width 7 height 7
radio input "true"
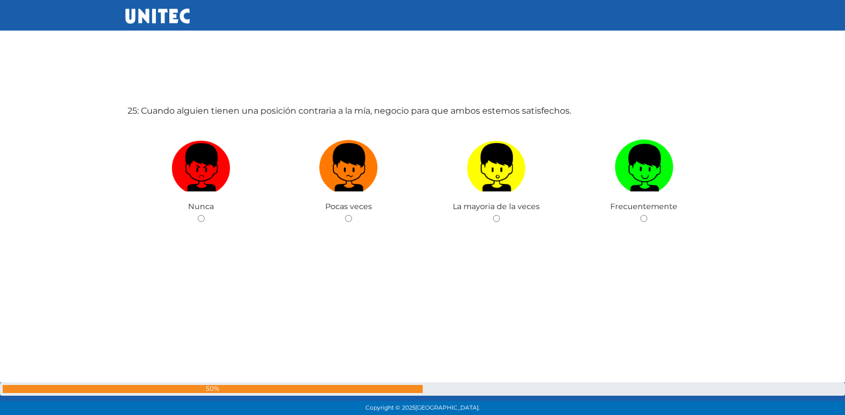
scroll to position [10008, 0]
click at [345, 214] on input "radio" at bounding box center [348, 217] width 7 height 7
radio input "true"
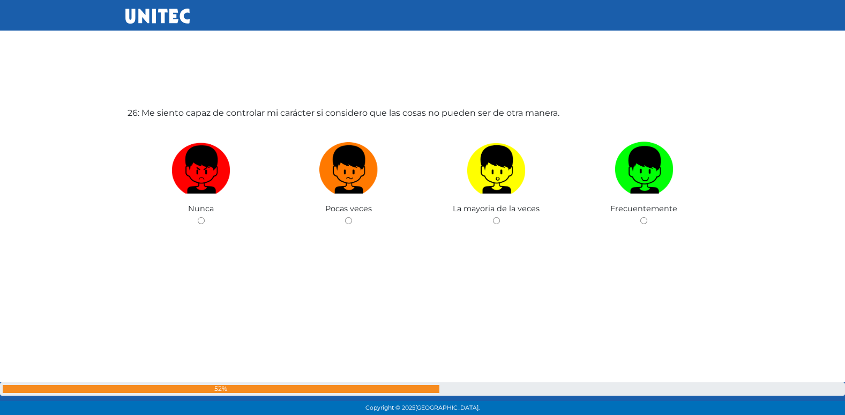
scroll to position [10423, 0]
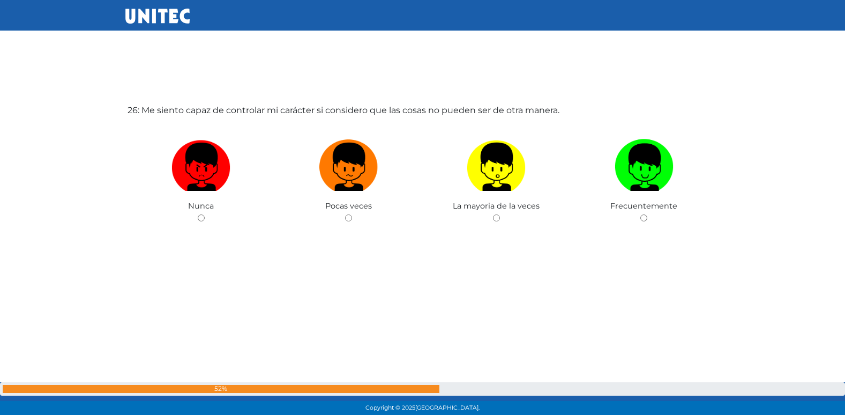
click at [345, 214] on input "radio" at bounding box center [348, 217] width 7 height 7
radio input "true"
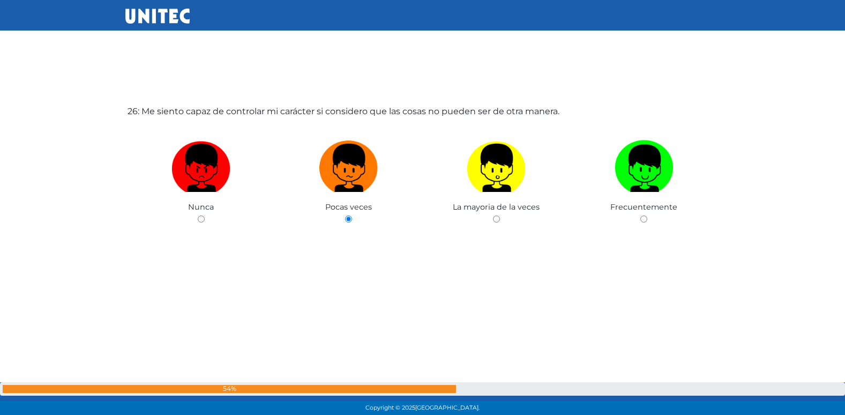
radio input "true"
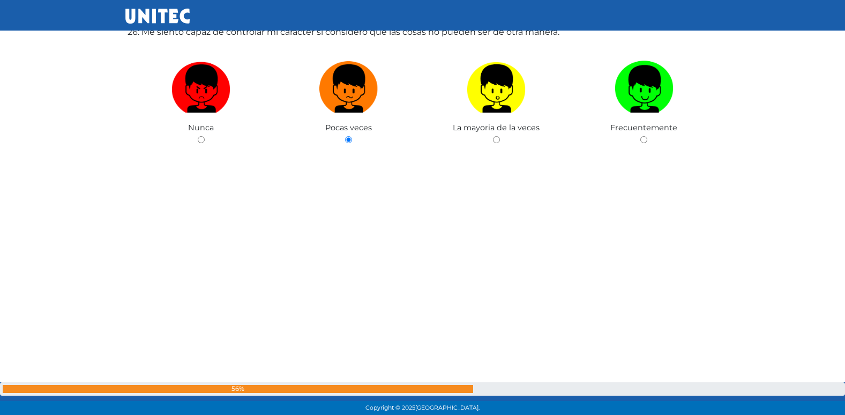
radio input "true"
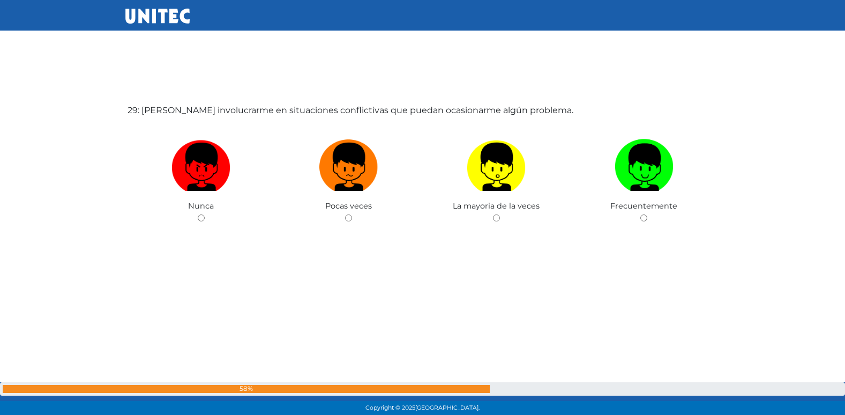
click at [345, 214] on input "radio" at bounding box center [348, 217] width 7 height 7
radio input "true"
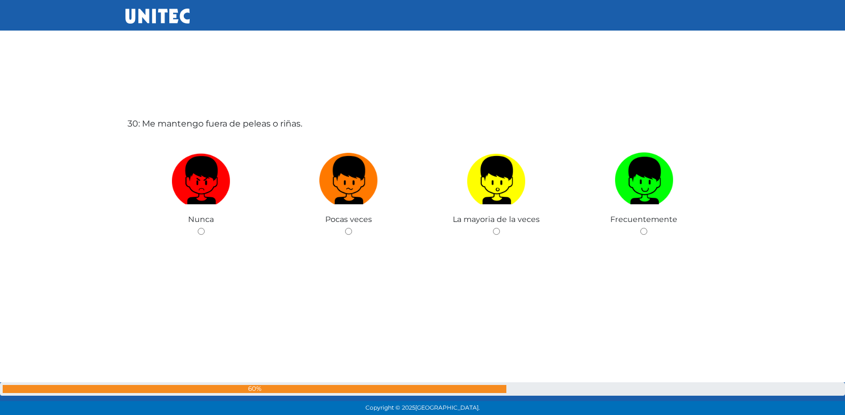
scroll to position [12082, 0]
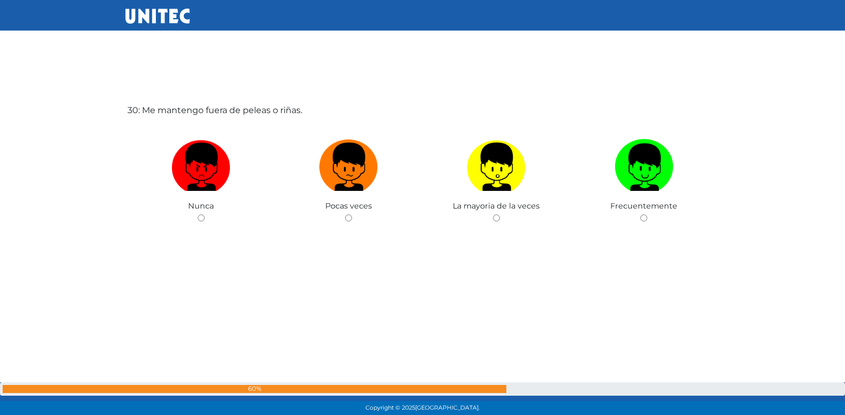
click at [345, 214] on input "radio" at bounding box center [348, 217] width 7 height 7
radio input "true"
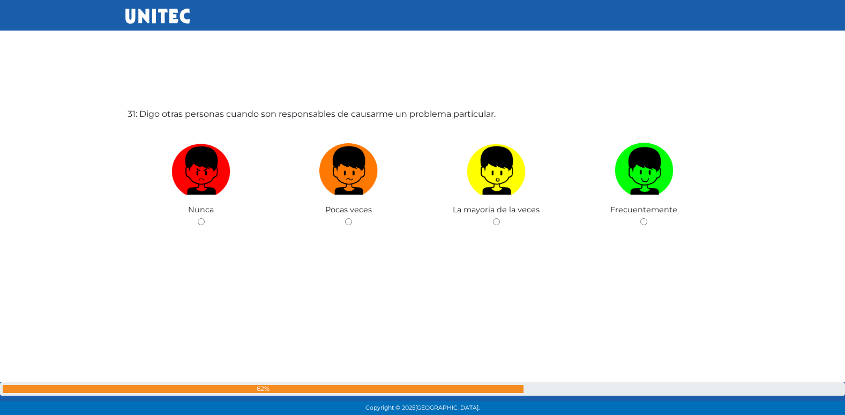
scroll to position [12497, 0]
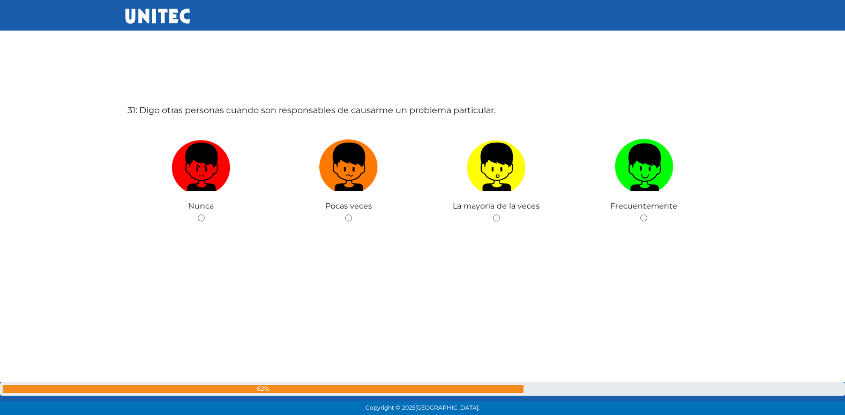
click at [345, 214] on input "radio" at bounding box center [348, 217] width 7 height 7
radio input "true"
click at [198, 214] on input "radio" at bounding box center [201, 217] width 7 height 7
radio input "true"
click at [345, 214] on input "radio" at bounding box center [348, 217] width 7 height 7
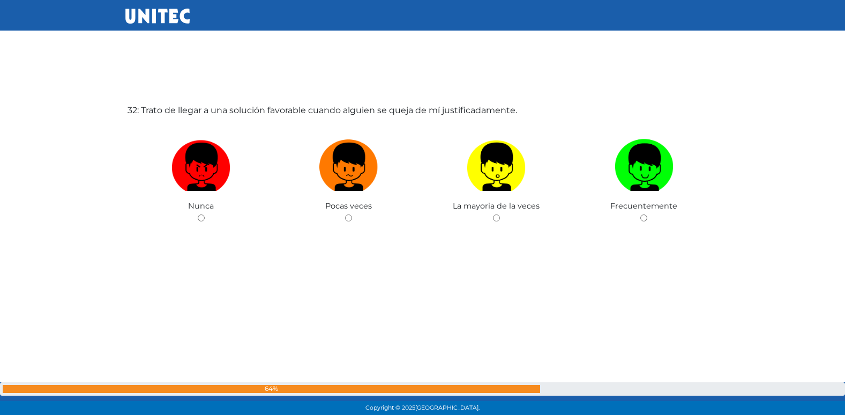
radio input "true"
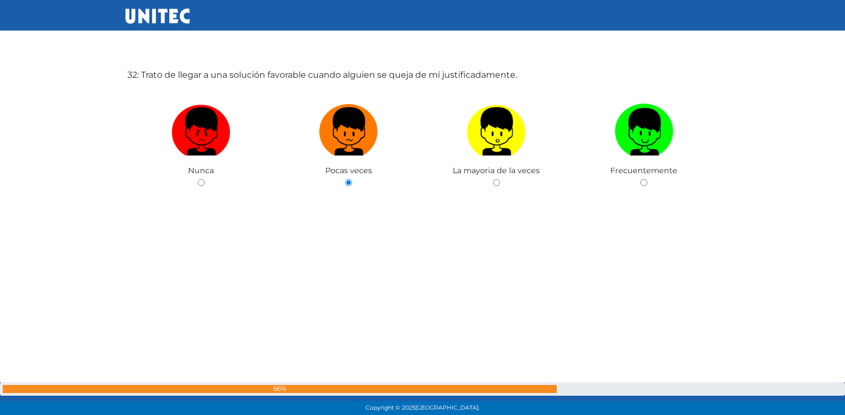
scroll to position [12949, 0]
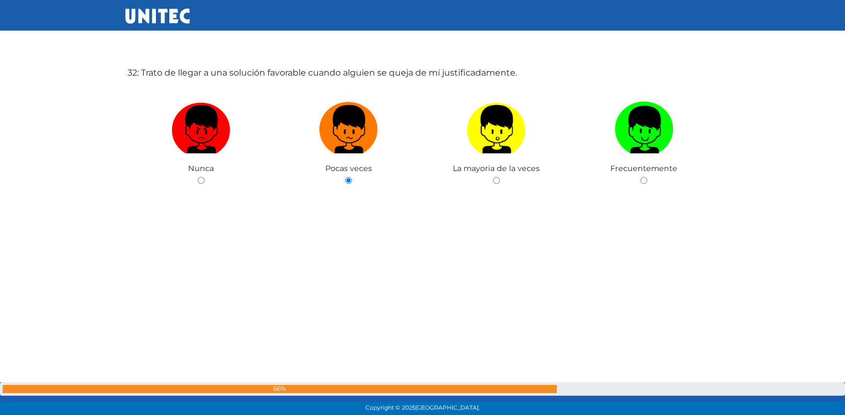
radio input "true"
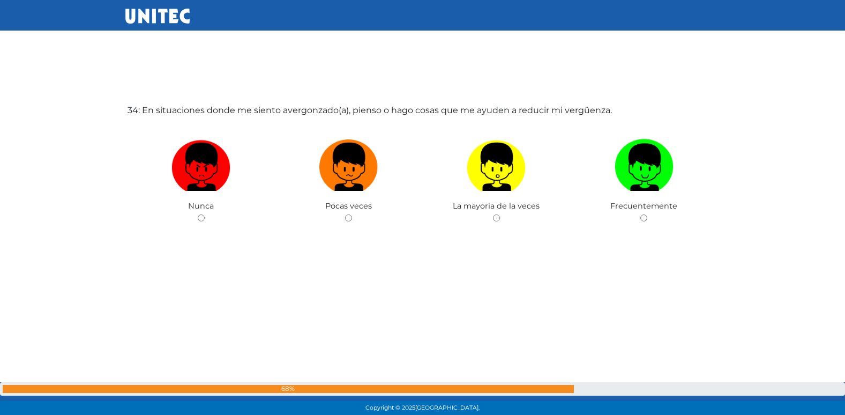
click at [345, 214] on input "radio" at bounding box center [348, 217] width 7 height 7
radio input "true"
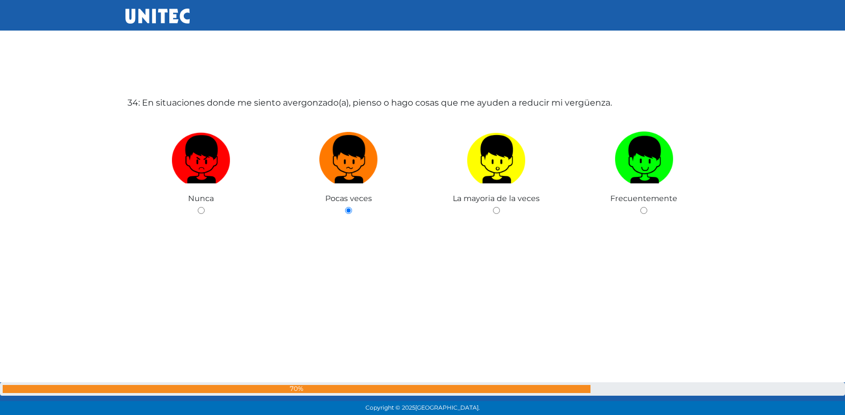
click at [493, 207] on input "radio" at bounding box center [496, 210] width 7 height 7
radio input "true"
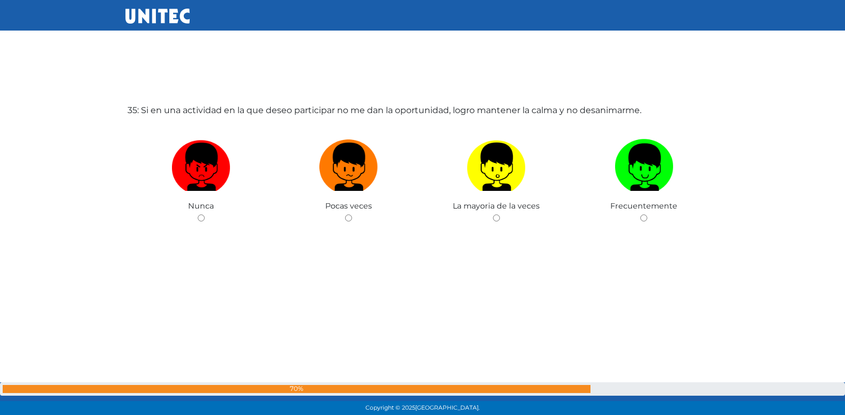
click at [345, 214] on input "radio" at bounding box center [348, 217] width 7 height 7
radio input "true"
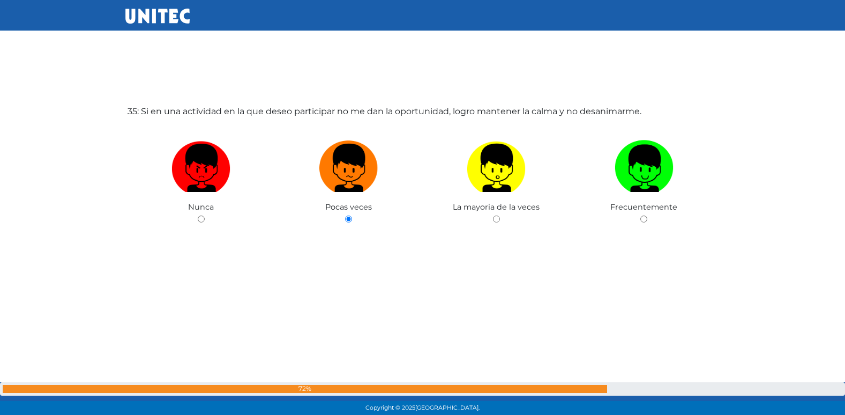
click at [198, 215] on input "radio" at bounding box center [201, 218] width 7 height 7
radio input "true"
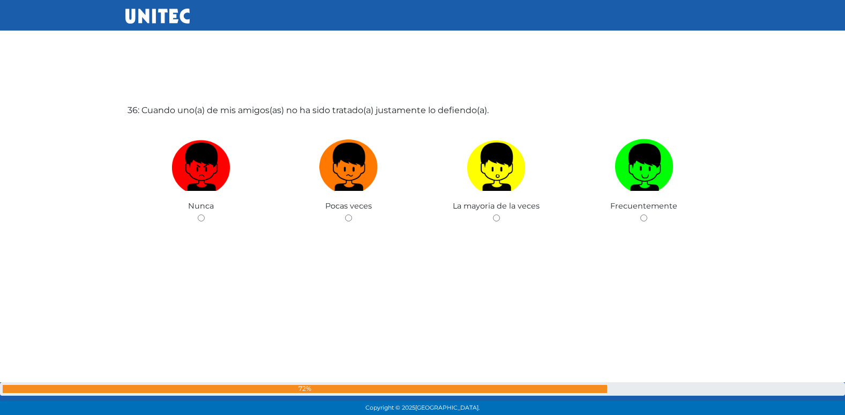
click at [345, 214] on input "radio" at bounding box center [348, 217] width 7 height 7
radio input "true"
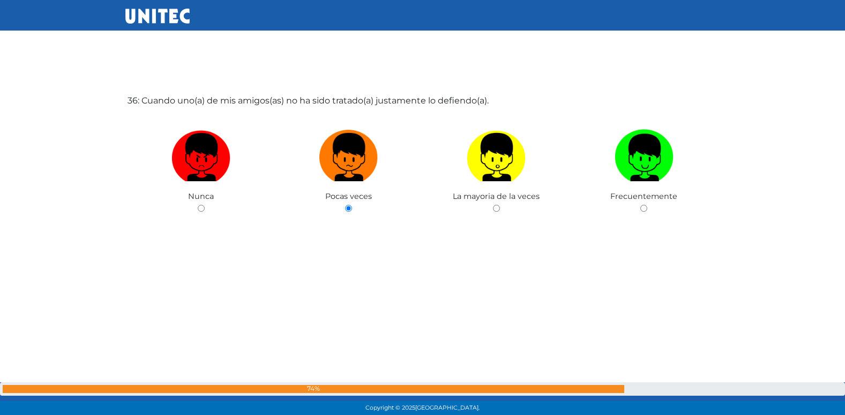
click at [493, 205] on input "radio" at bounding box center [496, 208] width 7 height 7
radio input "true"
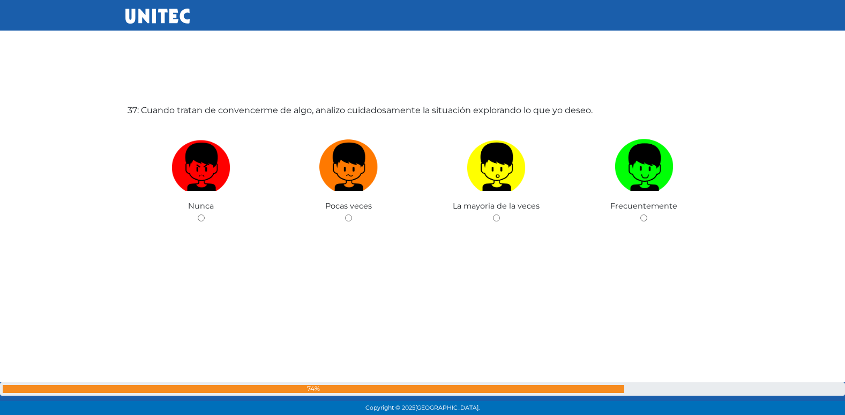
click at [345, 214] on input "radio" at bounding box center [348, 217] width 7 height 7
radio input "true"
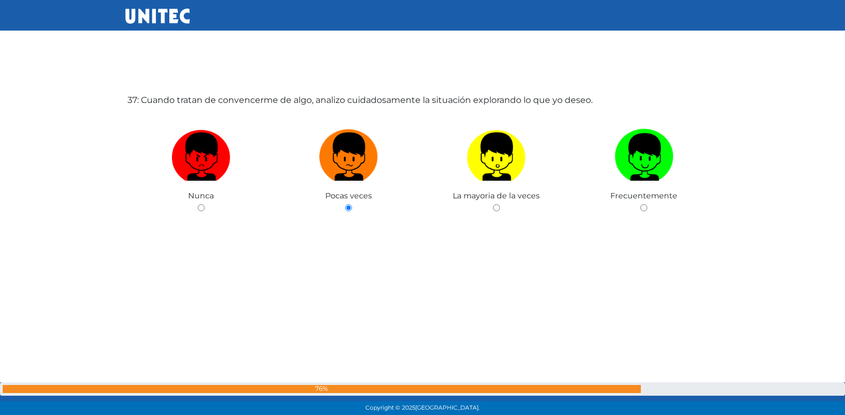
click at [493, 204] on input "radio" at bounding box center [496, 207] width 7 height 7
radio input "true"
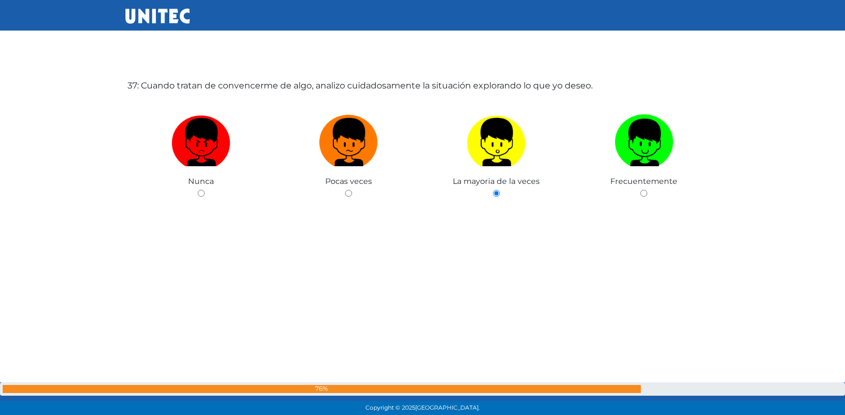
click at [640, 190] on input "radio" at bounding box center [643, 193] width 7 height 7
radio input "true"
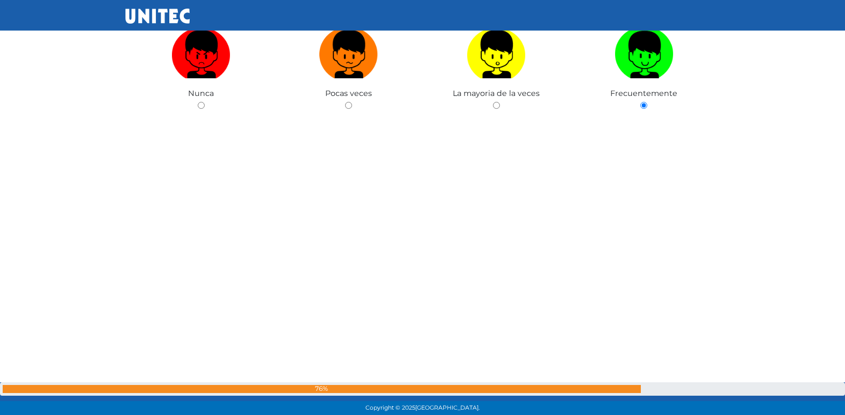
radio input "true"
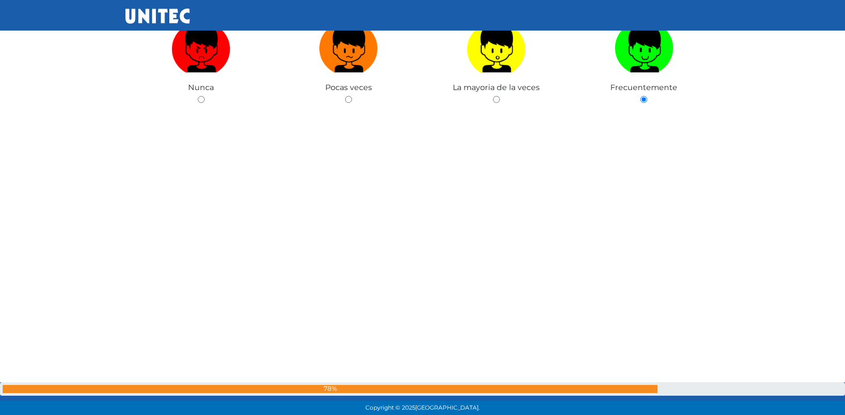
radio input "true"
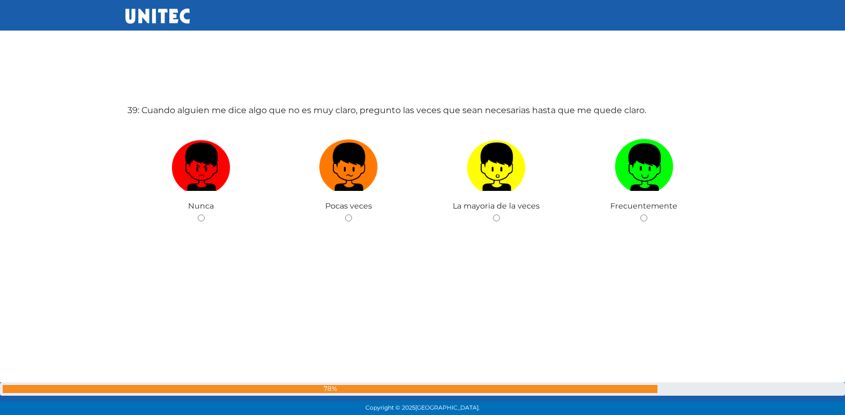
click at [345, 214] on input "radio" at bounding box center [348, 217] width 7 height 7
radio input "true"
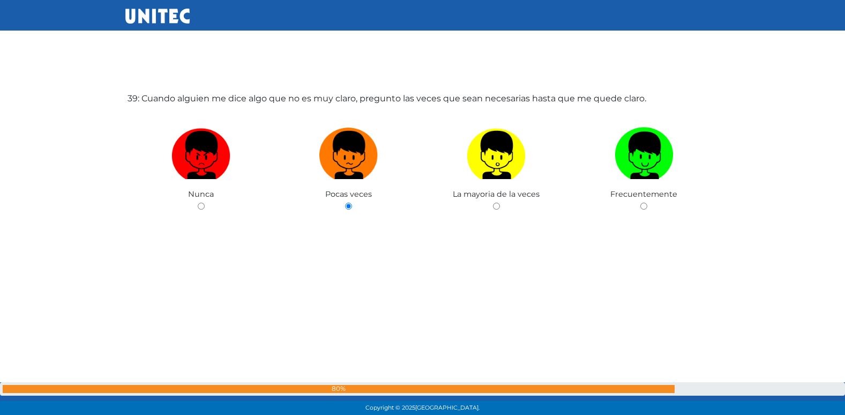
click at [493, 203] on input "radio" at bounding box center [496, 206] width 7 height 7
radio input "true"
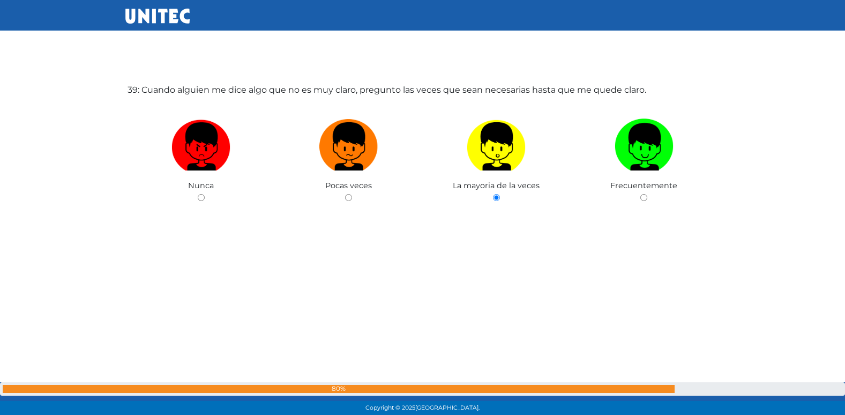
click at [640, 194] on input "radio" at bounding box center [643, 197] width 7 height 7
radio input "true"
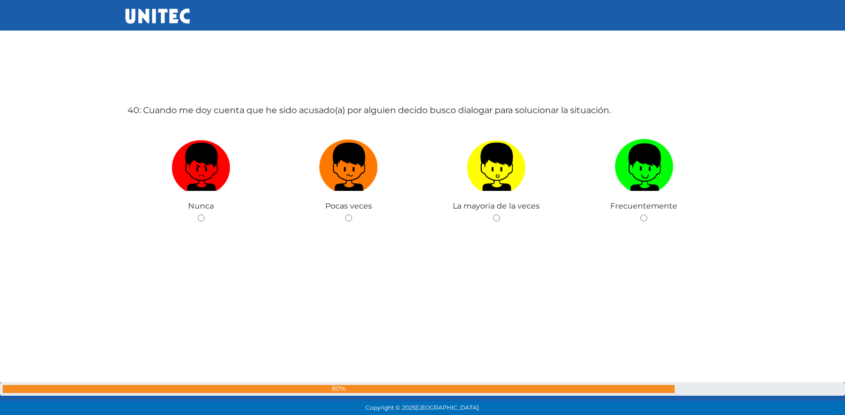
click at [345, 214] on input "radio" at bounding box center [348, 217] width 7 height 7
radio input "true"
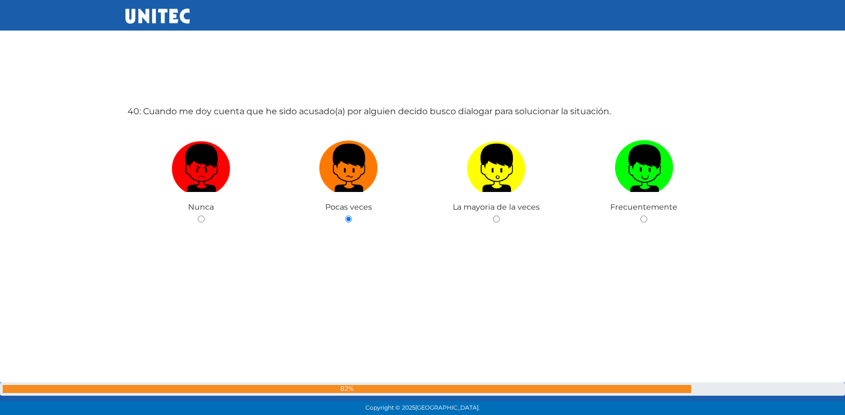
click at [493, 215] on input "radio" at bounding box center [496, 218] width 7 height 7
radio input "true"
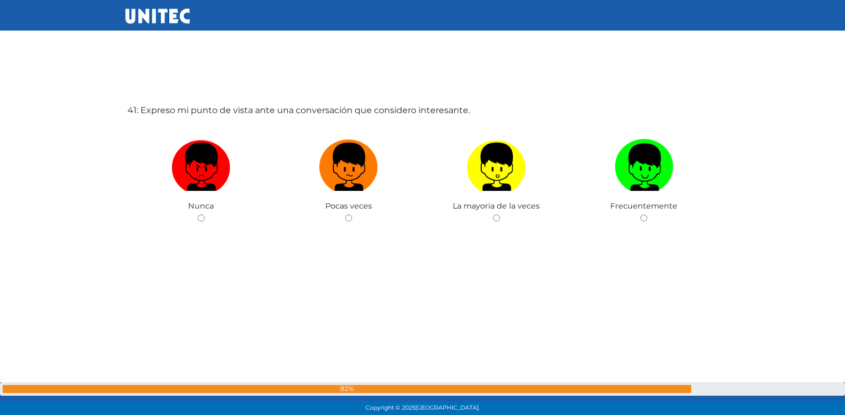
click at [345, 214] on input "radio" at bounding box center [348, 217] width 7 height 7
radio input "true"
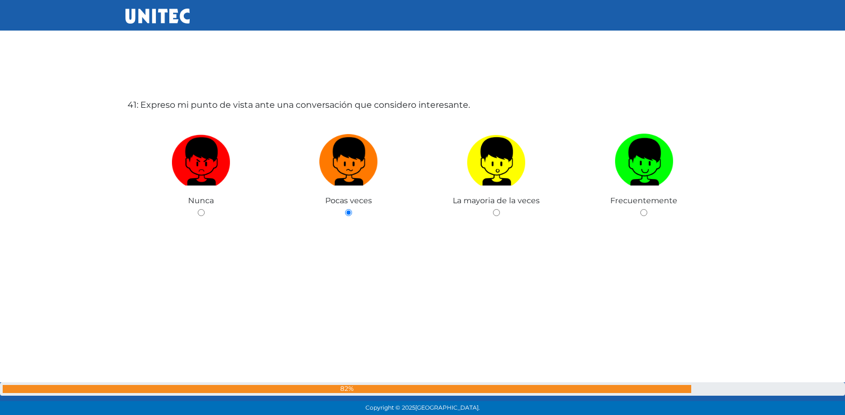
click at [198, 209] on input "radio" at bounding box center [201, 212] width 7 height 7
radio input "true"
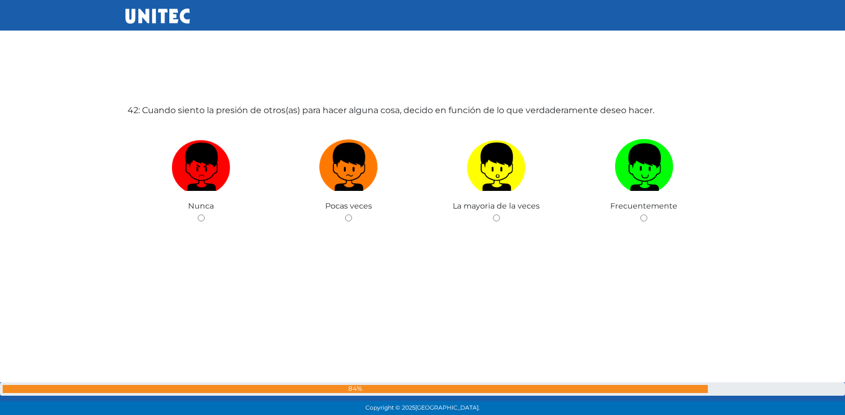
click at [345, 214] on input "radio" at bounding box center [348, 217] width 7 height 7
radio input "true"
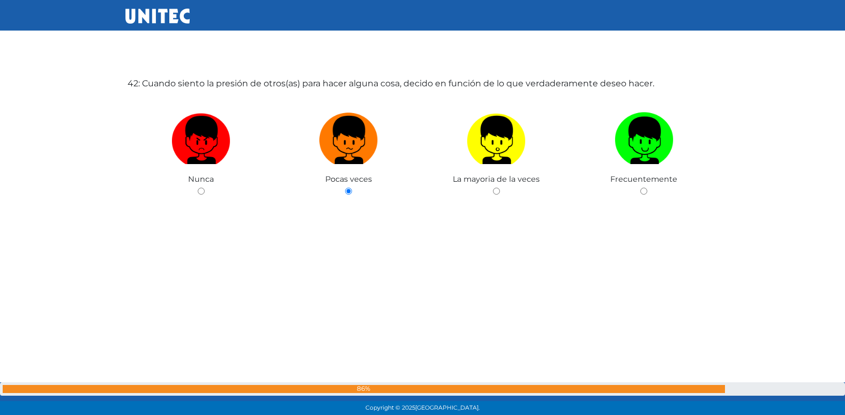
scroll to position [17097, 0]
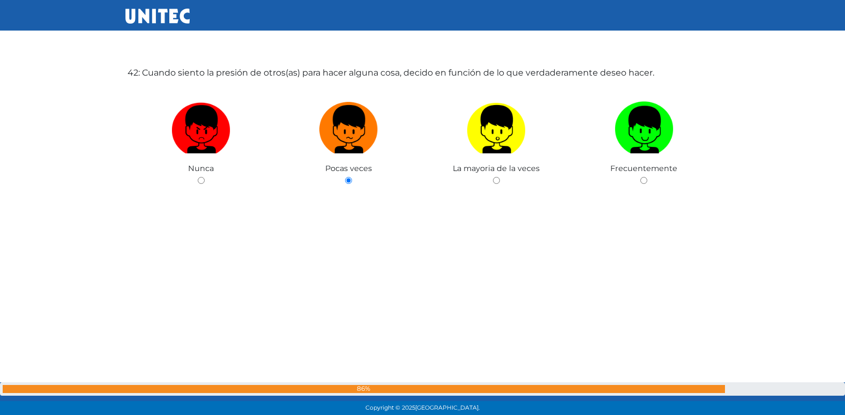
radio input "true"
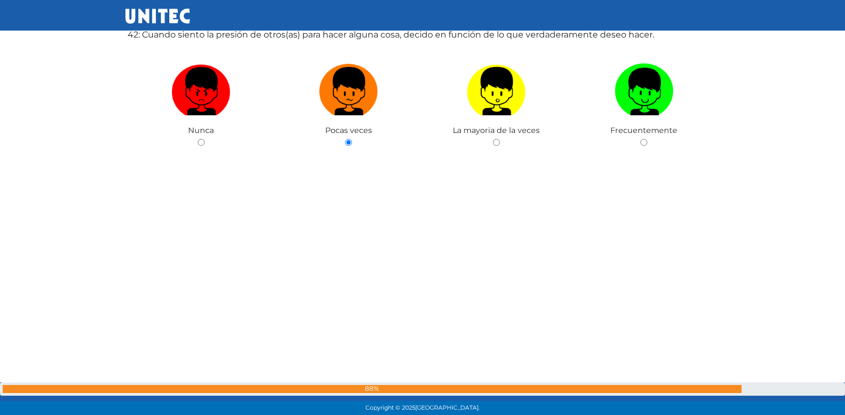
radio input "true"
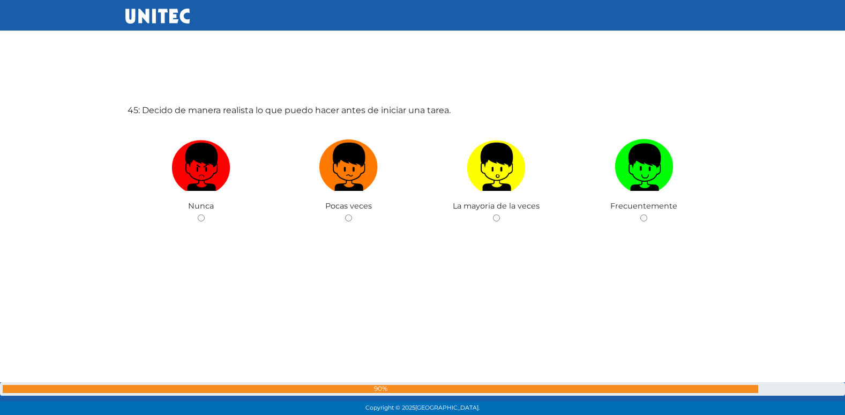
click at [345, 214] on input "radio" at bounding box center [348, 217] width 7 height 7
radio input "true"
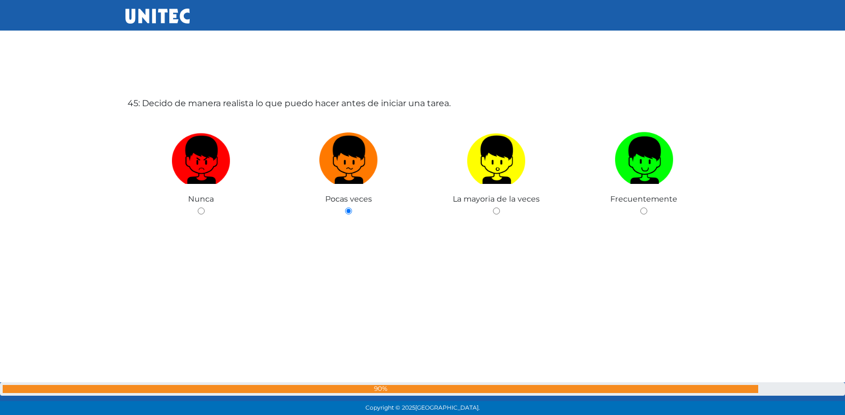
radio input "true"
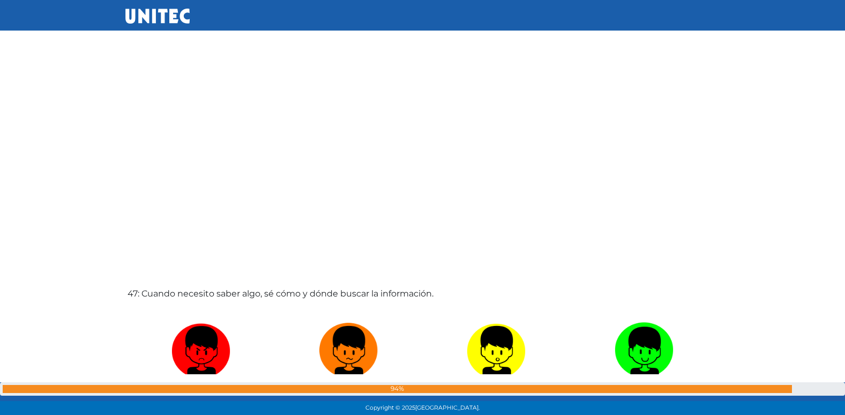
radio input "true"
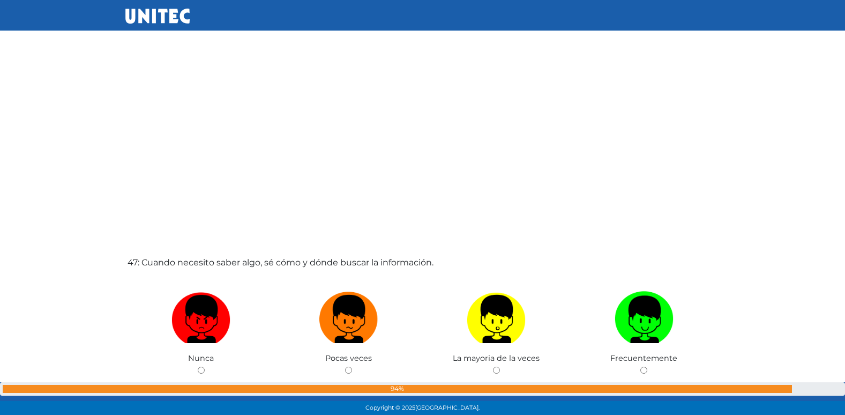
radio input "true"
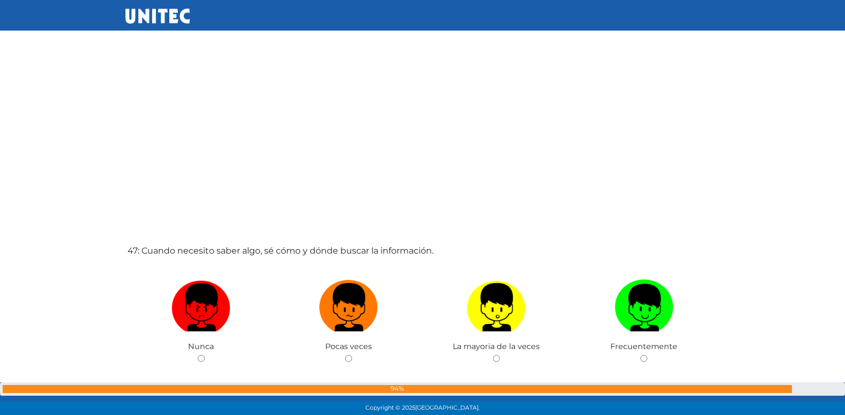
radio input "true"
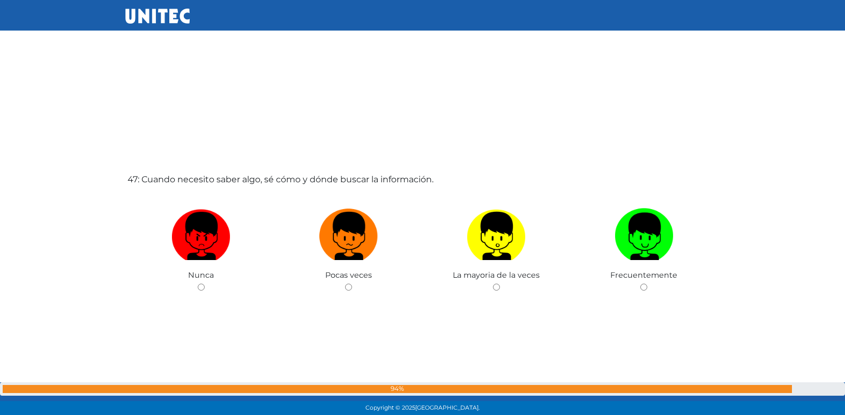
click at [345, 283] on input "radio" at bounding box center [348, 286] width 7 height 7
radio input "true"
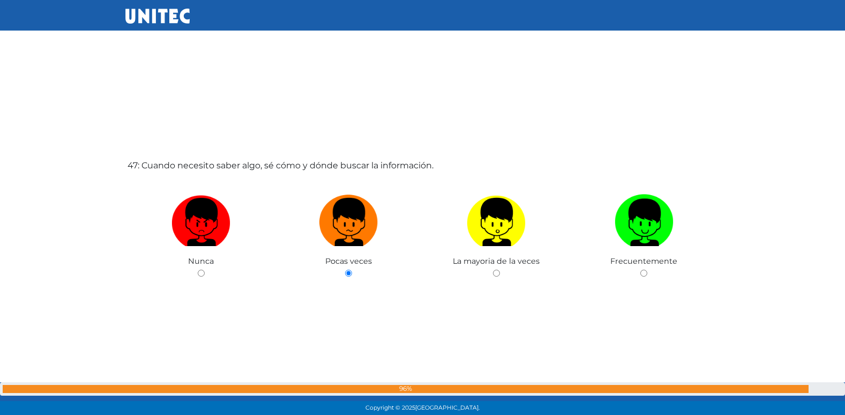
click at [493, 270] on input "radio" at bounding box center [496, 273] width 7 height 7
radio input "true"
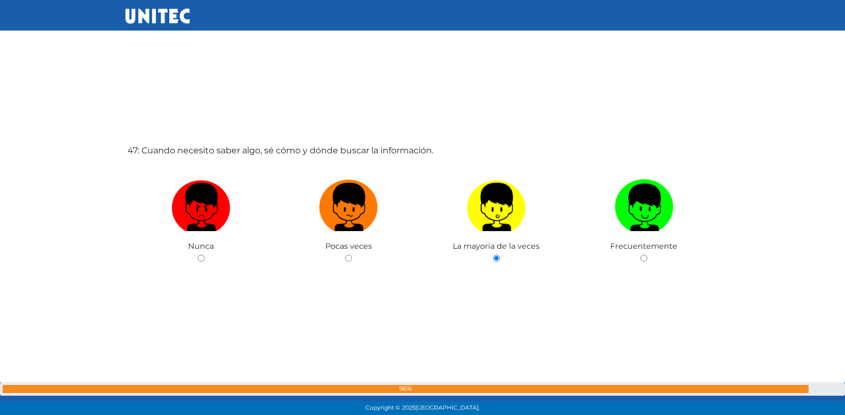
click at [640, 255] on input "radio" at bounding box center [643, 258] width 7 height 7
radio input "true"
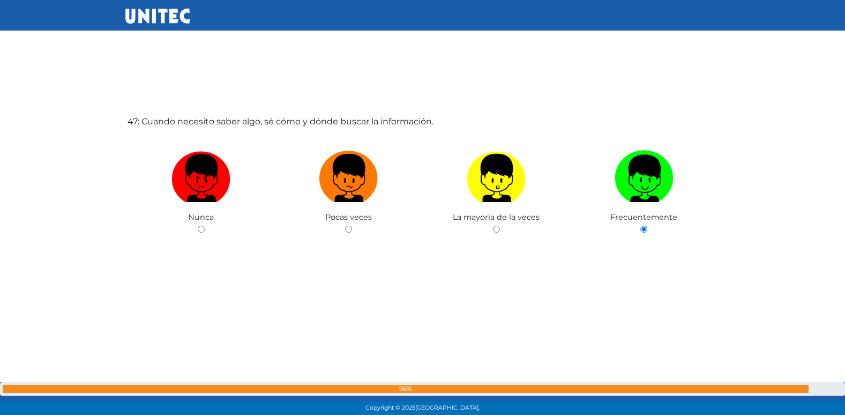
click at [493, 226] on input "radio" at bounding box center [496, 229] width 7 height 7
radio input "true"
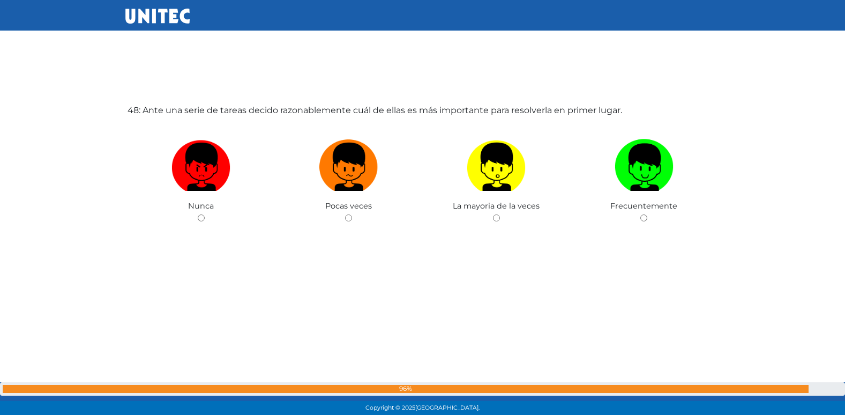
click at [345, 214] on input "radio" at bounding box center [348, 217] width 7 height 7
radio input "true"
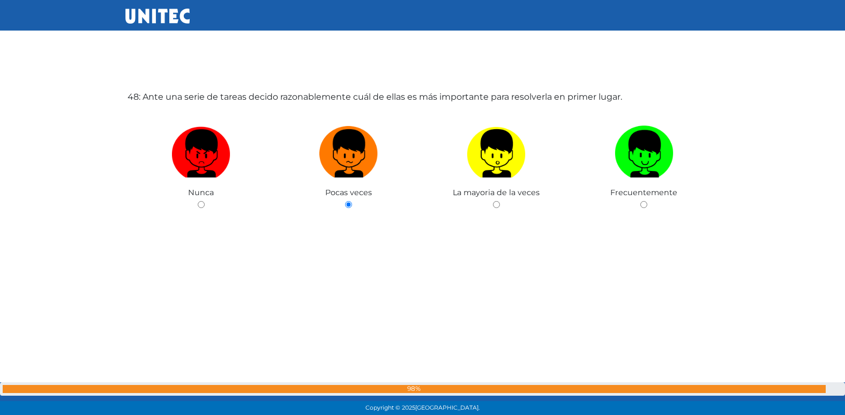
click at [493, 201] on input "radio" at bounding box center [496, 204] width 7 height 7
radio input "true"
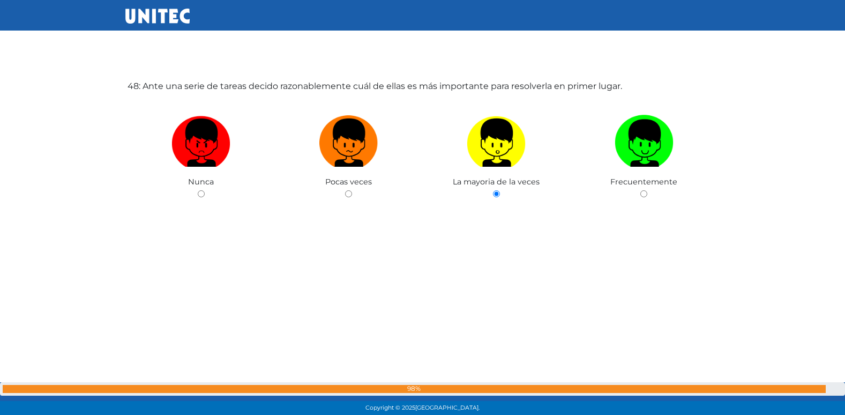
click at [640, 190] on input "radio" at bounding box center [643, 193] width 7 height 7
radio input "true"
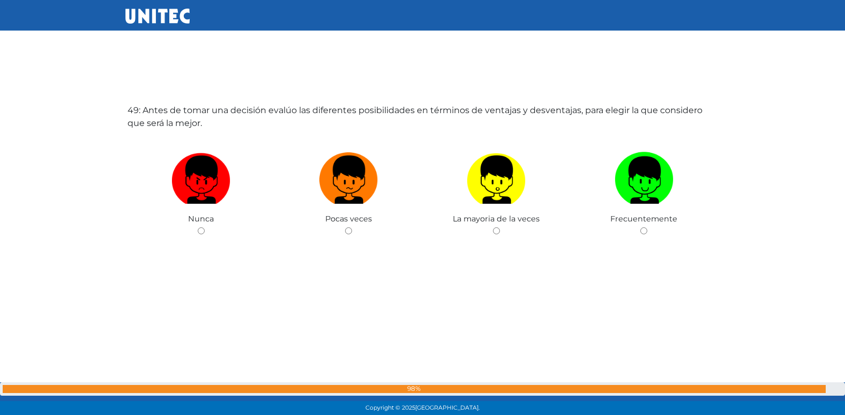
click at [345, 227] on input "radio" at bounding box center [348, 230] width 7 height 7
radio input "true"
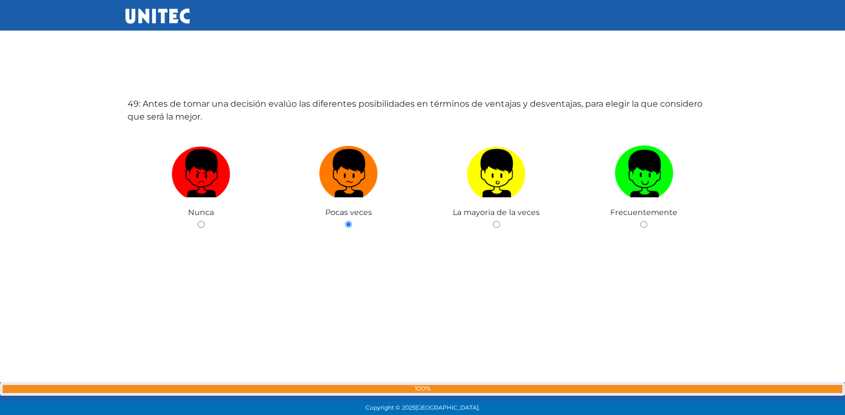
click at [198, 221] on input "radio" at bounding box center [201, 224] width 7 height 7
radio input "true"
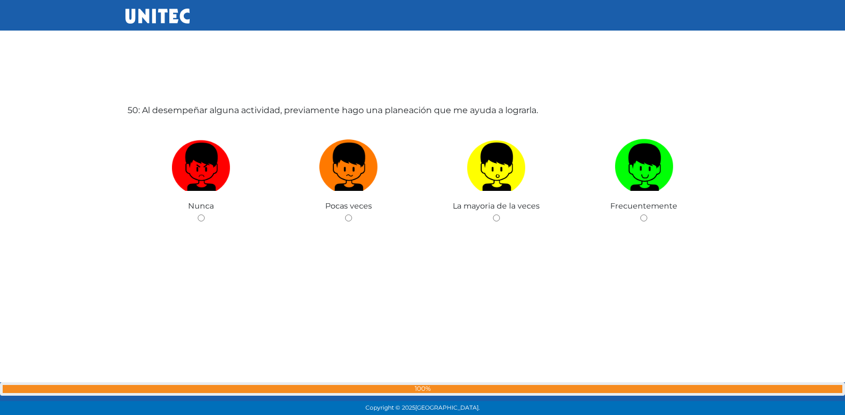
click at [345, 214] on input "radio" at bounding box center [348, 217] width 7 height 7
radio input "true"
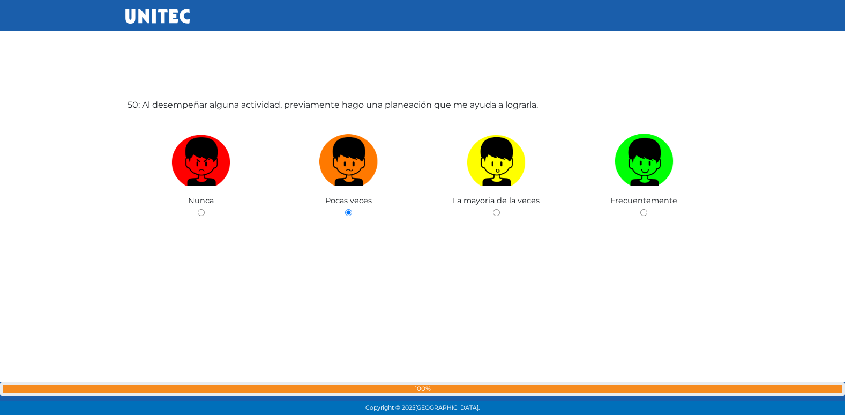
click at [493, 209] on input "radio" at bounding box center [496, 212] width 7 height 7
radio input "true"
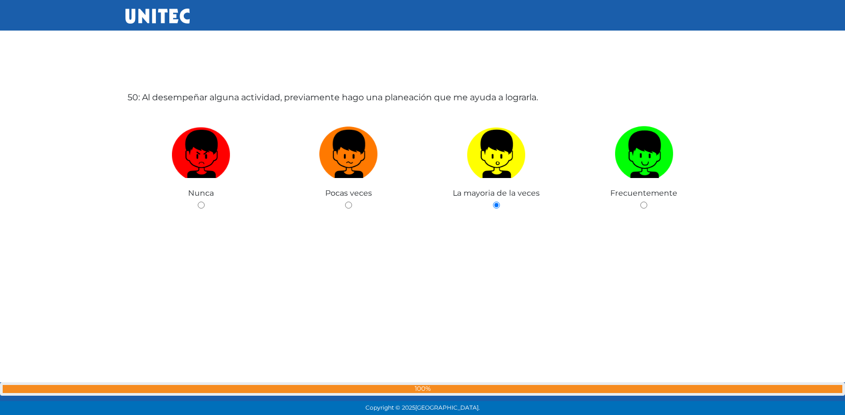
click at [640, 201] on input "radio" at bounding box center [643, 204] width 7 height 7
radio input "true"
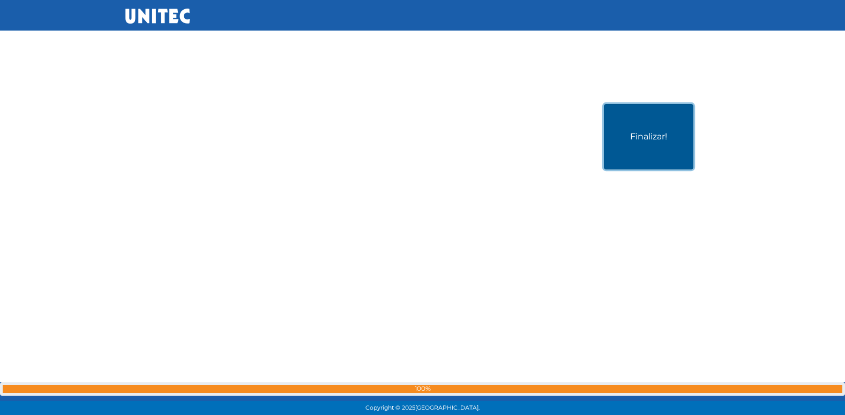
scroll to position [20685, 0]
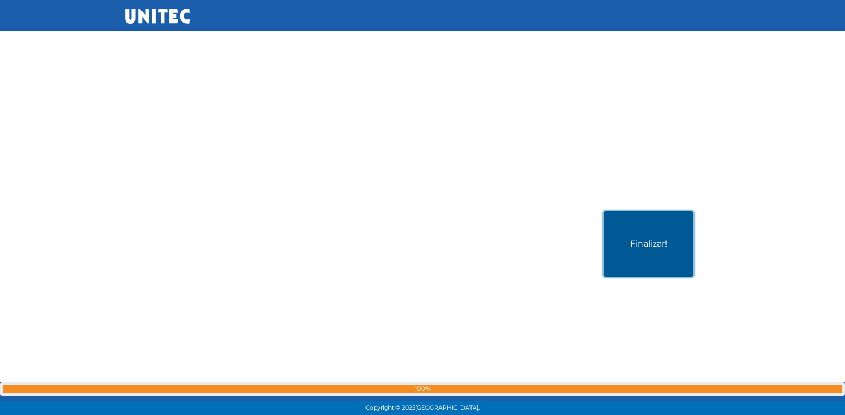
click at [680, 240] on button "Finalizar!" at bounding box center [648, 243] width 89 height 65
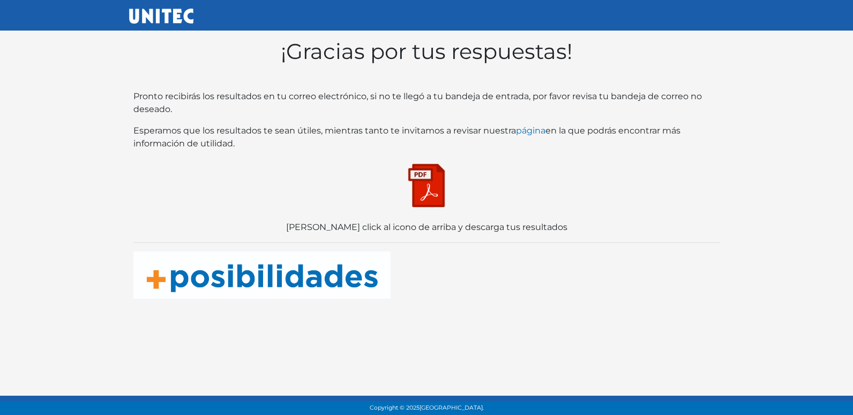
click at [447, 197] on img at bounding box center [427, 186] width 54 height 54
